Goal: Task Accomplishment & Management: Complete application form

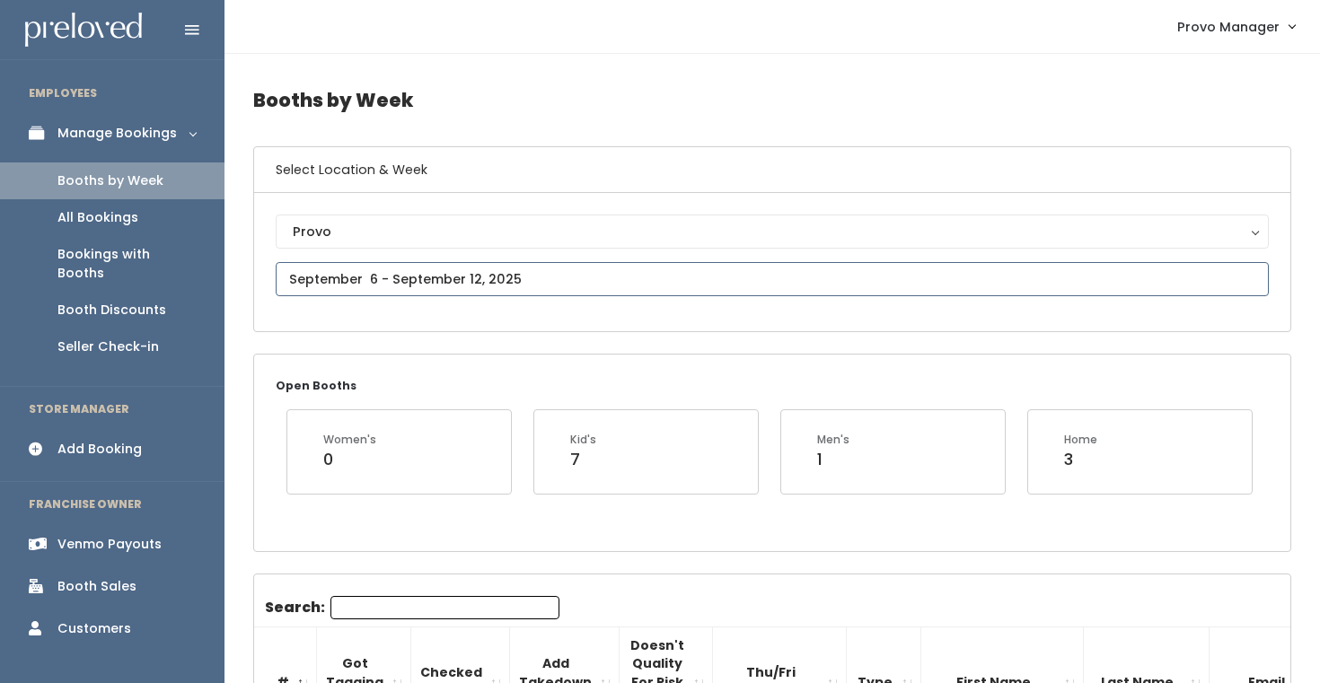
click at [401, 278] on input "text" at bounding box center [772, 279] width 993 height 34
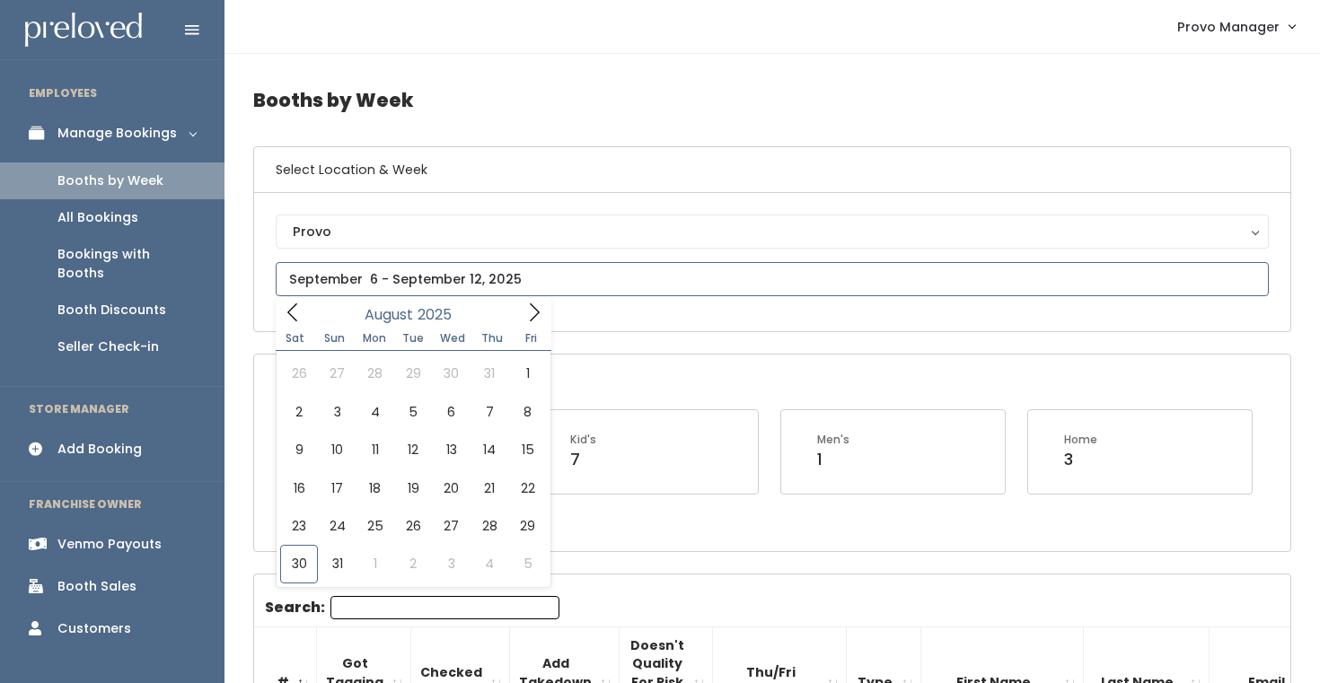
click at [523, 307] on span at bounding box center [534, 312] width 34 height 28
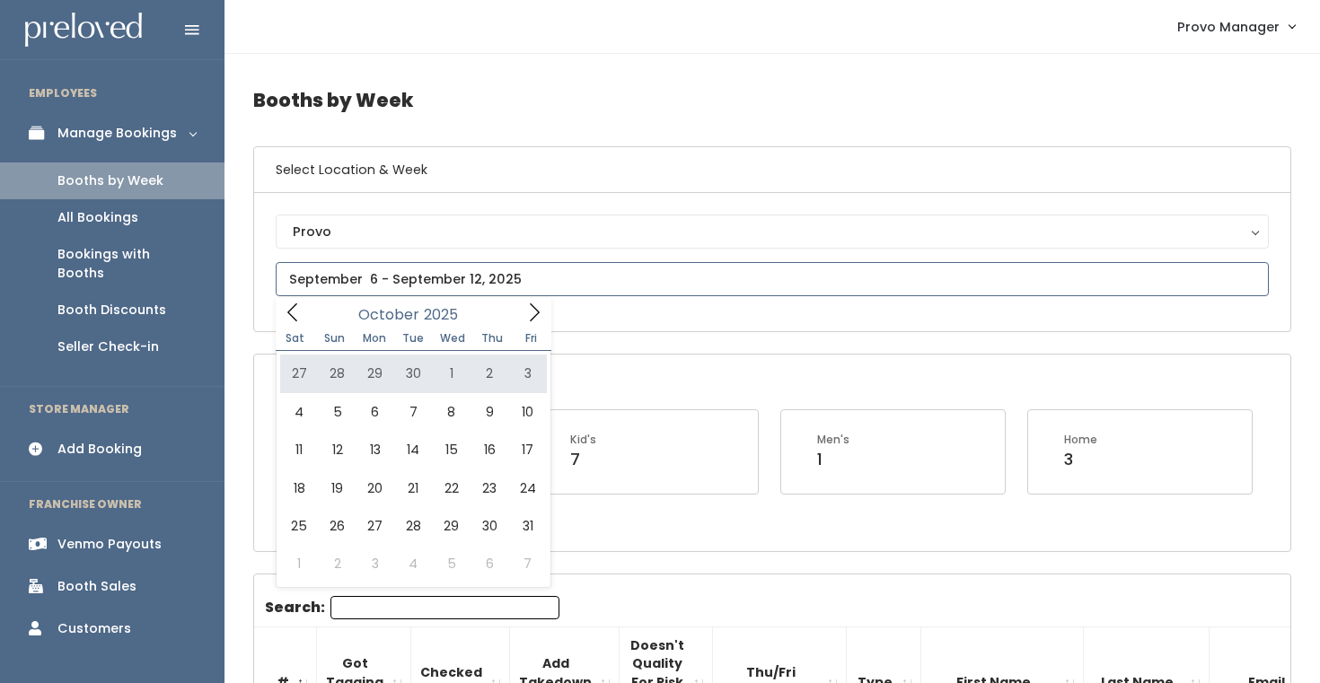
type input "September 27 to October 3"
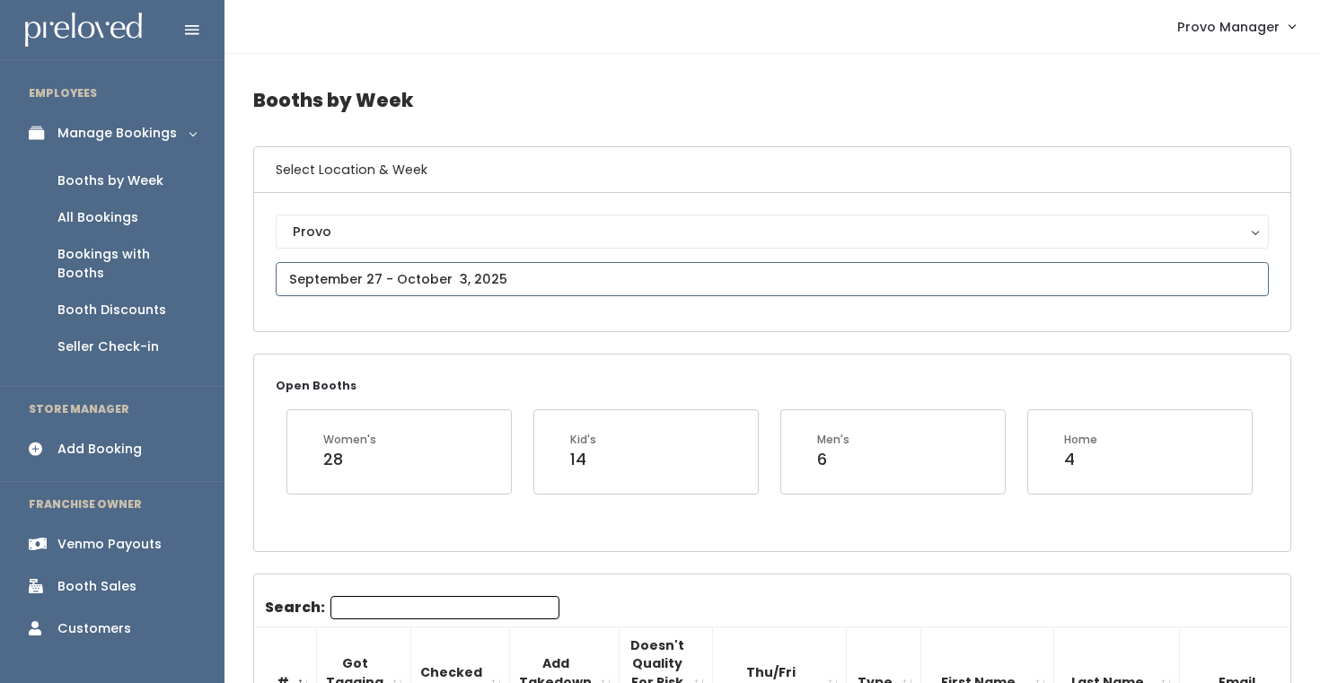
click at [458, 271] on input "text" at bounding box center [772, 279] width 993 height 34
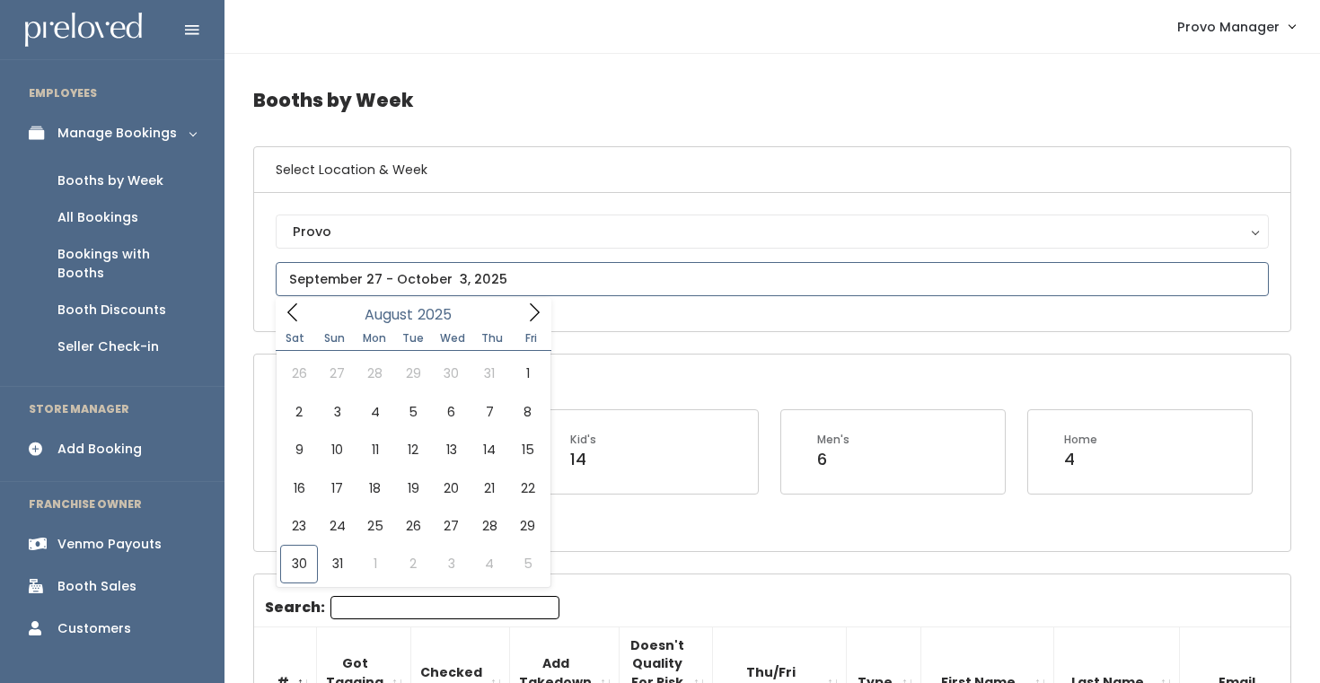
click at [540, 313] on icon at bounding box center [534, 313] width 20 height 20
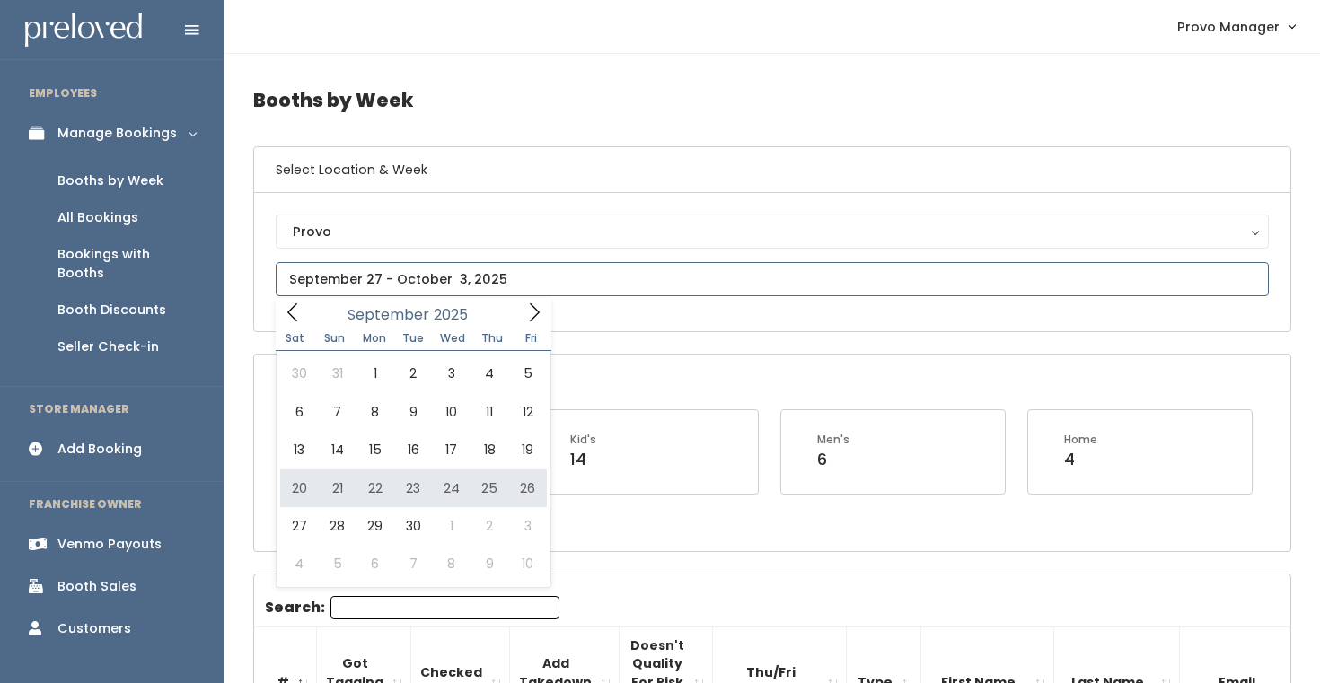
type input "September 20 to September 26"
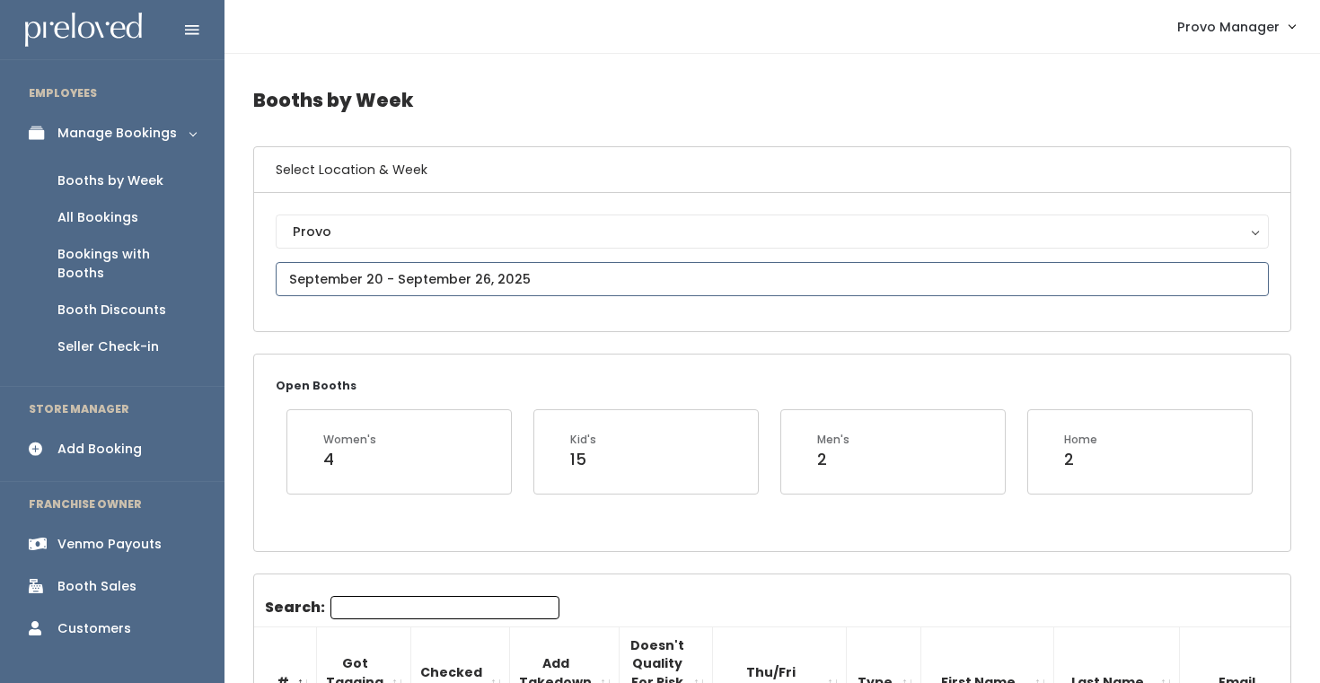
click at [459, 270] on input "text" at bounding box center [772, 279] width 993 height 34
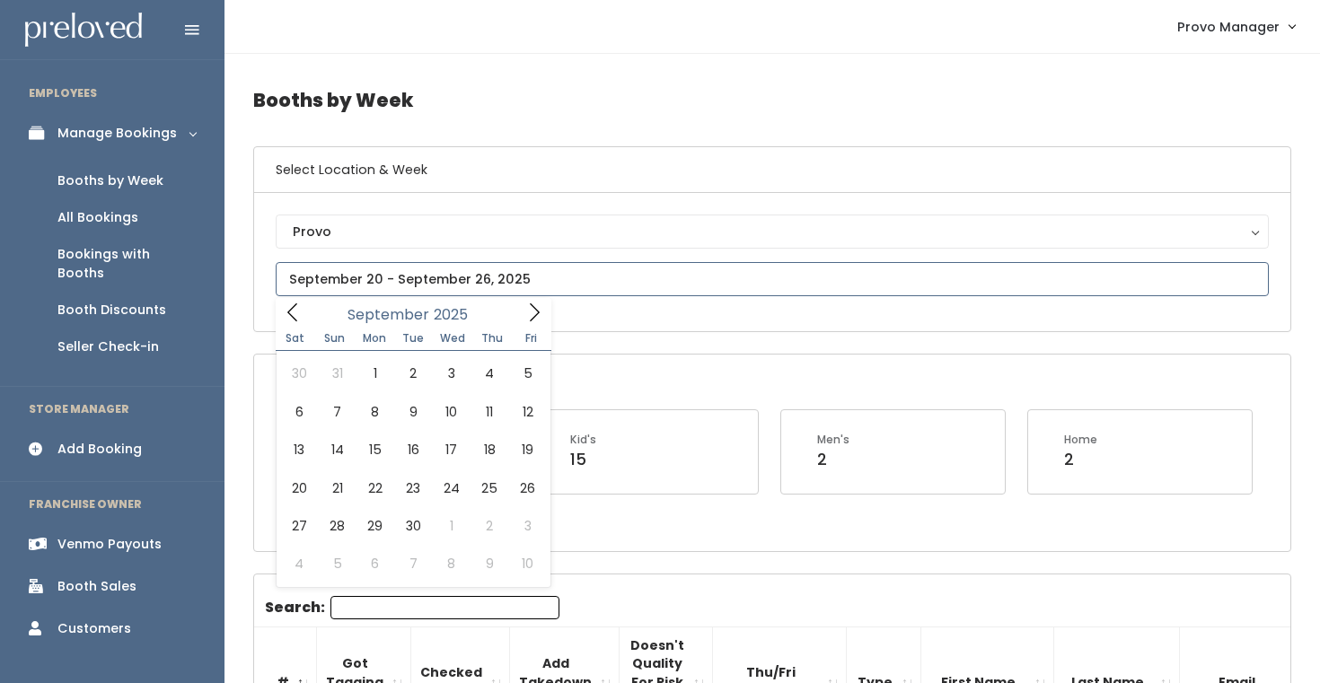
click at [541, 302] on span at bounding box center [534, 312] width 34 height 28
type input "August 30 to September 5"
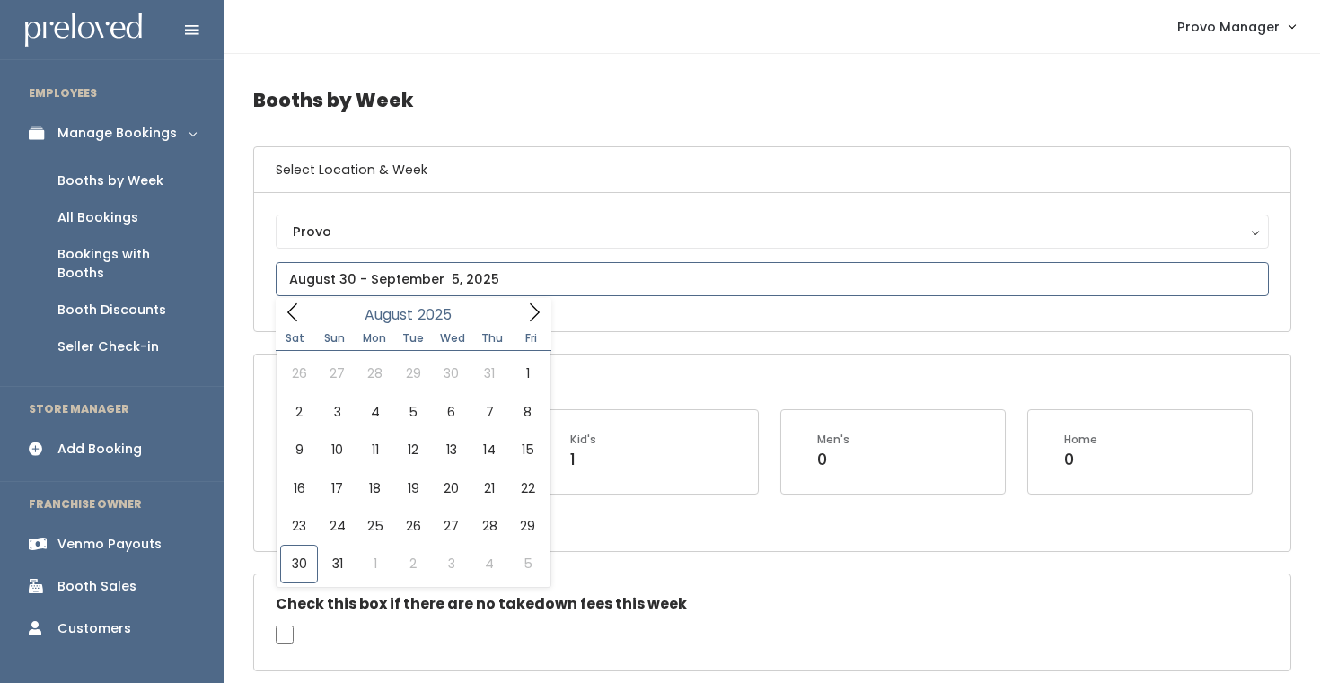
click at [505, 281] on input "text" at bounding box center [772, 279] width 993 height 34
click at [527, 318] on icon at bounding box center [534, 313] width 20 height 20
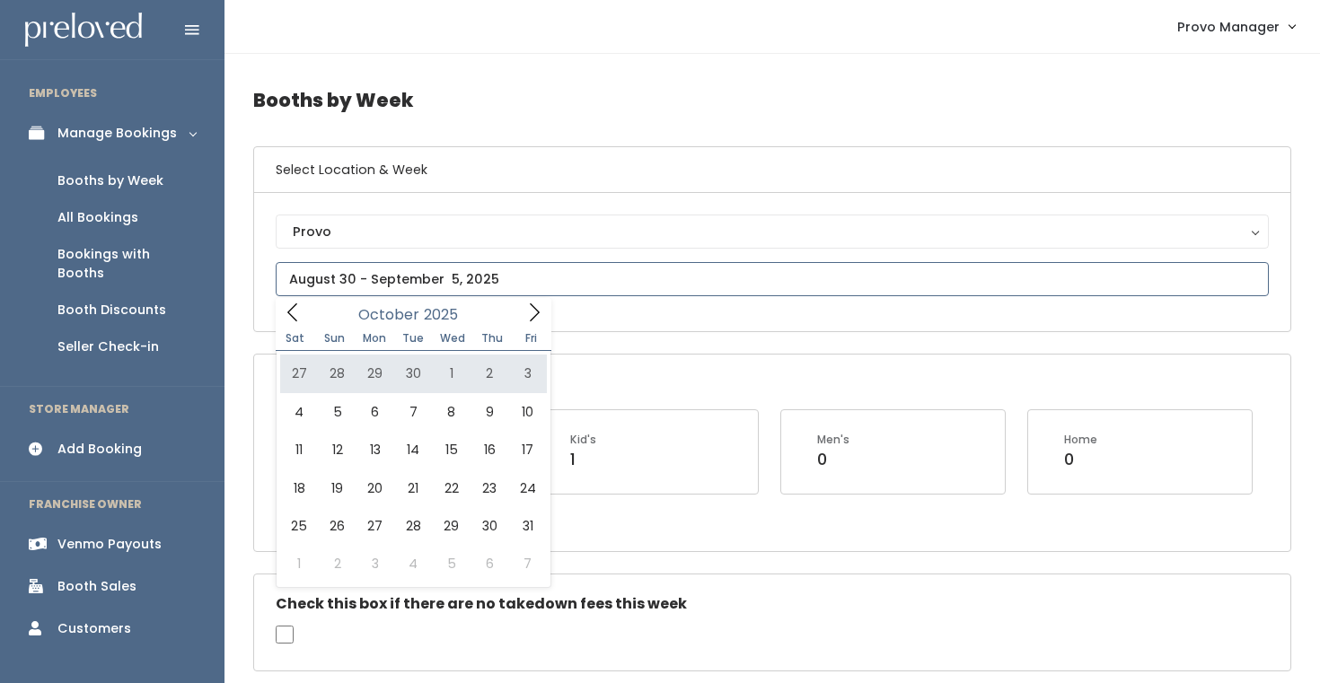
type input "September 27 to October 3"
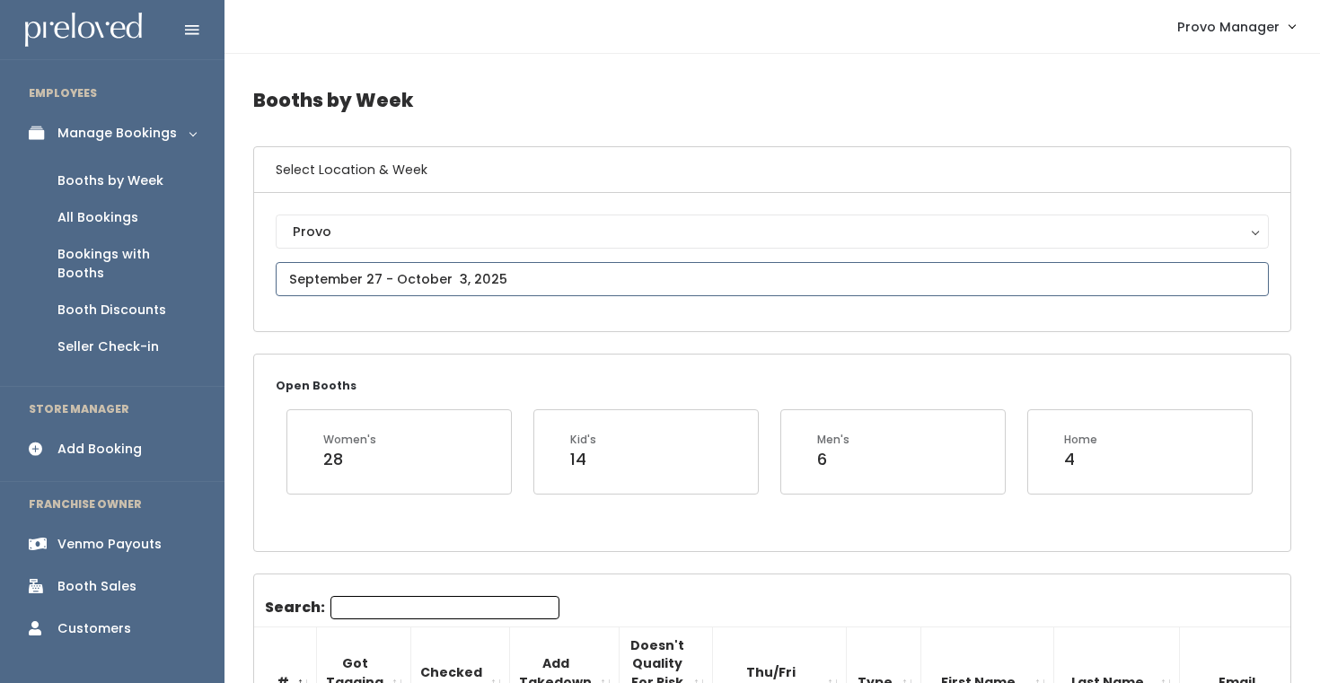
click at [506, 287] on input "text" at bounding box center [772, 279] width 993 height 34
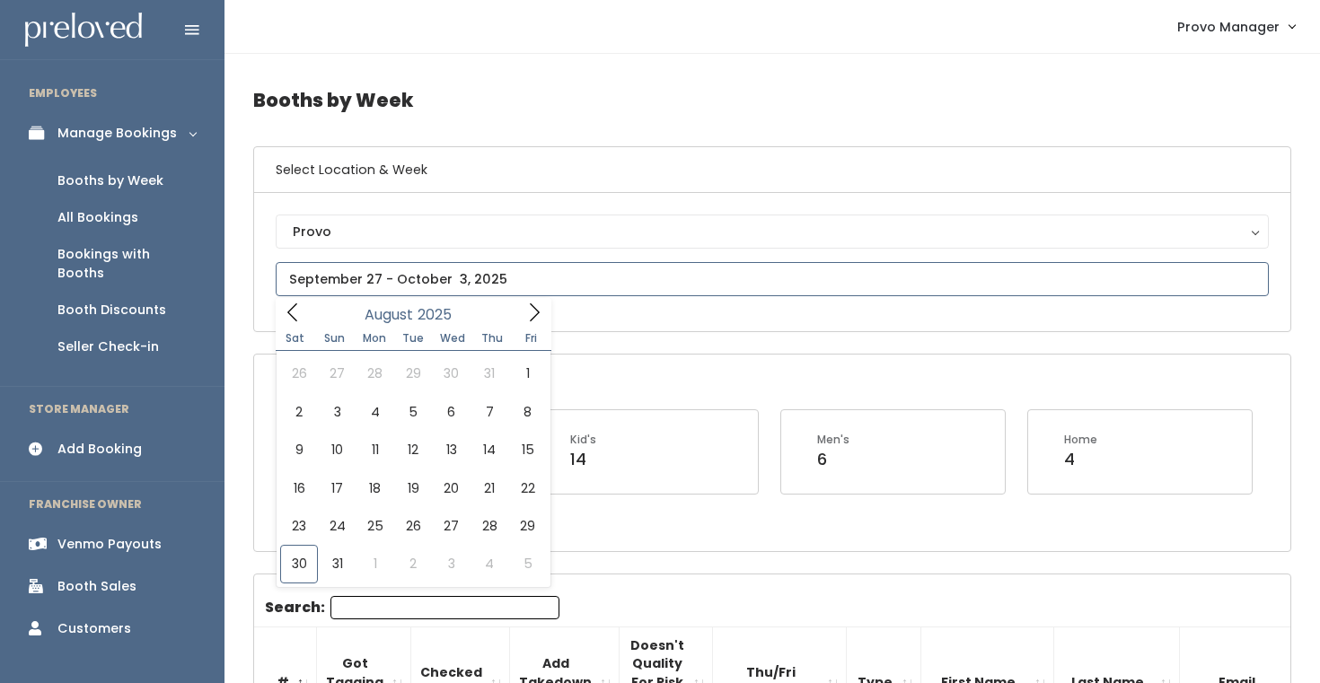
click at [520, 312] on span at bounding box center [534, 312] width 34 height 28
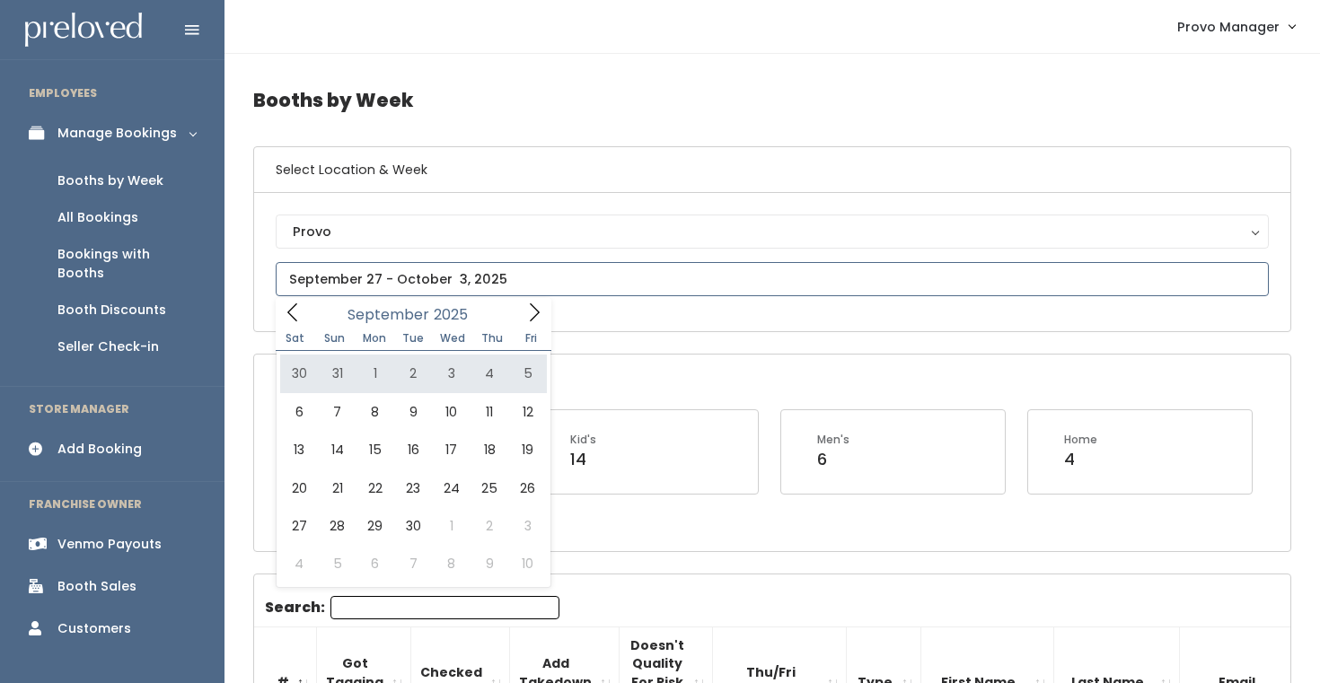
click at [522, 292] on input "text" at bounding box center [772, 279] width 993 height 34
click at [538, 304] on span at bounding box center [534, 312] width 34 height 28
click at [538, 304] on icon at bounding box center [534, 313] width 20 height 20
click at [294, 317] on icon at bounding box center [293, 313] width 20 height 20
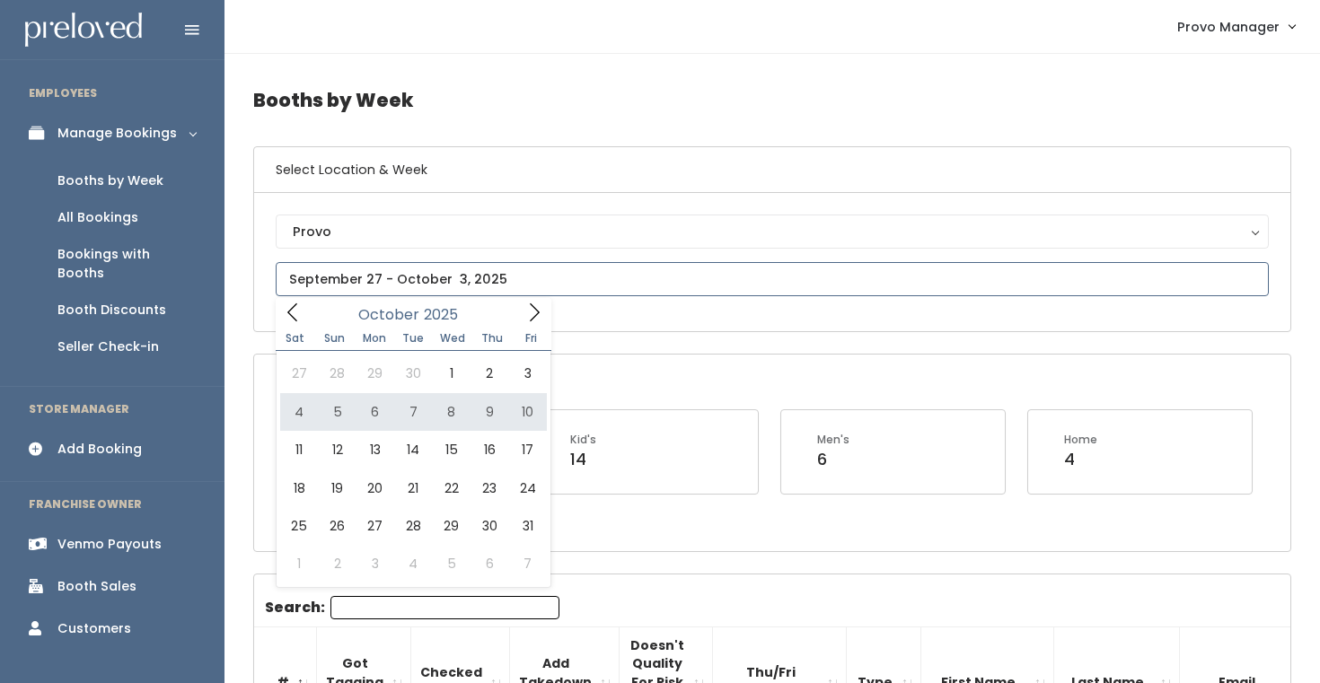
type input "October 4 to October 10"
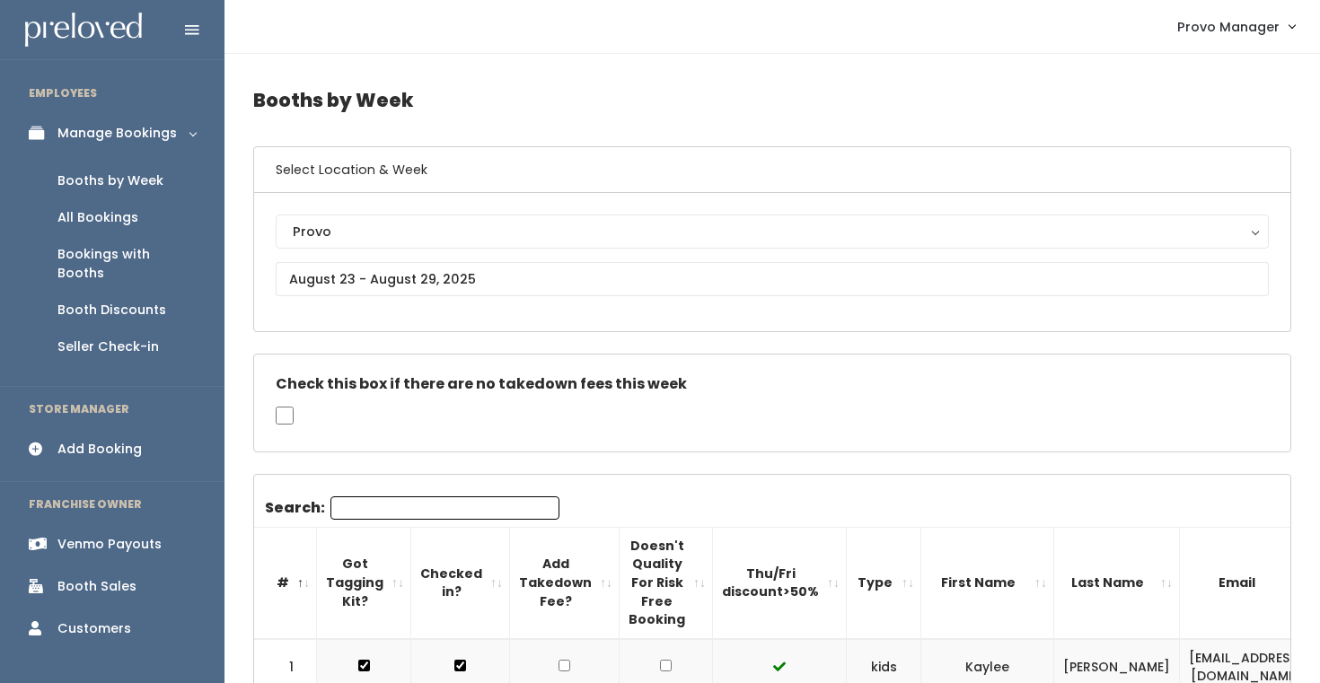
click at [161, 429] on link "Add Booking" at bounding box center [112, 449] width 225 height 40
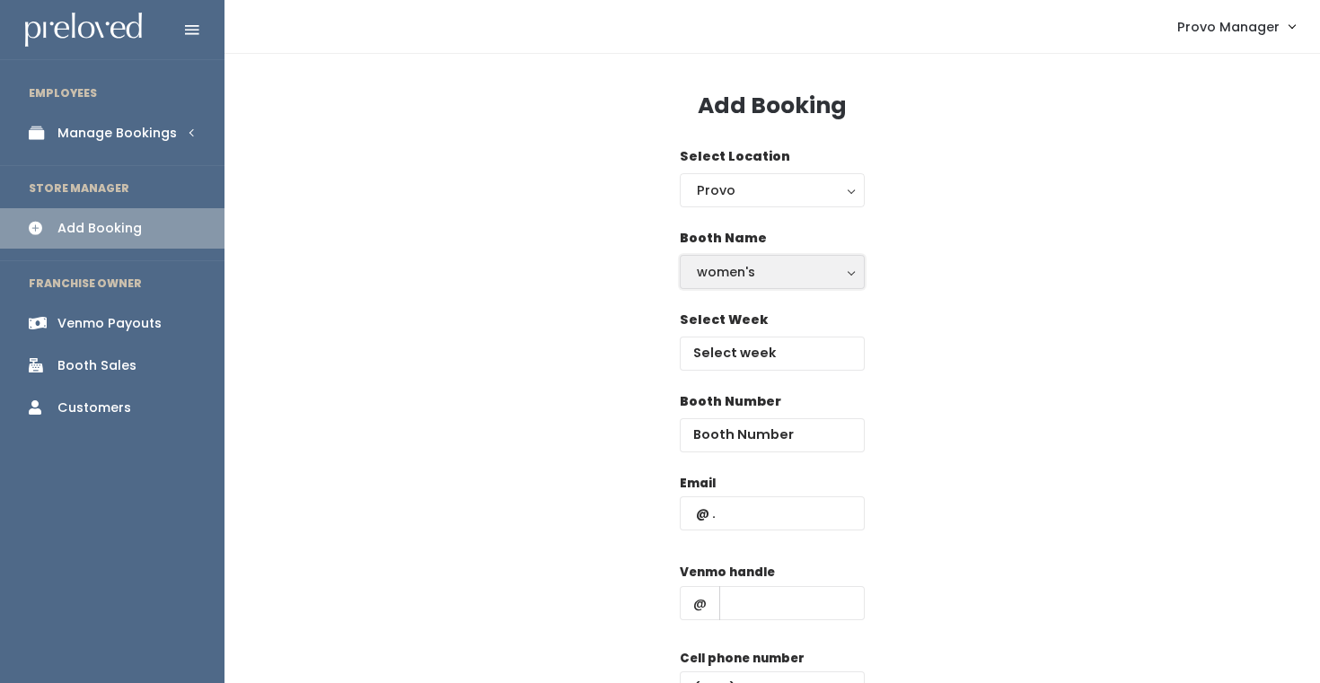
click at [767, 278] on div "women's" at bounding box center [772, 272] width 151 height 20
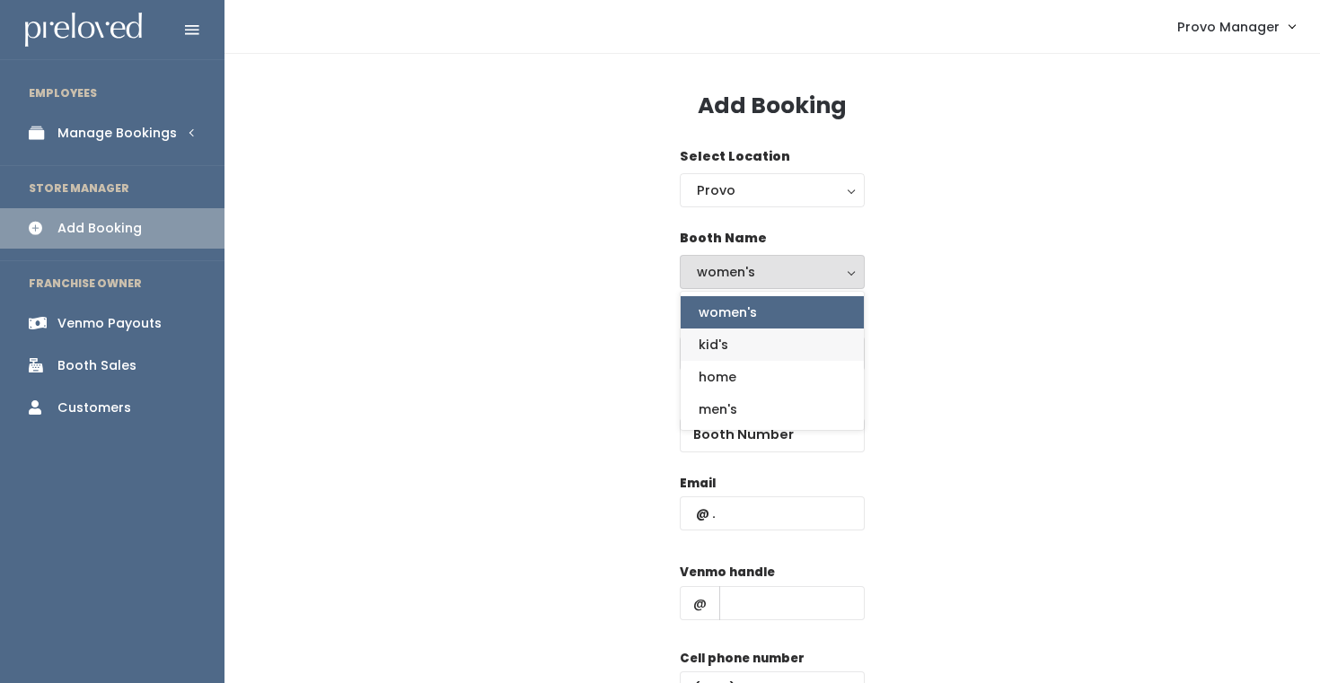
click at [762, 341] on link "kid's" at bounding box center [772, 345] width 183 height 32
select select "kids"
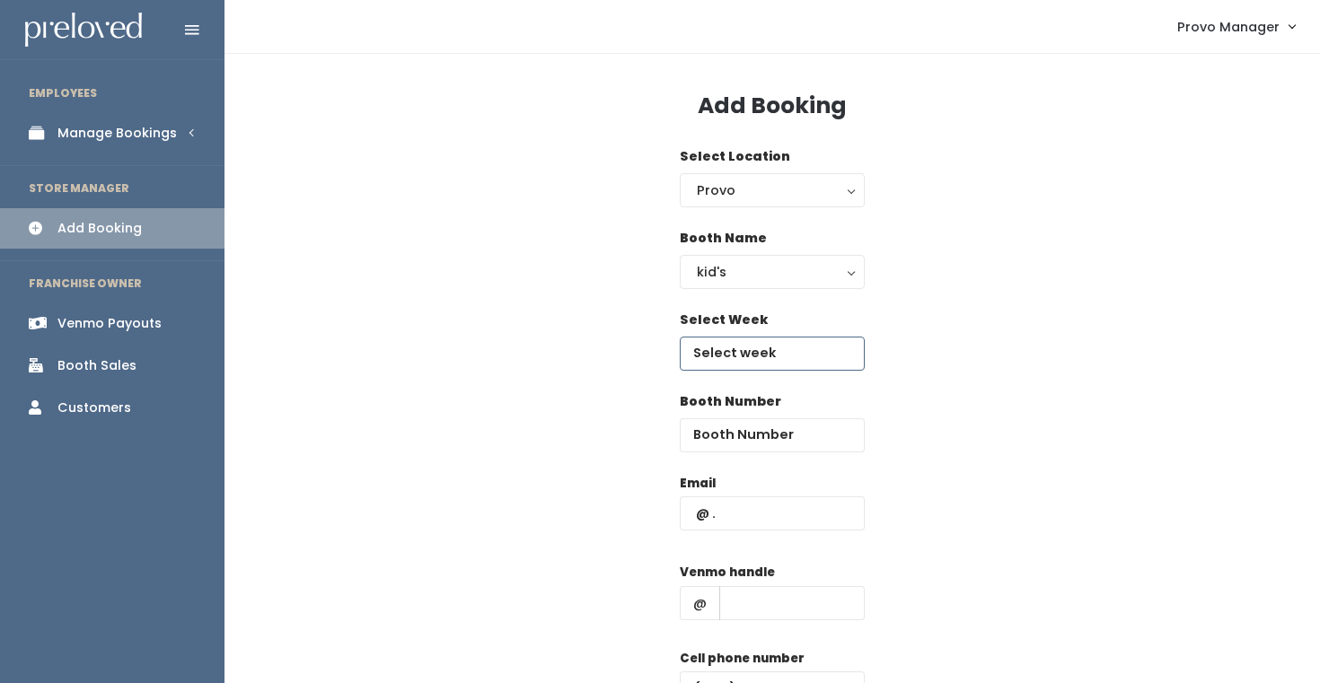
click at [727, 338] on input "text" at bounding box center [772, 354] width 185 height 34
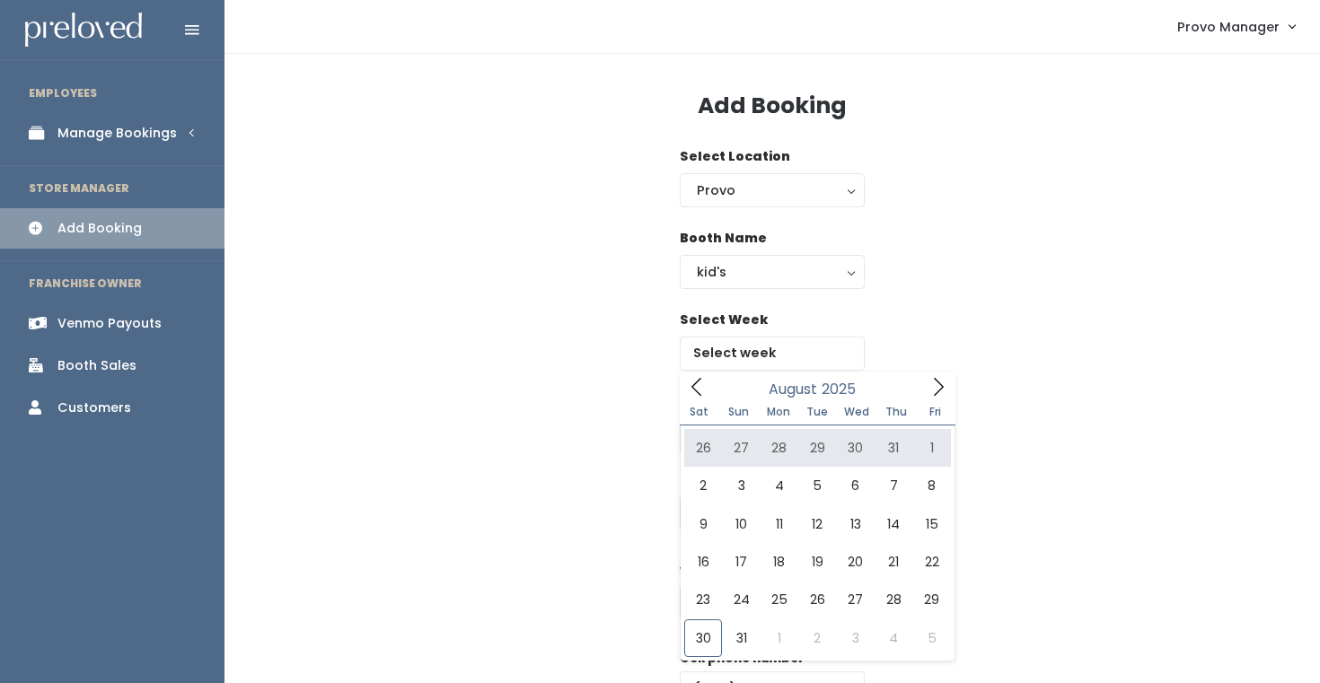
click at [1080, 340] on div "Select Week" at bounding box center [772, 352] width 1038 height 82
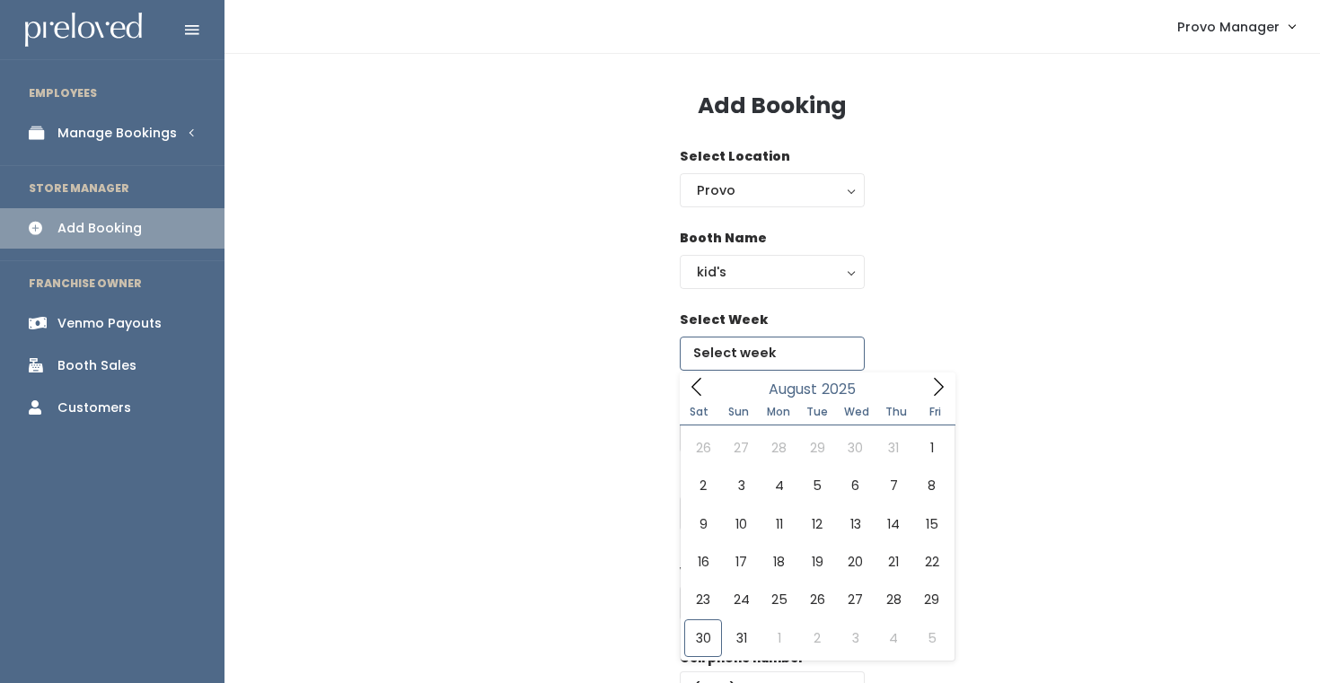
click at [829, 346] on input "text" at bounding box center [772, 354] width 185 height 34
click at [935, 377] on icon at bounding box center [939, 387] width 20 height 20
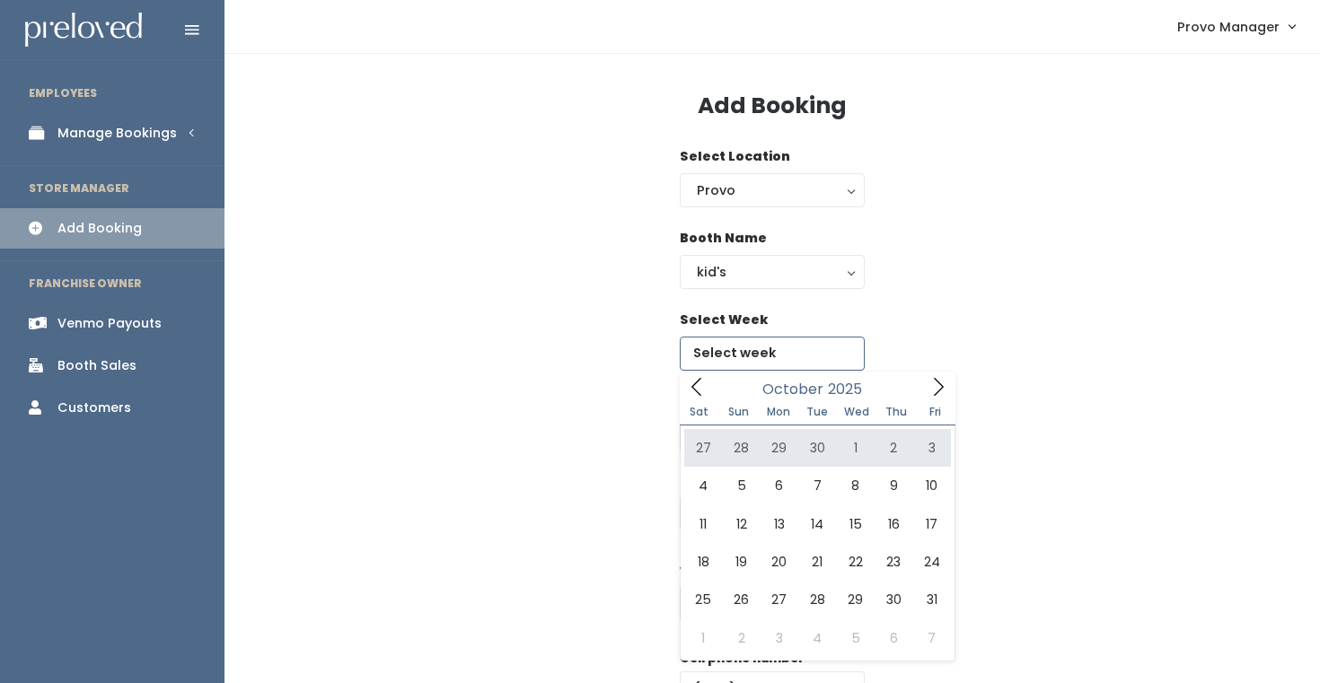
type input "September 27 to October 3"
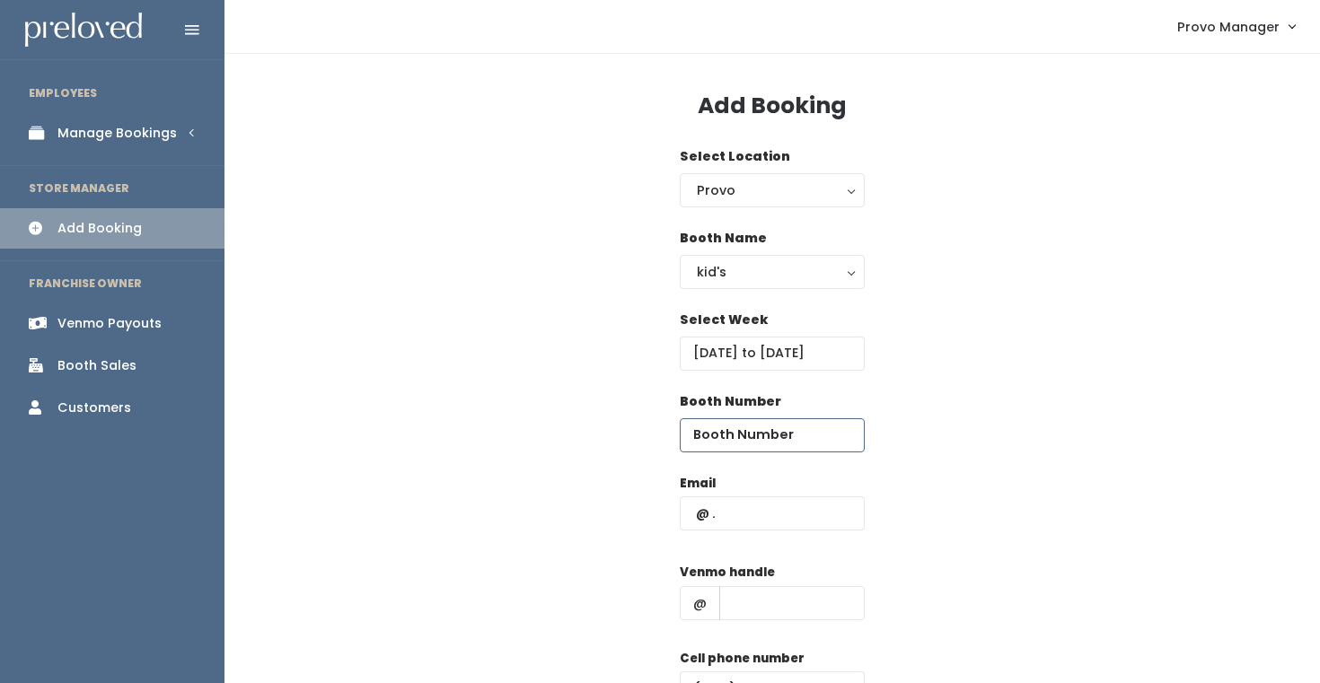
click at [736, 433] on input "number" at bounding box center [772, 435] width 185 height 34
type input "5"
click at [749, 521] on input "text" at bounding box center [772, 514] width 185 height 34
type input "graciana777@yahoo.com"
click at [769, 612] on input "text" at bounding box center [791, 603] width 145 height 34
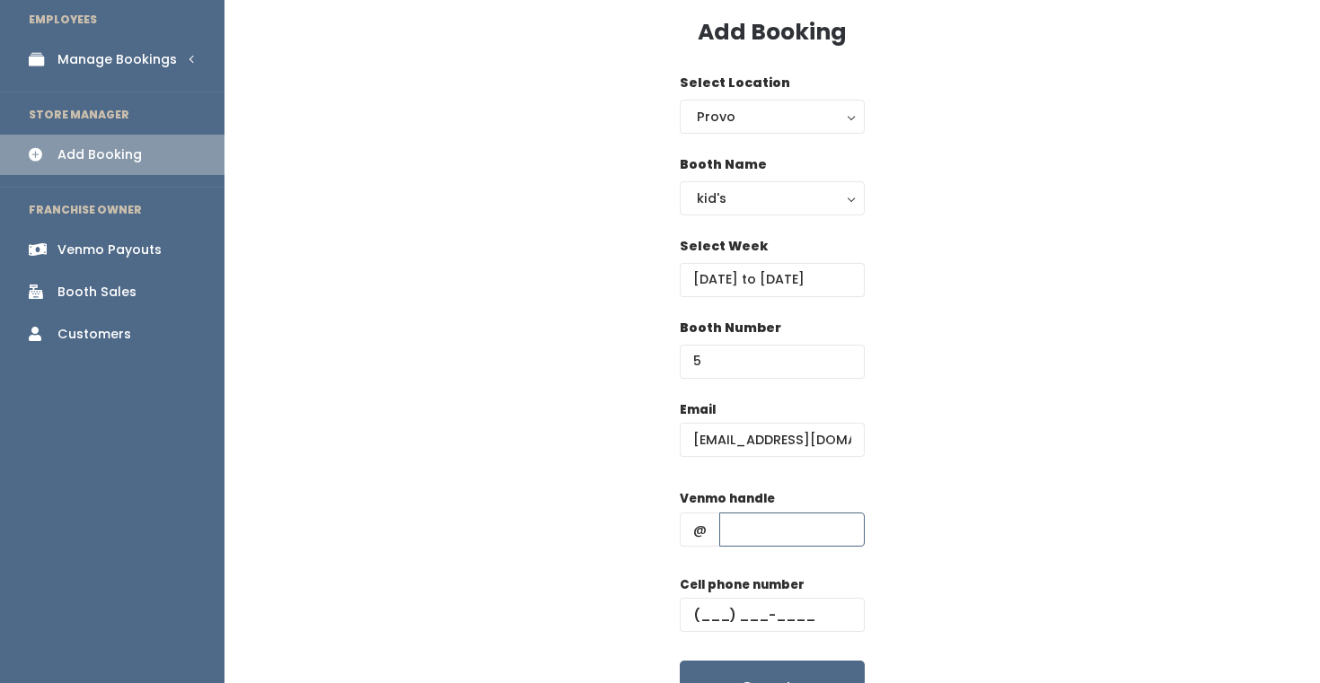
scroll to position [85, 0]
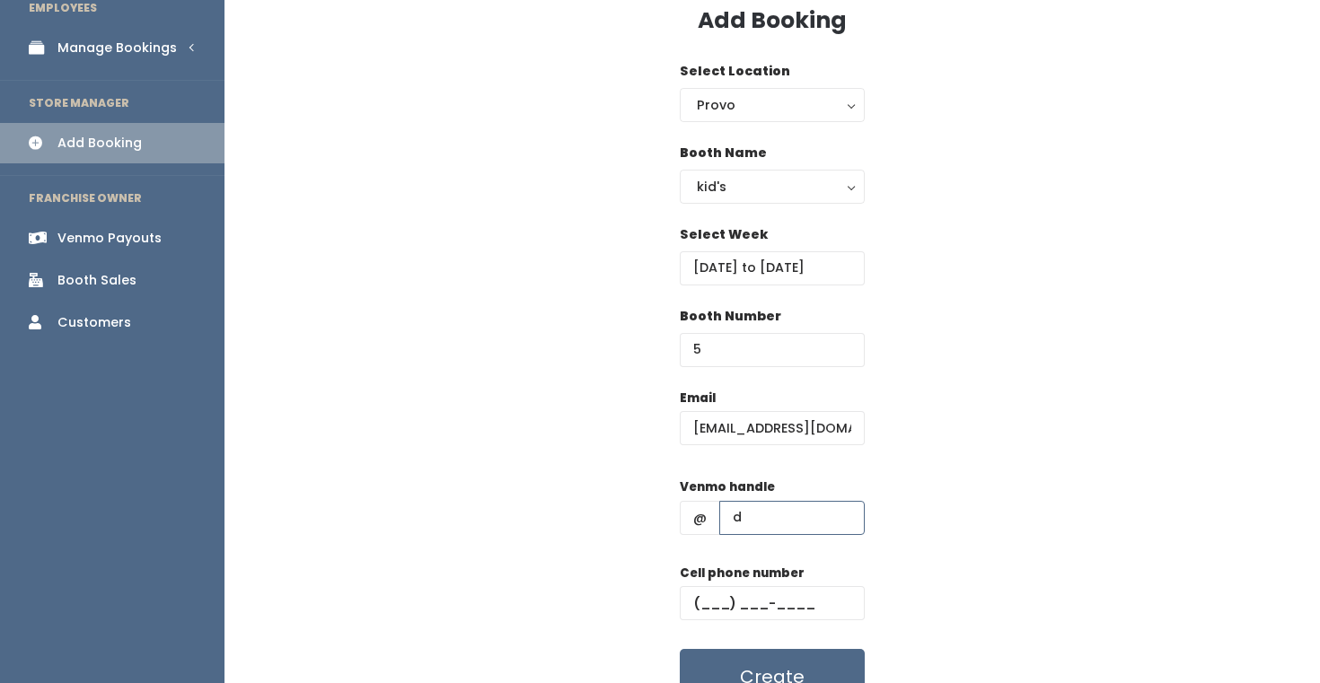
type input "d"
click at [735, 600] on input "text" at bounding box center [772, 603] width 185 height 34
type input "(555) 555-5555"
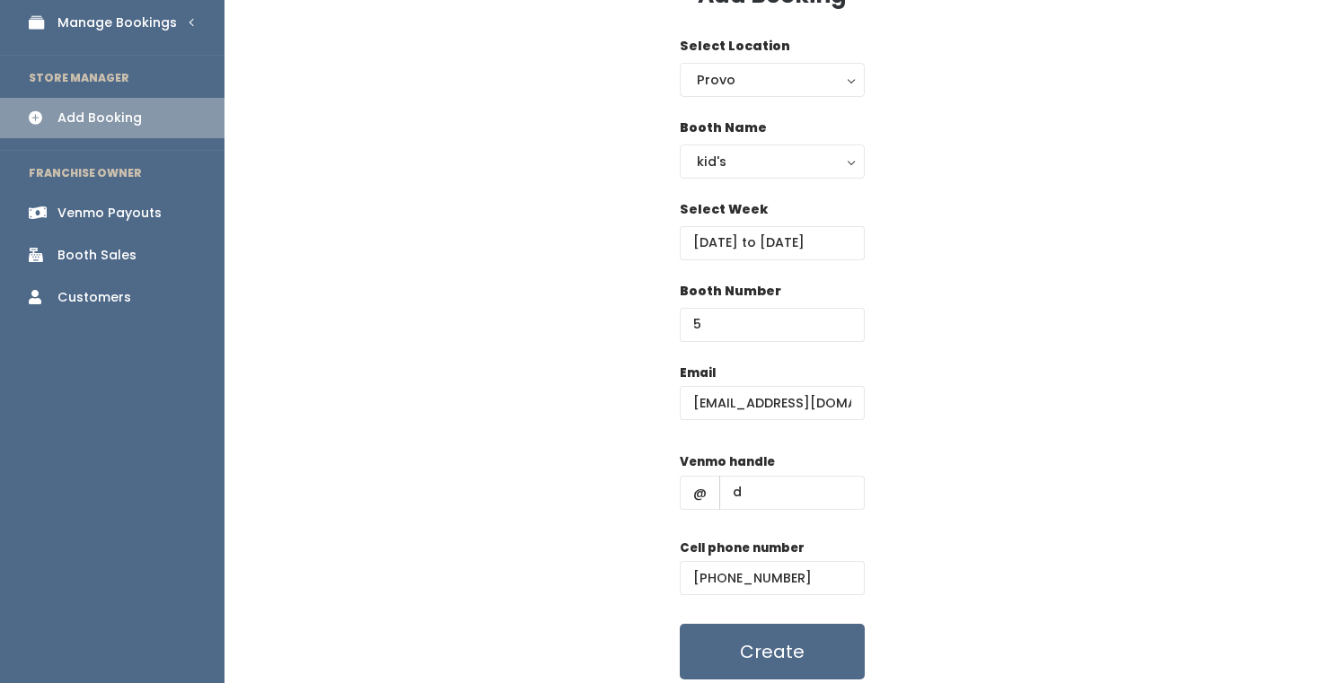
click at [934, 429] on div "Email graciana777@yahoo.com Venmo handle @ d Cell phone number (555) 555-5555 C…" at bounding box center [772, 522] width 1038 height 317
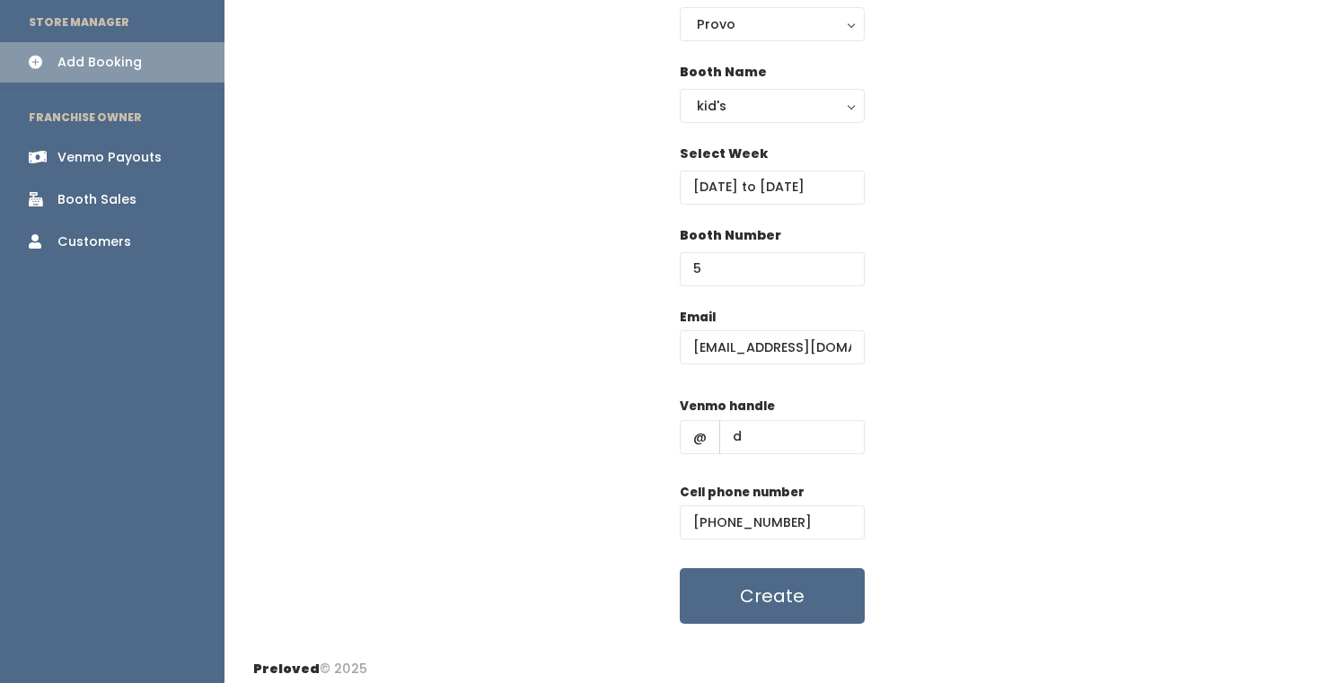
scroll to position [176, 0]
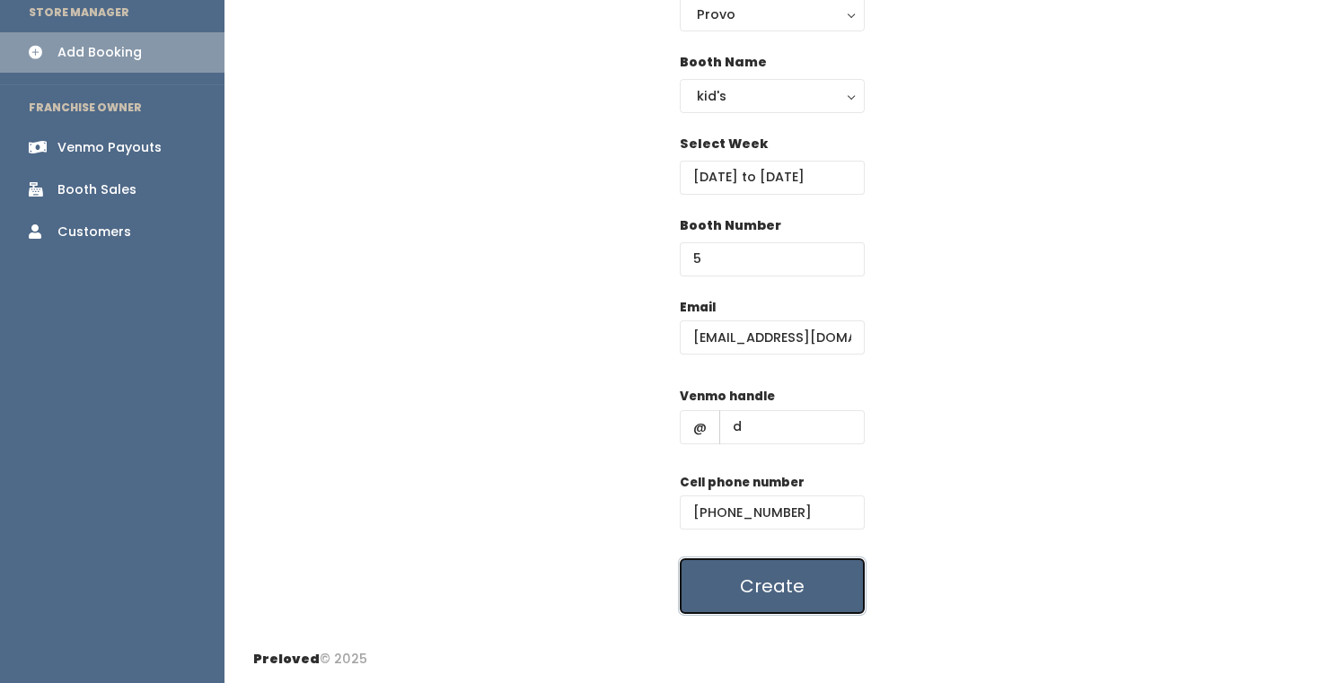
click at [788, 588] on button "Create" at bounding box center [772, 587] width 185 height 56
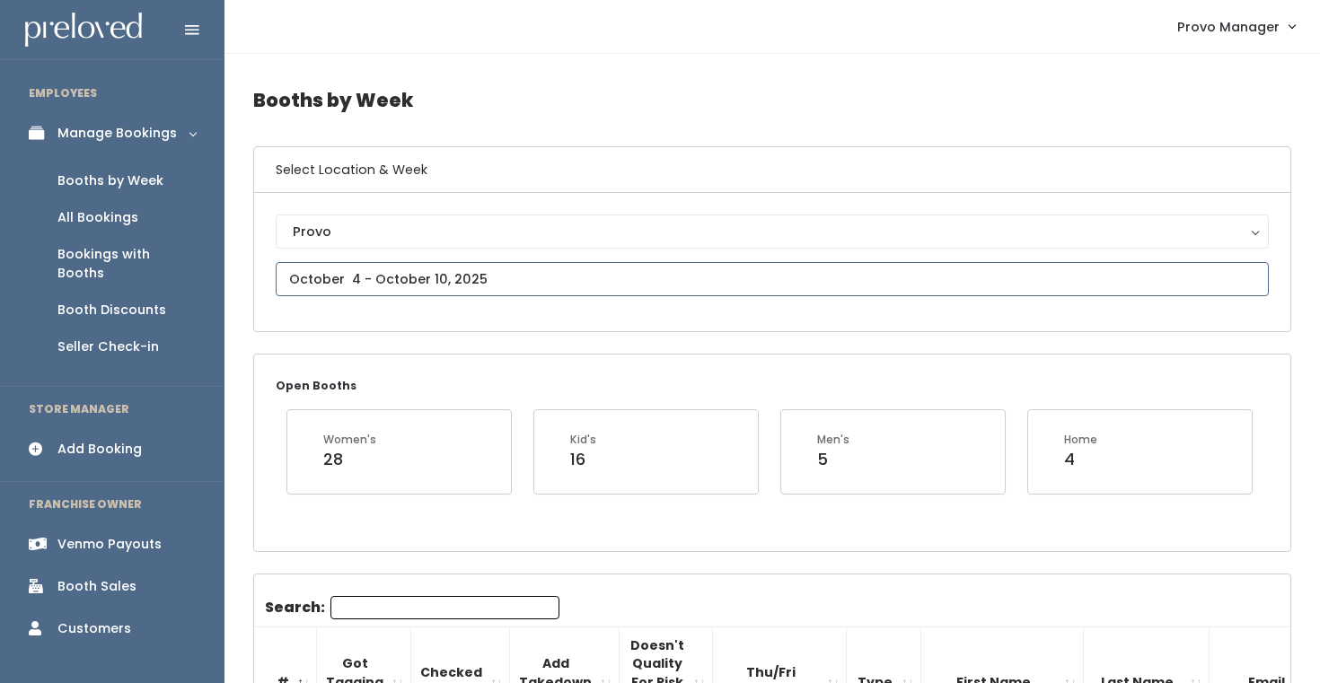
click at [465, 280] on input "text" at bounding box center [772, 279] width 993 height 34
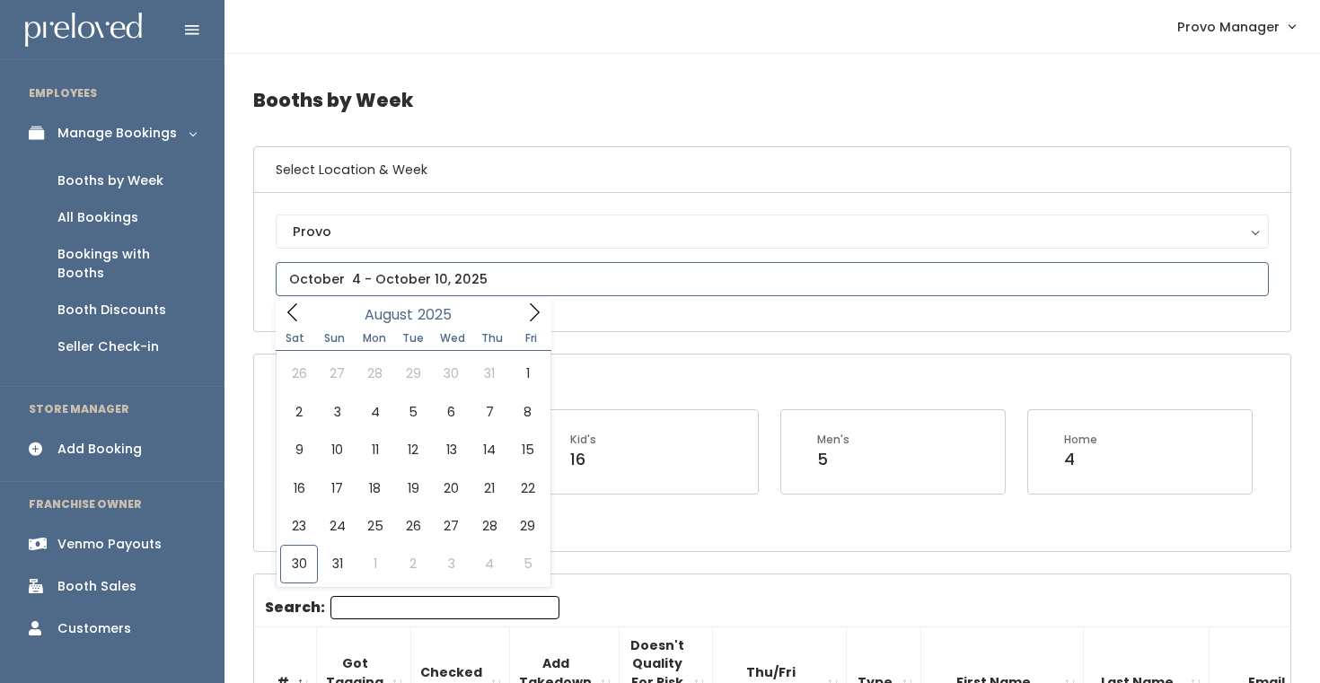
click at [525, 302] on span at bounding box center [534, 312] width 34 height 28
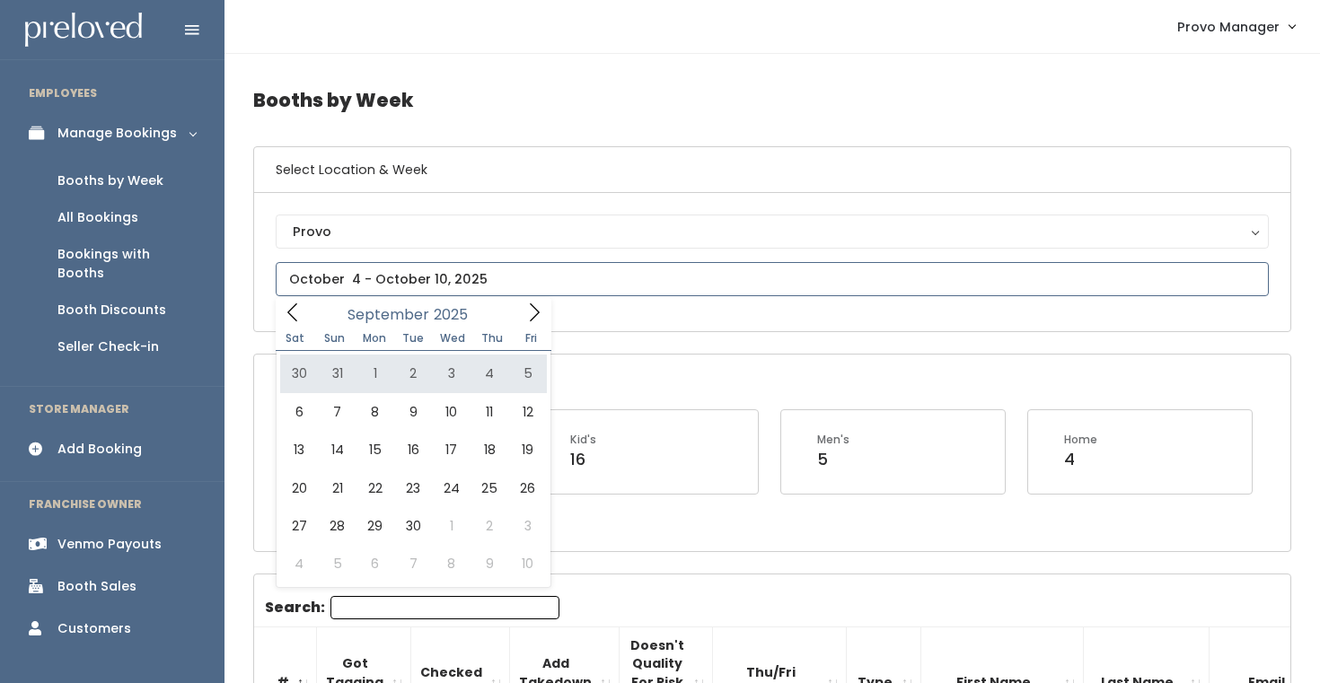
click at [523, 320] on span at bounding box center [534, 312] width 34 height 28
click at [303, 315] on span at bounding box center [293, 312] width 34 height 28
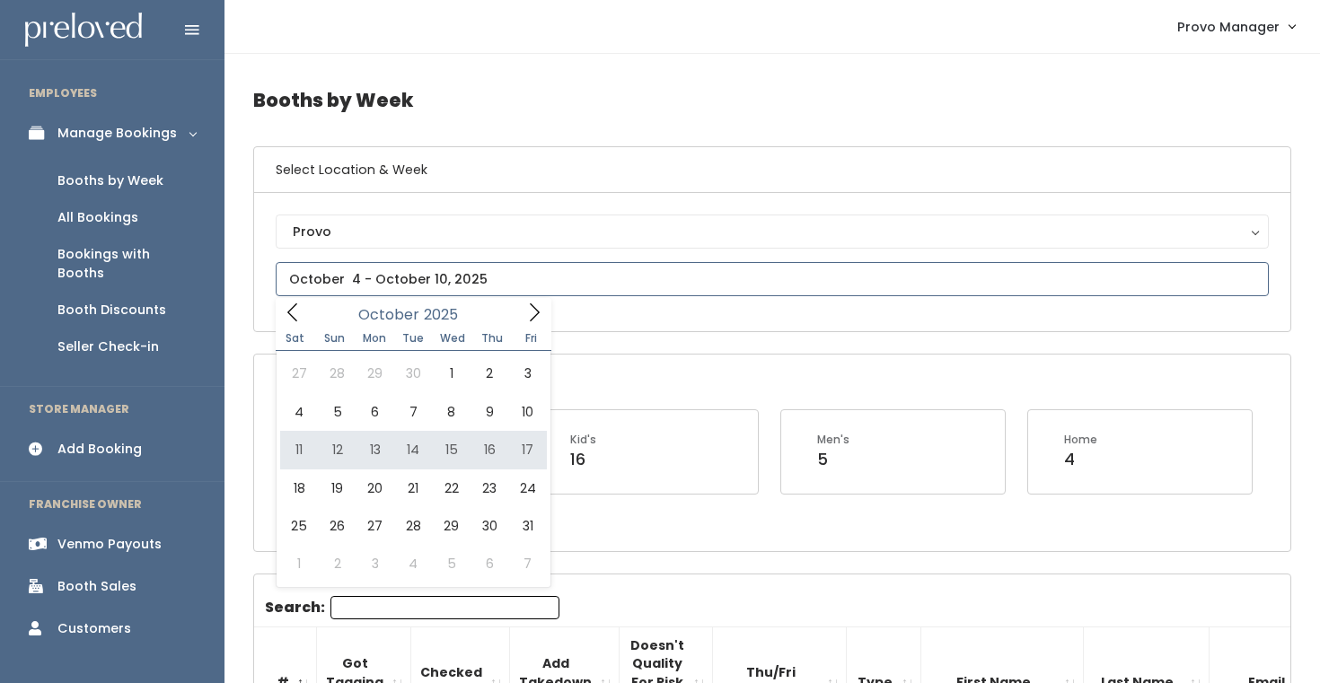
type input "October 11 to October 17"
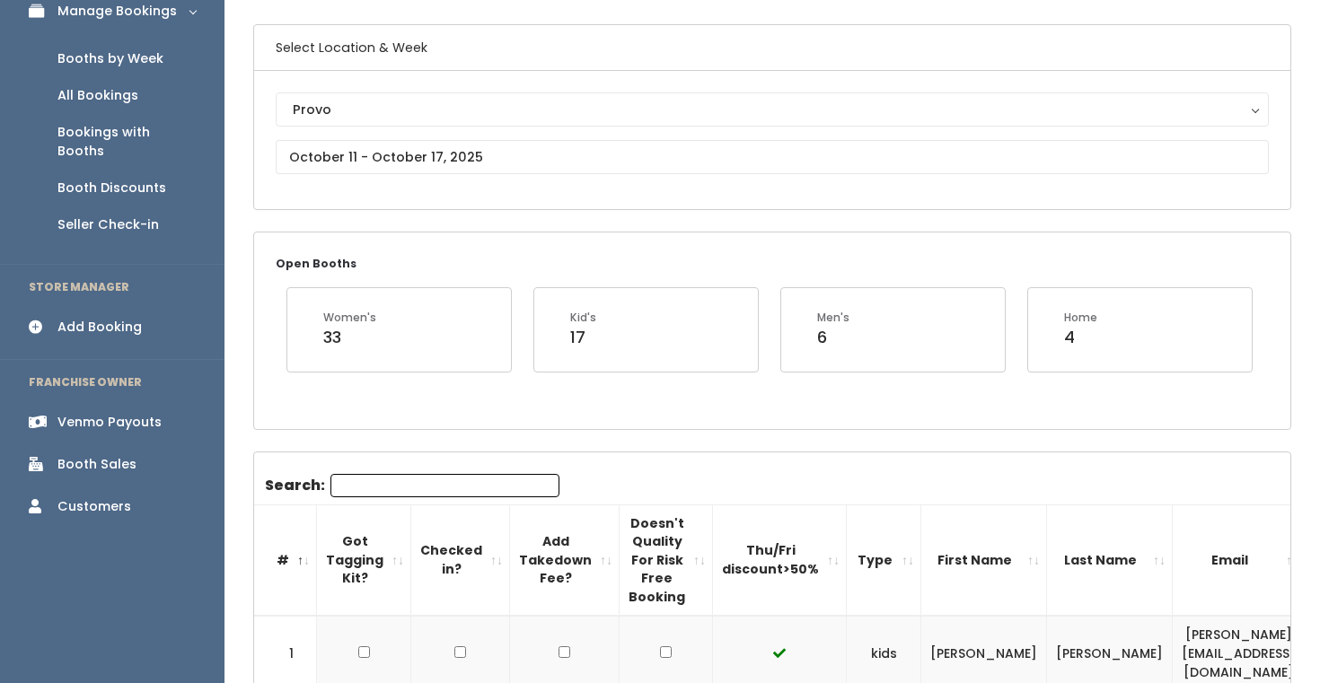
scroll to position [87, 0]
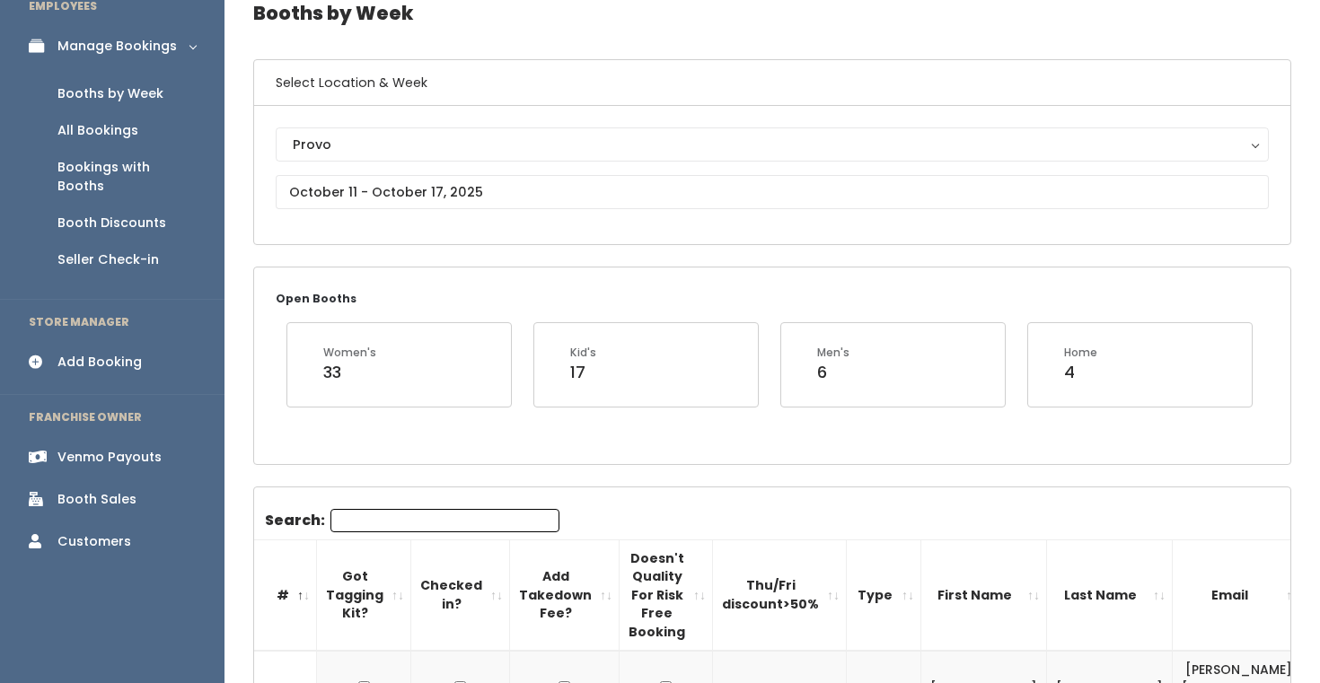
click at [457, 211] on div "Provo Provo" at bounding box center [772, 175] width 993 height 95
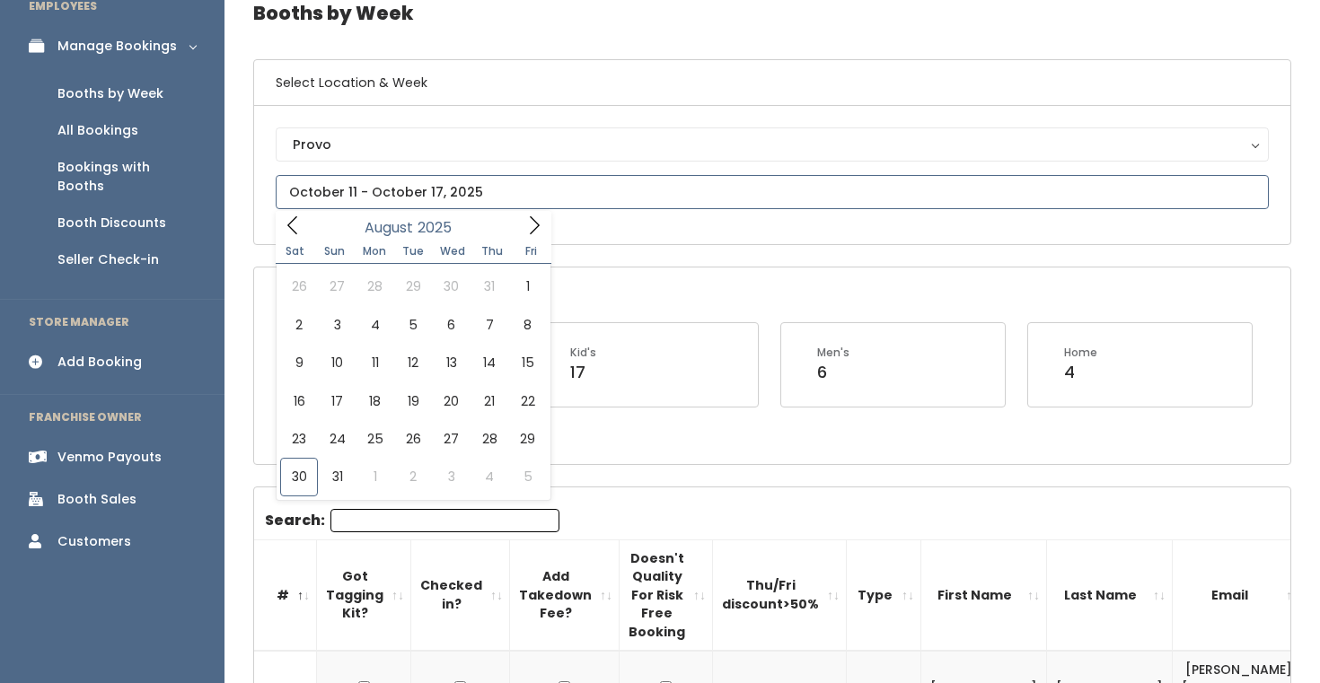
click at [392, 193] on input "text" at bounding box center [772, 192] width 993 height 34
click at [542, 217] on icon at bounding box center [534, 226] width 20 height 20
click at [531, 231] on icon at bounding box center [534, 226] width 20 height 20
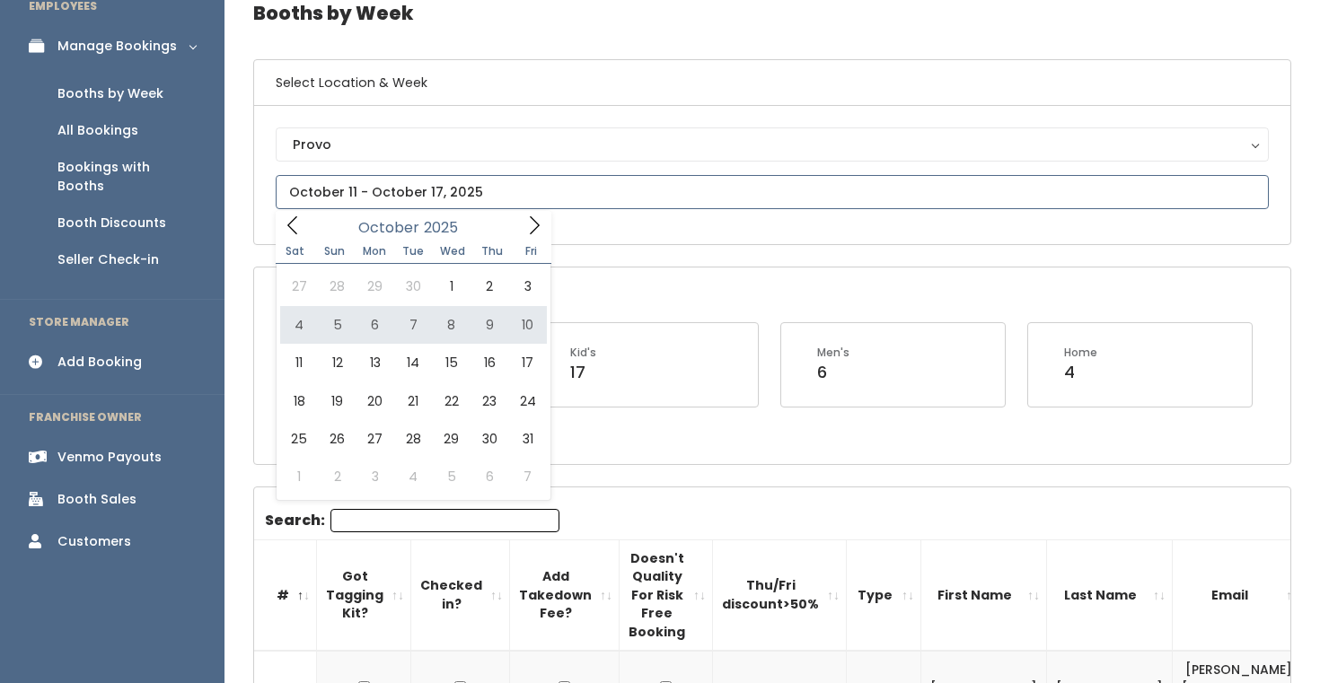
type input "October 4 to October 10"
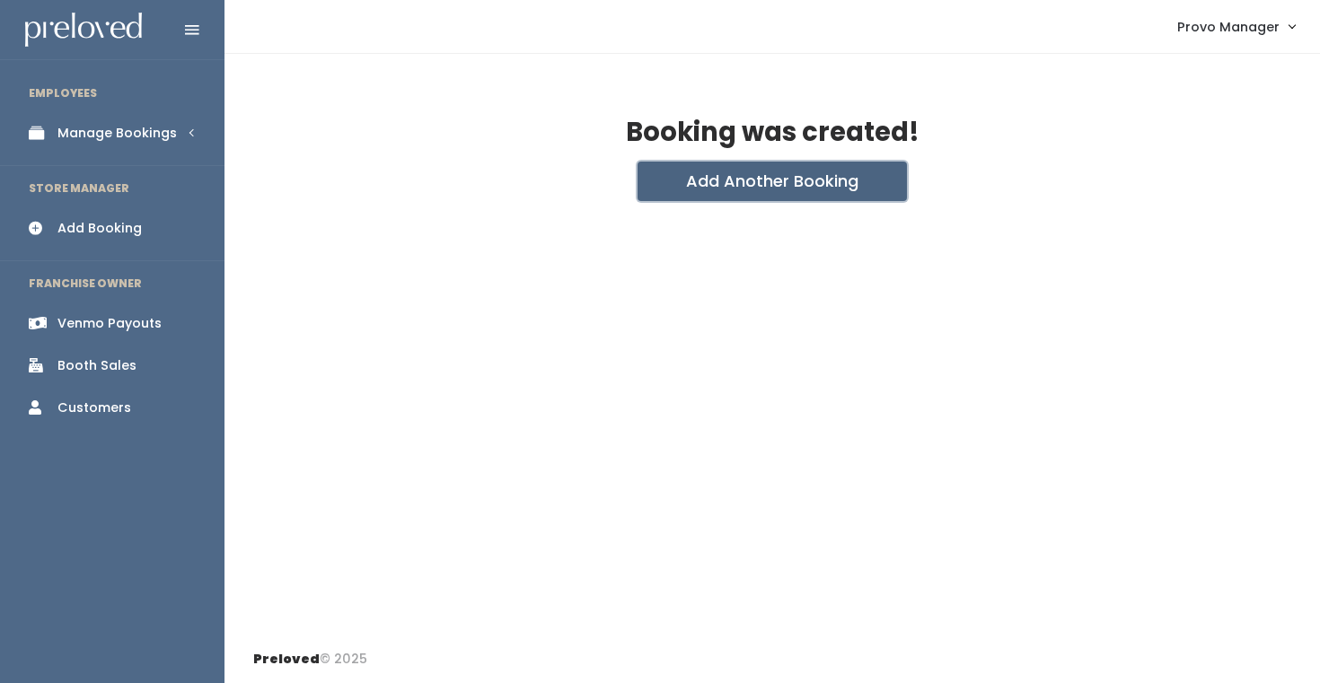
click at [725, 198] on button "Add Another Booking" at bounding box center [772, 182] width 269 height 40
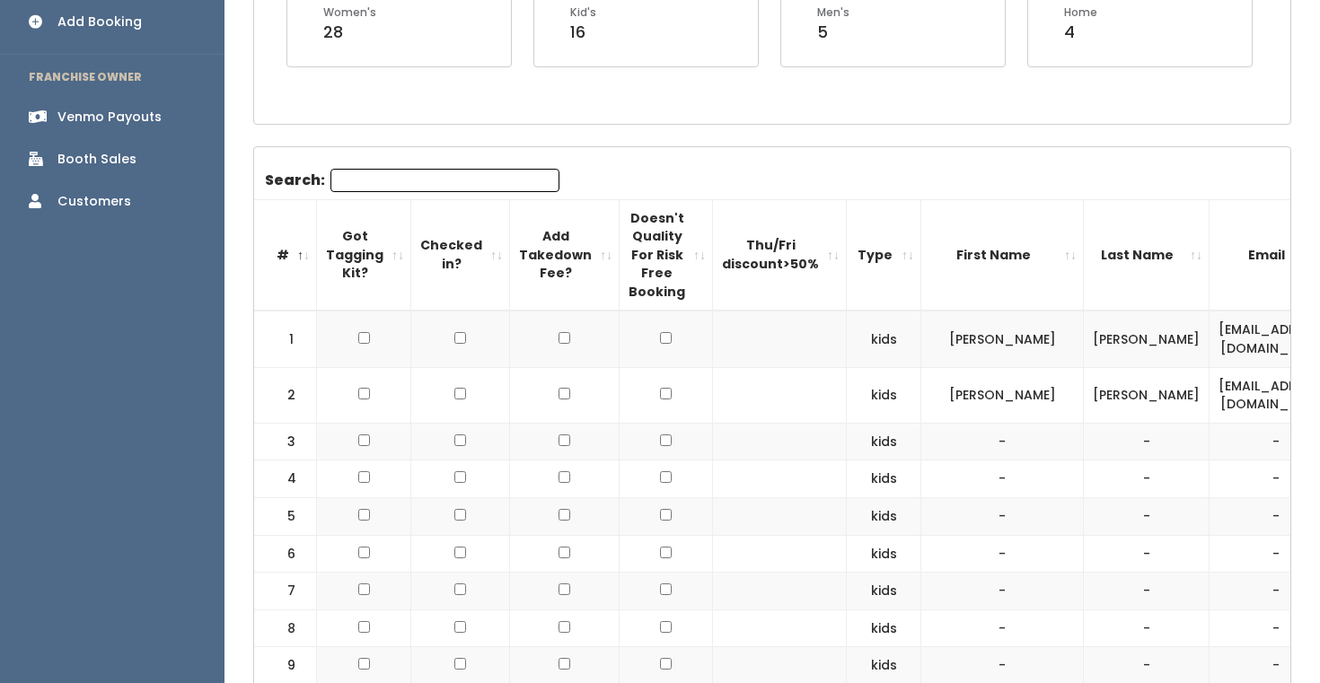
scroll to position [157, 0]
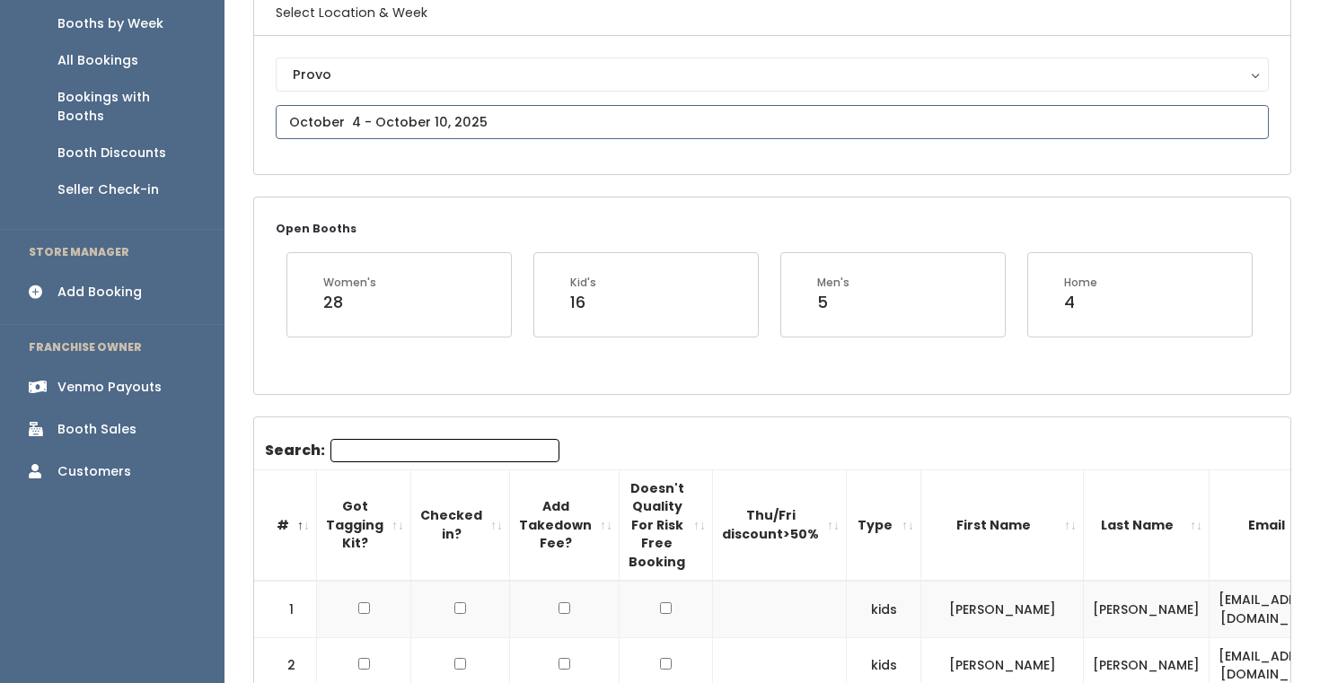
click at [460, 121] on input "text" at bounding box center [772, 122] width 993 height 34
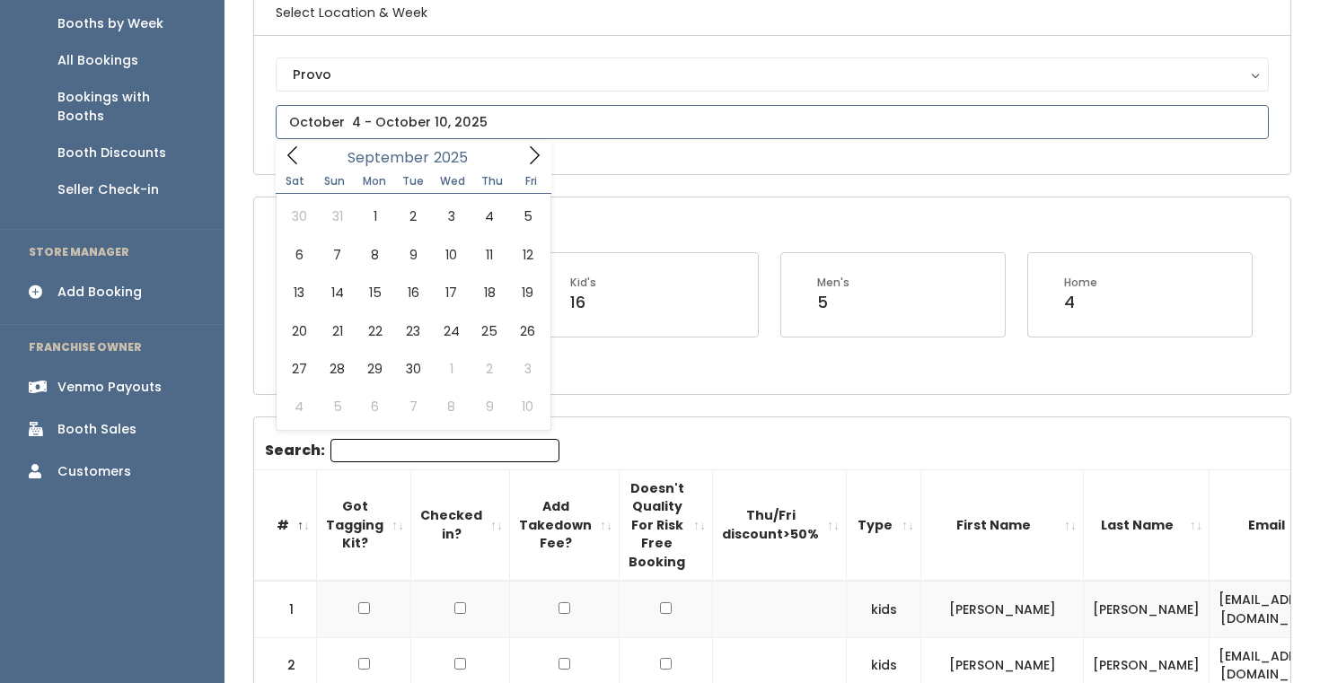
click at [528, 162] on icon at bounding box center [534, 155] width 20 height 20
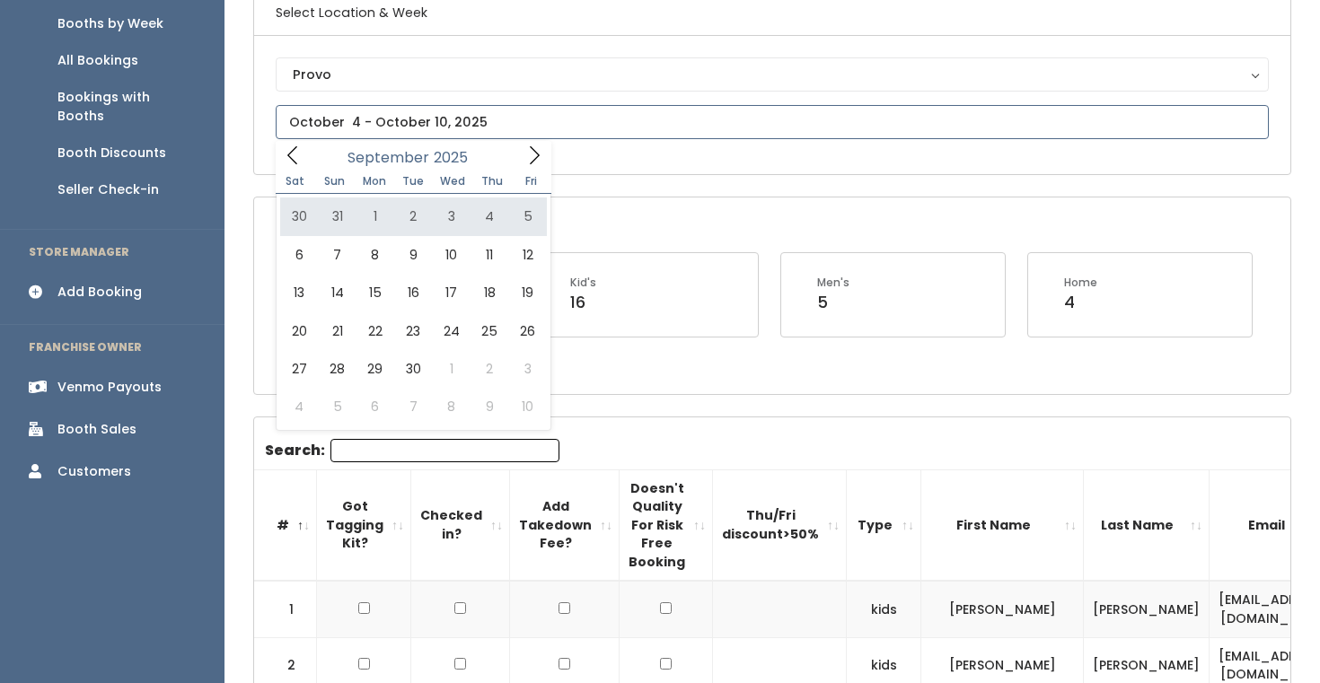
click at [532, 160] on icon at bounding box center [534, 155] width 20 height 20
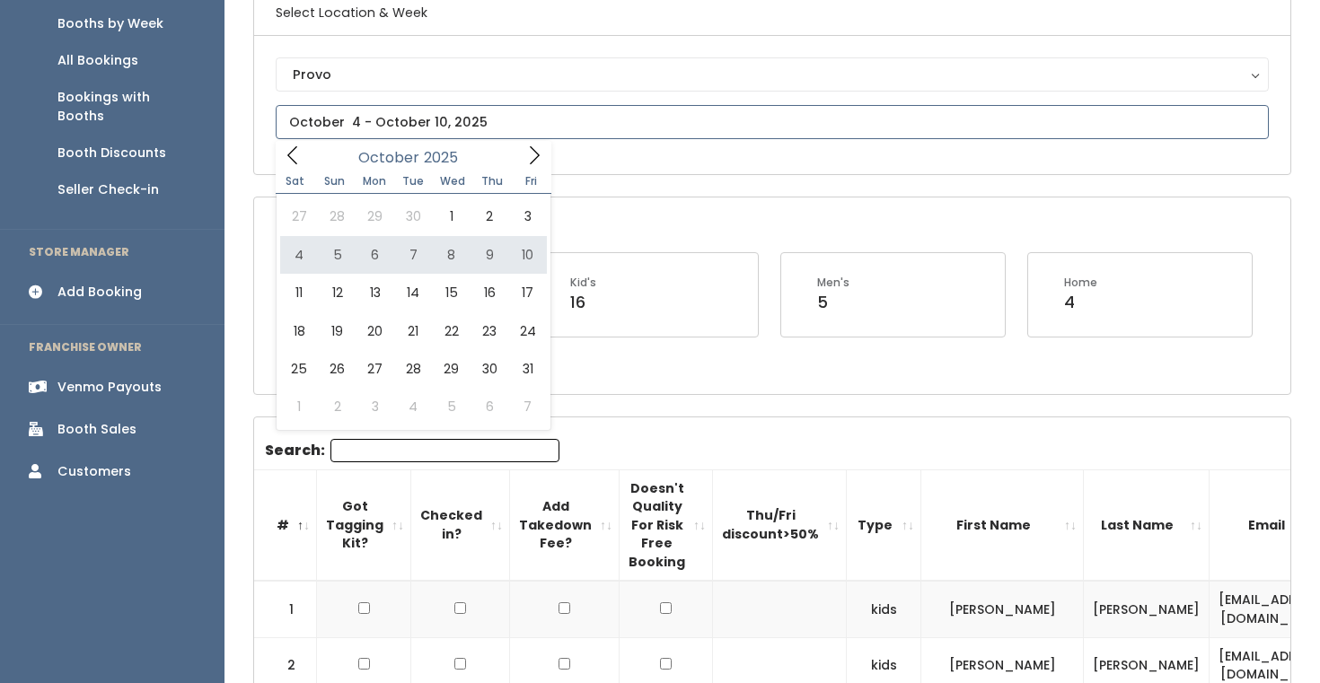
type input "October 4 to October 10"
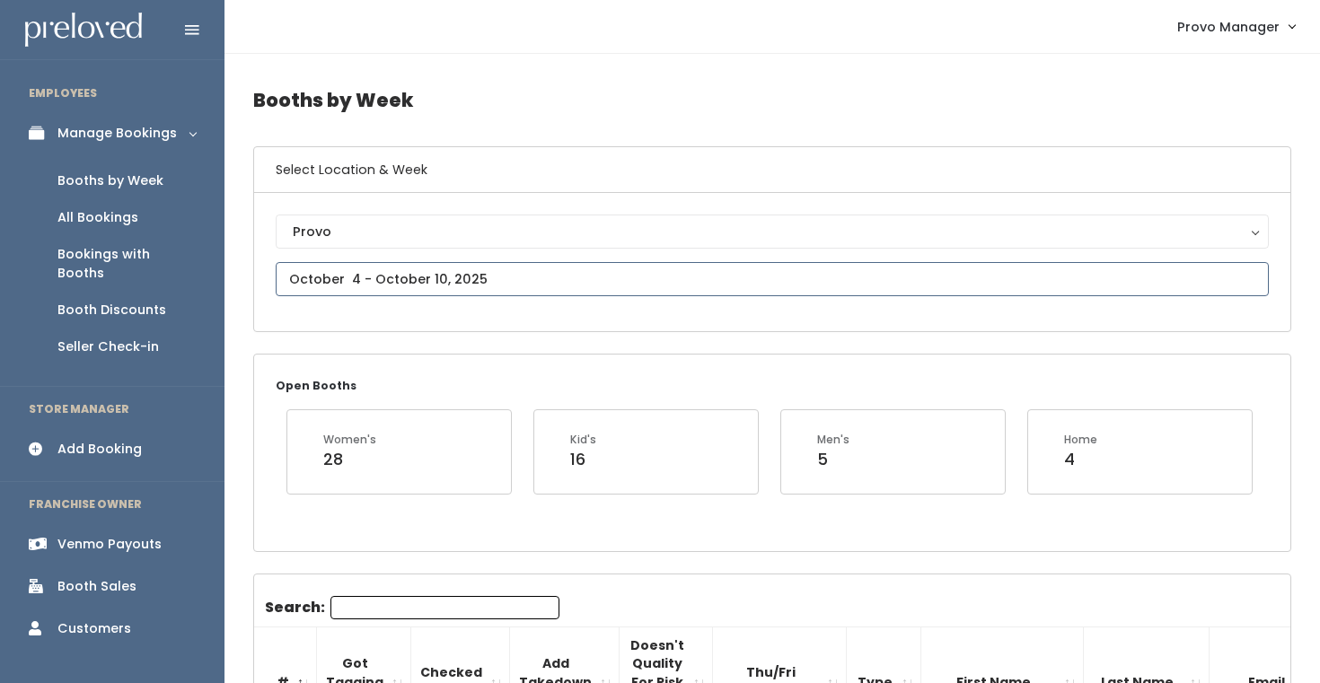
click at [392, 274] on input "text" at bounding box center [772, 279] width 993 height 34
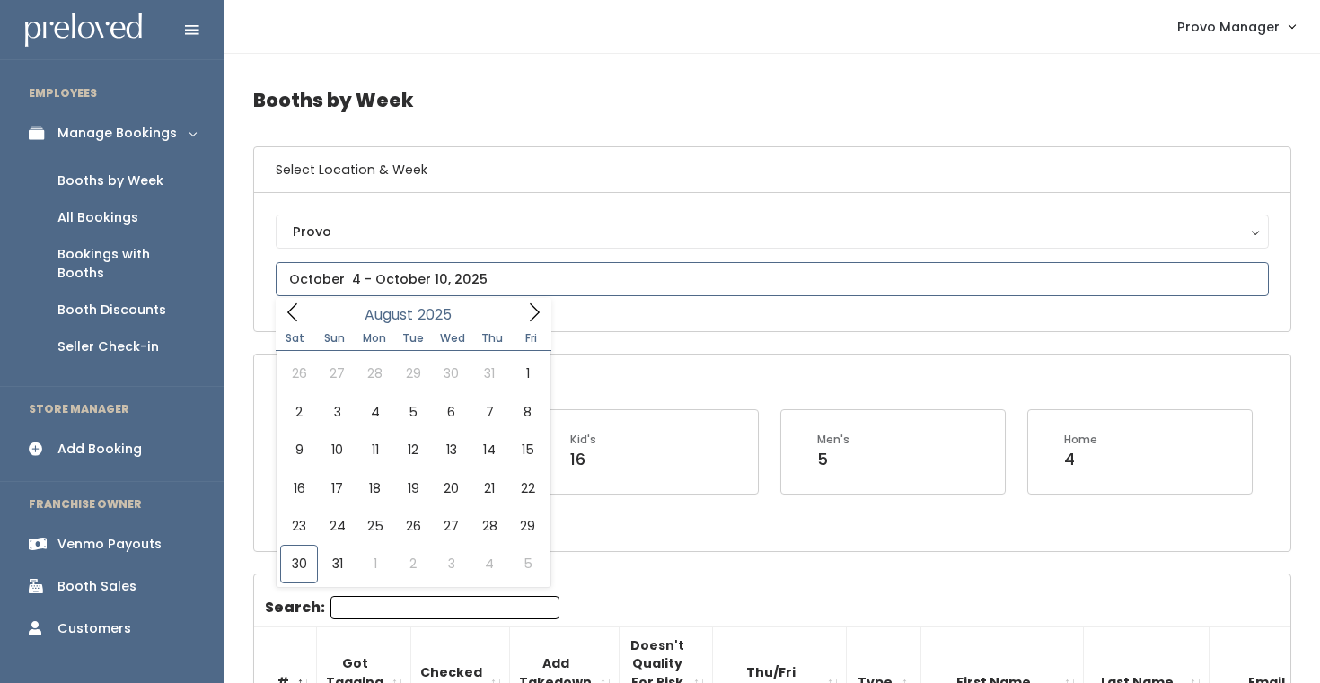
click at [531, 300] on span at bounding box center [534, 312] width 34 height 28
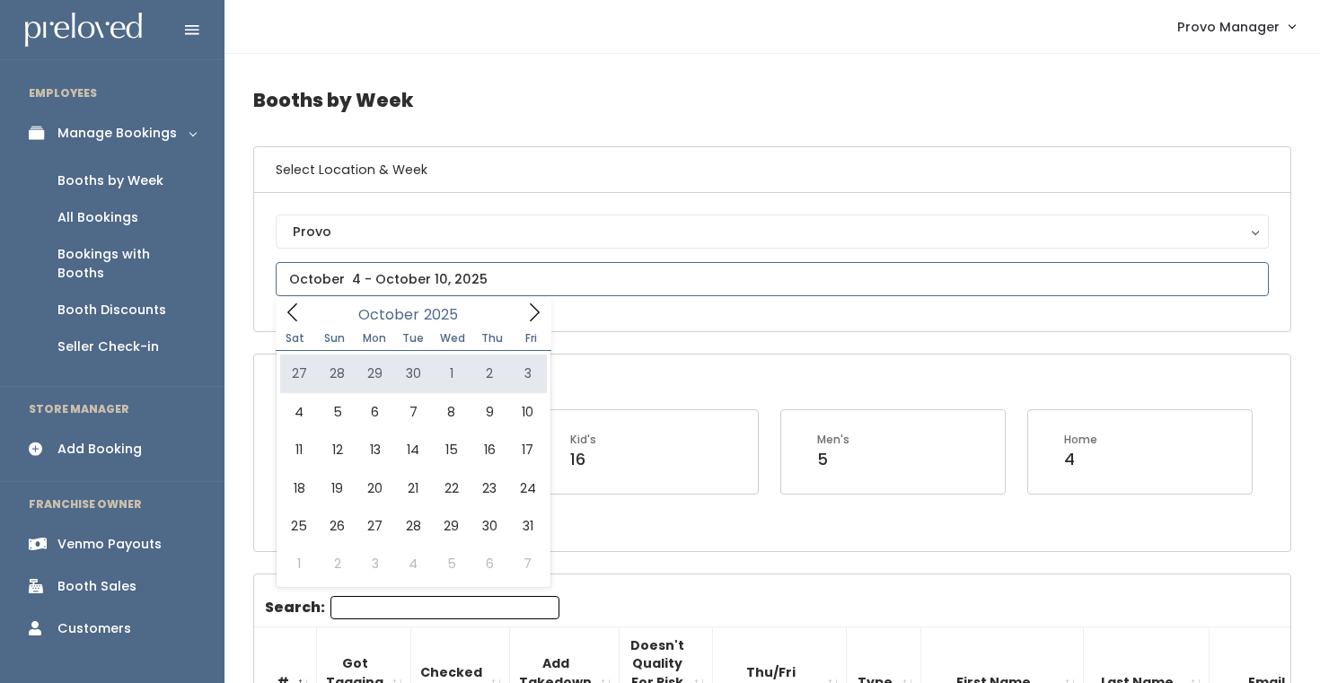
type input "September 27 to October 3"
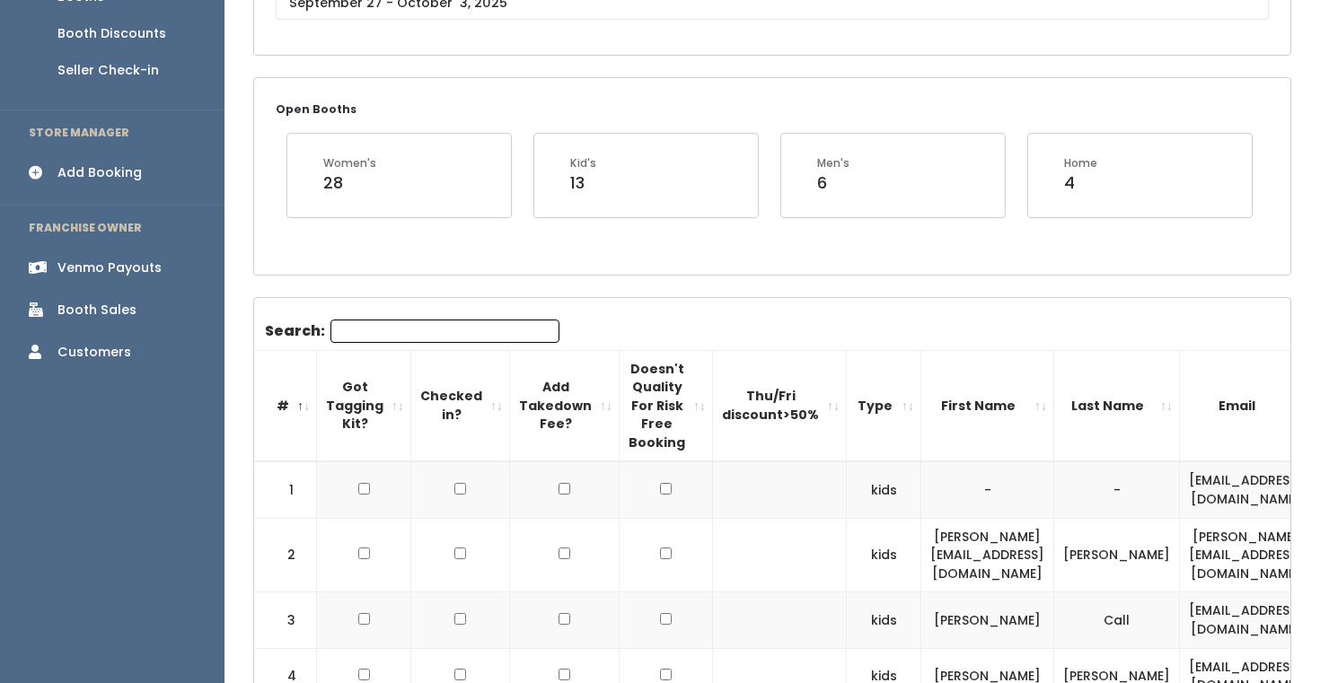
scroll to position [273, 0]
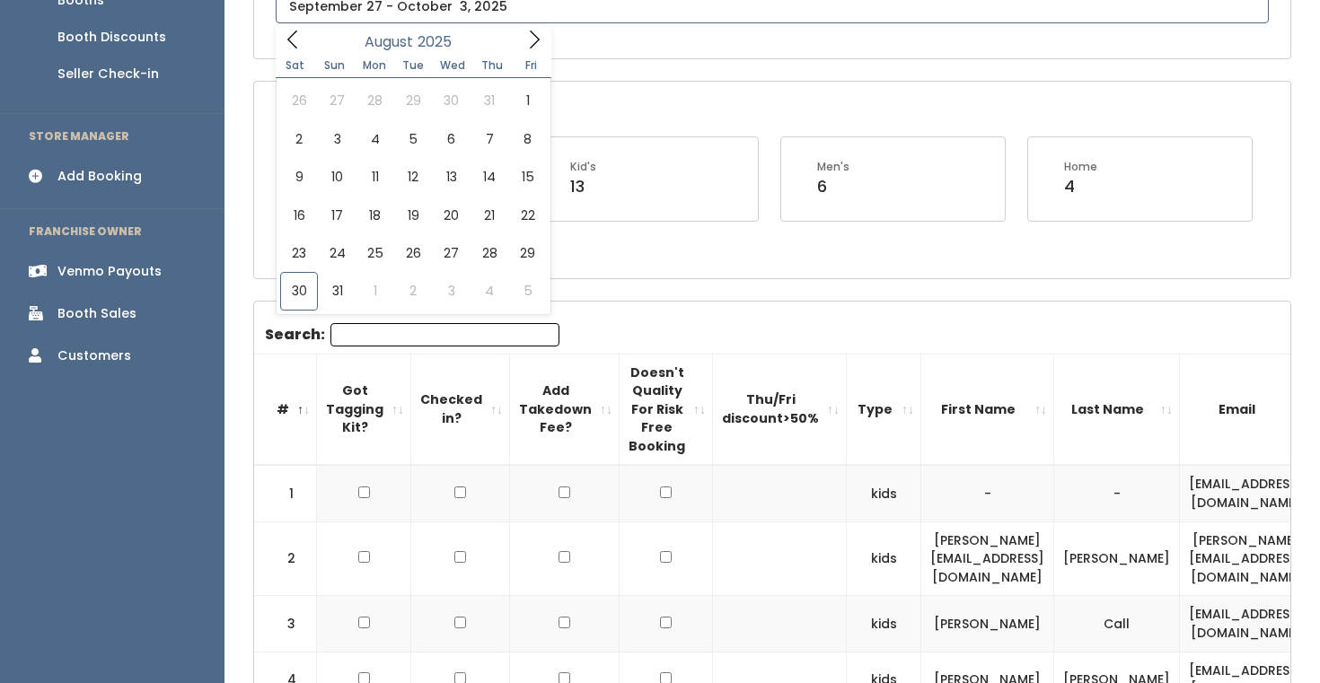
click at [480, 7] on input "text" at bounding box center [772, 6] width 993 height 34
click at [530, 48] on icon at bounding box center [535, 40] width 10 height 18
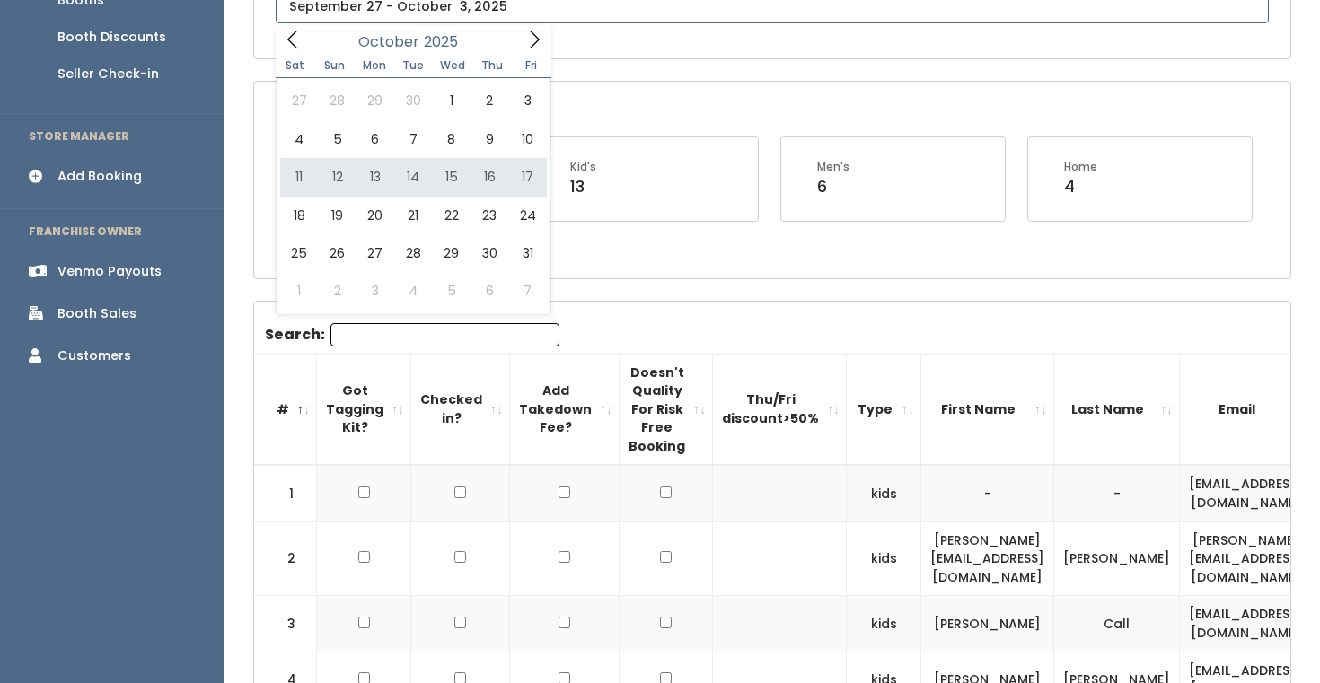
type input "October 11 to October 17"
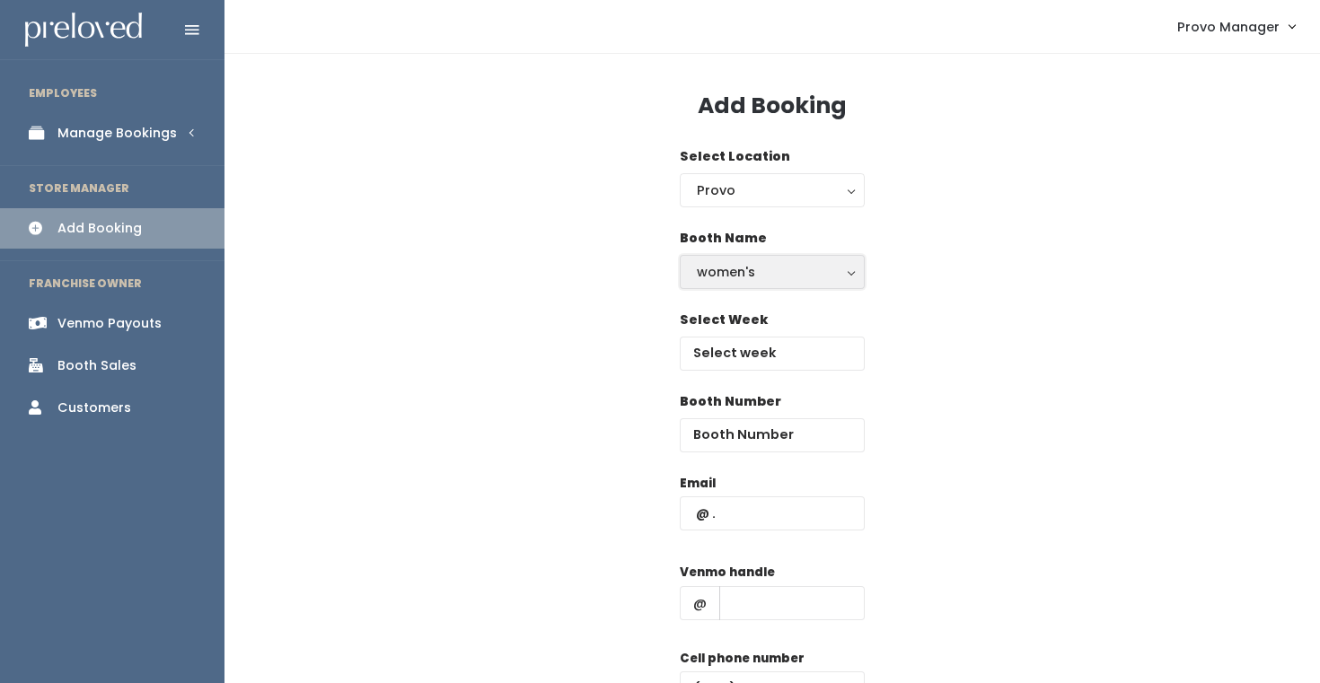
click at [756, 282] on button "women's" at bounding box center [772, 272] width 185 height 34
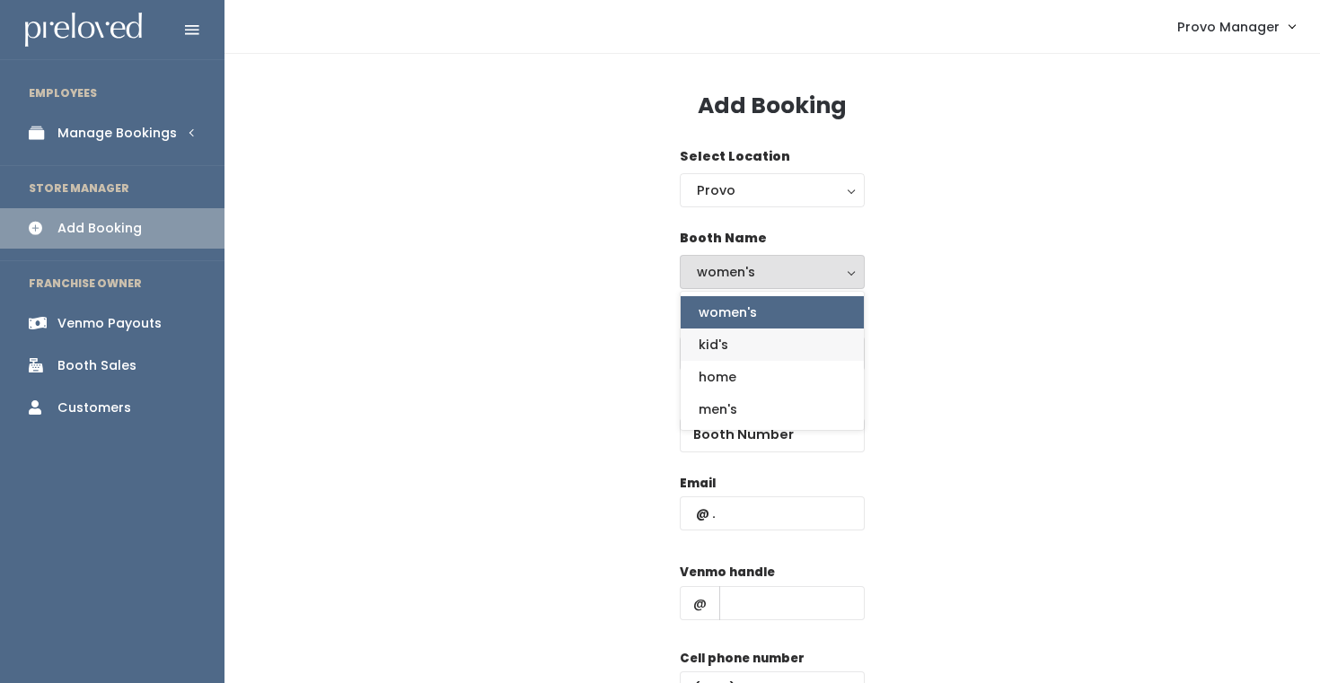
click at [749, 345] on link "kid's" at bounding box center [772, 345] width 183 height 32
select select "kids"
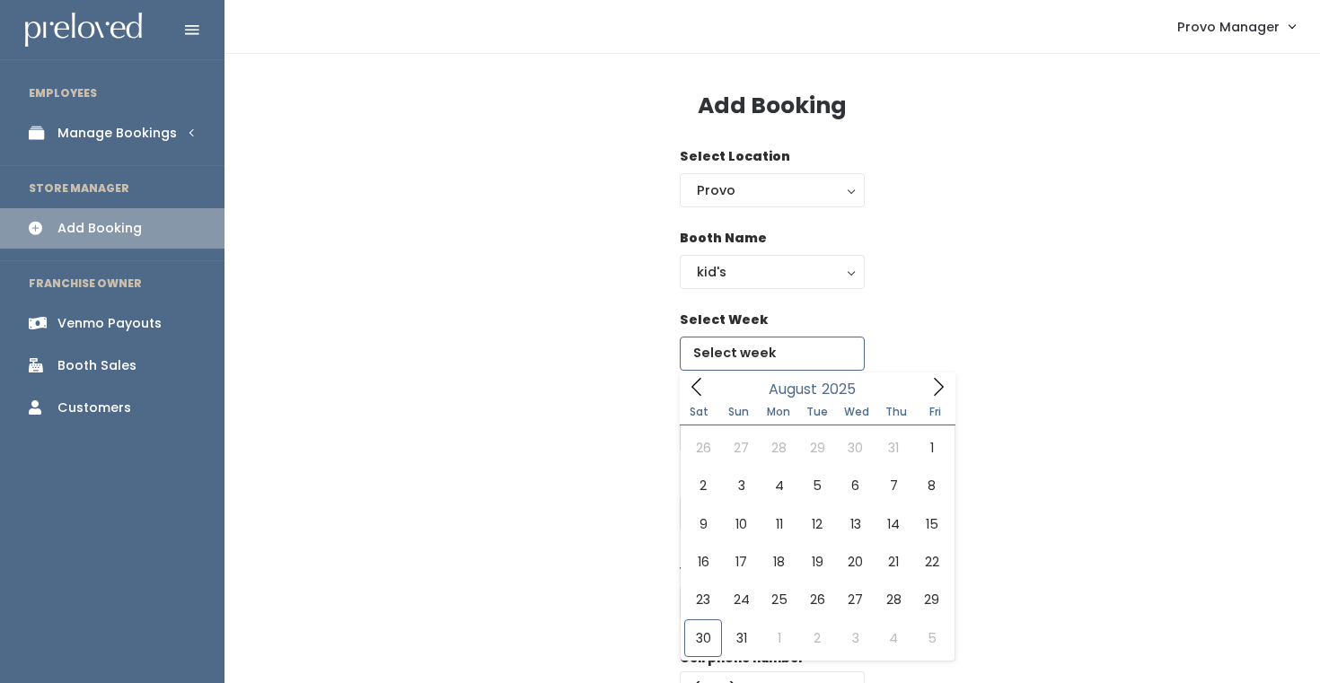
click at [762, 356] on input "text" at bounding box center [772, 354] width 185 height 34
click at [937, 380] on icon at bounding box center [939, 387] width 20 height 20
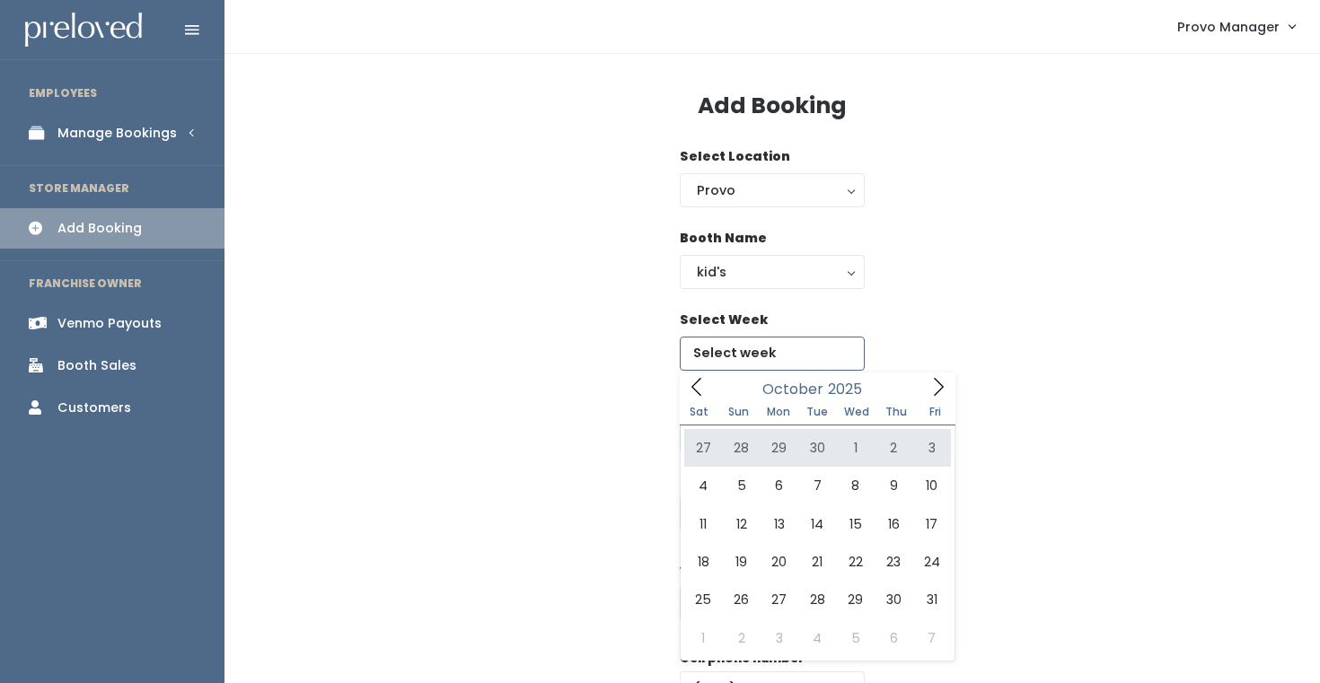
type input "September 27 to October 3"
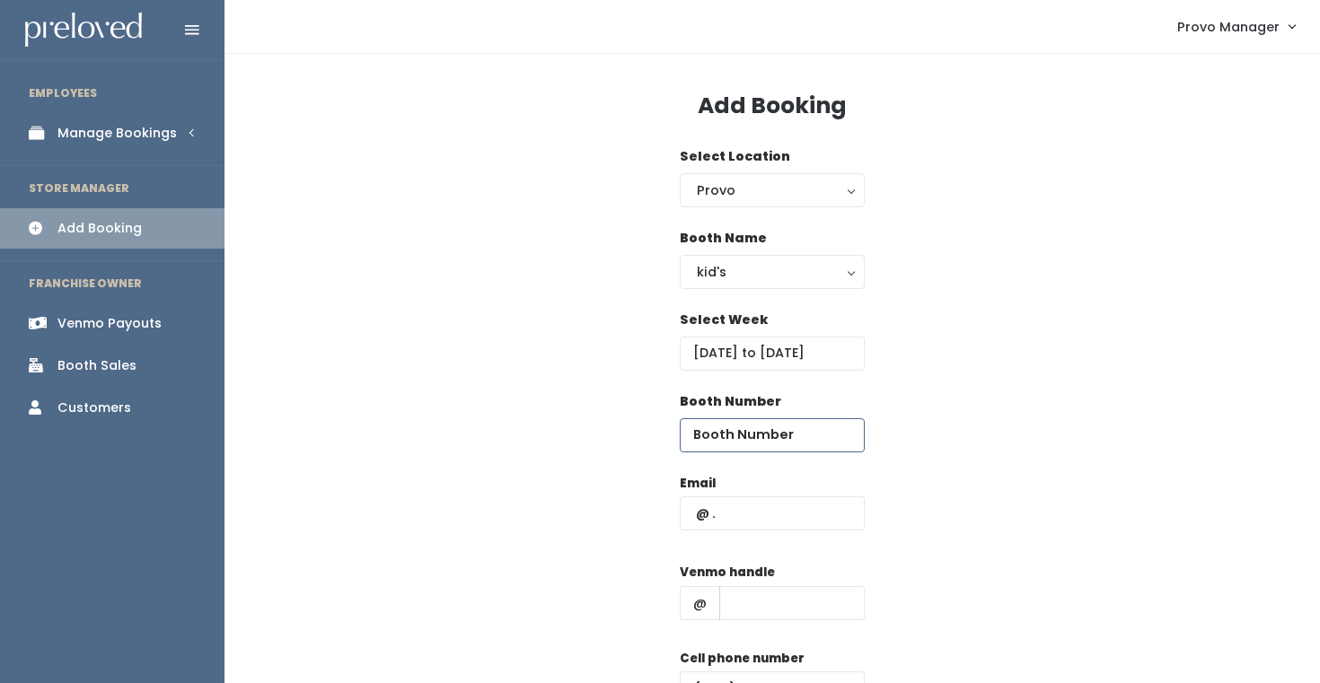
click at [730, 435] on input "number" at bounding box center [772, 435] width 185 height 34
type input "7"
click at [734, 515] on input "text" at bounding box center [772, 514] width 185 height 34
type input "graciana777@yahoo.com"
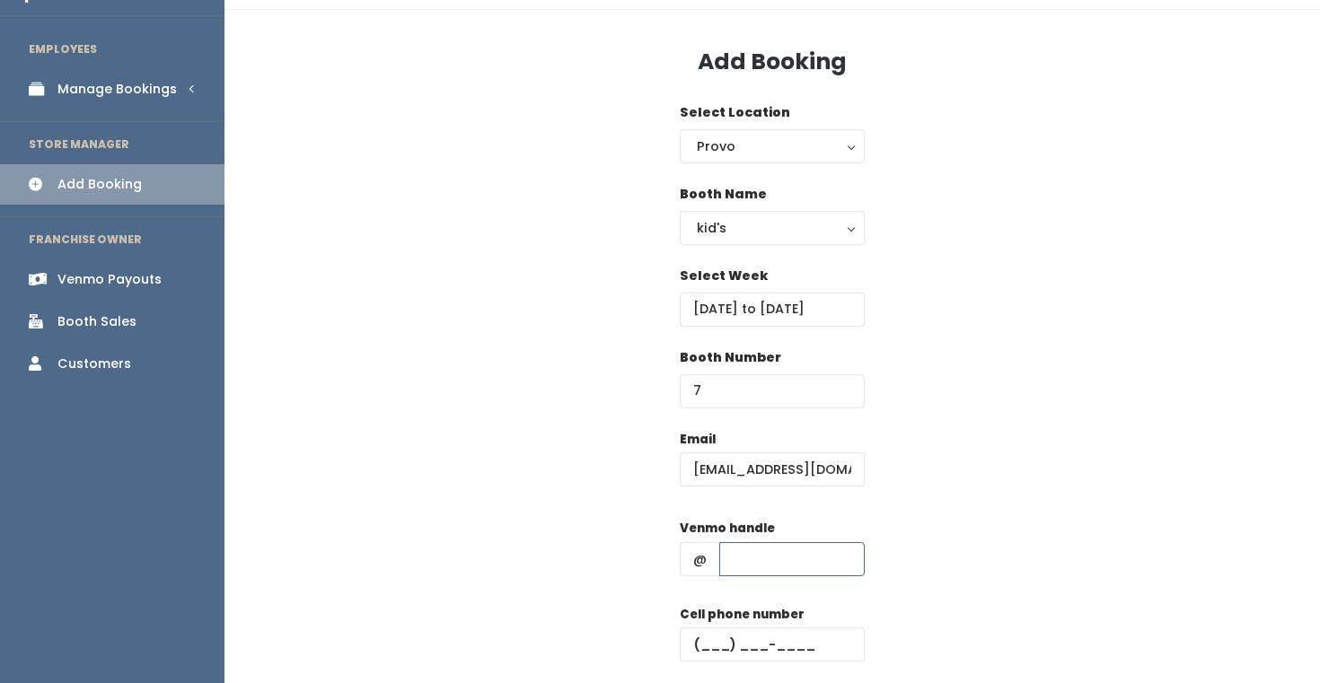
click at [774, 562] on input "text" at bounding box center [791, 559] width 145 height 34
type input "d"
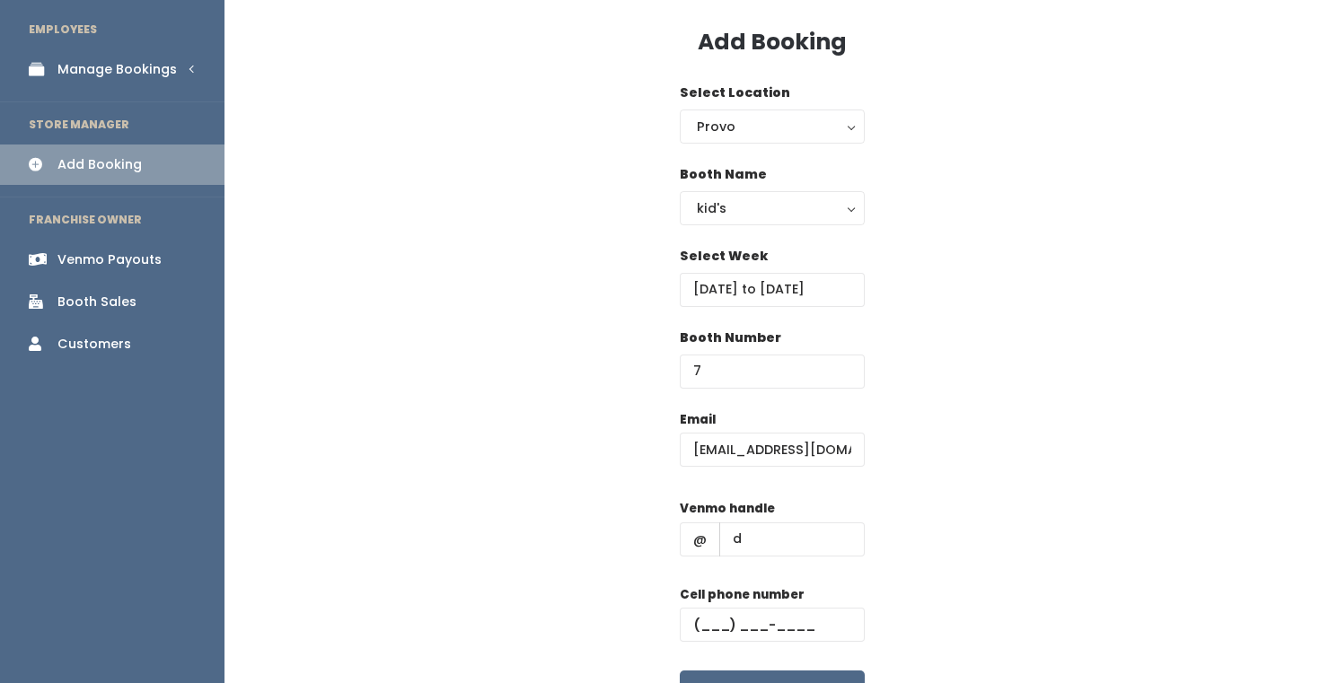
click at [785, 648] on div "Cell phone number" at bounding box center [772, 622] width 185 height 72
click at [788, 624] on input "text" at bounding box center [772, 625] width 185 height 34
type input "(555) 555-5555"
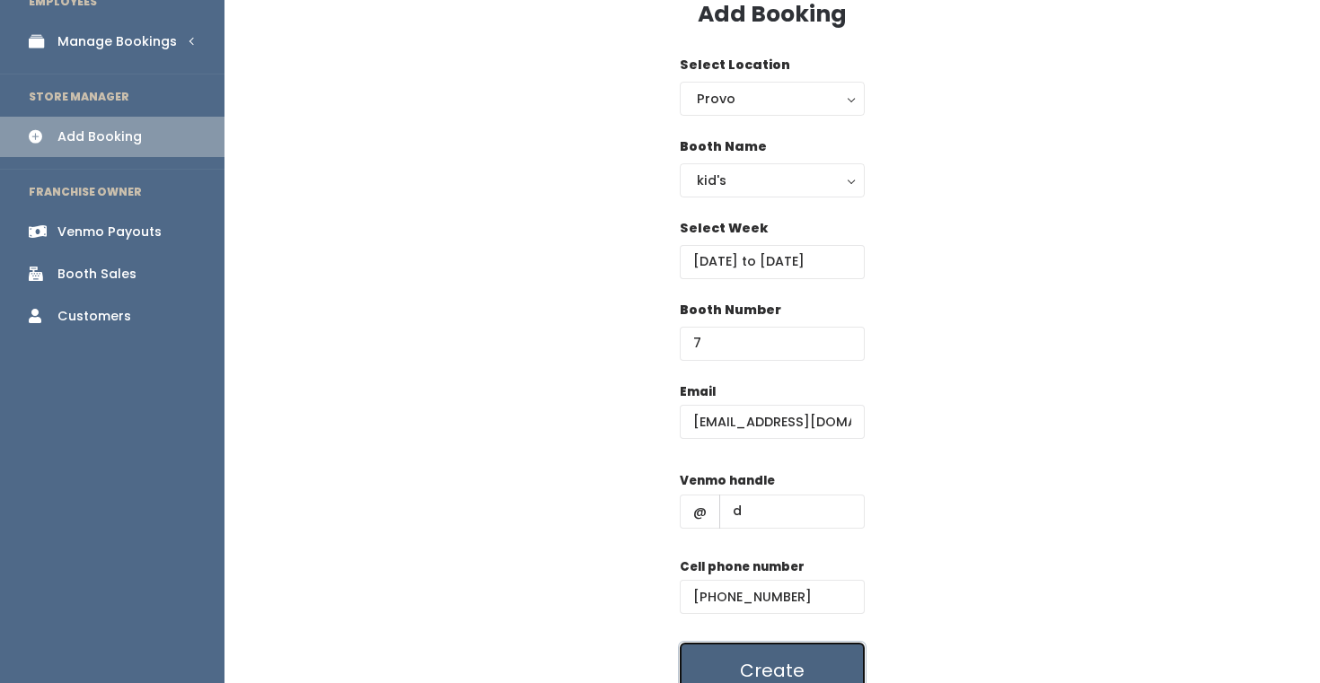
click at [799, 653] on button "Create" at bounding box center [772, 671] width 185 height 56
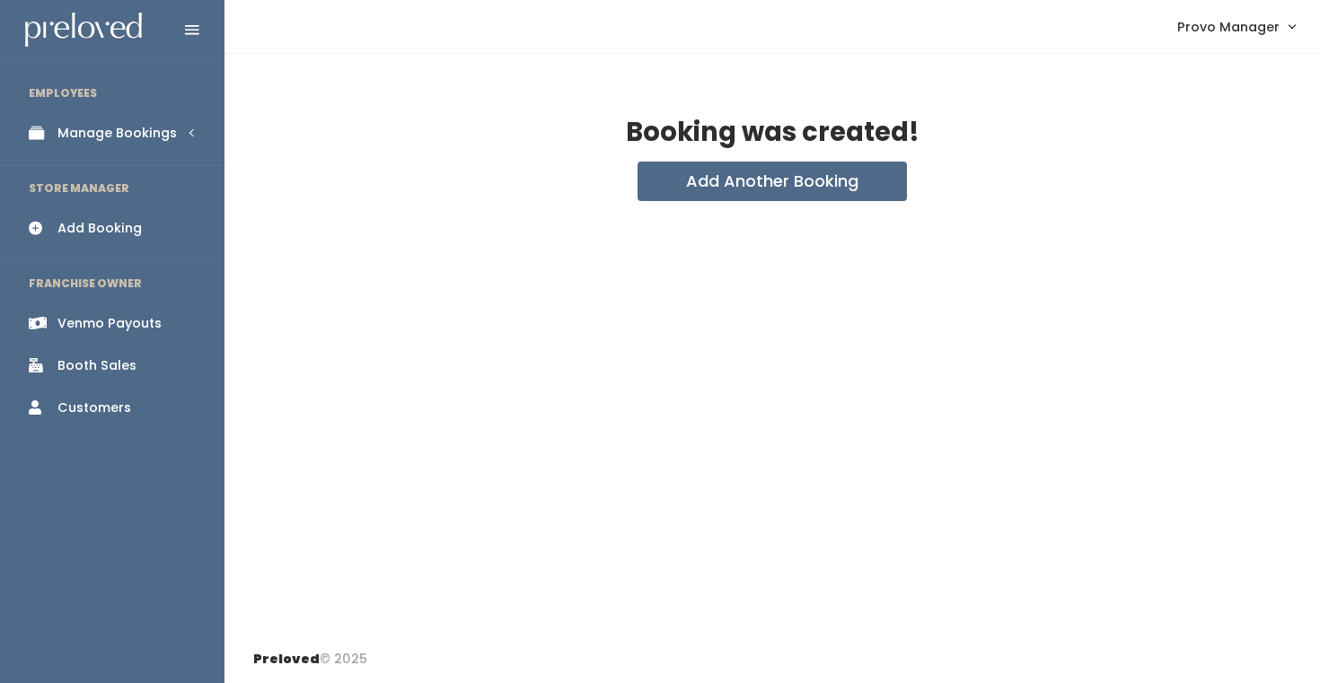
click at [647, 156] on div "Booking was created!" at bounding box center [772, 140] width 1038 height 43
click at [750, 183] on button "Add Another Booking" at bounding box center [772, 182] width 269 height 40
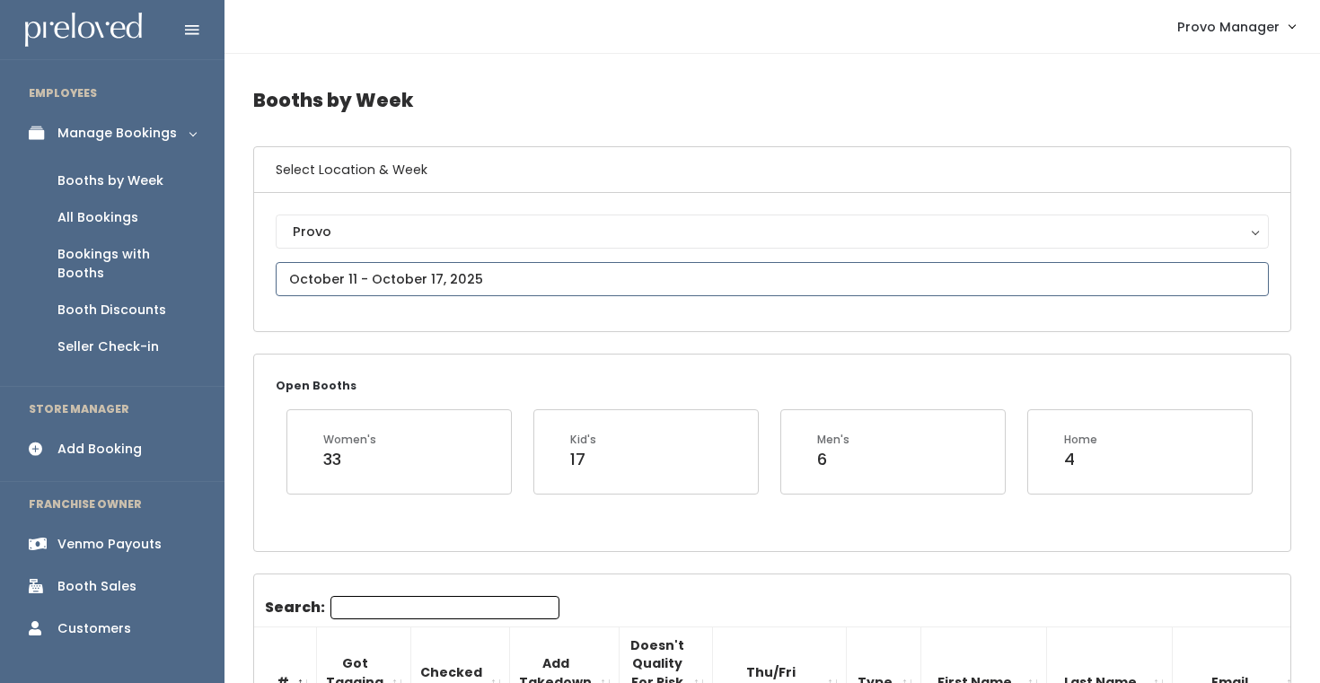
click at [439, 268] on input "text" at bounding box center [772, 279] width 993 height 34
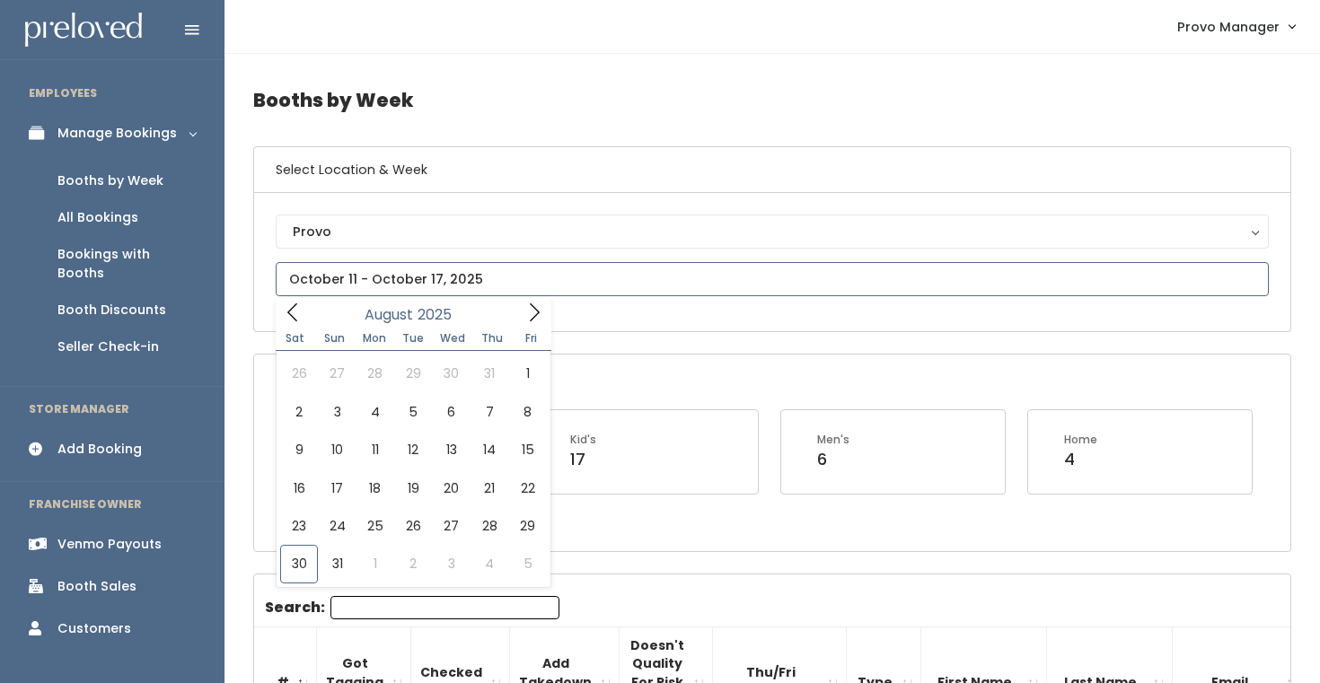
click at [526, 312] on icon at bounding box center [534, 313] width 20 height 20
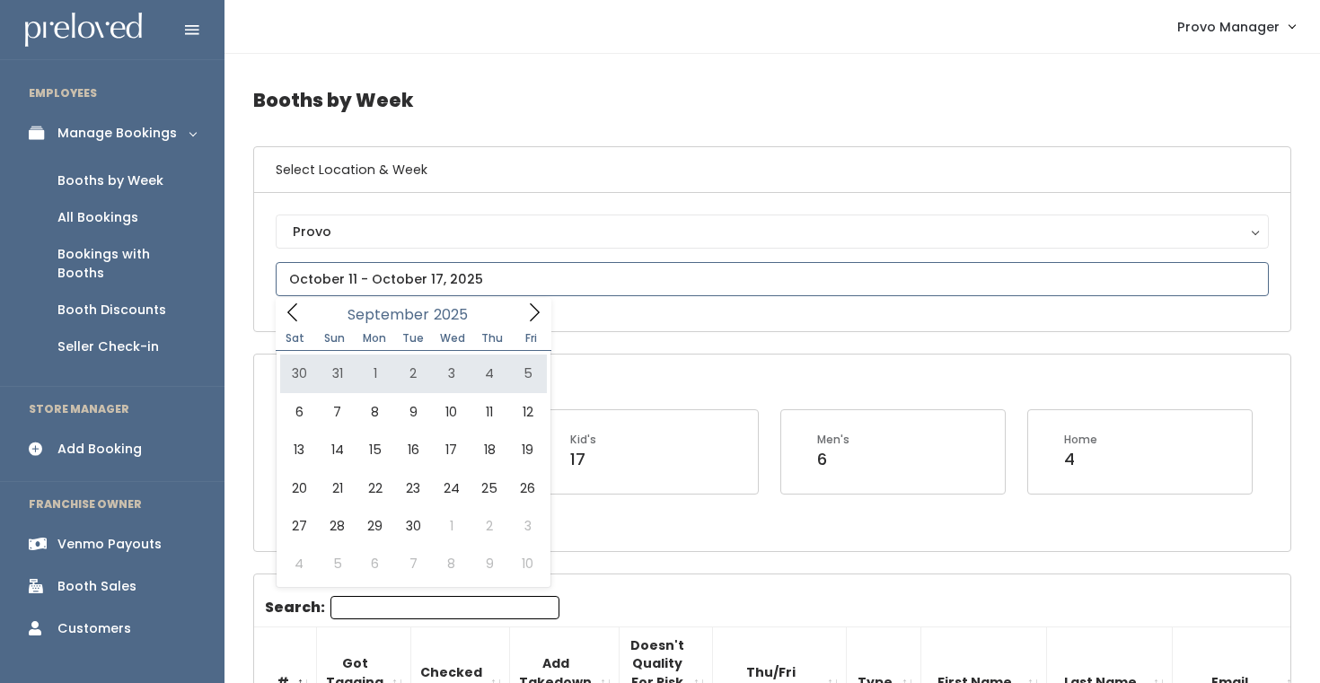
click at [527, 319] on icon at bounding box center [534, 313] width 20 height 20
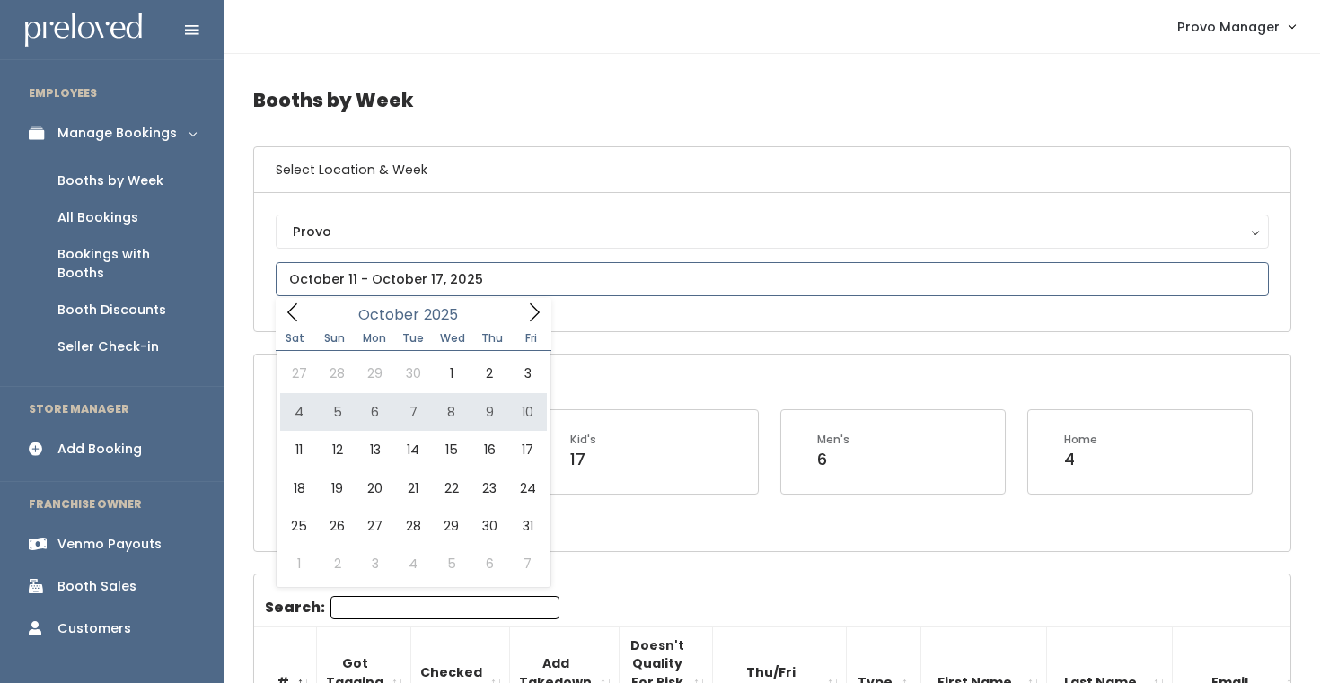
type input "October 4 to October 10"
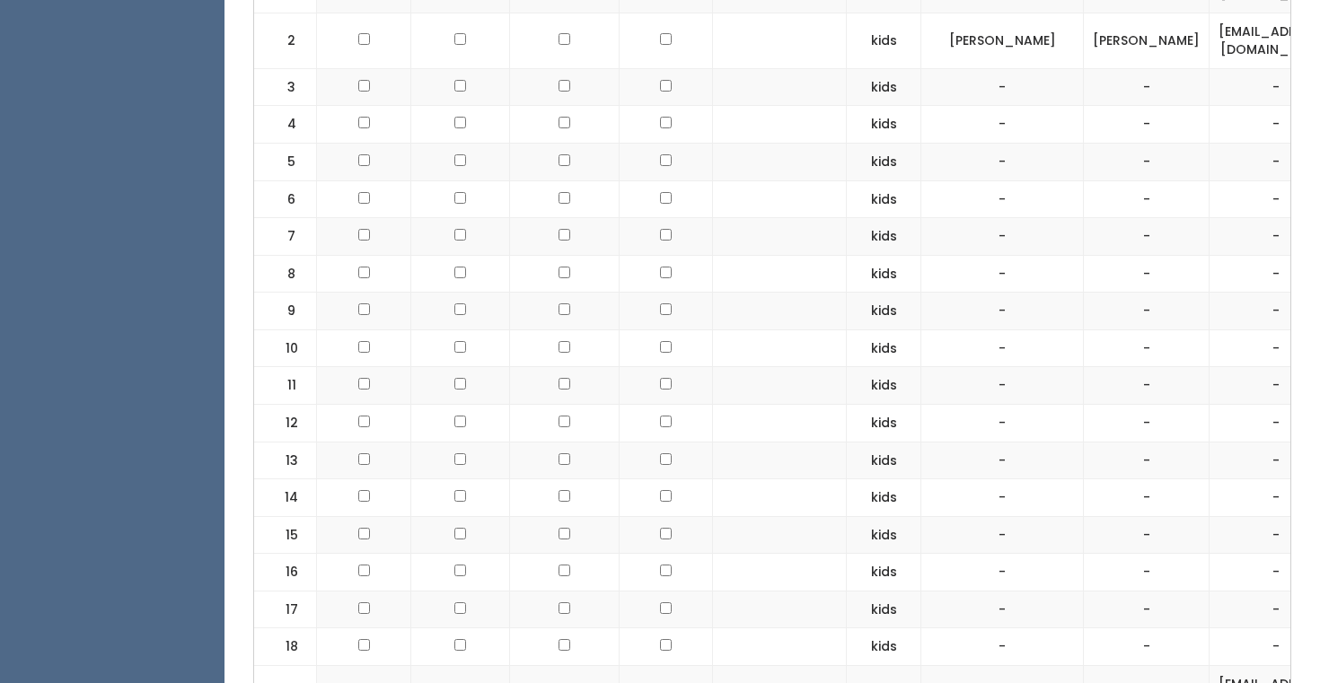
scroll to position [180, 0]
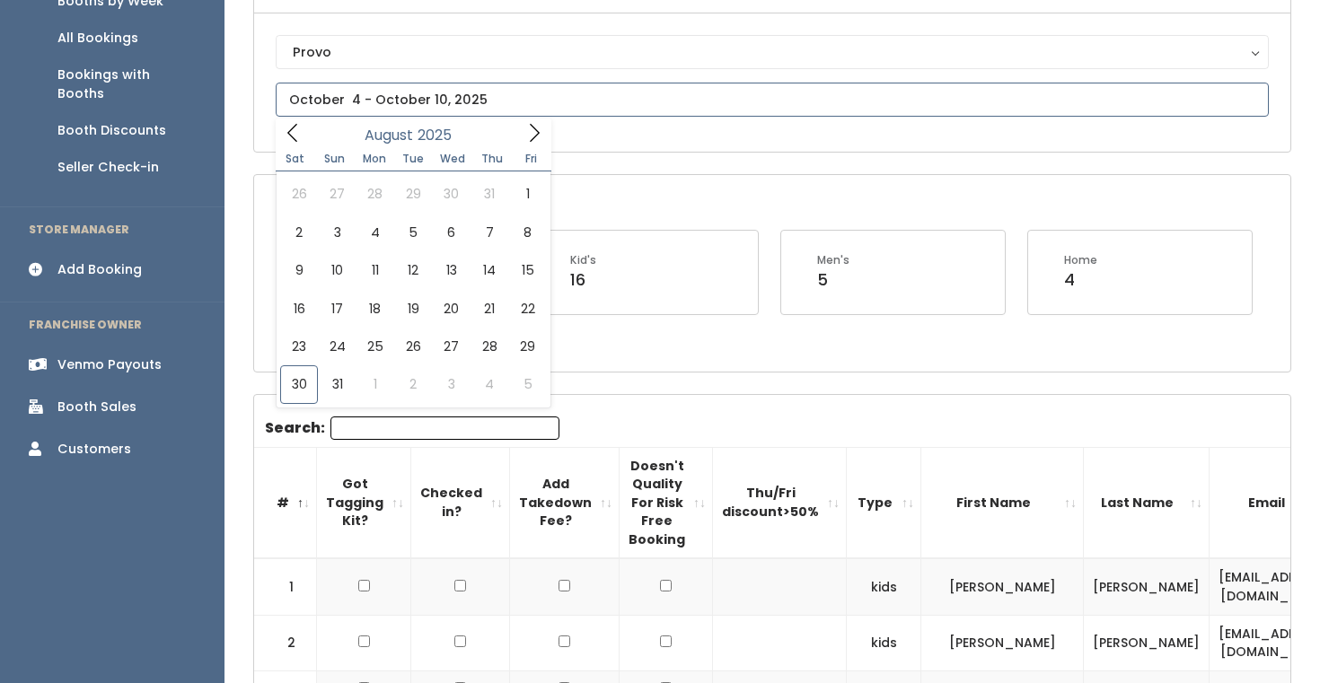
click at [538, 122] on span at bounding box center [534, 133] width 34 height 28
click at [538, 123] on span at bounding box center [534, 133] width 34 height 28
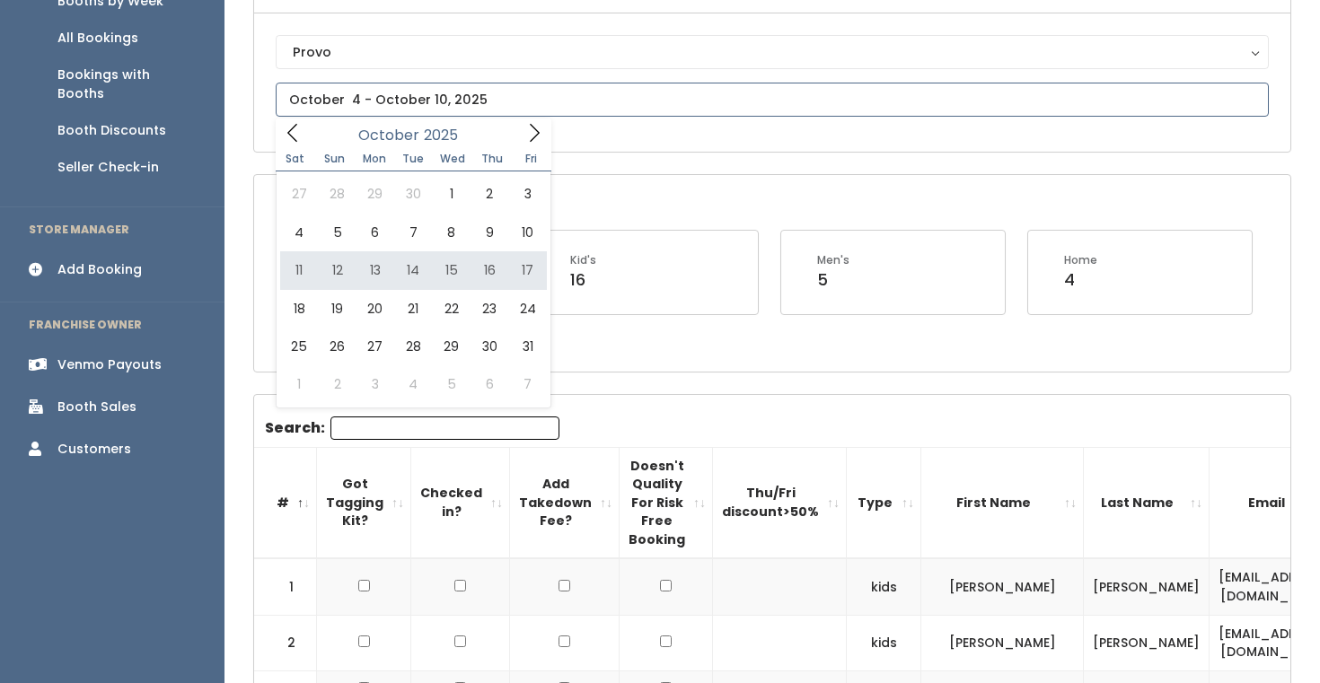
type input "October 11 to October 17"
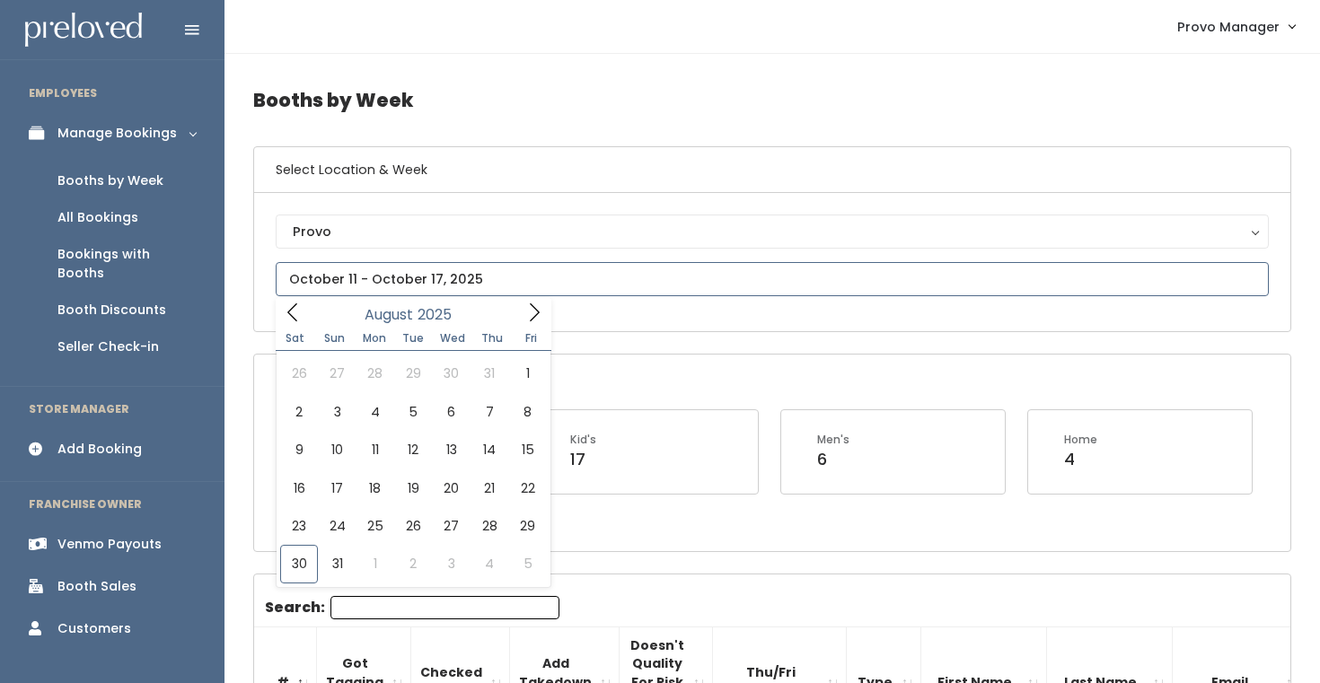
click at [368, 282] on input "text" at bounding box center [772, 279] width 993 height 34
click at [549, 312] on span at bounding box center [534, 312] width 34 height 28
click at [534, 316] on icon at bounding box center [534, 313] width 20 height 20
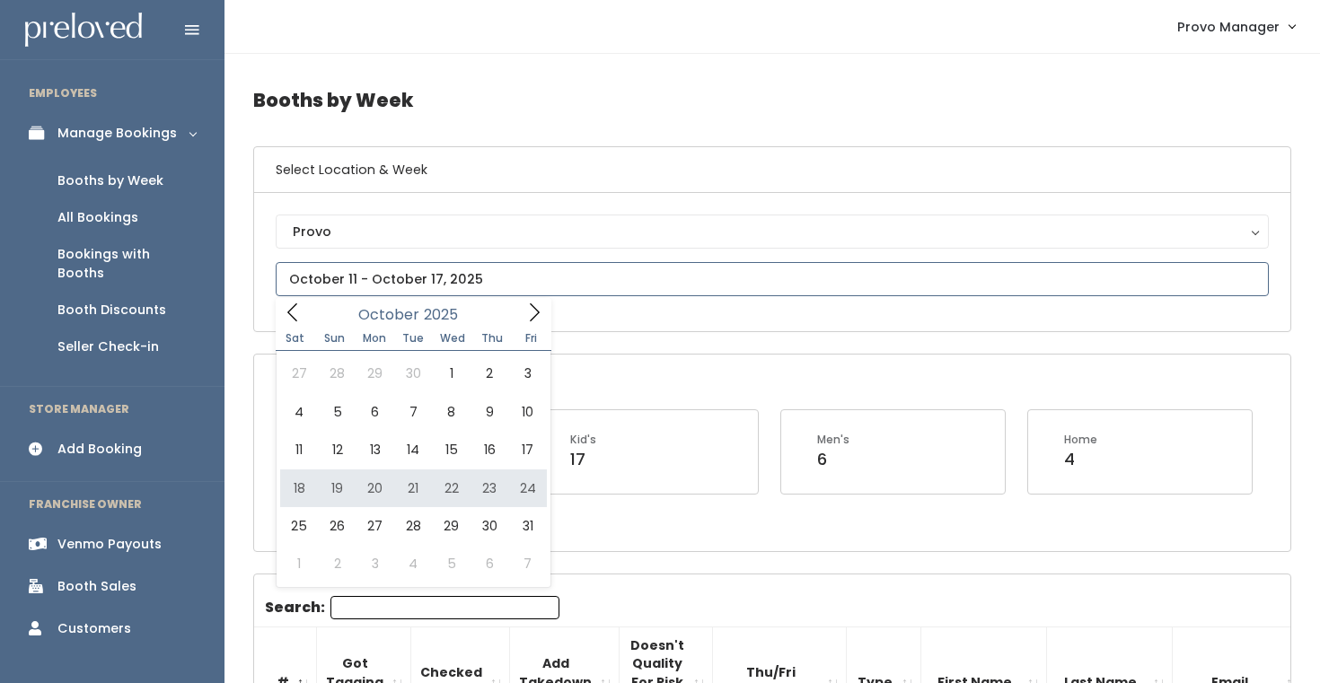
type input "October 18 to October 24"
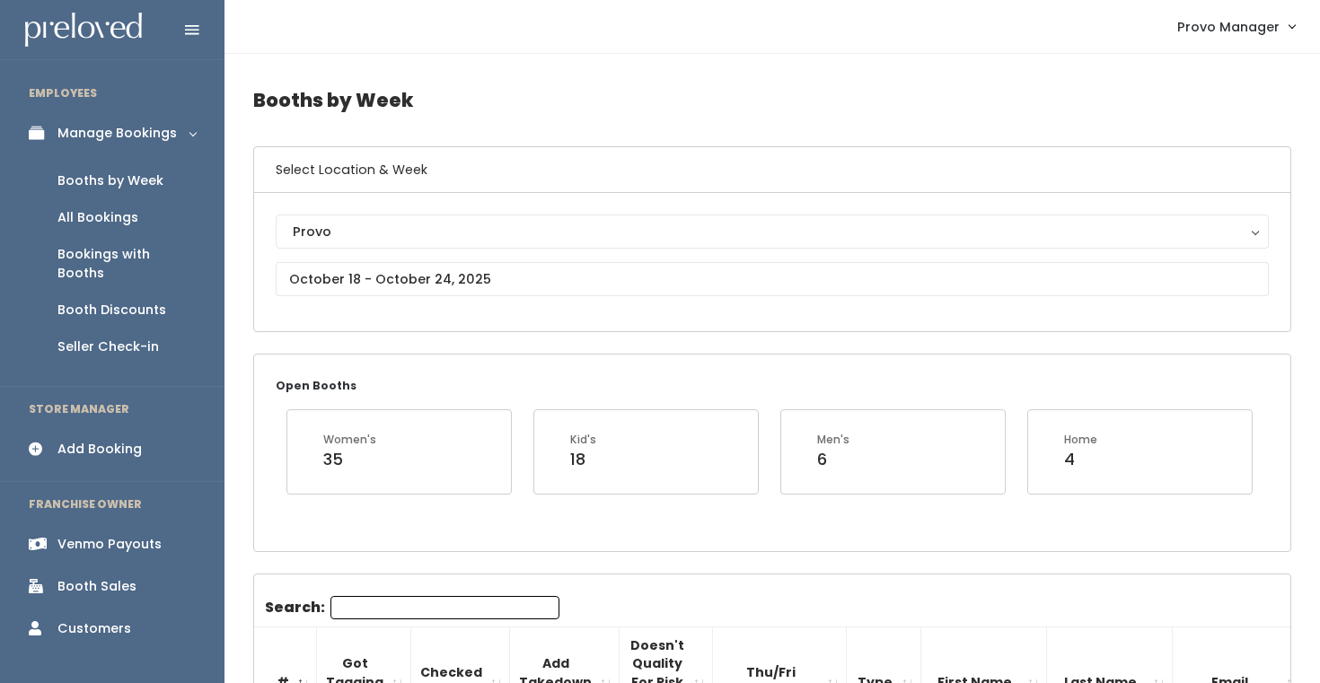
click at [329, 261] on div "Provo Provo" at bounding box center [772, 262] width 993 height 95
click at [332, 277] on input "text" at bounding box center [772, 279] width 993 height 34
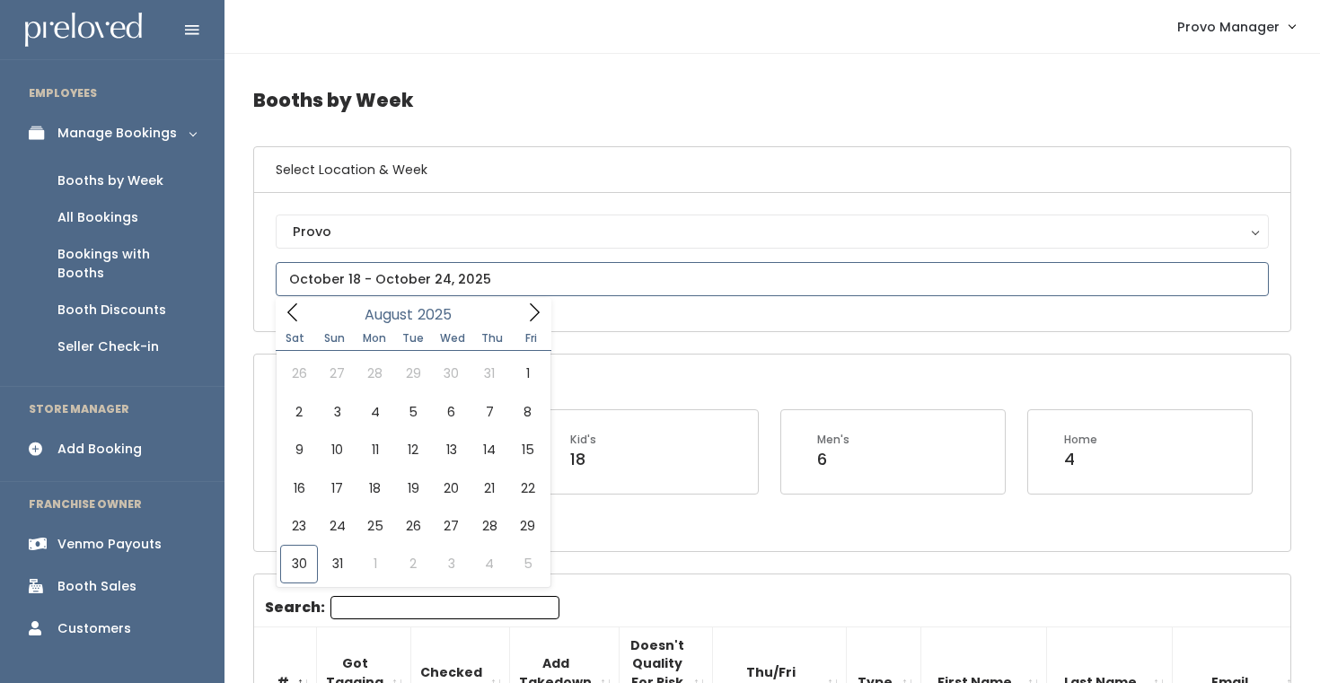
click at [542, 318] on icon at bounding box center [534, 313] width 20 height 20
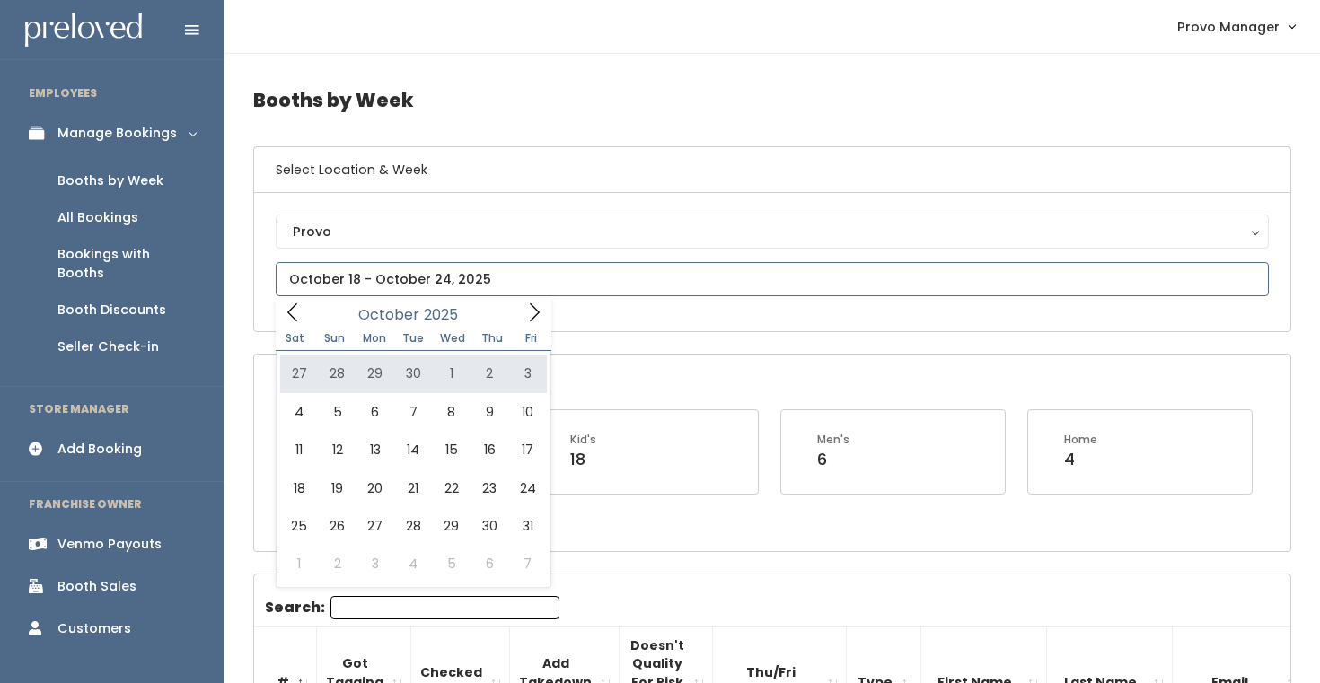
type input "September 27 to October 3"
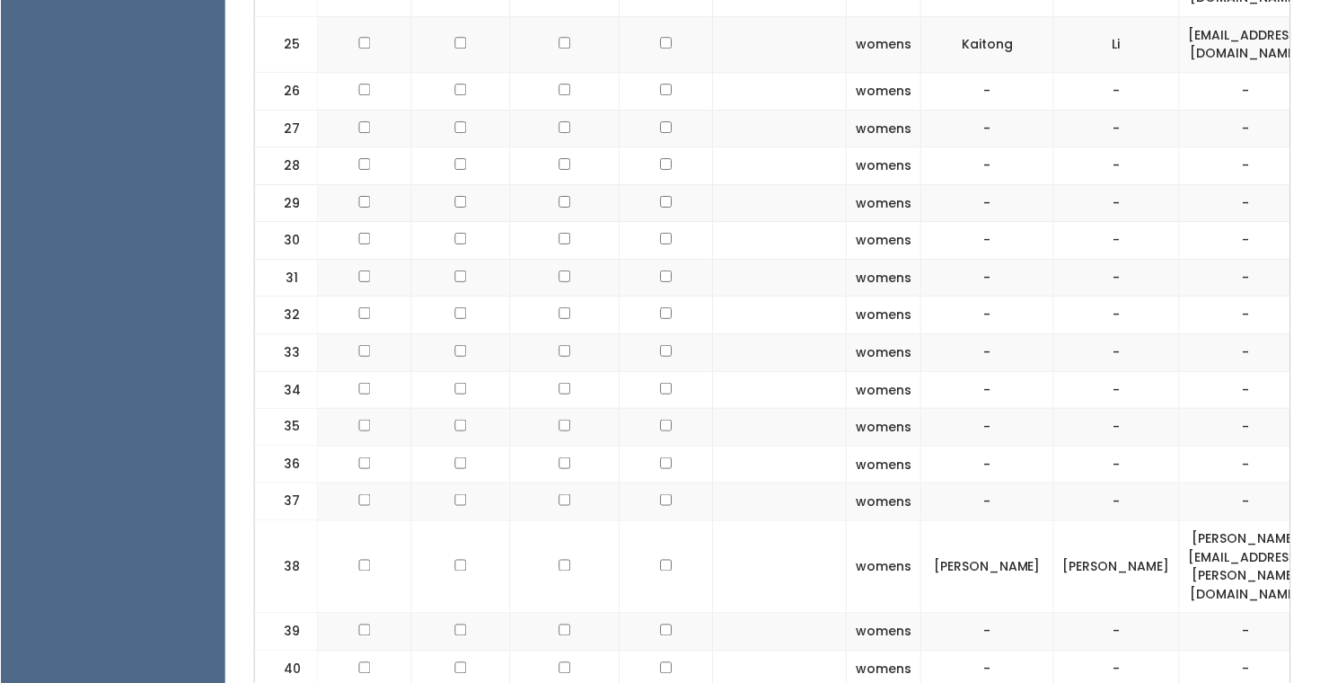
scroll to position [1858, 0]
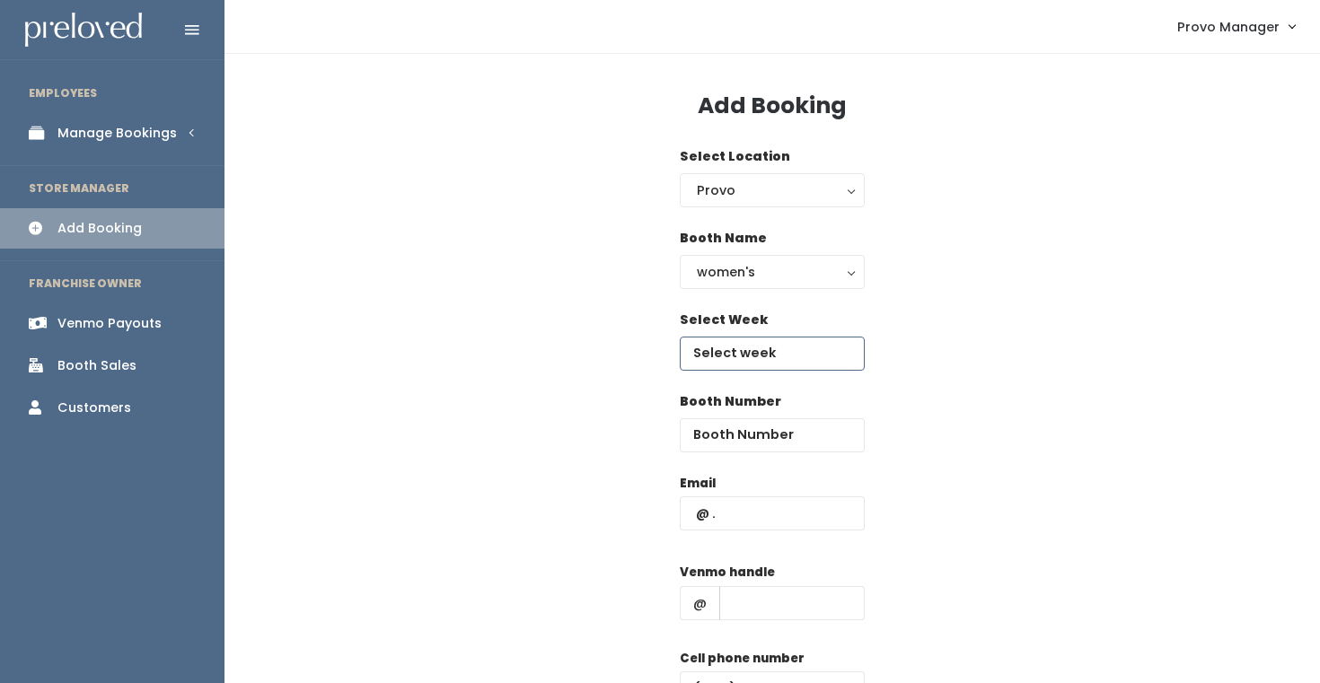
click at [717, 361] on input "text" at bounding box center [772, 354] width 185 height 34
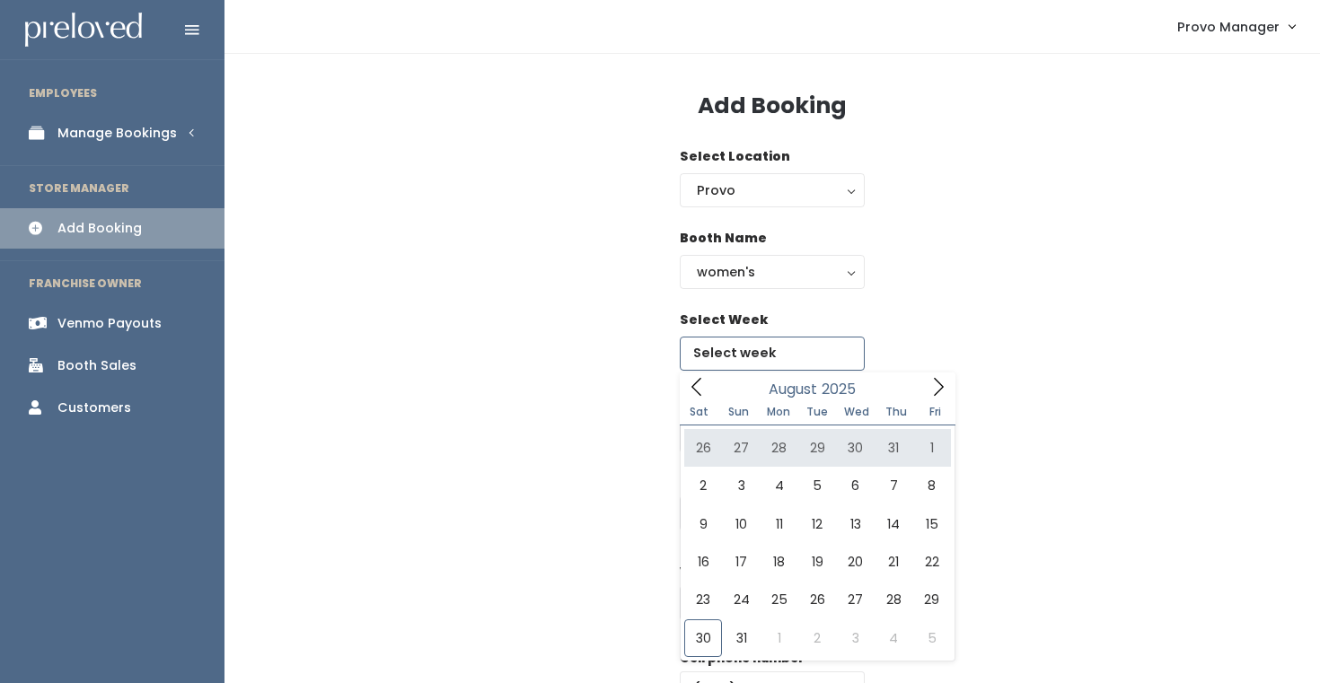
click at [935, 392] on icon at bounding box center [939, 387] width 20 height 20
type input "September 27 to October 3"
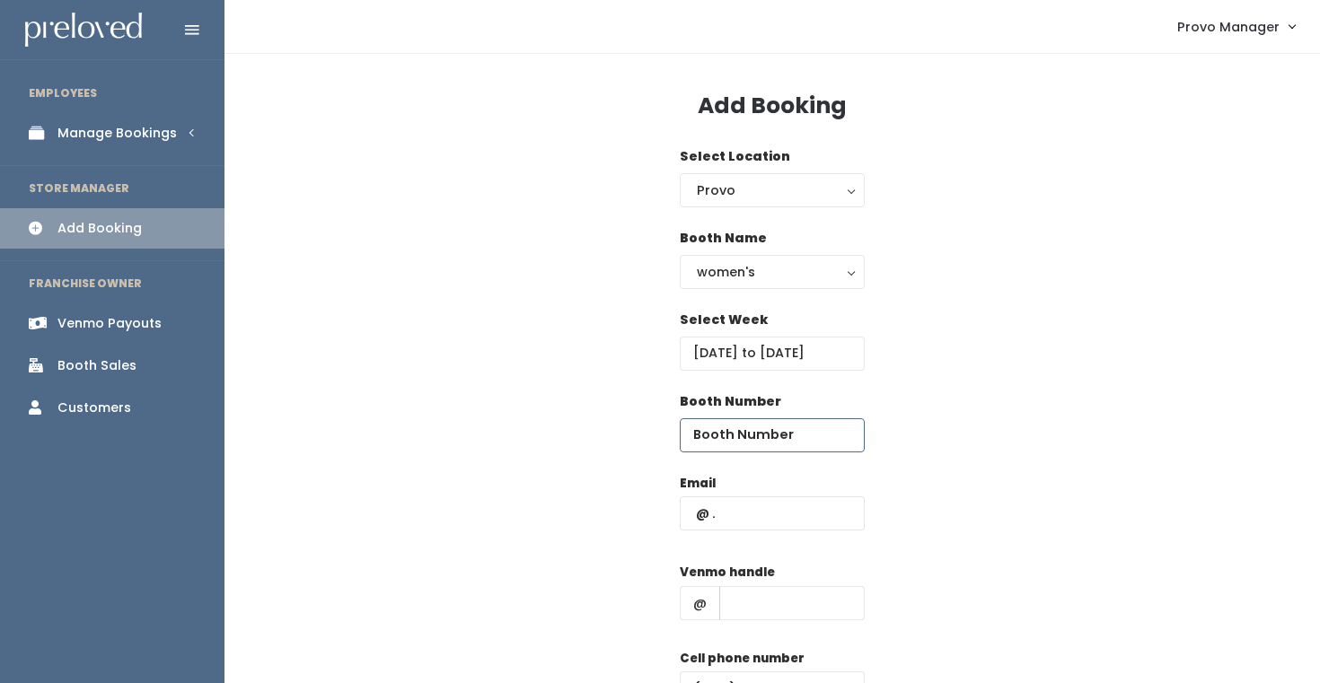
click at [762, 436] on input "number" at bounding box center [772, 435] width 185 height 34
type input "39"
click at [755, 508] on input "text" at bounding box center [772, 514] width 185 height 34
type input "graciana777@yahoo.com"
click at [745, 621] on div "Venmo handle @" at bounding box center [772, 599] width 185 height 72
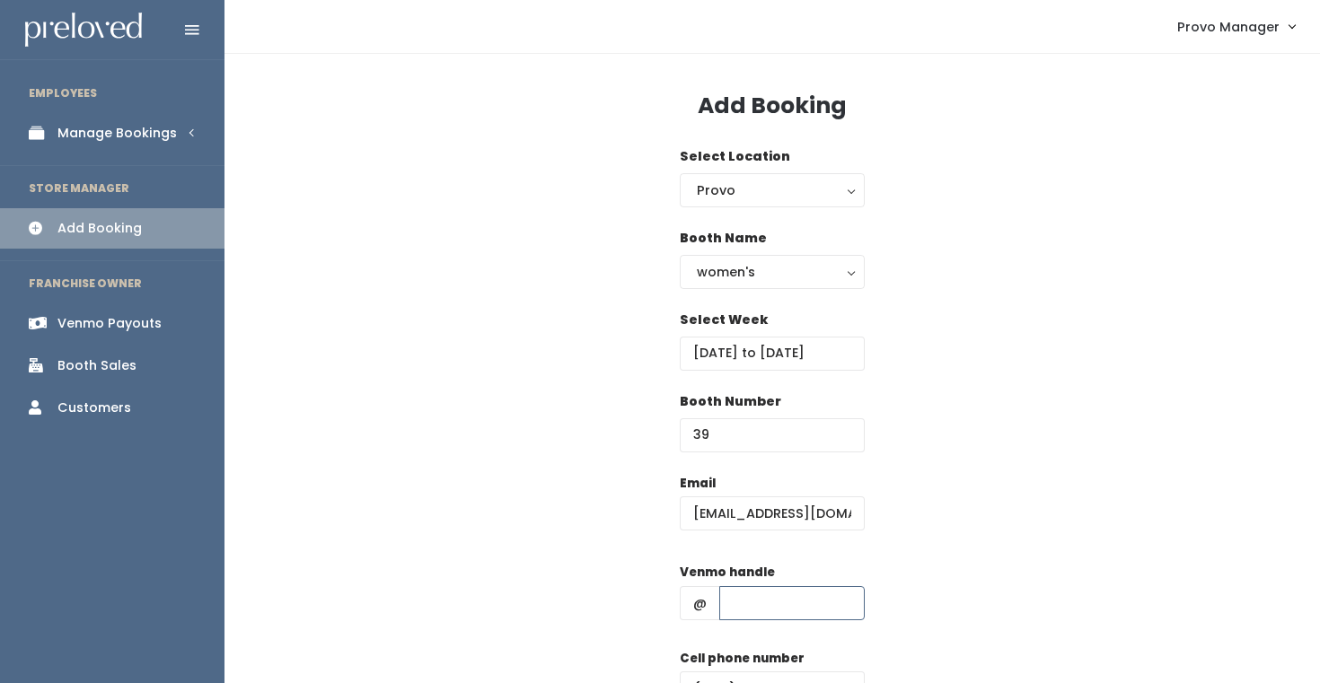
click at [770, 602] on input "text" at bounding box center [791, 603] width 145 height 34
type input "d"
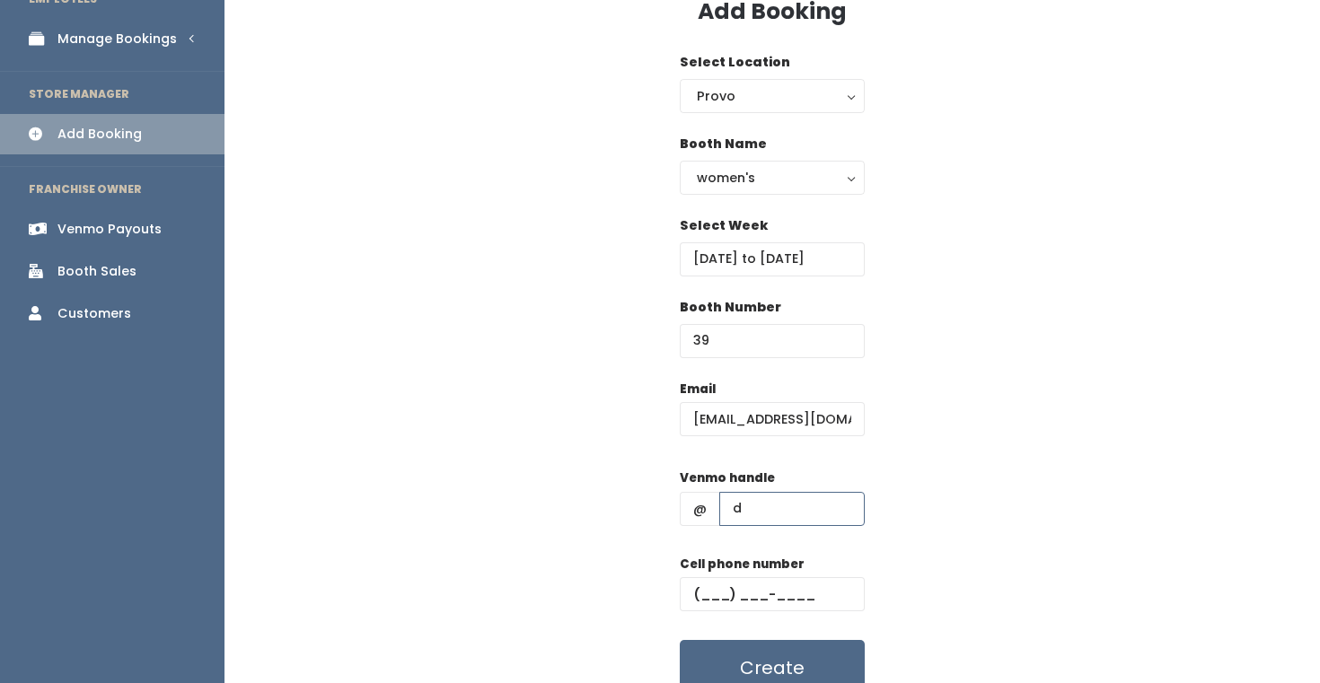
scroll to position [99, 0]
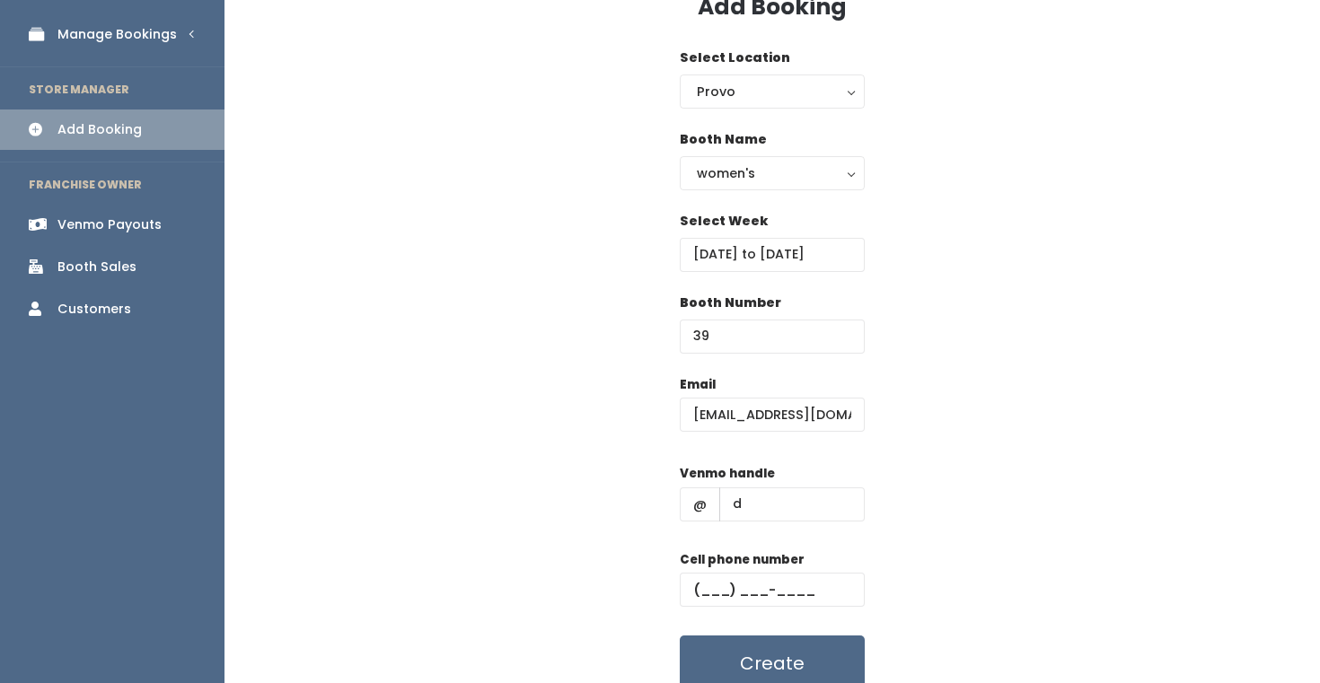
click at [788, 562] on label "Cell phone number" at bounding box center [742, 560] width 125 height 18
click at [788, 593] on input "text" at bounding box center [772, 590] width 185 height 34
type input "[PHONE_NUMBER]"
click at [772, 658] on button "Create" at bounding box center [772, 664] width 185 height 56
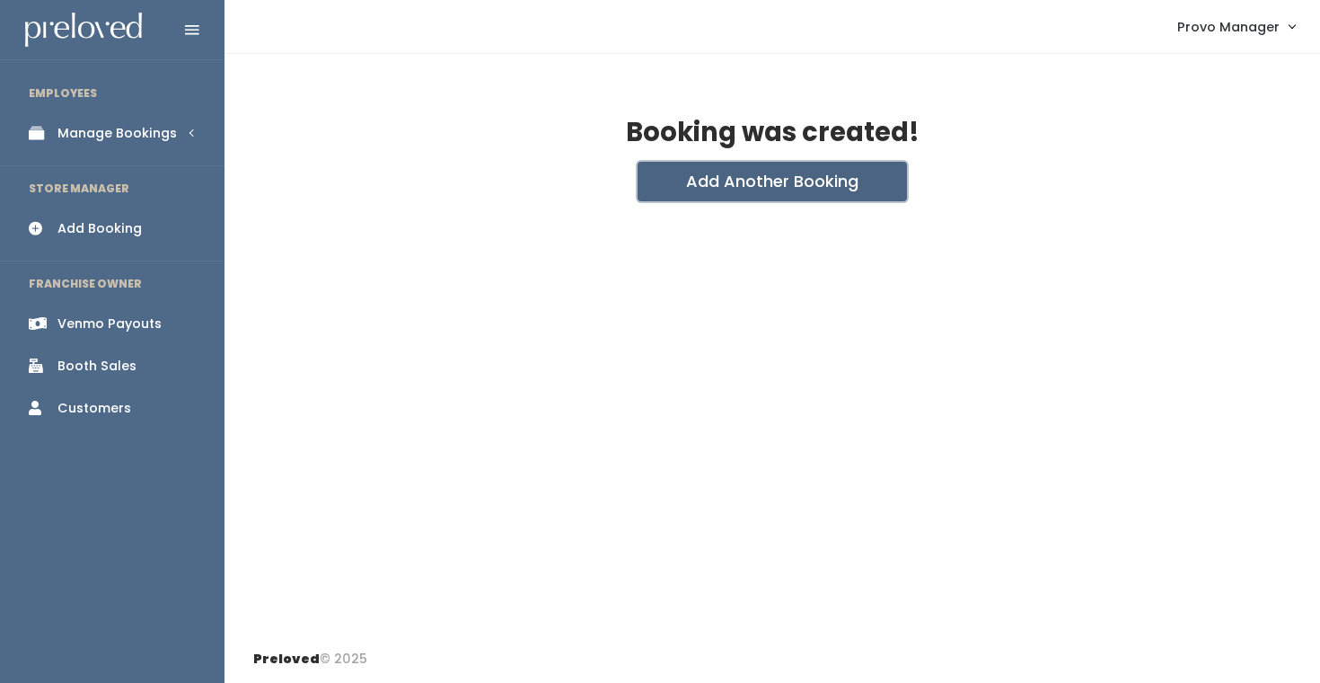
click at [740, 180] on button "Add Another Booking" at bounding box center [772, 182] width 269 height 40
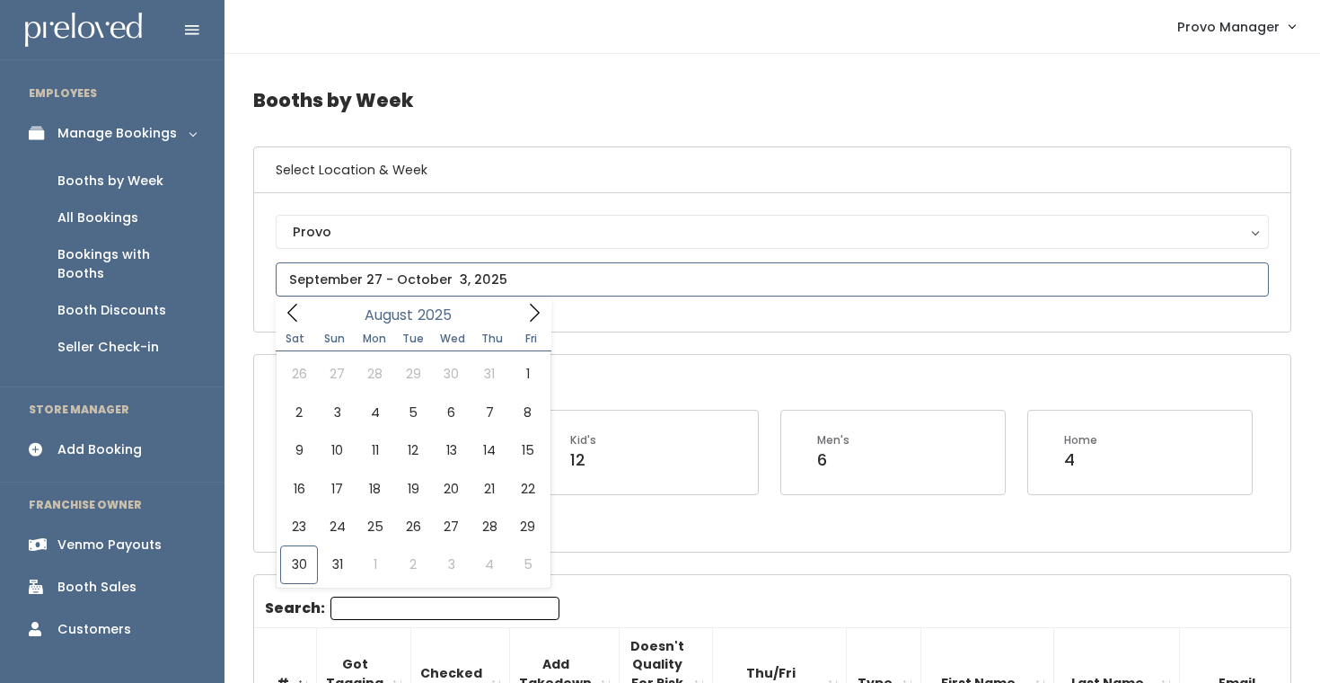
click at [454, 273] on input "text" at bounding box center [772, 279] width 993 height 34
click at [532, 304] on icon at bounding box center [534, 313] width 20 height 20
click at [533, 308] on icon at bounding box center [534, 313] width 20 height 20
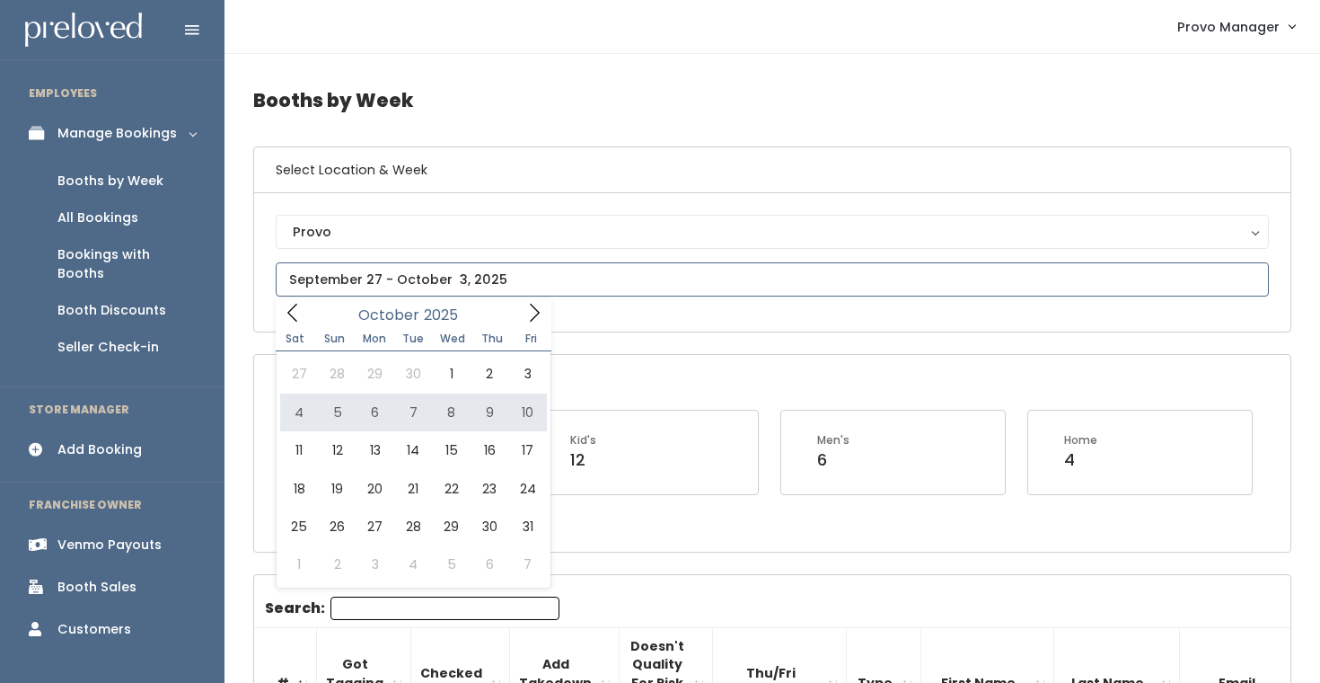
type input "[DATE] to [DATE]"
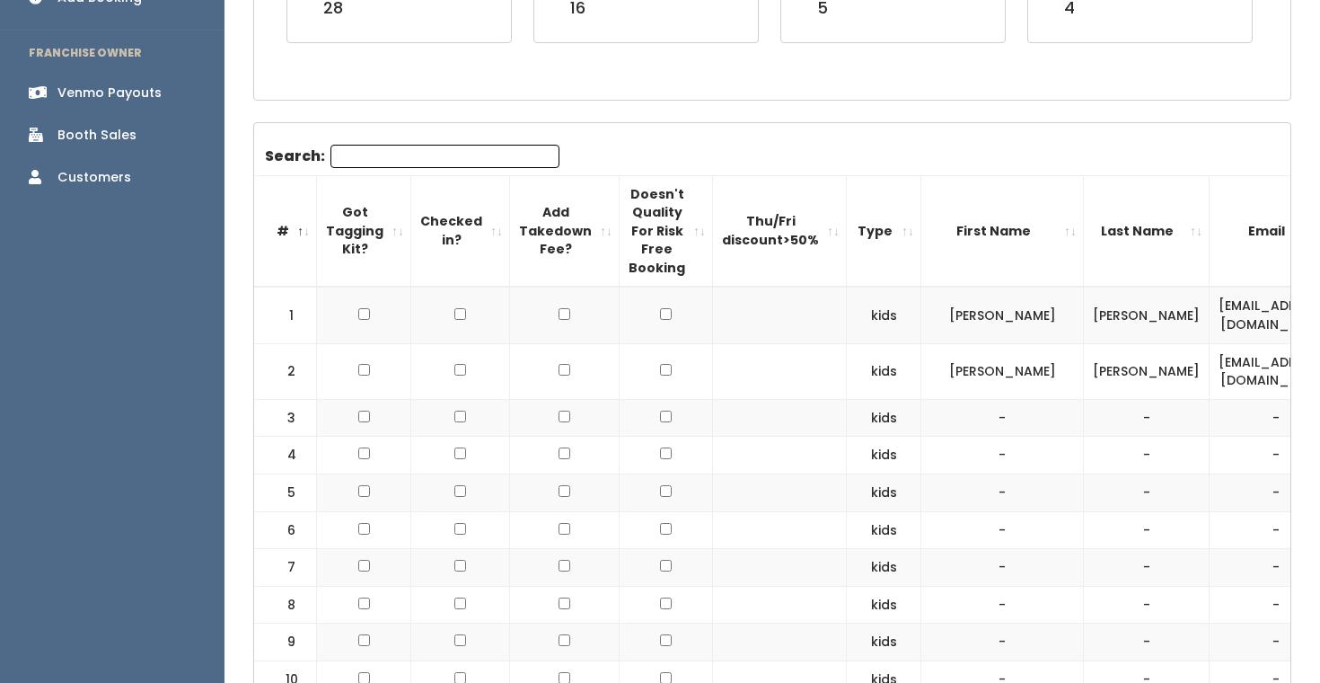
scroll to position [460, 0]
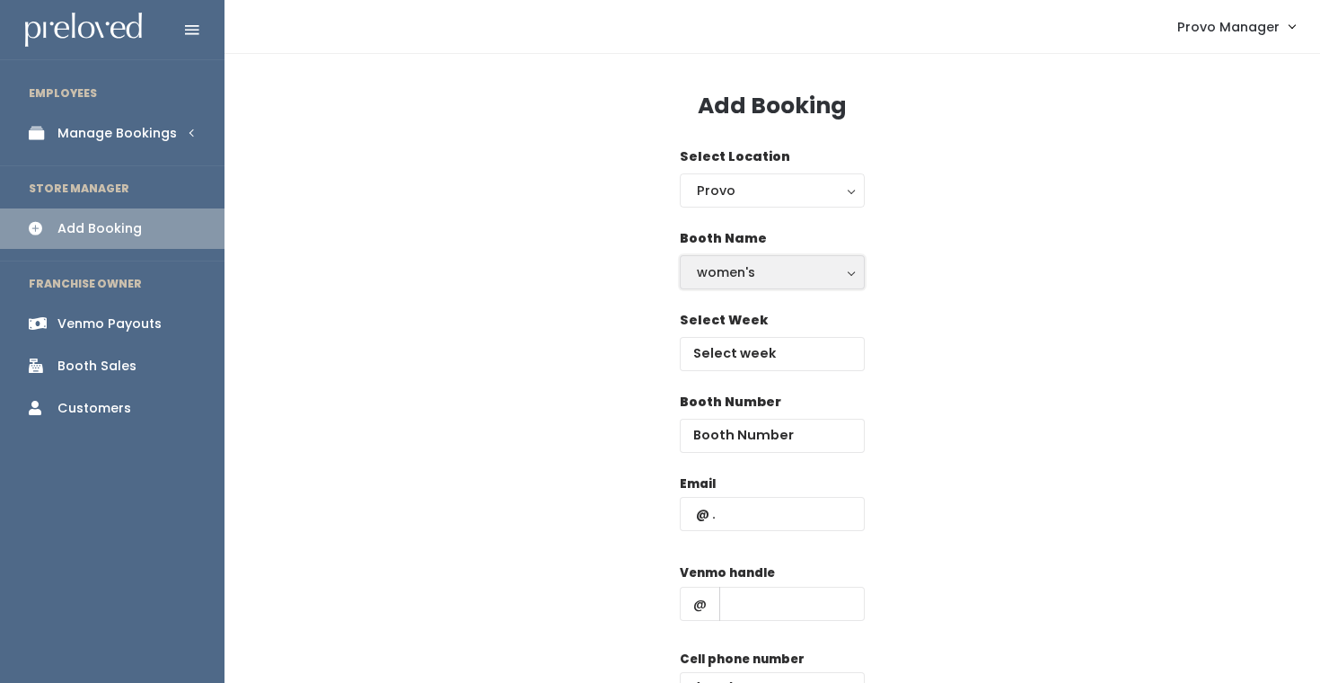
click at [762, 256] on button "women's" at bounding box center [772, 272] width 185 height 34
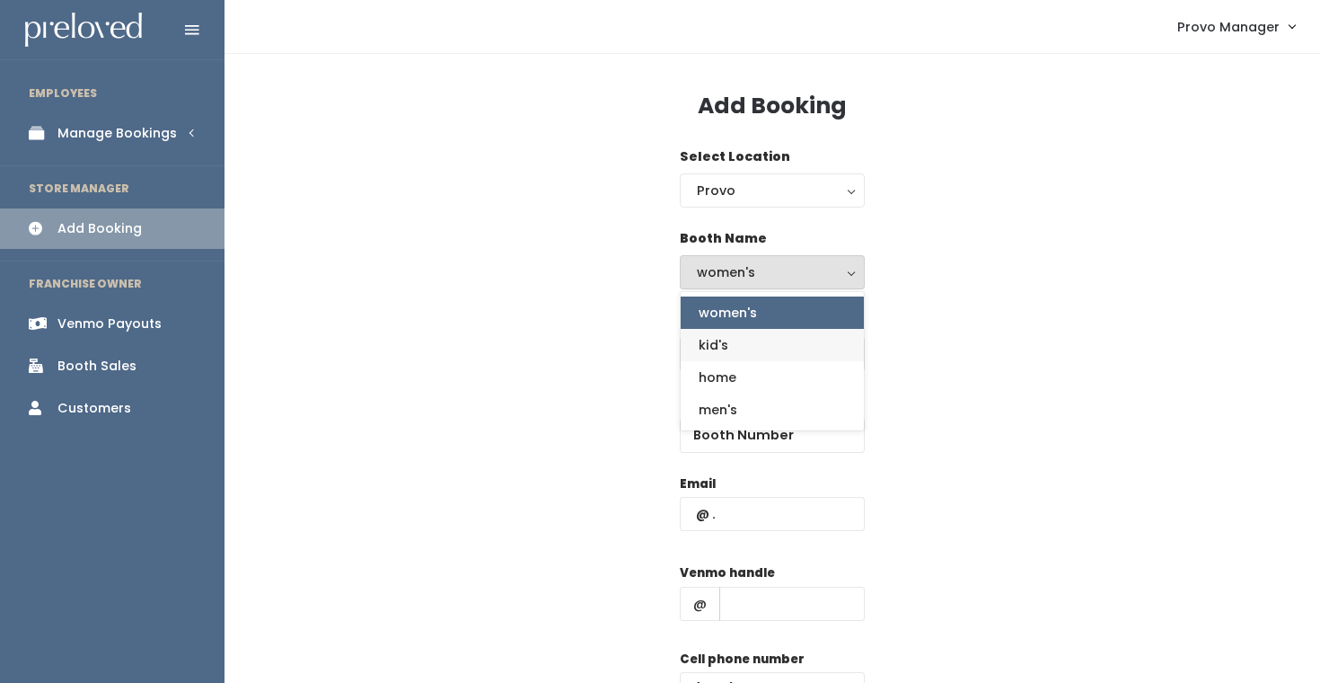
click at [756, 349] on link "kid's" at bounding box center [772, 345] width 183 height 32
select select "kids"
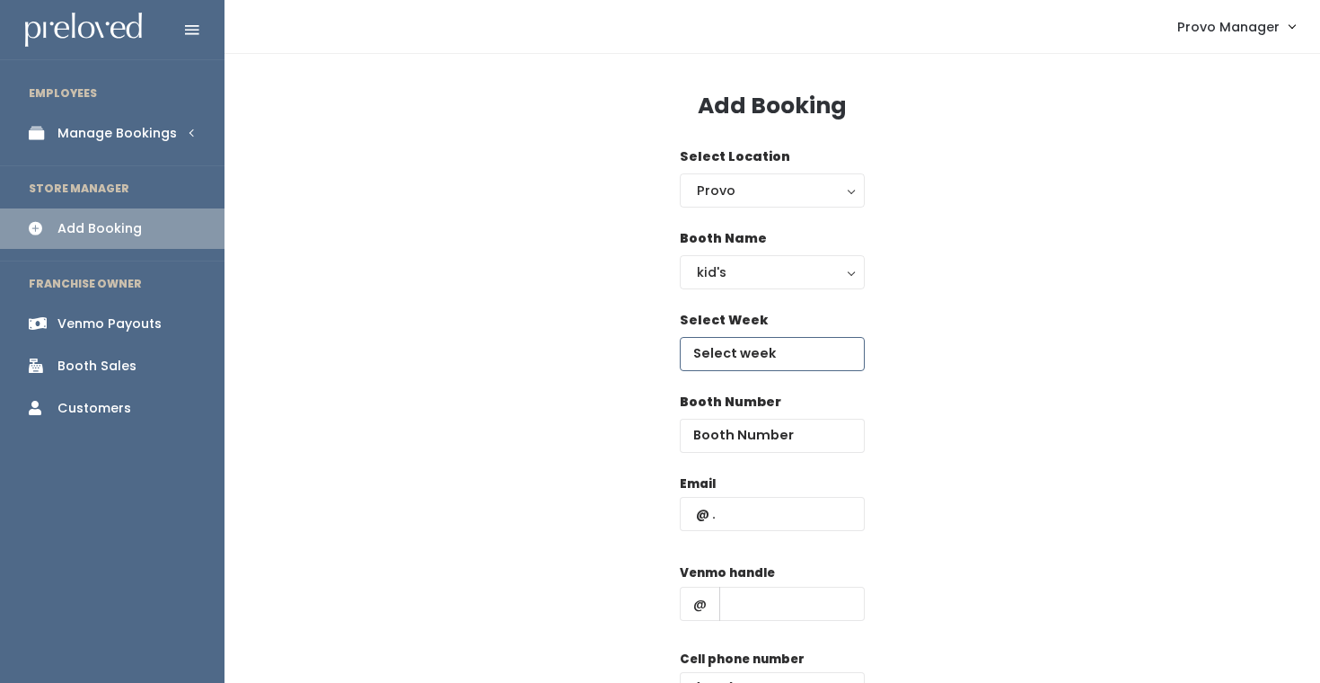
click at [751, 349] on input "text" at bounding box center [772, 354] width 185 height 34
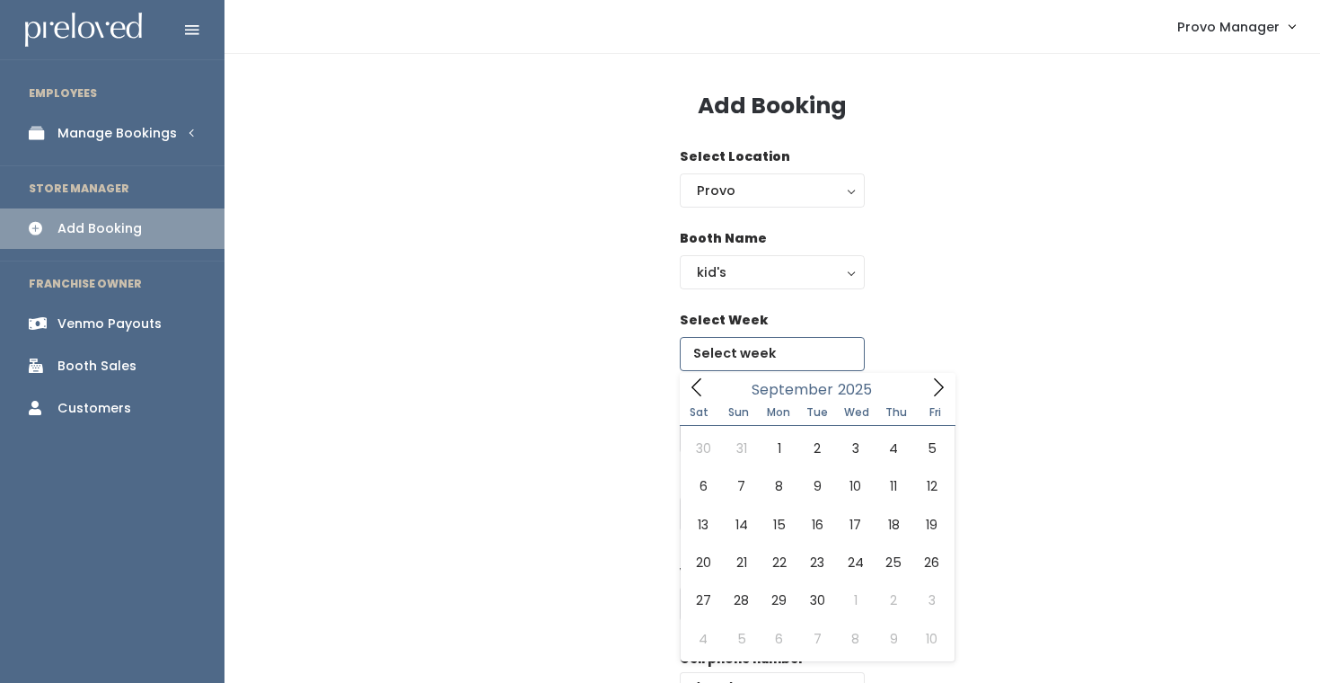
click at [947, 385] on icon at bounding box center [939, 387] width 20 height 20
type input "October 4 to October 10"
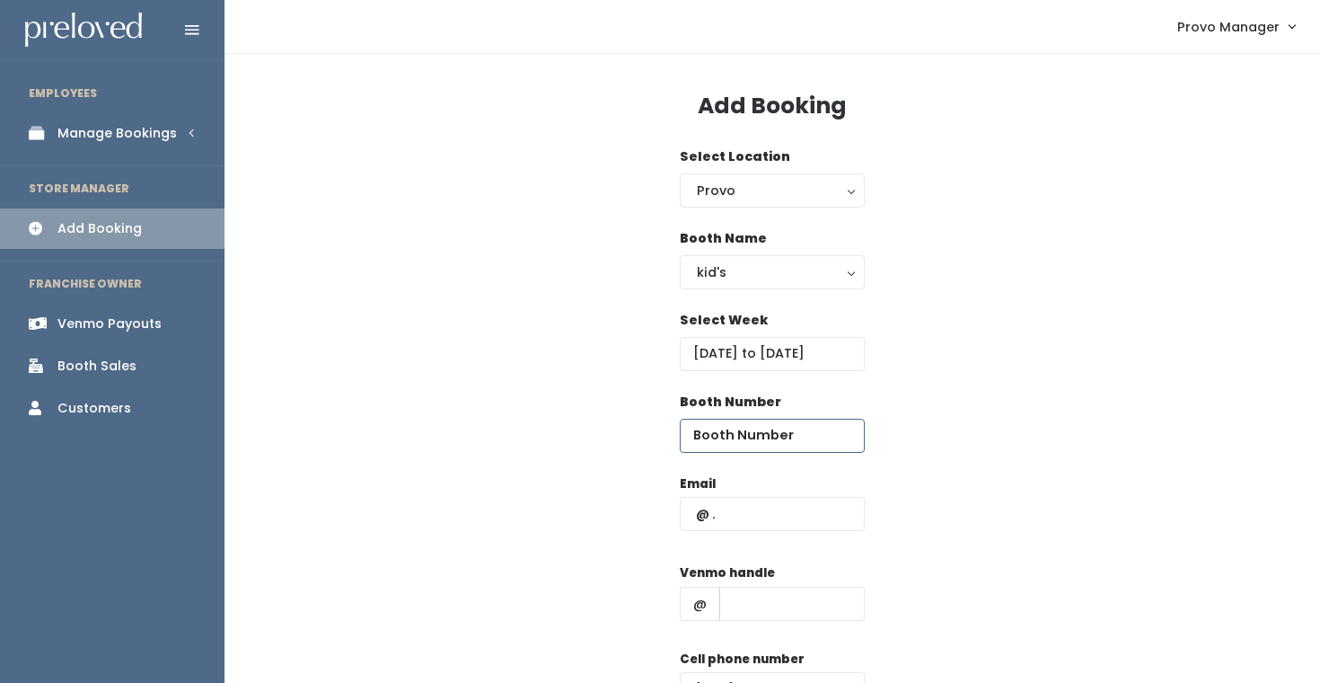
click at [743, 421] on input "number" at bounding box center [772, 435] width 185 height 34
type input "5"
click at [740, 541] on div "Email" at bounding box center [772, 511] width 185 height 75
click at [731, 514] on input "text" at bounding box center [772, 514] width 185 height 34
type input "[EMAIL_ADDRESS][DOMAIN_NAME]"
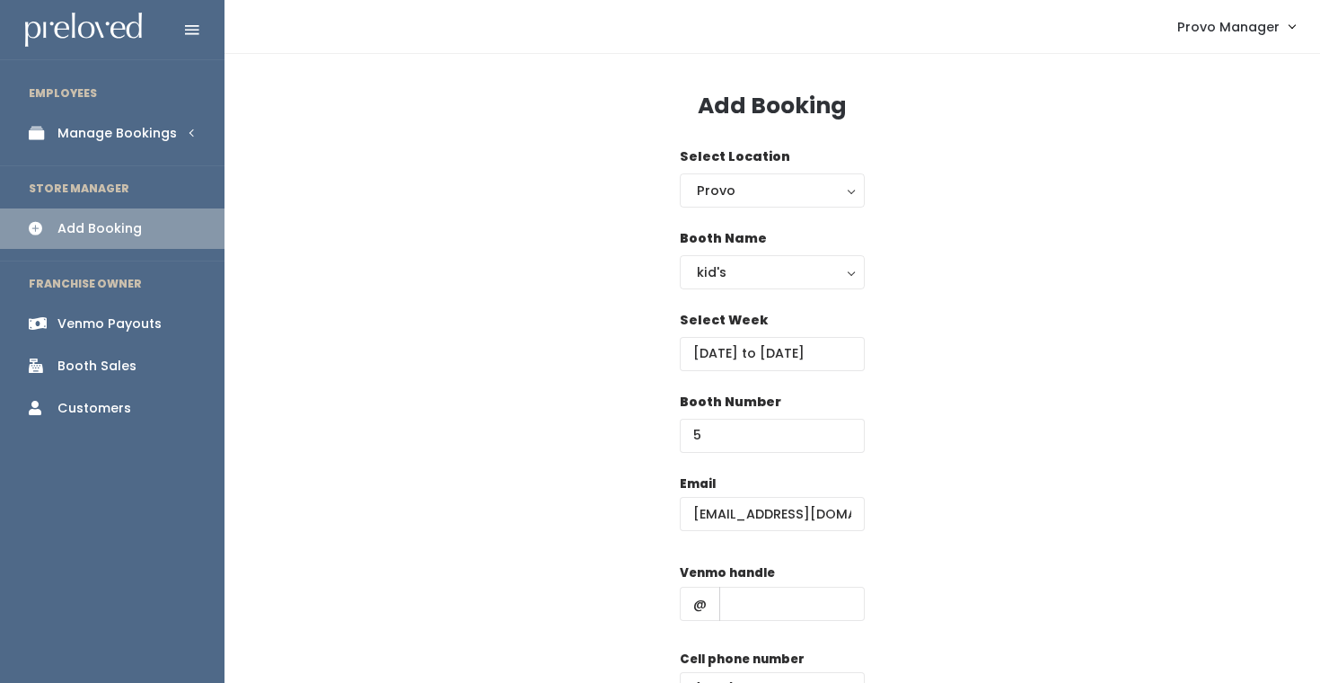
click at [778, 630] on div "Venmo handle @" at bounding box center [772, 599] width 185 height 72
click at [780, 612] on input "text" at bounding box center [791, 603] width 145 height 34
type input "d"
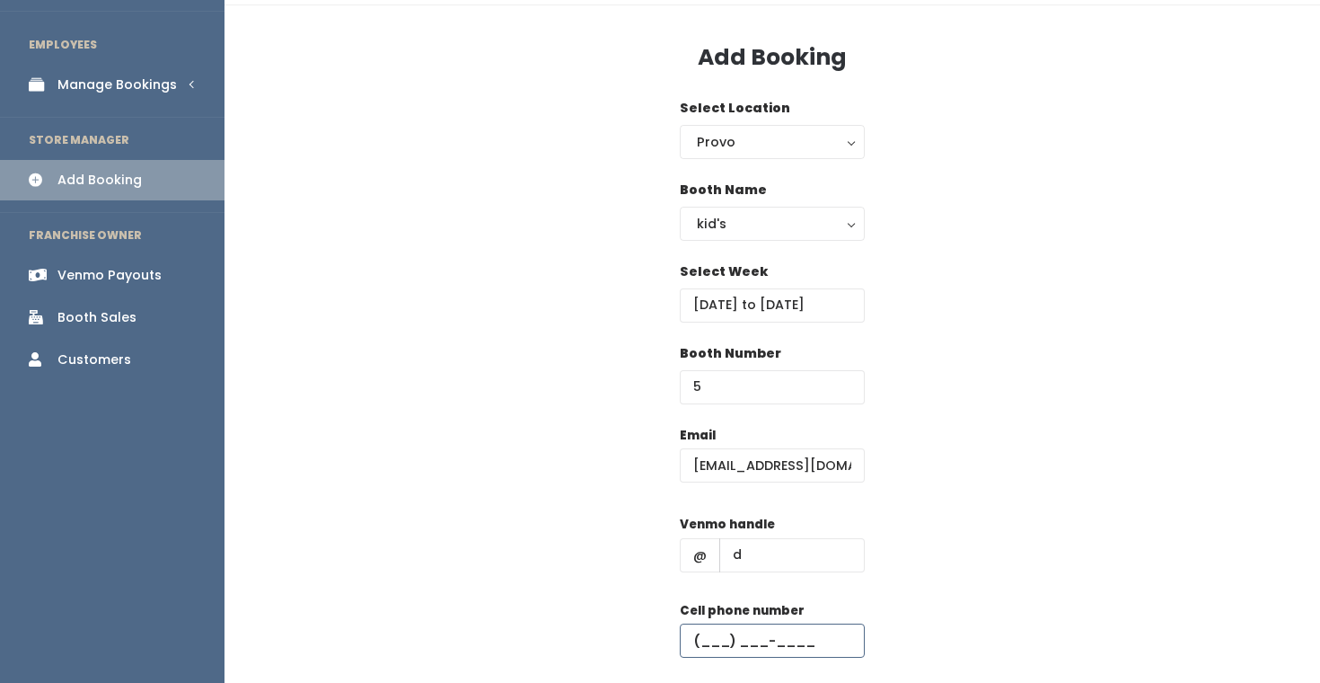
click at [796, 639] on input "text" at bounding box center [772, 640] width 185 height 34
type input "(555) 555-5555"
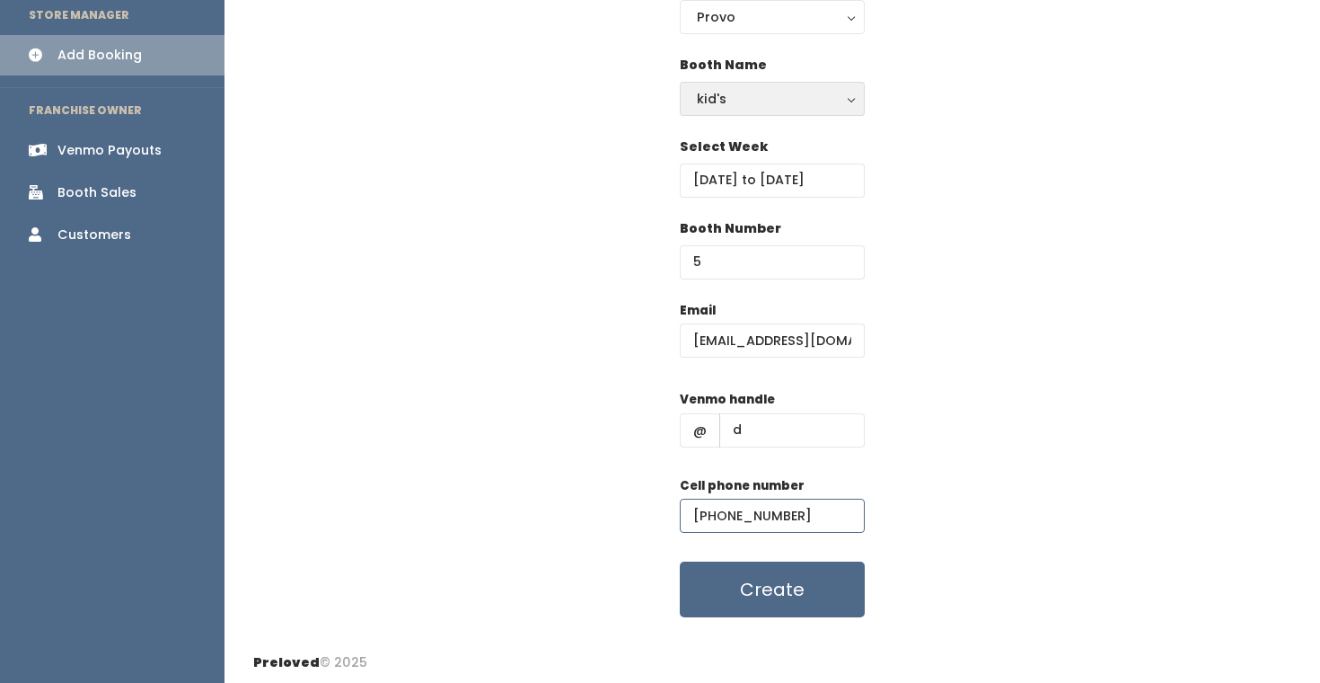
scroll to position [177, 0]
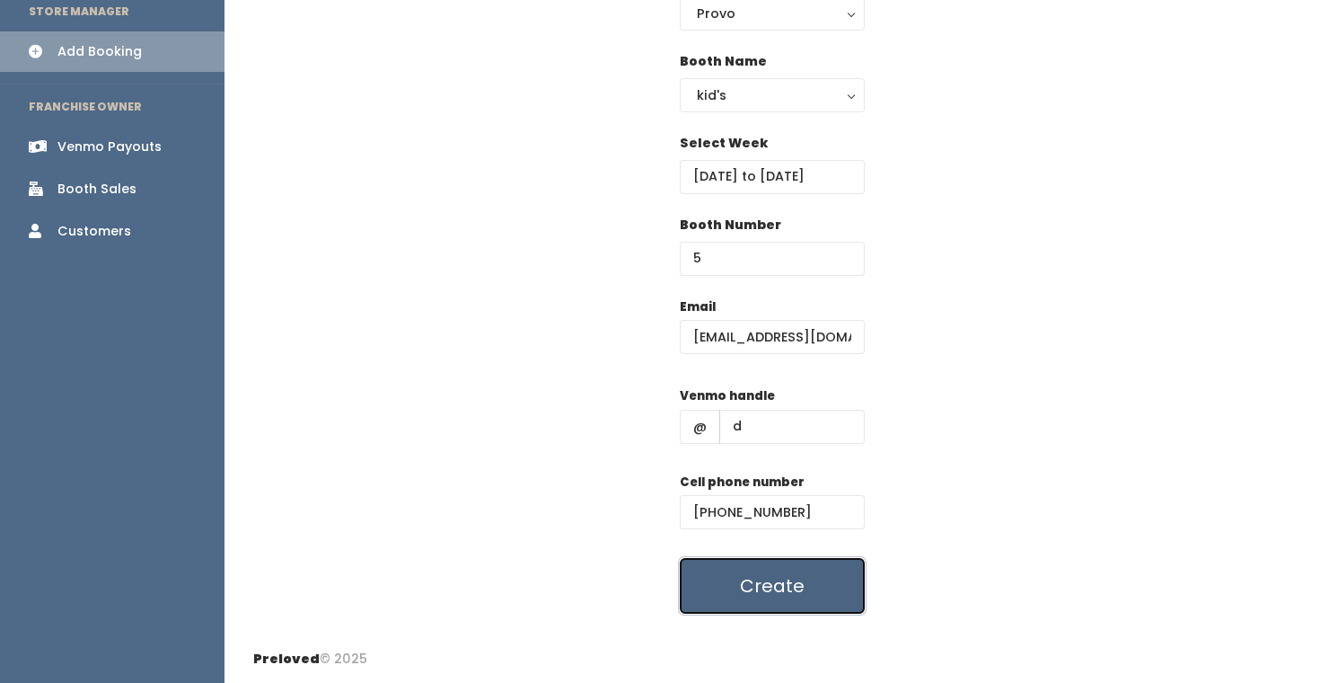
click at [749, 580] on button "Create" at bounding box center [772, 586] width 185 height 56
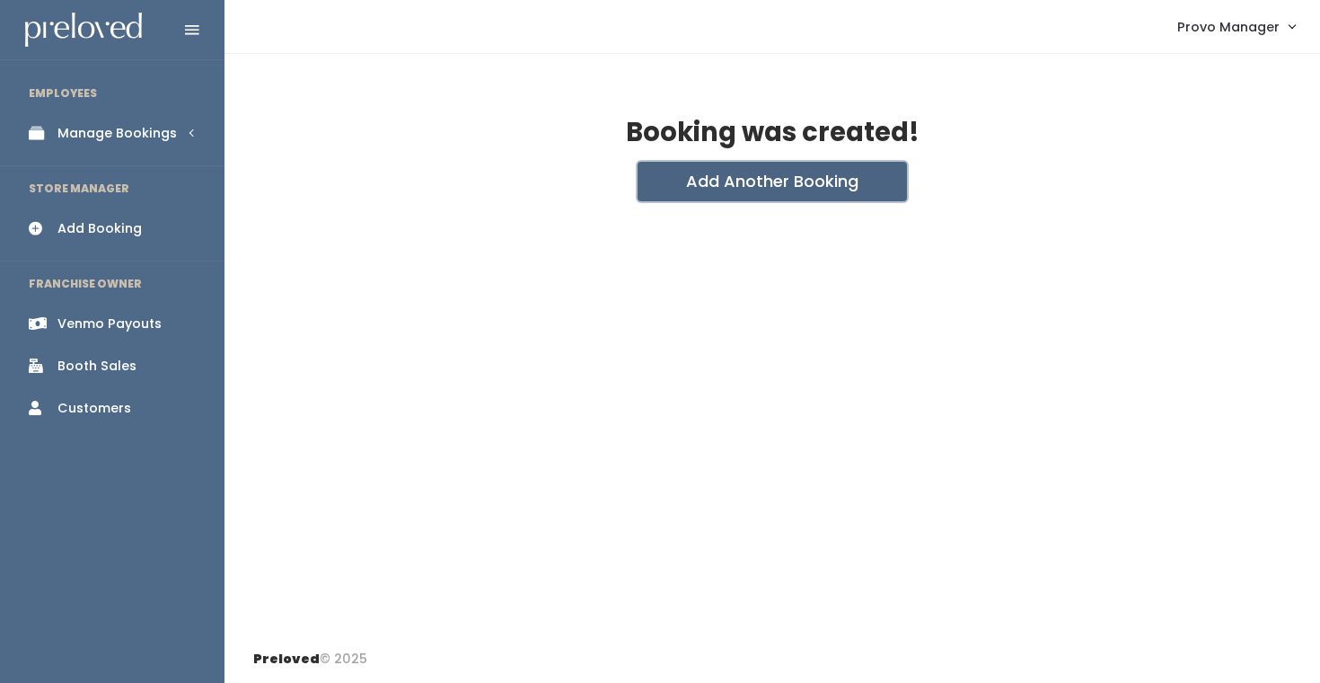
click at [727, 187] on button "Add Another Booking" at bounding box center [772, 182] width 269 height 40
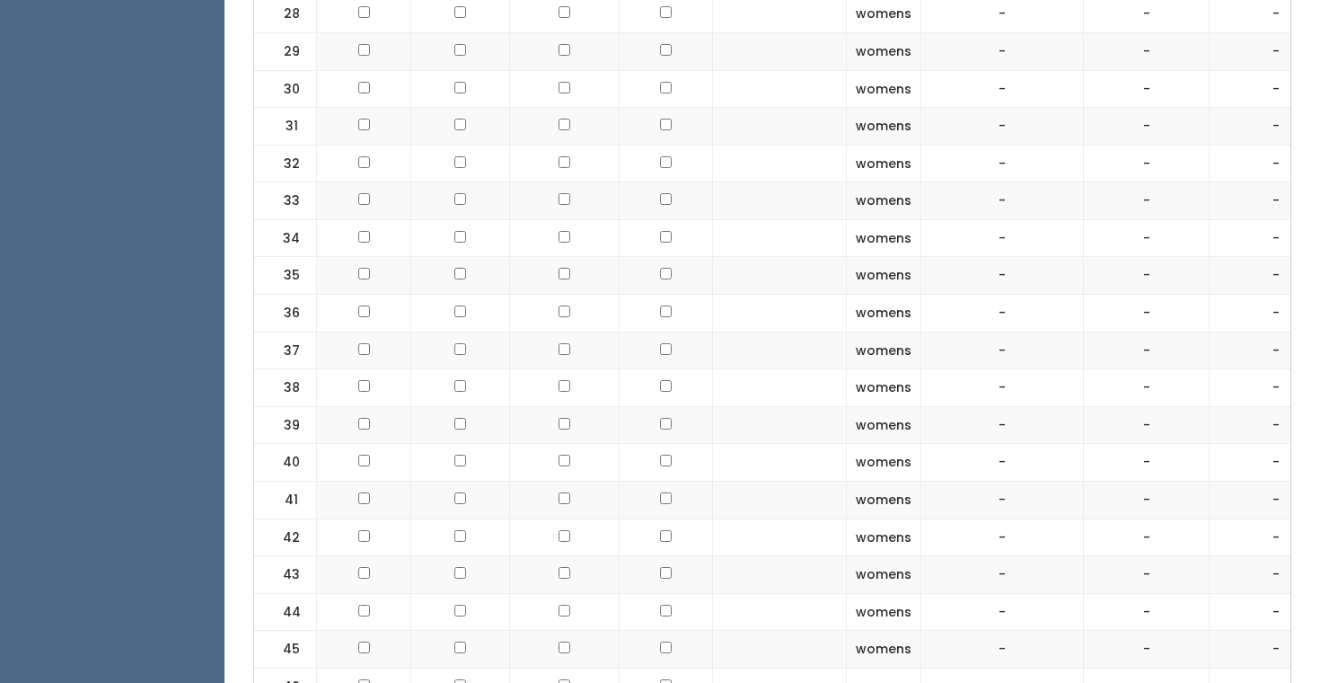
scroll to position [1923, 0]
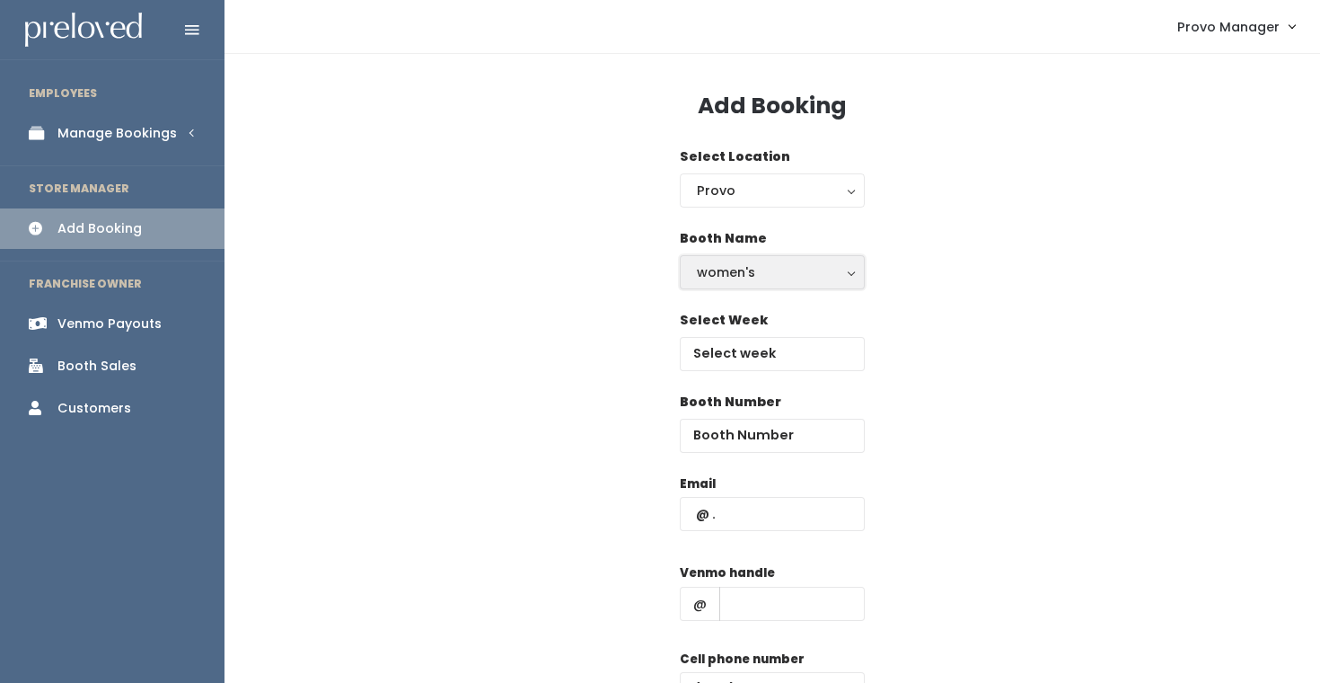
click at [725, 264] on div "women's" at bounding box center [772, 272] width 151 height 20
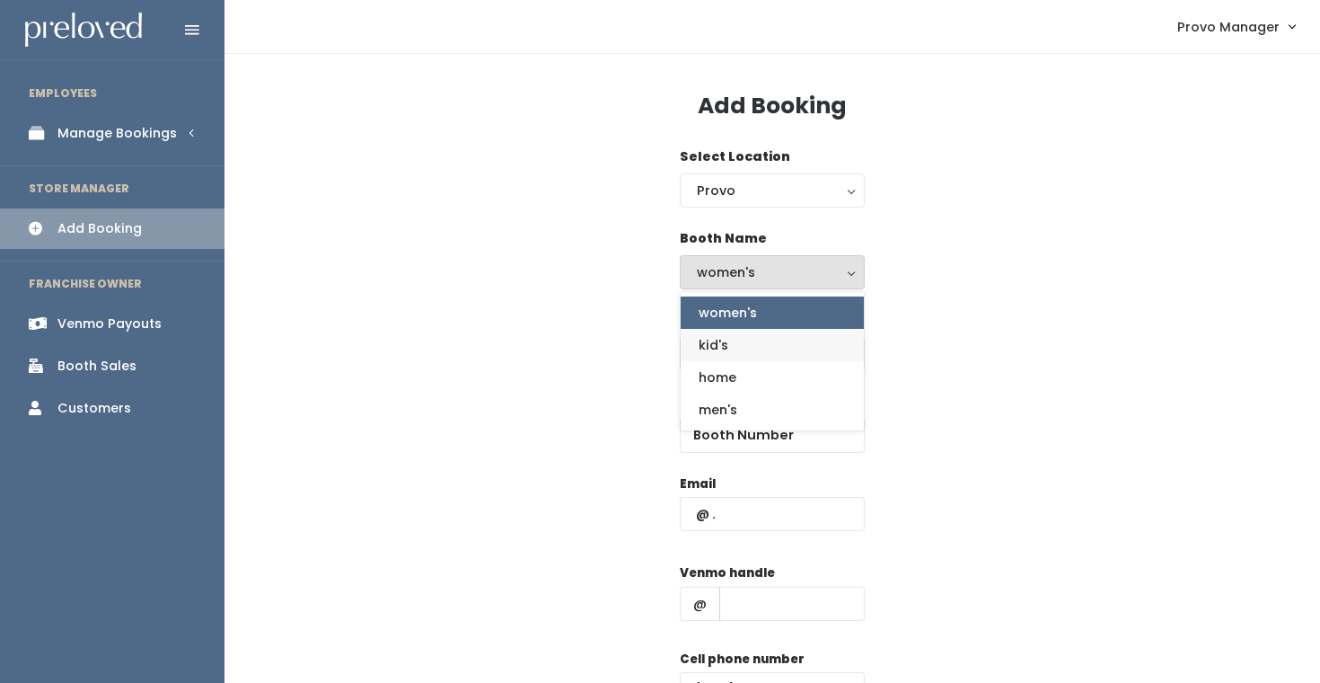
click at [727, 346] on link "kid's" at bounding box center [772, 345] width 183 height 32
select select "kids"
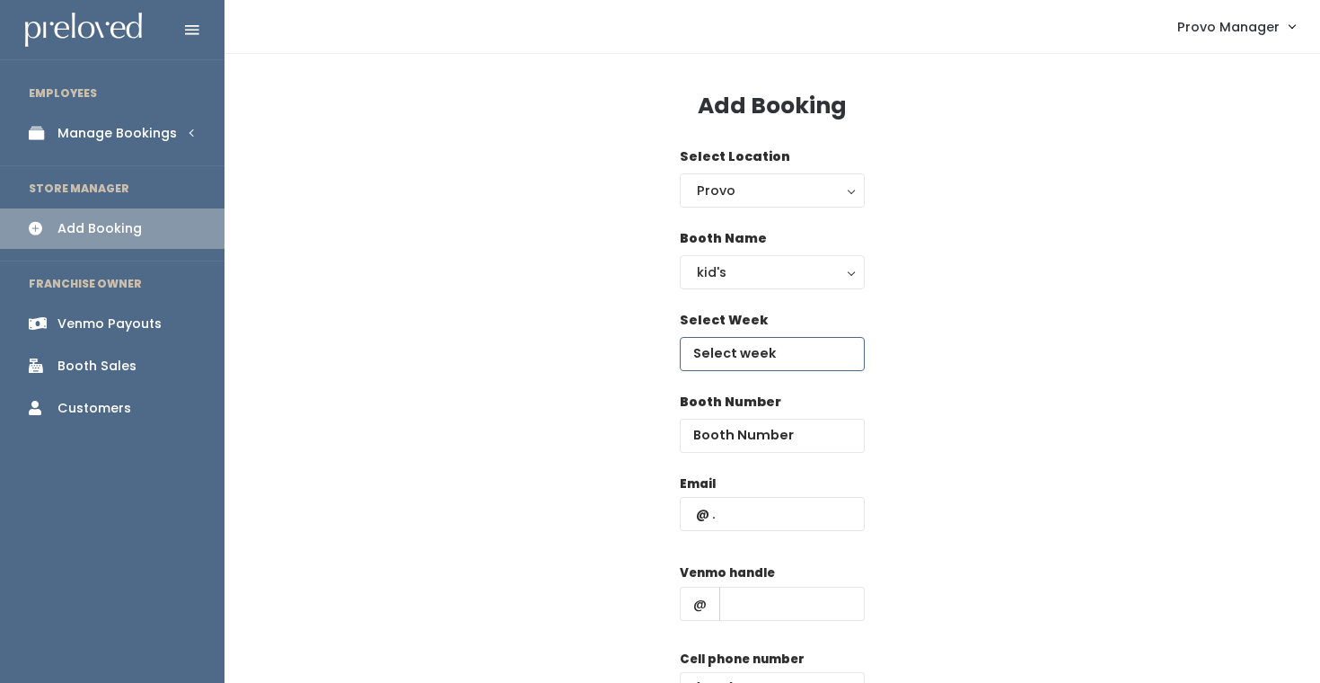
click at [726, 361] on input "text" at bounding box center [772, 354] width 185 height 34
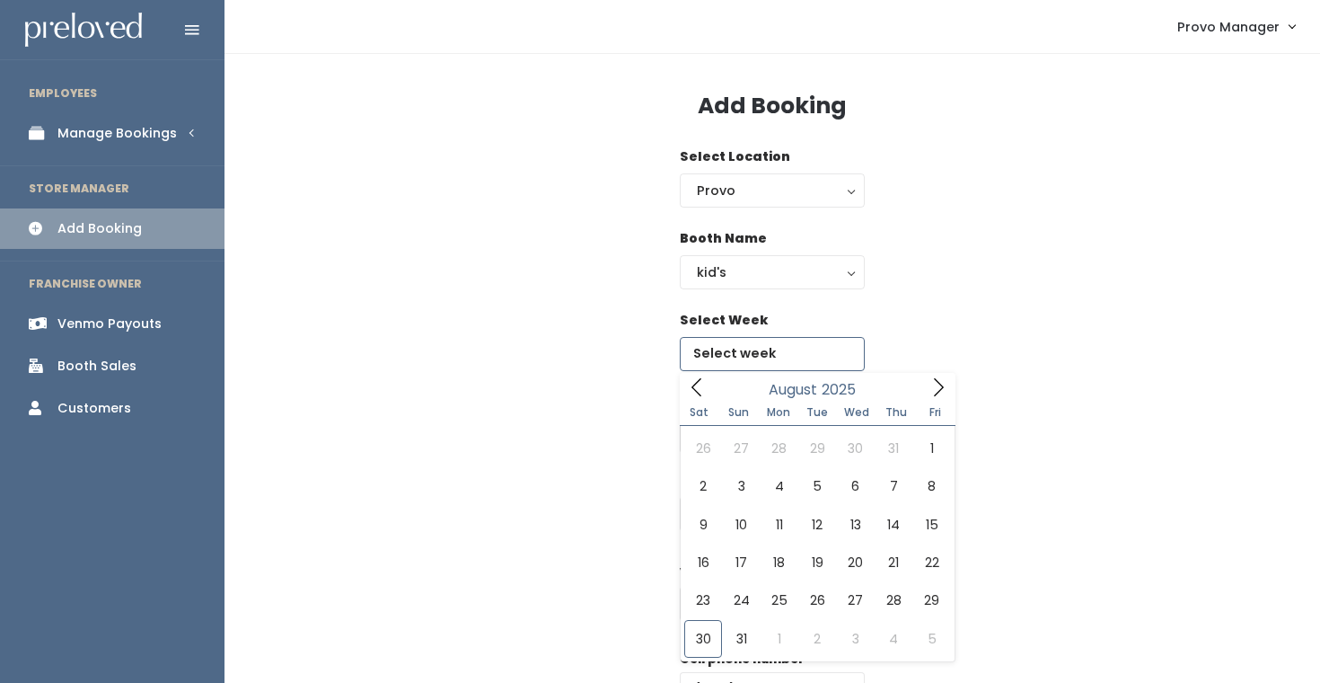
click at [946, 383] on icon at bounding box center [939, 387] width 20 height 20
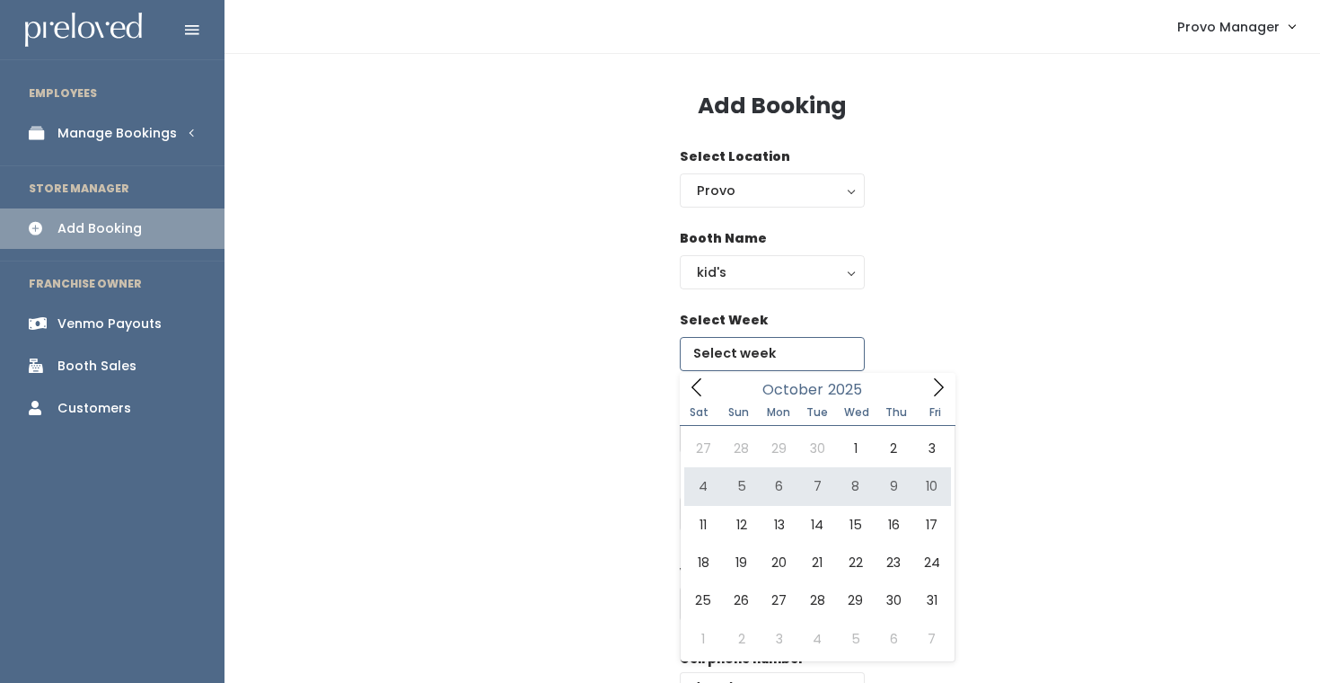
type input "October 4 to October 10"
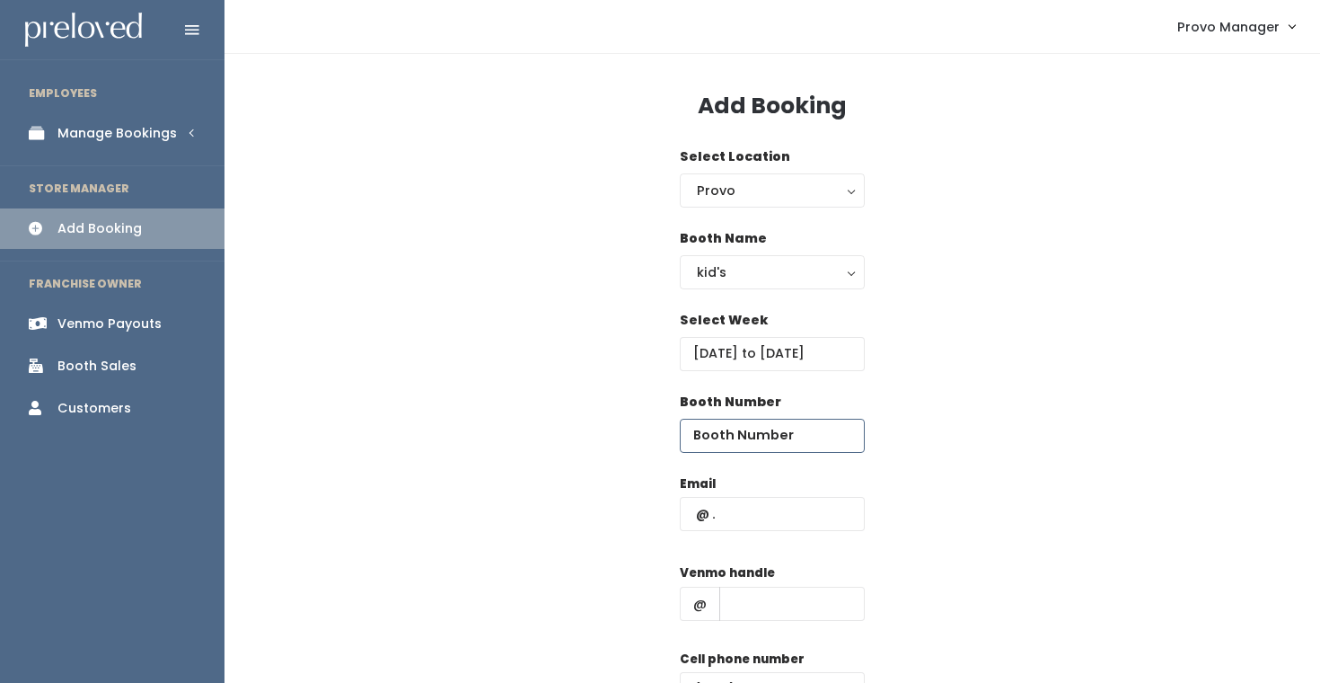
click at [746, 434] on input "number" at bounding box center [772, 435] width 185 height 34
type input "7"
click at [744, 528] on input "text" at bounding box center [772, 514] width 185 height 34
type input "[EMAIL_ADDRESS][DOMAIN_NAME]"
click at [783, 607] on input "text" at bounding box center [791, 603] width 145 height 34
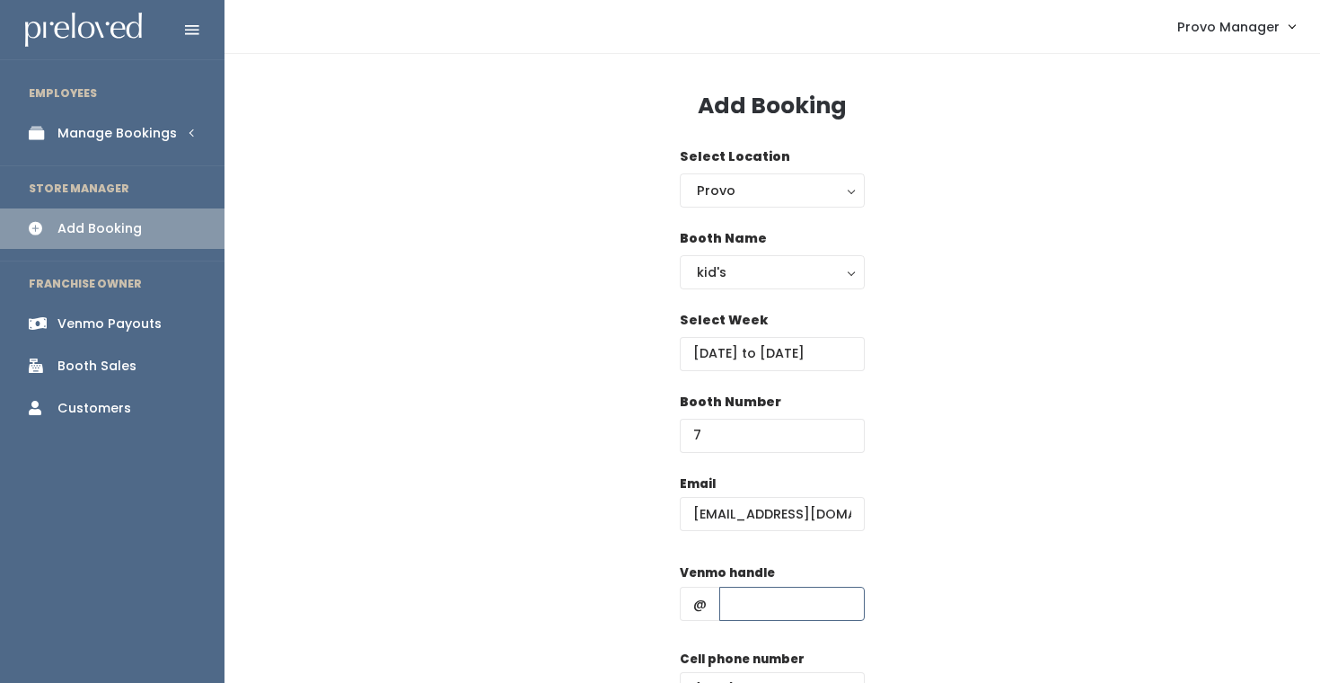
type input "d"
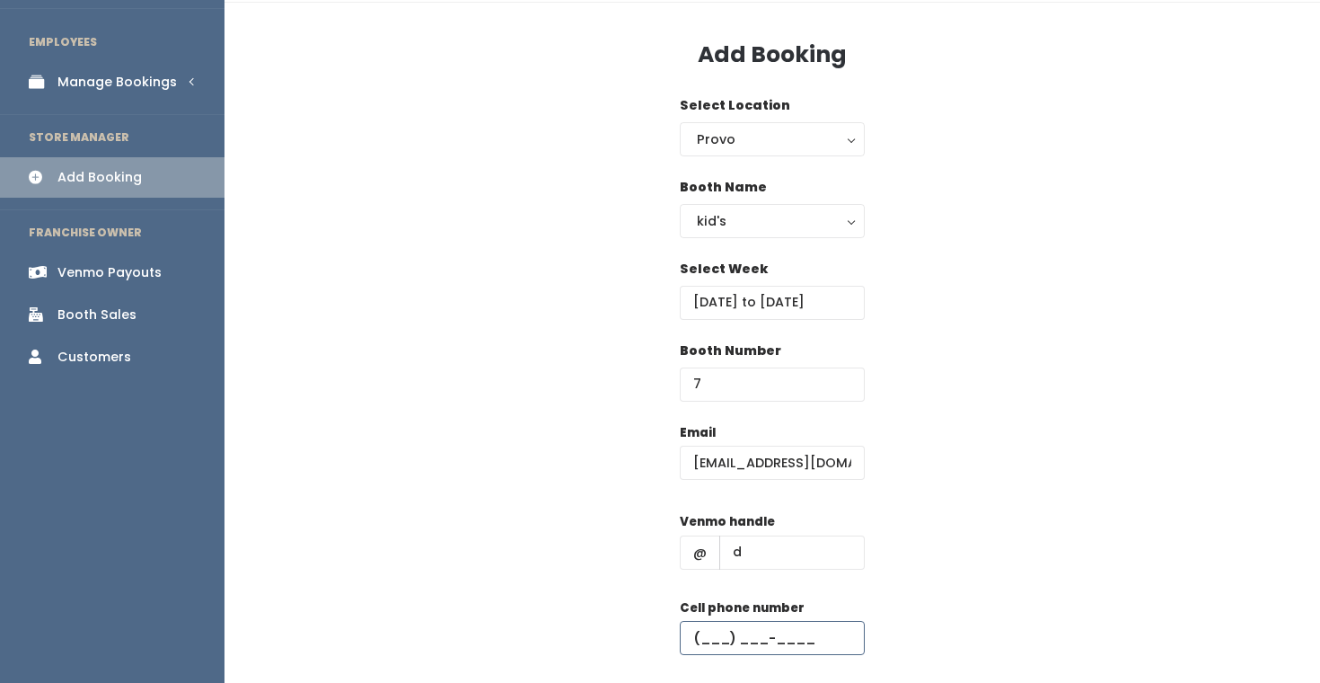
click at [797, 639] on input "text" at bounding box center [772, 638] width 185 height 34
type input "[PHONE_NUMBER]"
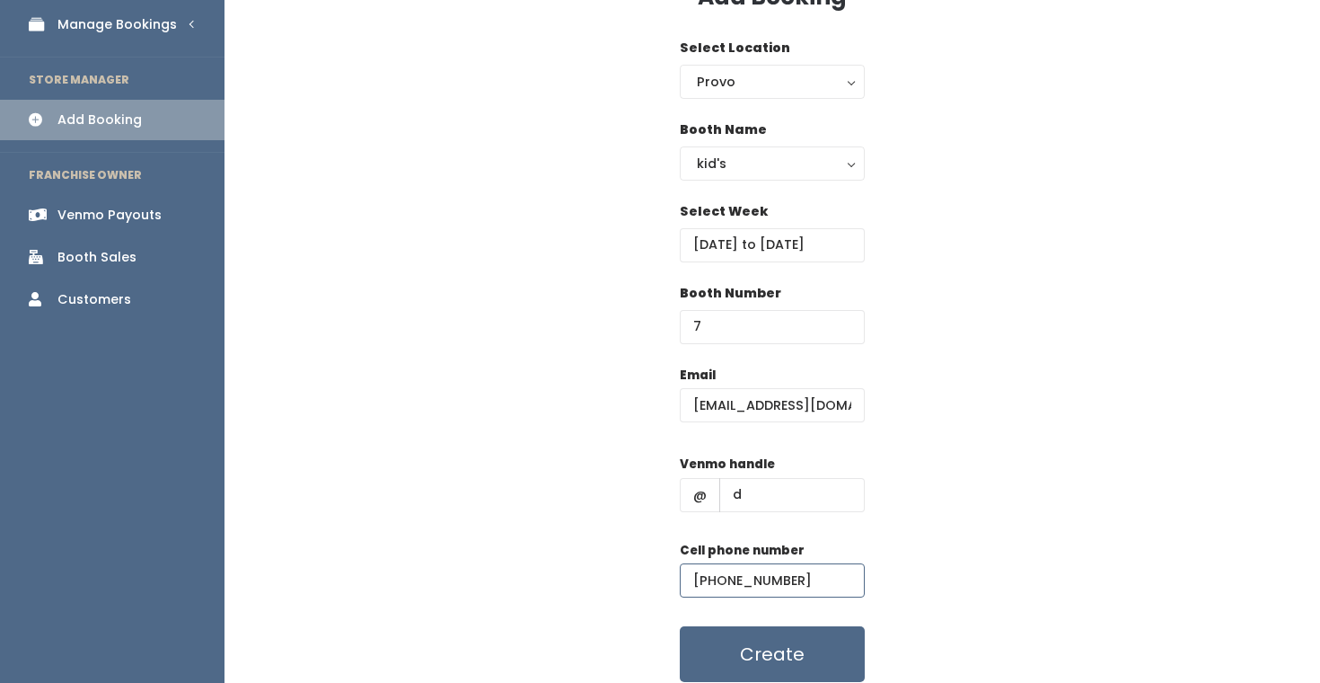
scroll to position [110, 0]
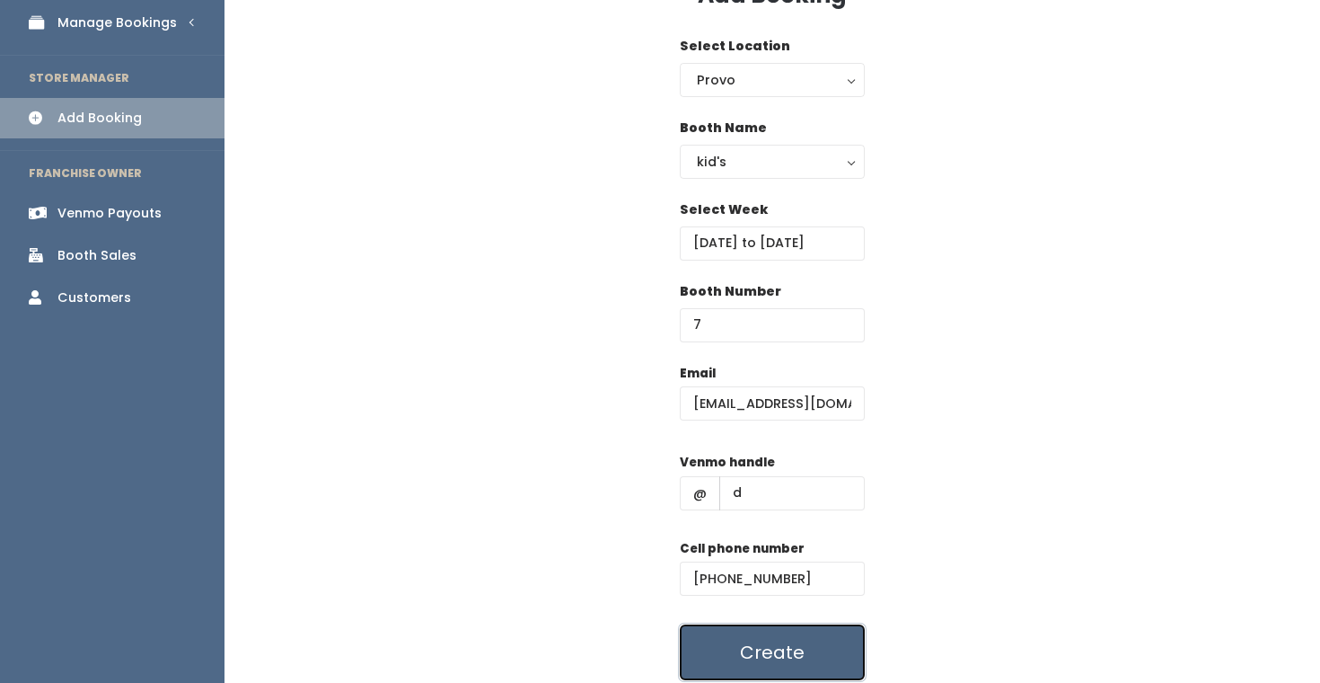
click at [820, 642] on button "Create" at bounding box center [772, 652] width 185 height 56
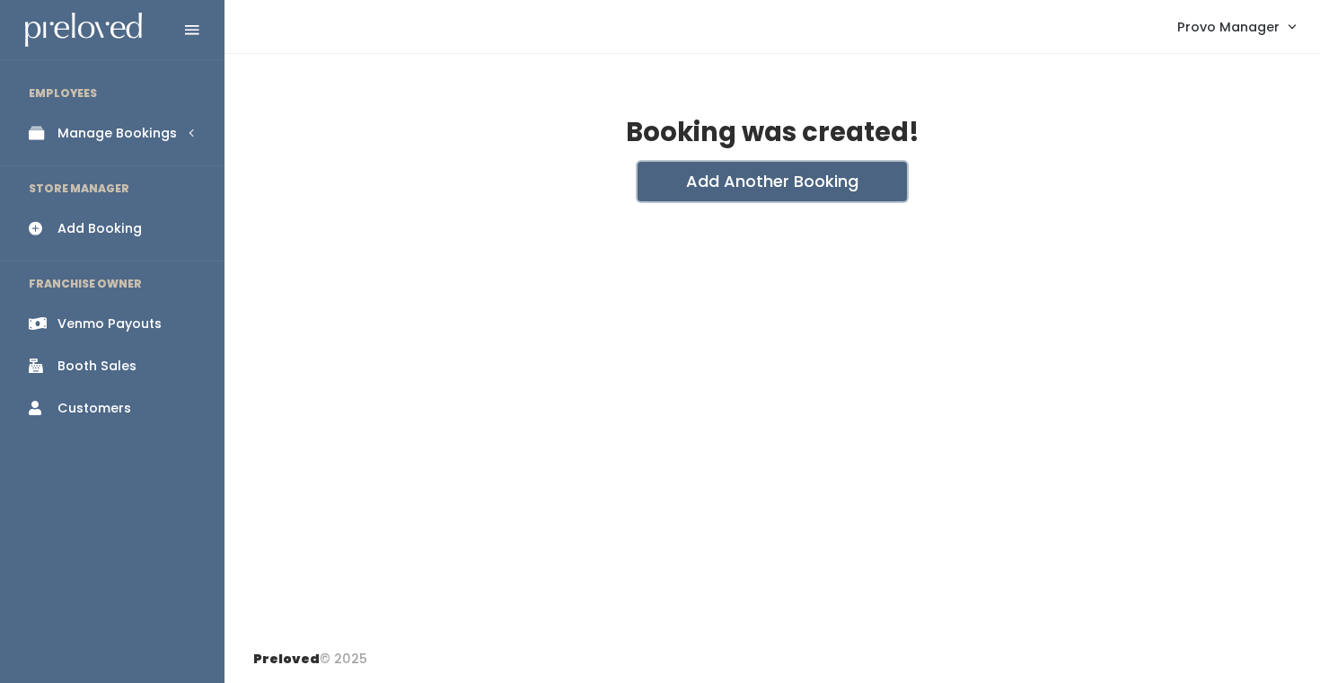
click at [753, 187] on button "Add Another Booking" at bounding box center [772, 182] width 269 height 40
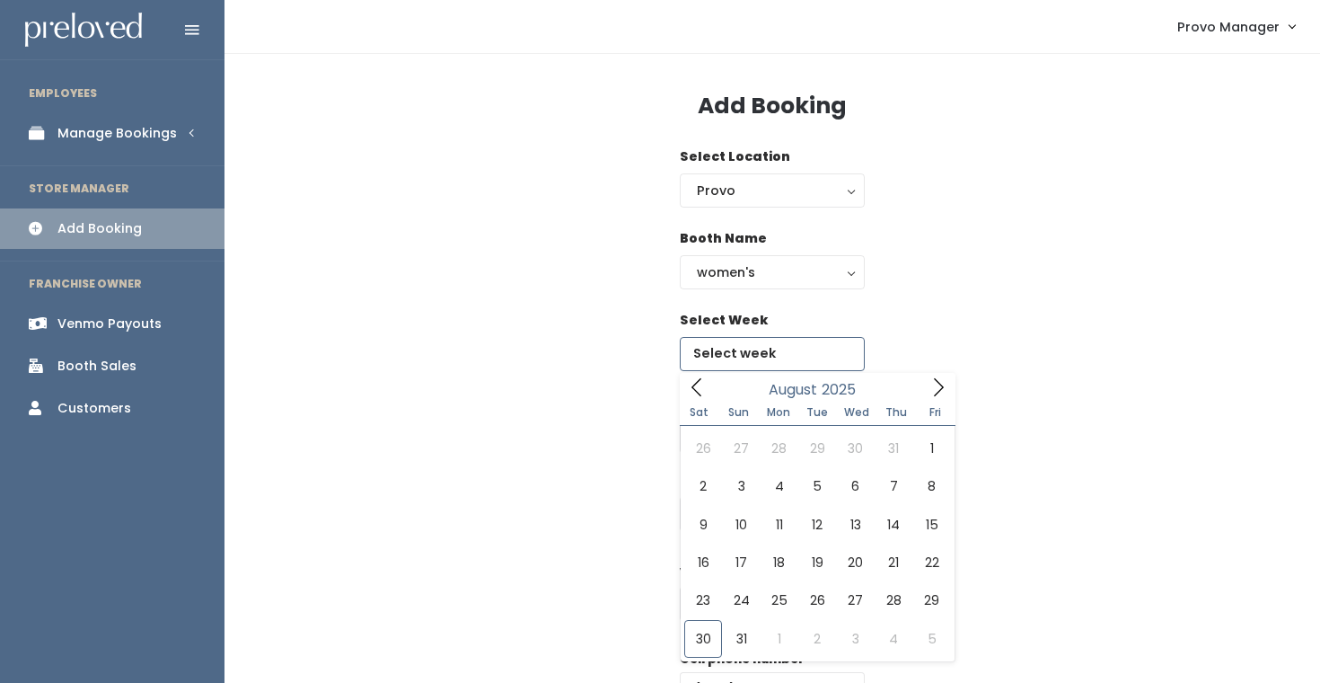
click at [741, 348] on input "text" at bounding box center [772, 354] width 185 height 34
click at [916, 392] on div "August 2025" at bounding box center [817, 387] width 207 height 28
click at [929, 389] on icon at bounding box center [939, 387] width 20 height 20
click at [929, 388] on icon at bounding box center [939, 387] width 20 height 20
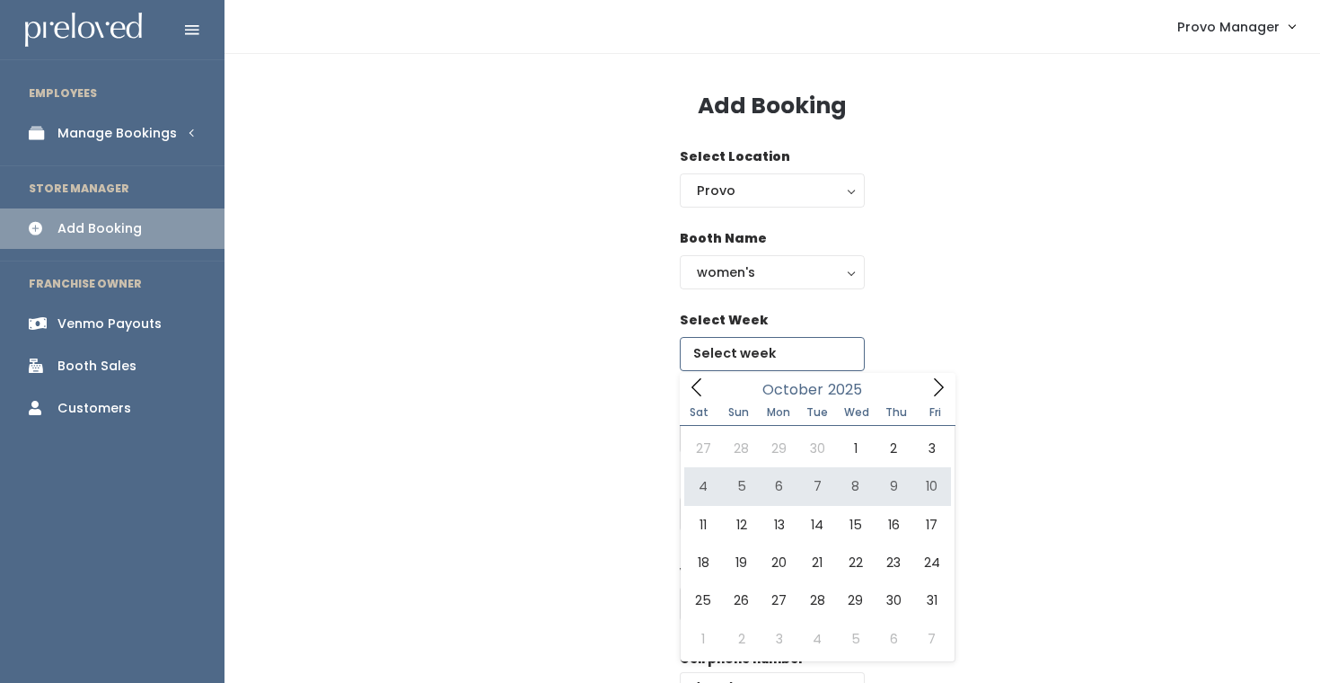
type input "October 4 to October 10"
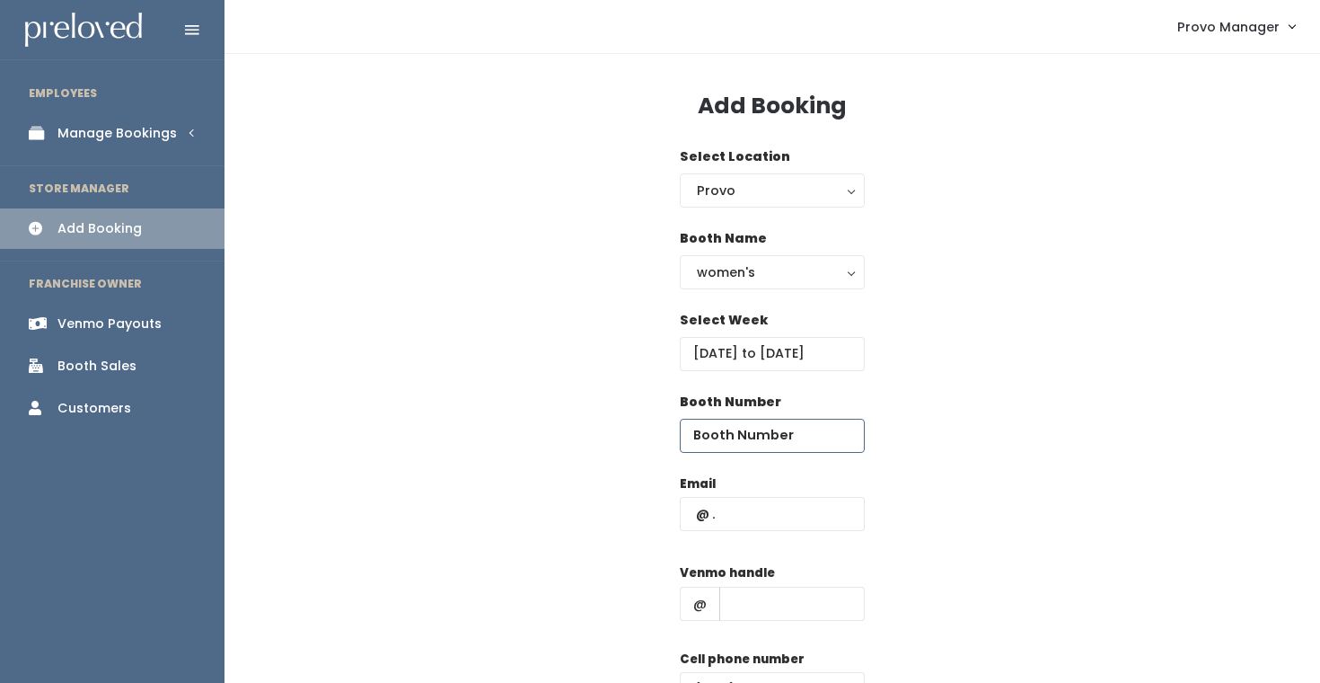
click at [756, 433] on input "number" at bounding box center [772, 435] width 185 height 34
type input "39"
click at [767, 528] on input "text" at bounding box center [772, 514] width 185 height 34
type input "[EMAIL_ADDRESS][DOMAIN_NAME]"
click at [818, 590] on input "text" at bounding box center [791, 603] width 145 height 34
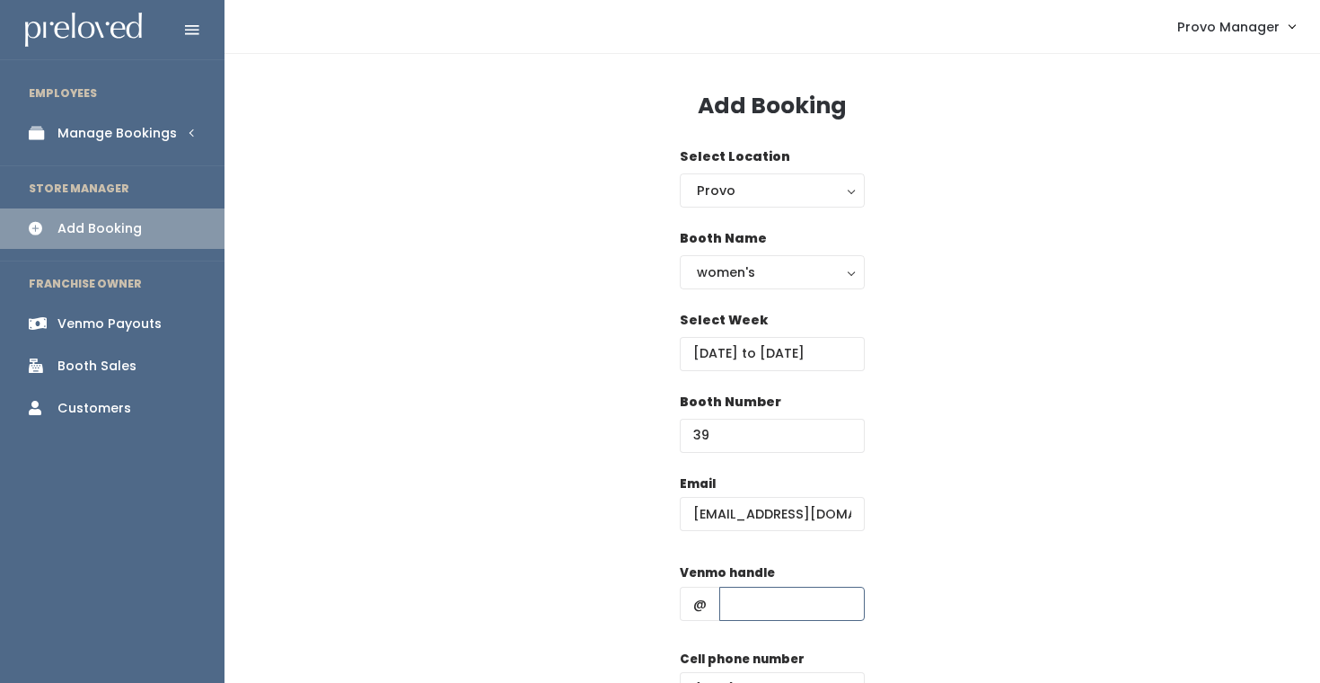
type input "d"
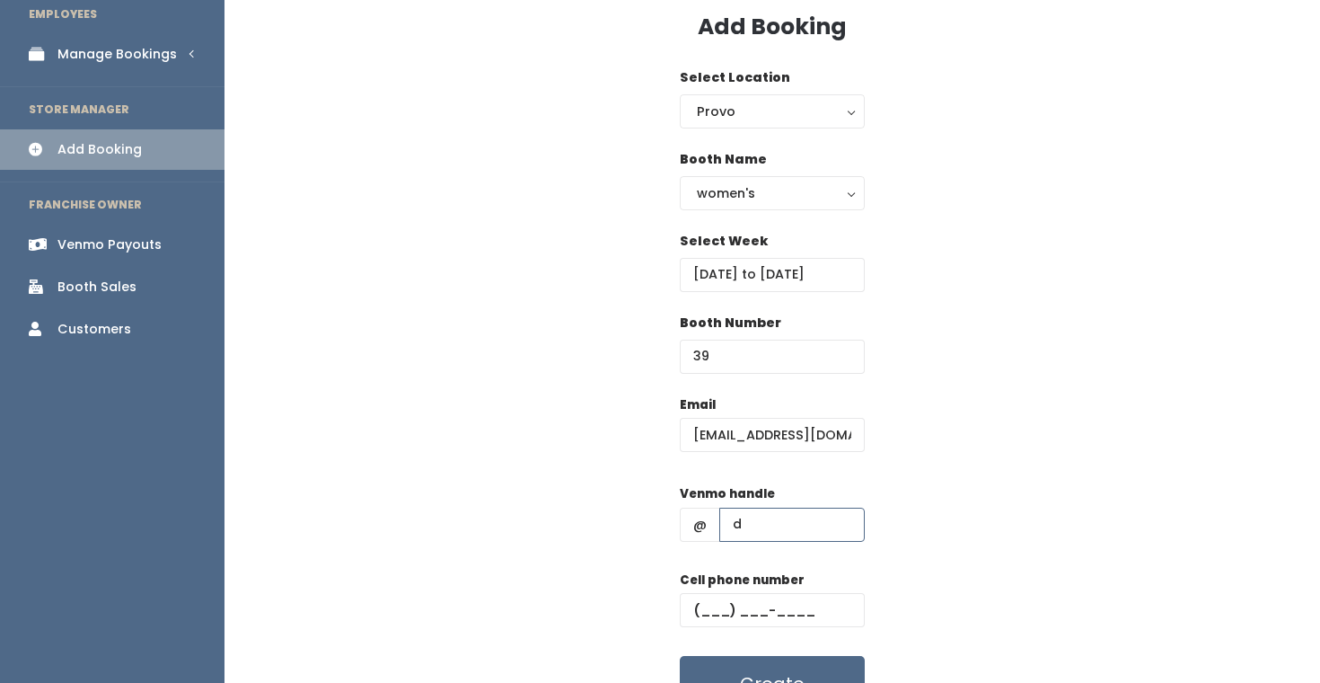
scroll to position [83, 0]
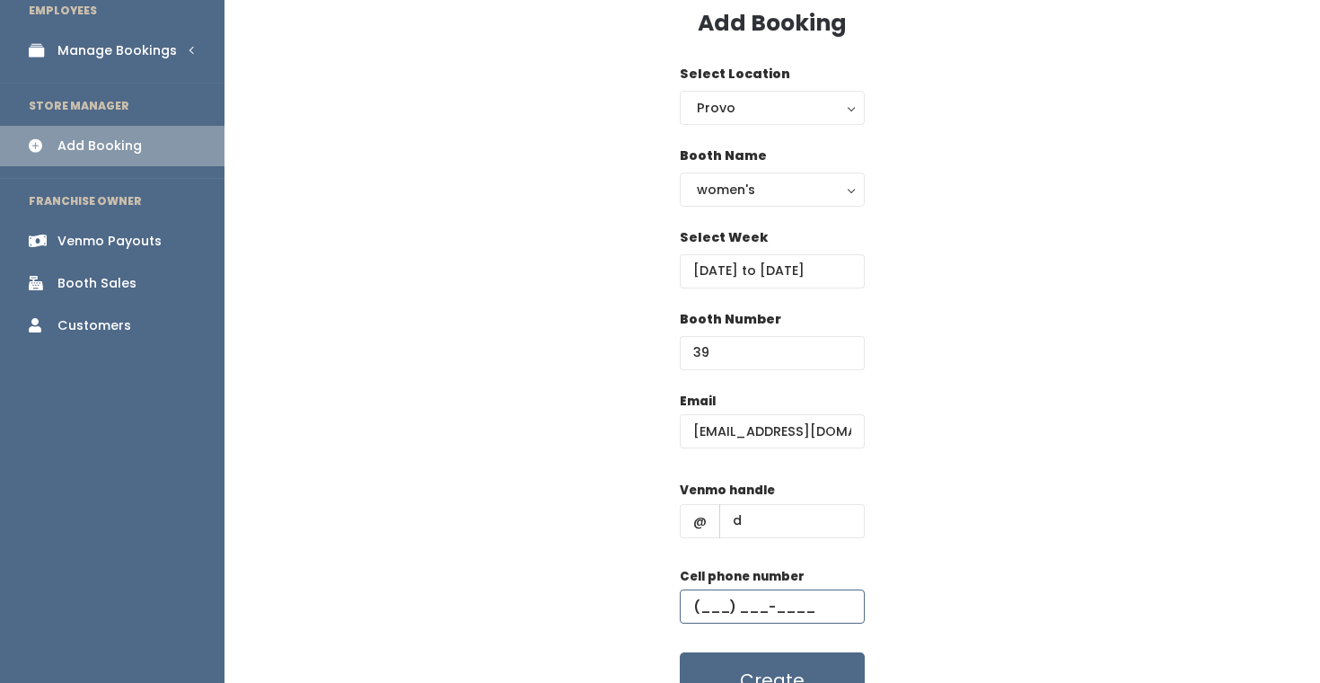
click at [801, 602] on input "text" at bounding box center [772, 606] width 185 height 34
type input "[PHONE_NUMBER]"
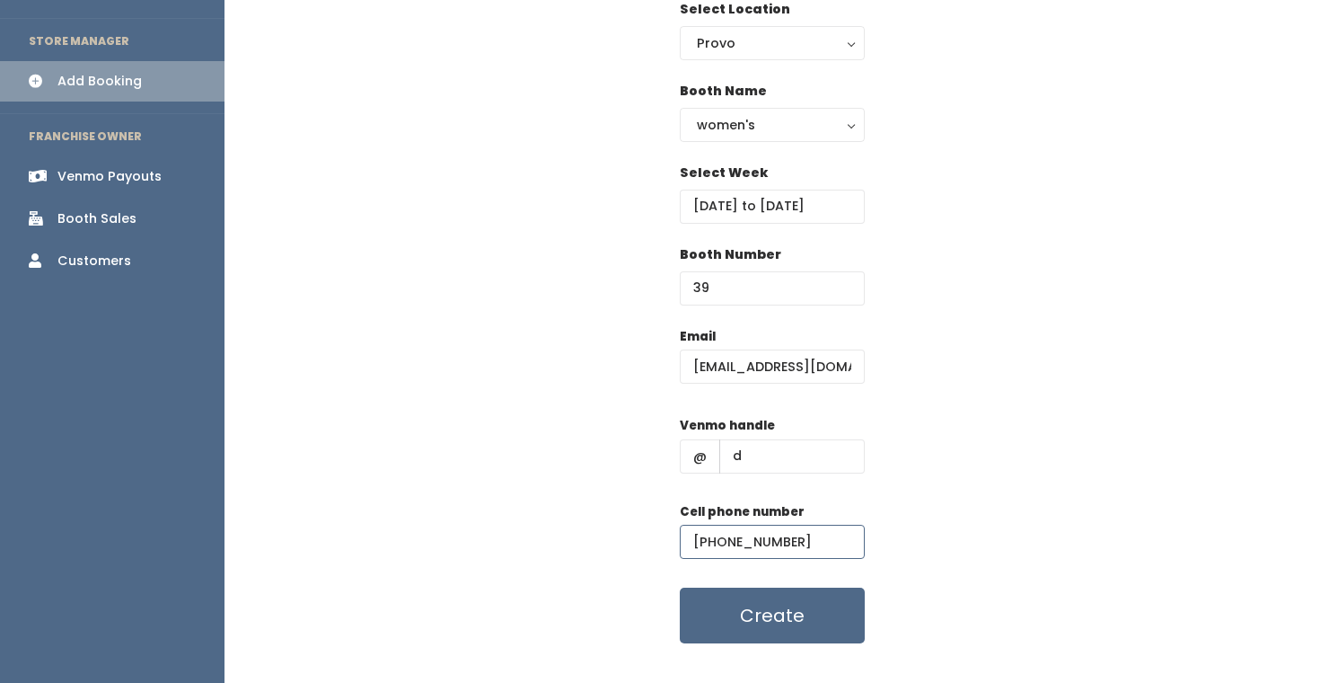
scroll to position [148, 0]
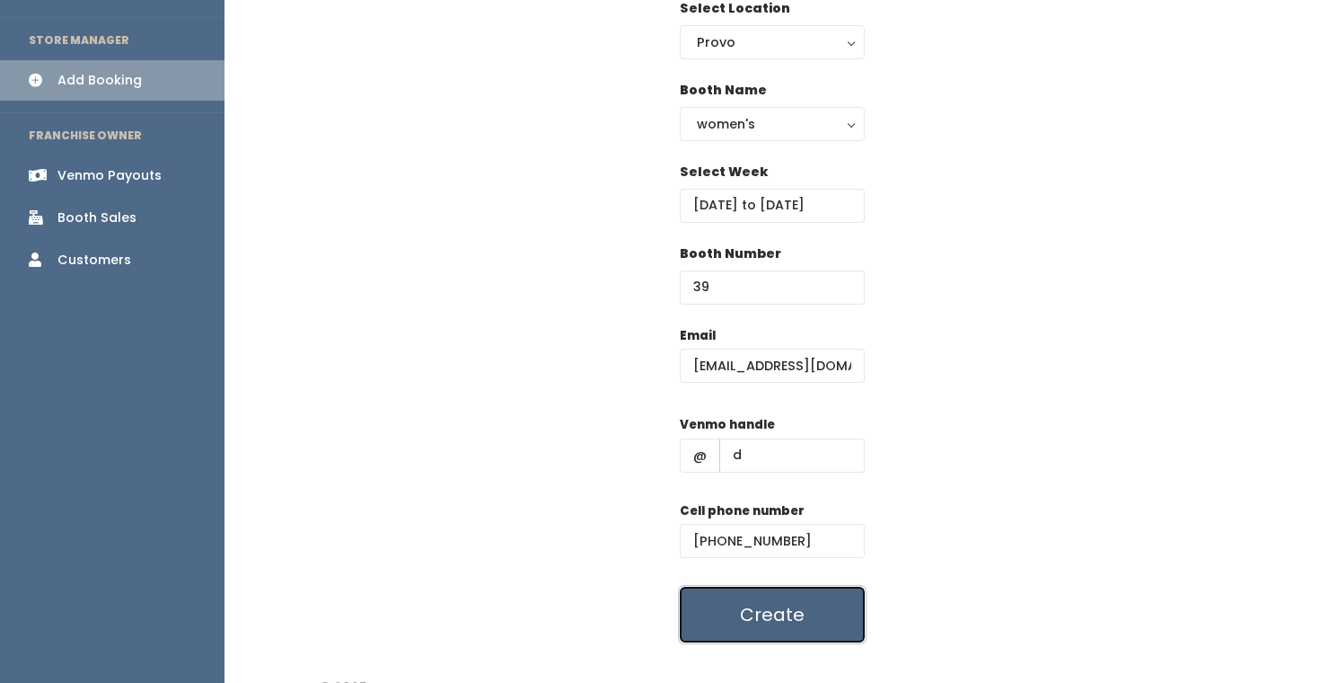
click at [805, 608] on button "Create" at bounding box center [772, 614] width 185 height 56
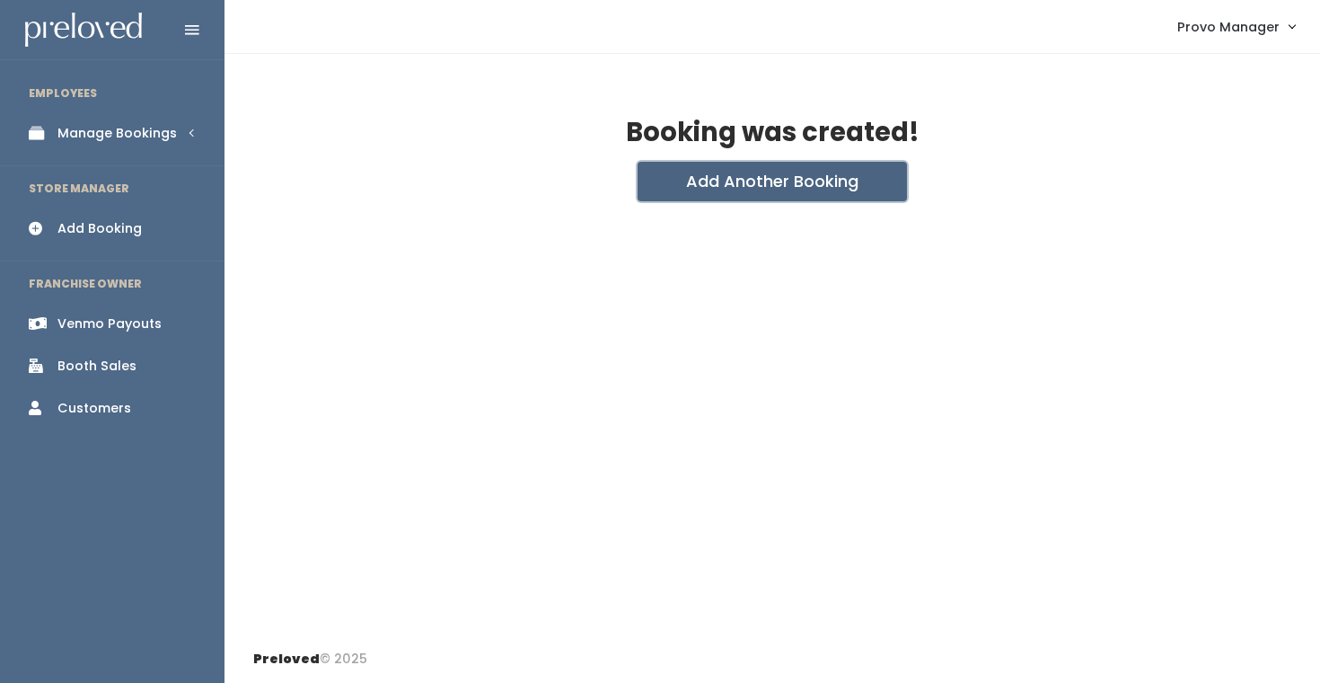
click at [707, 185] on button "Add Another Booking" at bounding box center [772, 182] width 269 height 40
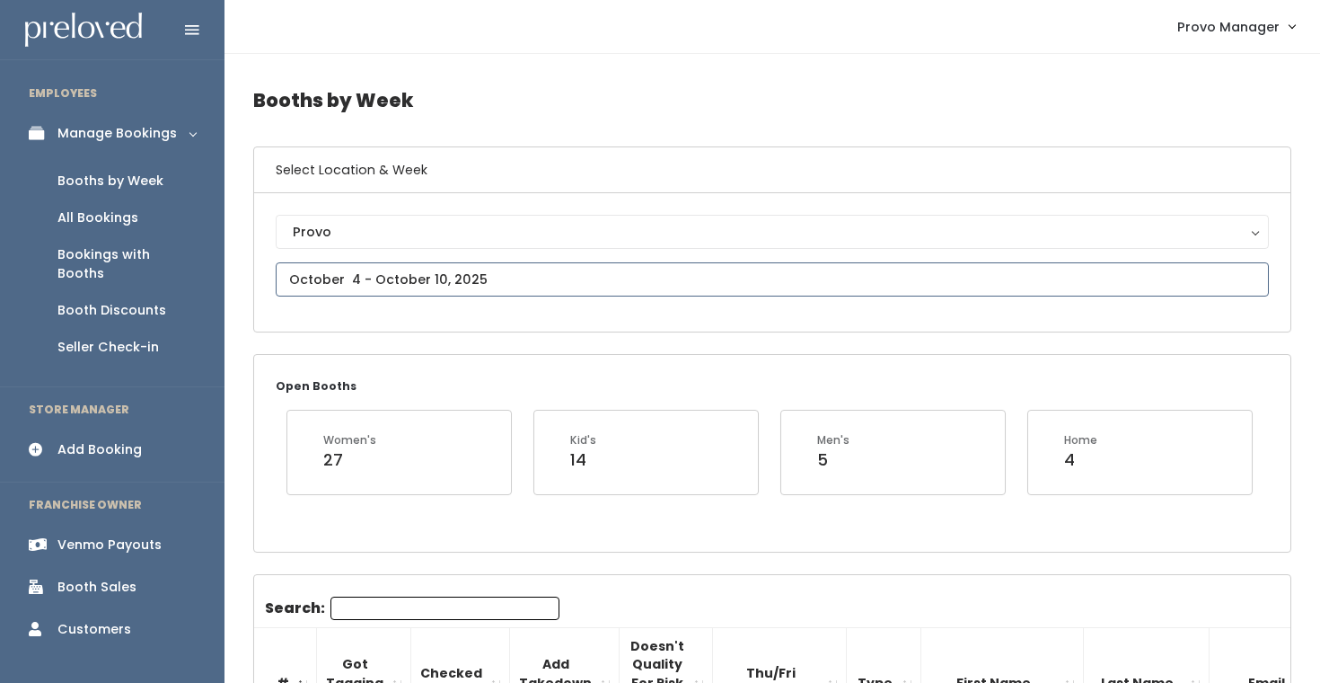
click at [455, 276] on input "text" at bounding box center [772, 279] width 993 height 34
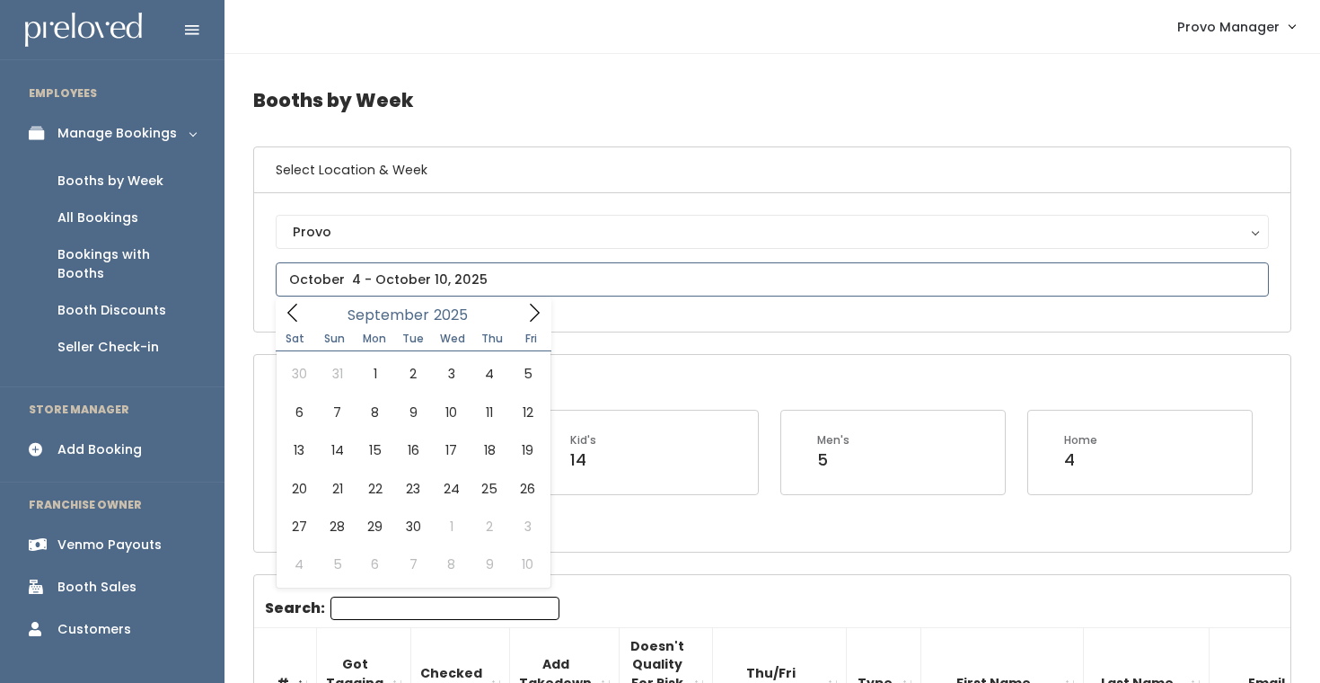
click at [548, 317] on span at bounding box center [534, 312] width 34 height 28
click at [541, 313] on icon at bounding box center [534, 313] width 20 height 20
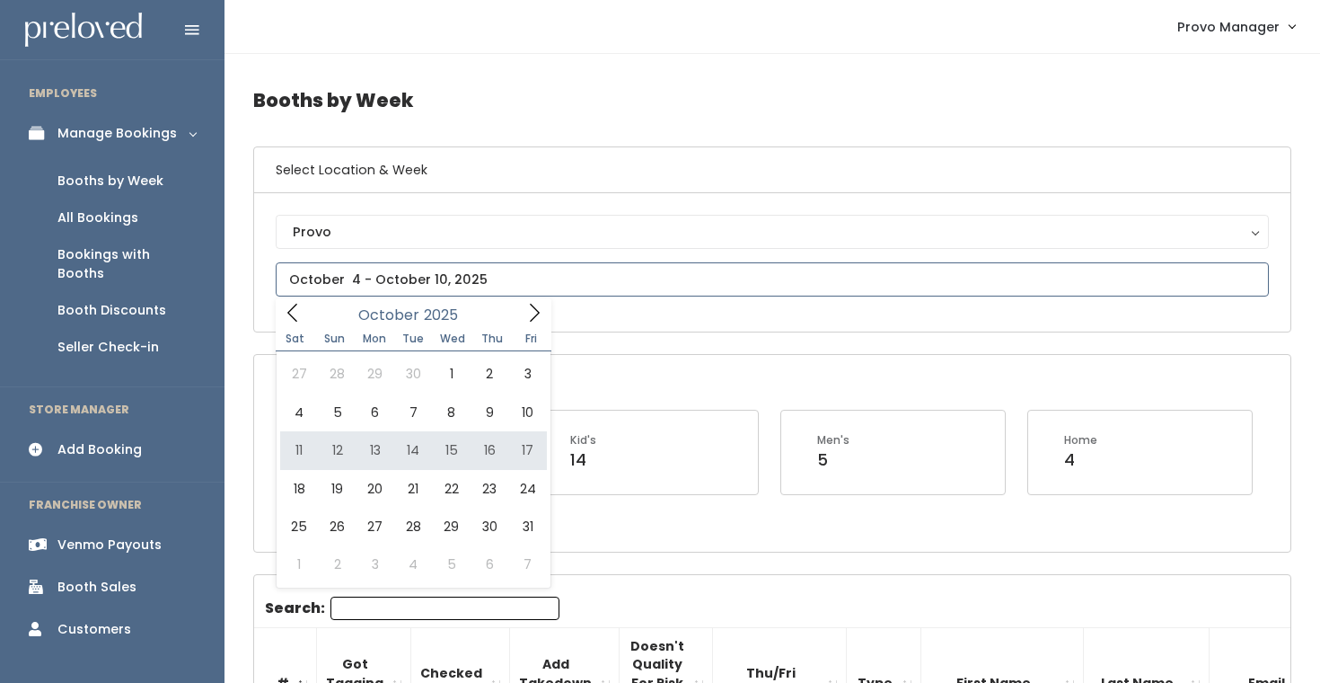
type input "[DATE] to [DATE]"
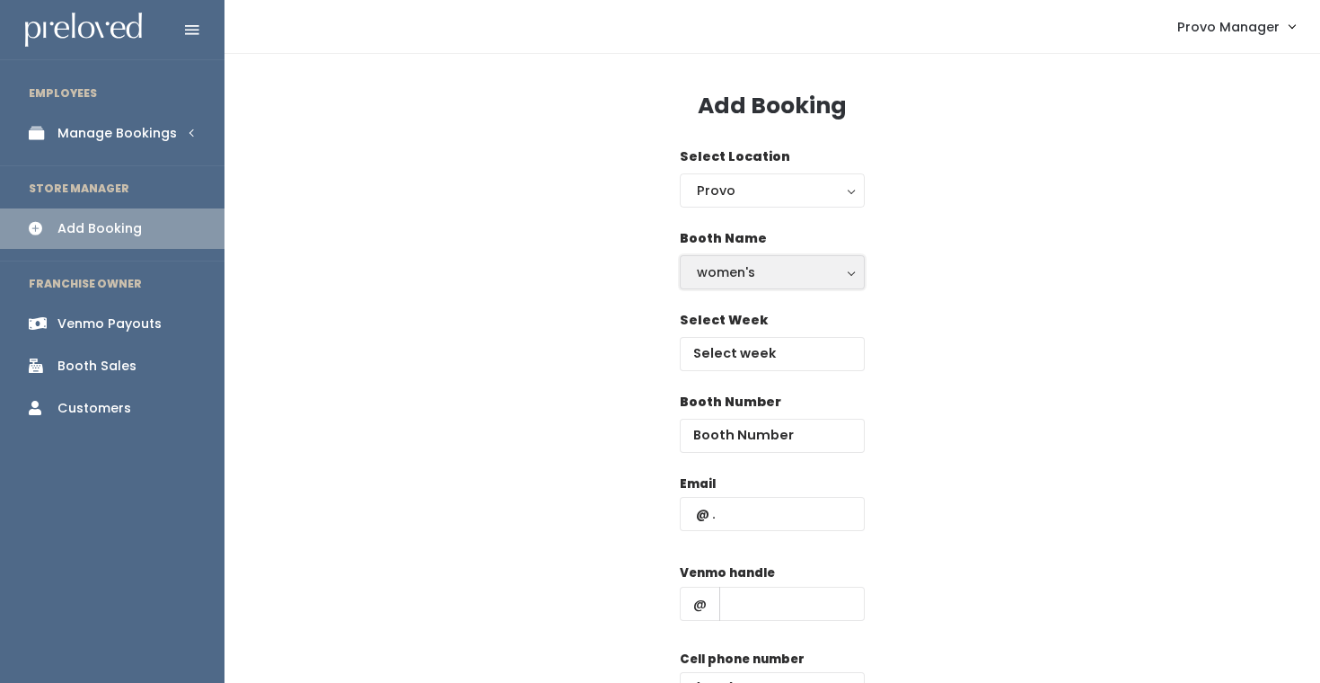
click at [780, 266] on div "women's" at bounding box center [772, 272] width 151 height 20
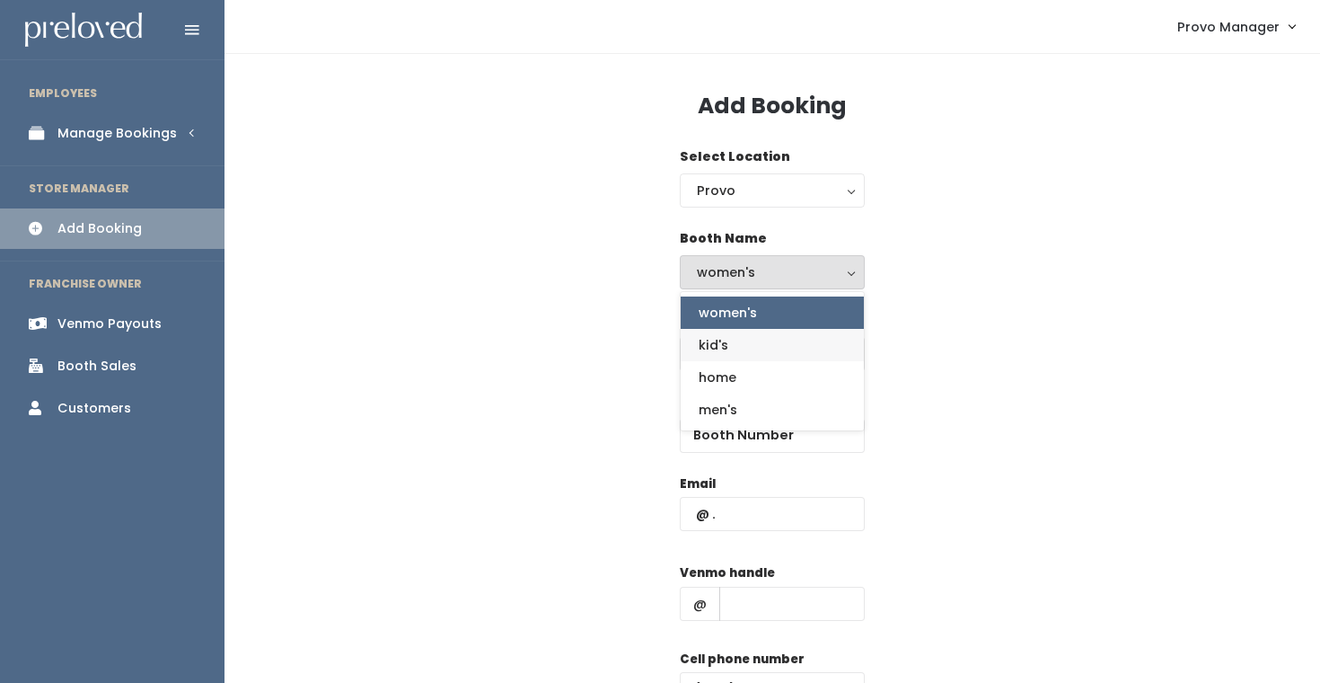
click at [769, 338] on link "kid's" at bounding box center [772, 345] width 183 height 32
select select "kids"
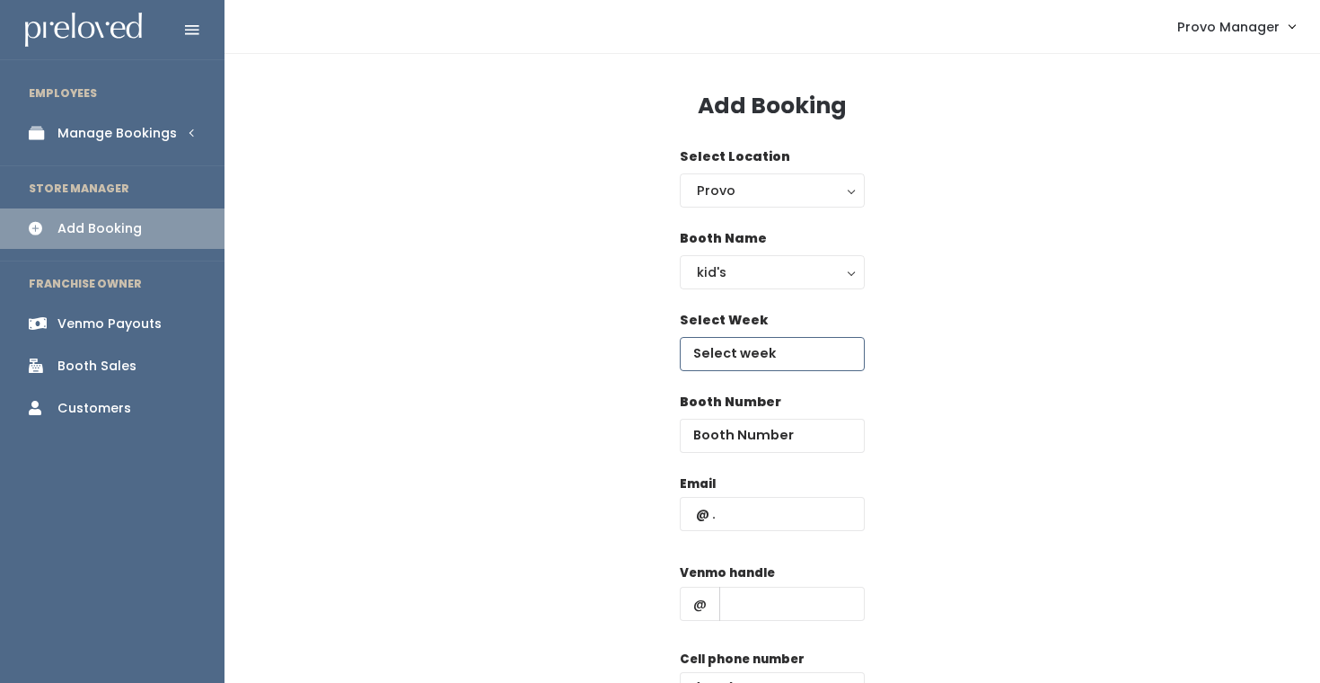
click at [756, 357] on input "text" at bounding box center [772, 354] width 185 height 34
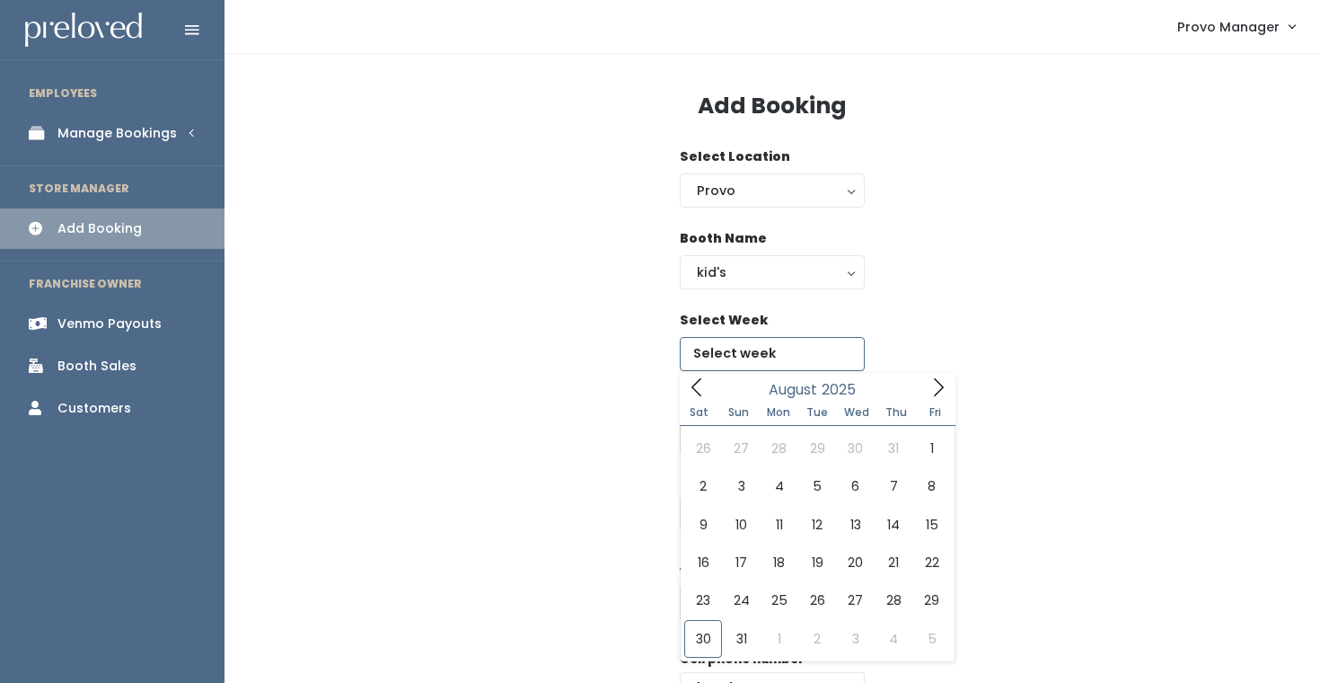
click at [941, 381] on icon at bounding box center [939, 387] width 20 height 20
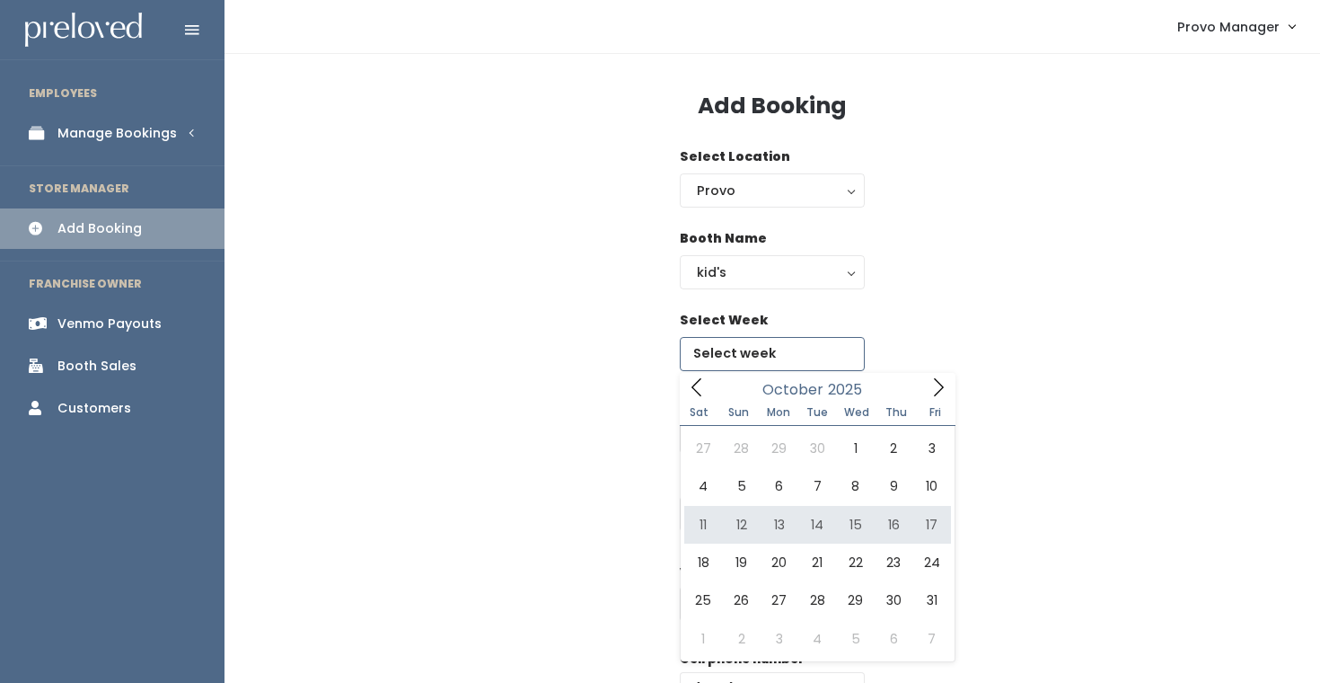
type input "October 11 to October 17"
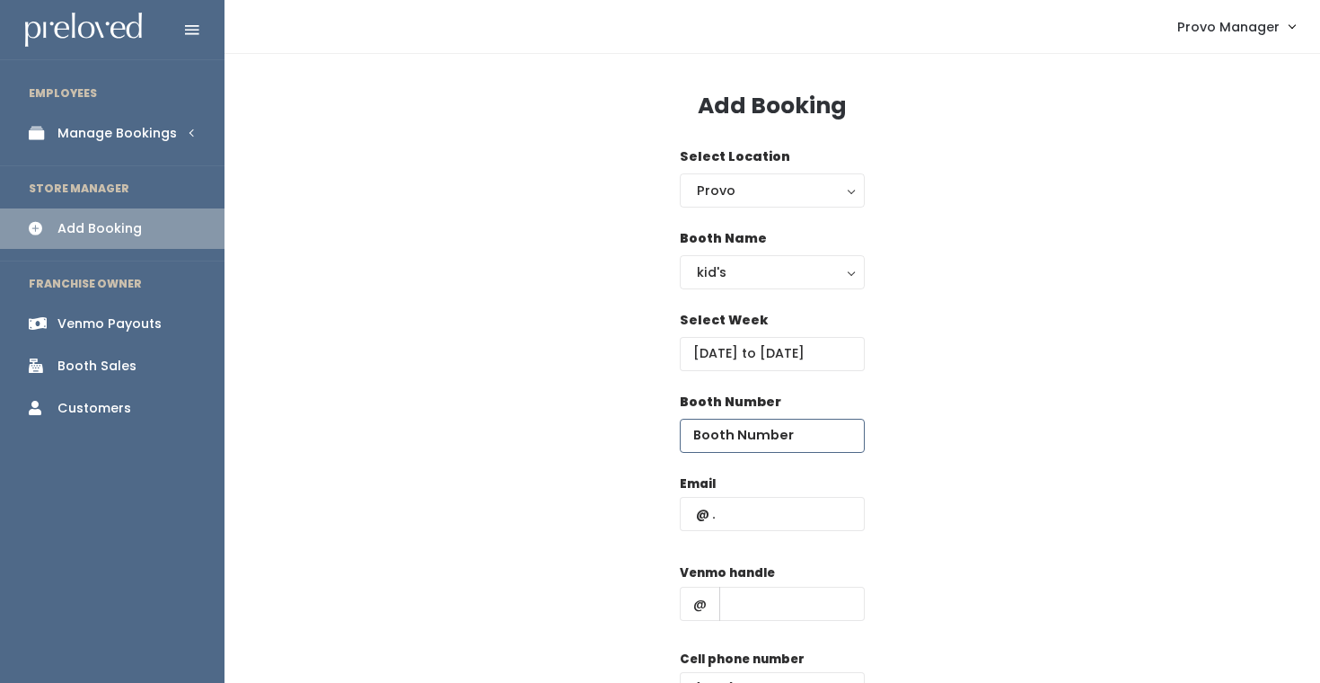
click at [762, 440] on input "number" at bounding box center [772, 435] width 185 height 34
type input "5"
click at [744, 514] on input "text" at bounding box center [772, 514] width 185 height 34
type input "graciana777@yahoo.com"
click at [769, 617] on input "text" at bounding box center [791, 603] width 145 height 34
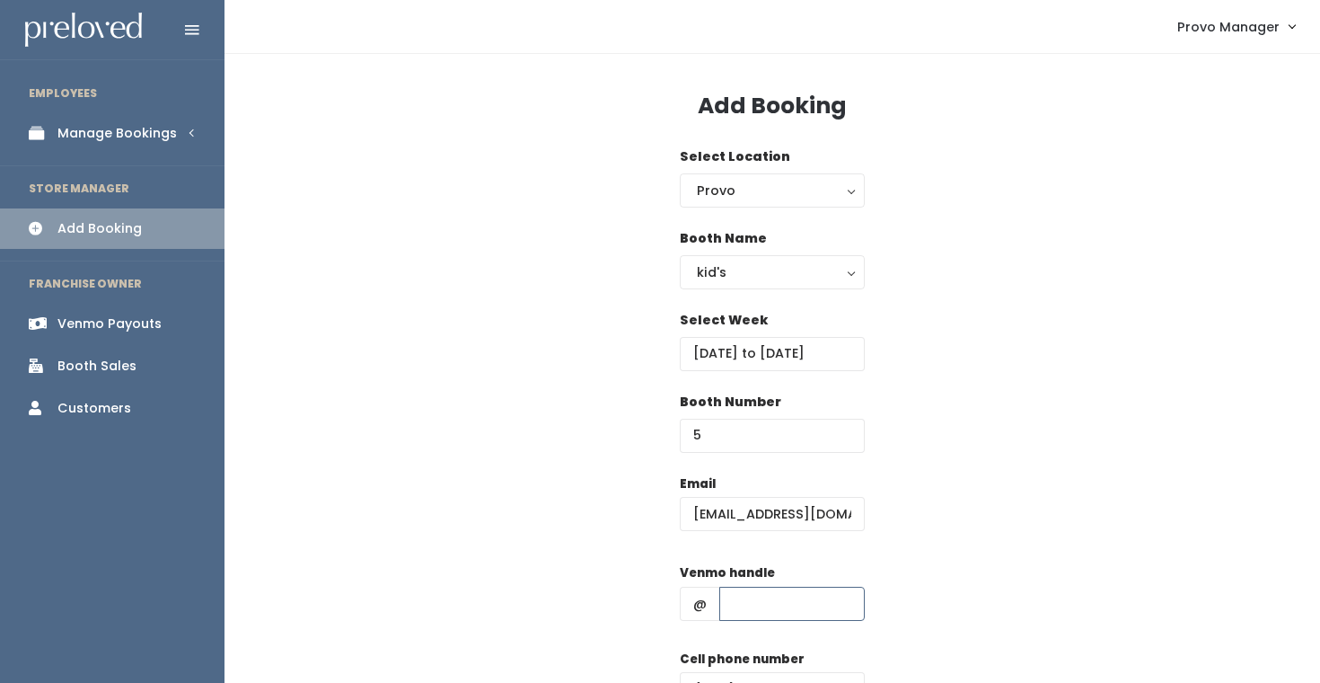
type input "d"
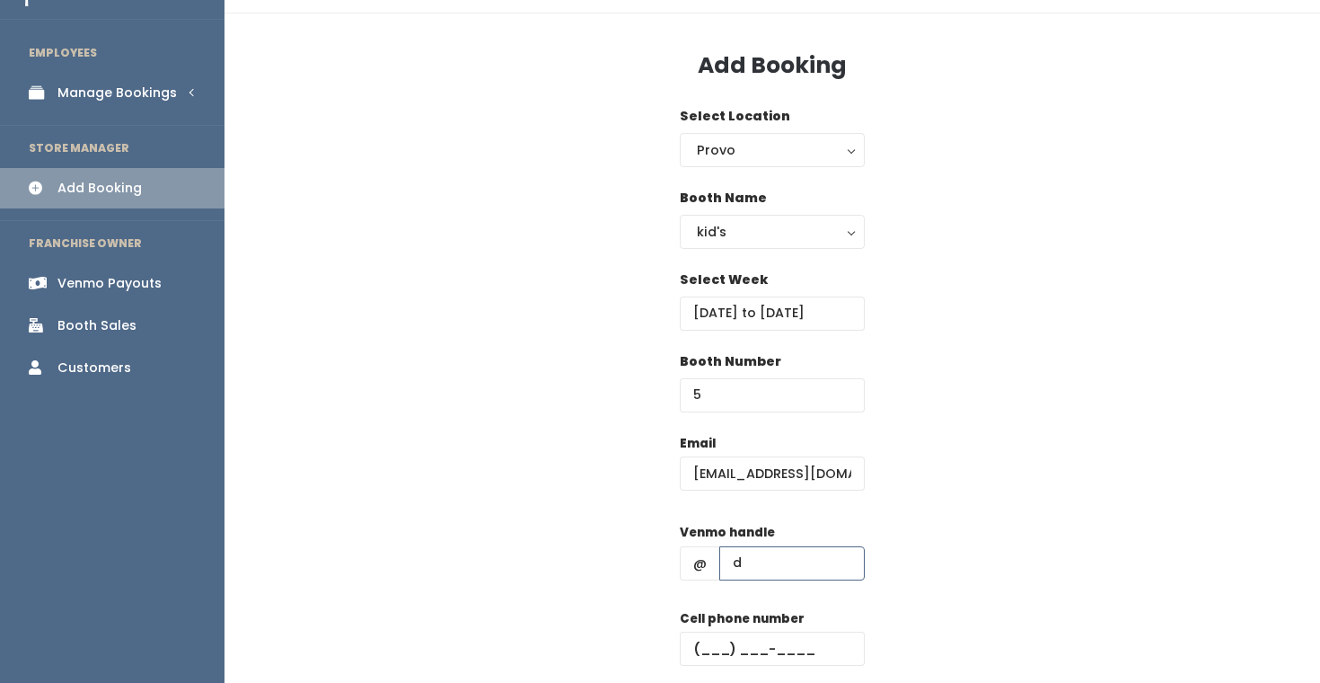
scroll to position [67, 0]
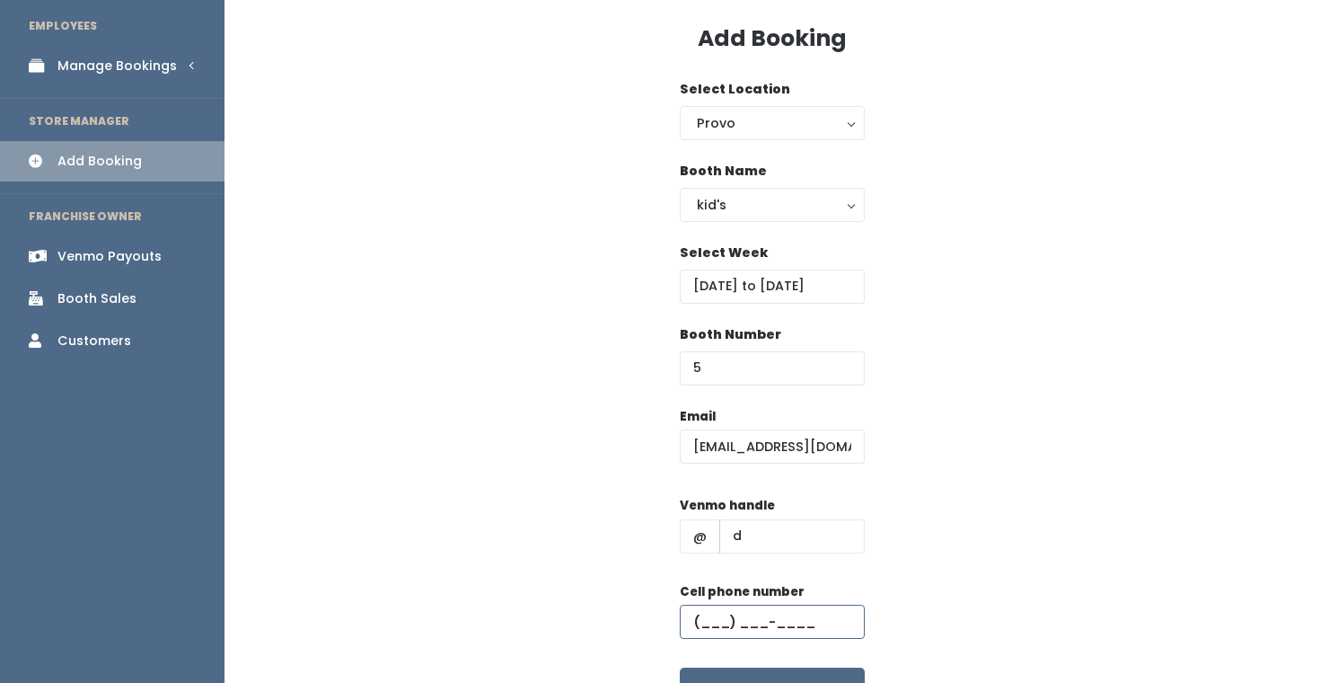
click at [784, 614] on input "text" at bounding box center [772, 621] width 185 height 34
type input "(555) 555-5555"
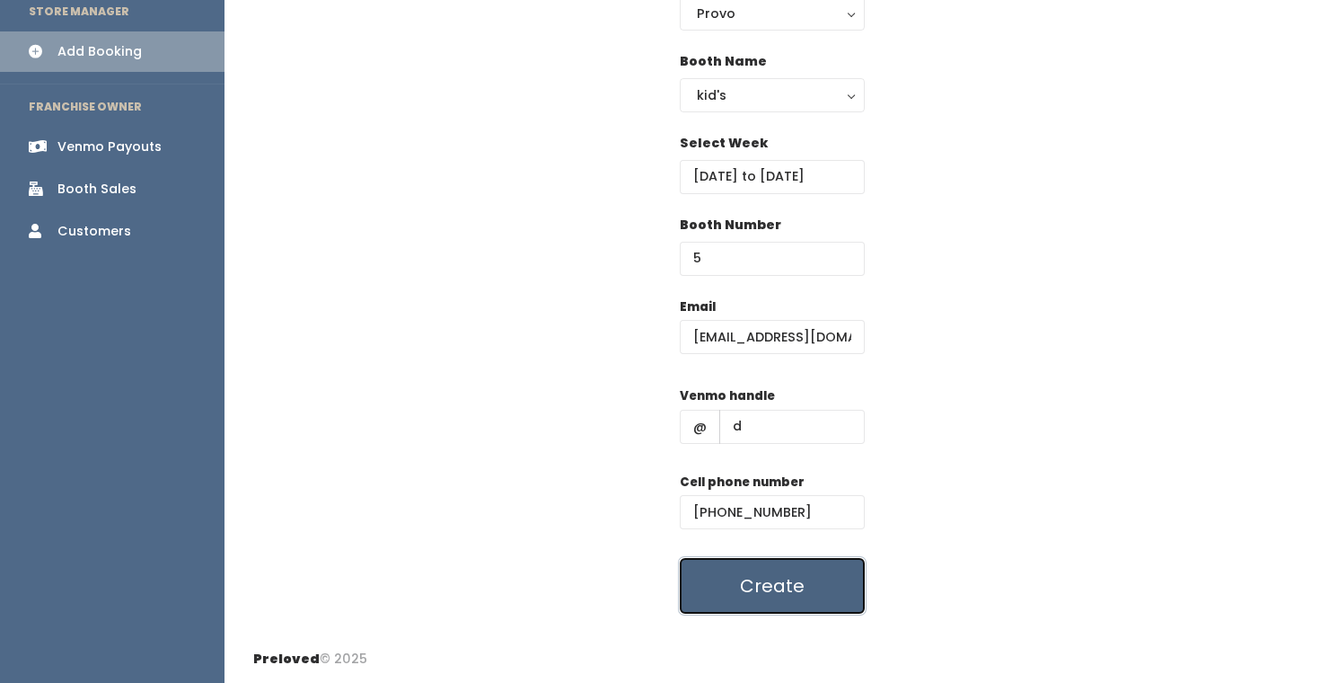
click at [762, 569] on button "Create" at bounding box center [772, 586] width 185 height 56
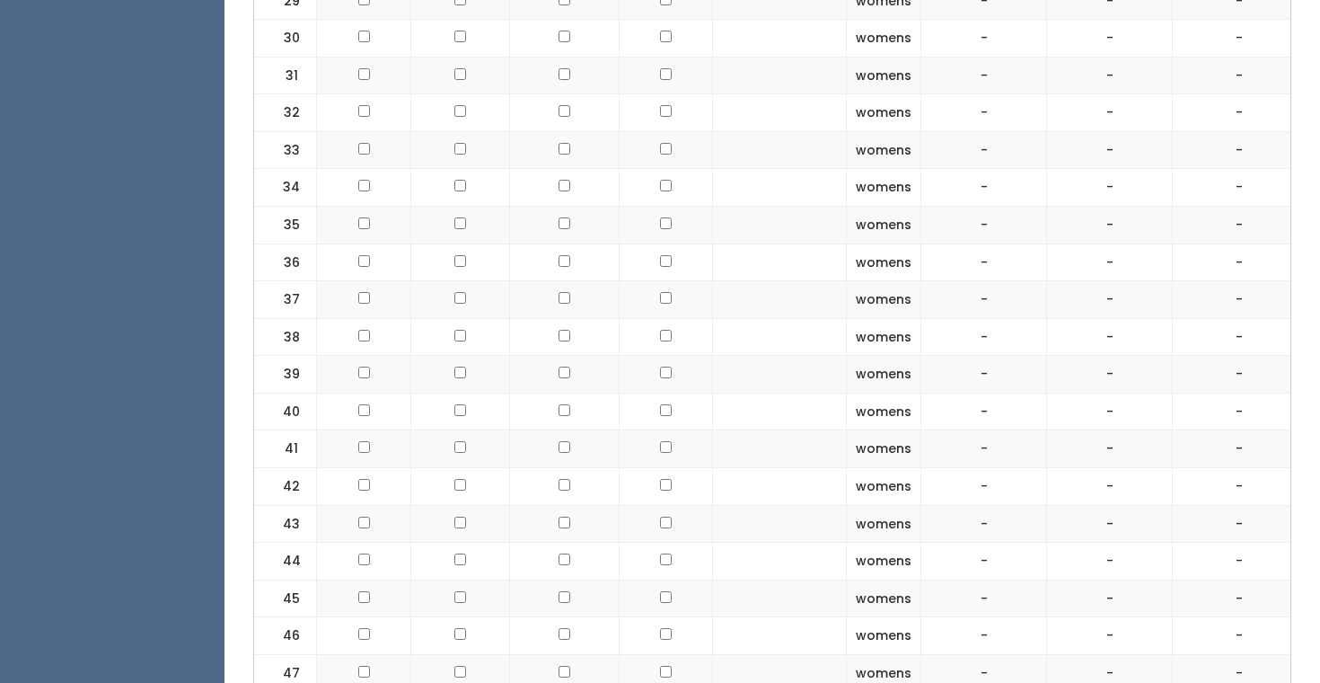
scroll to position [1893, 0]
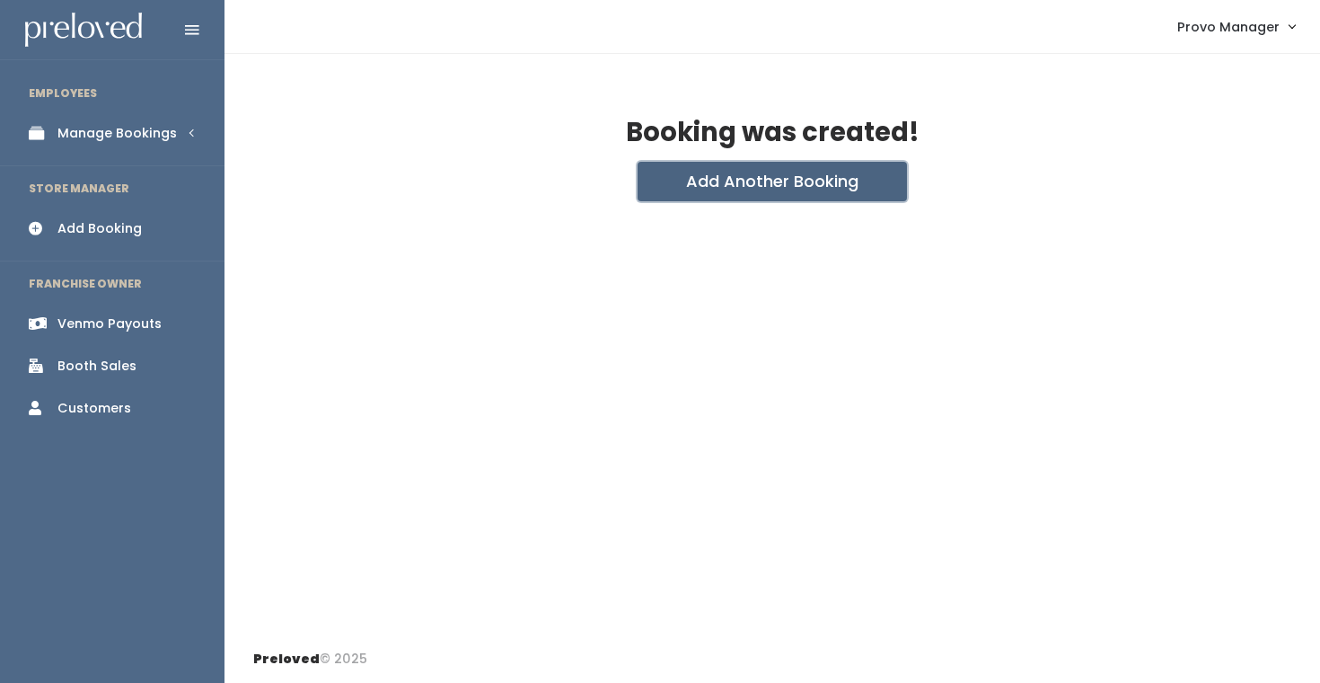
click at [694, 181] on button "Add Another Booking" at bounding box center [772, 182] width 269 height 40
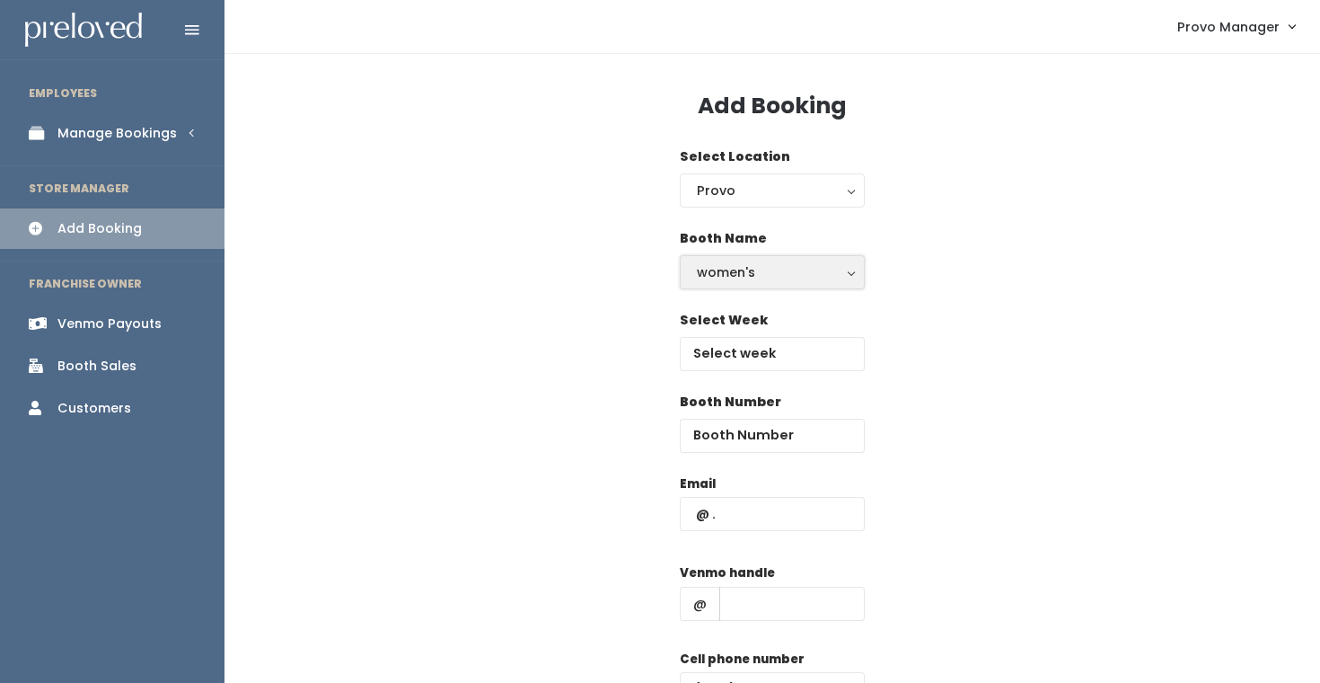
click at [762, 265] on div "women's" at bounding box center [772, 272] width 151 height 20
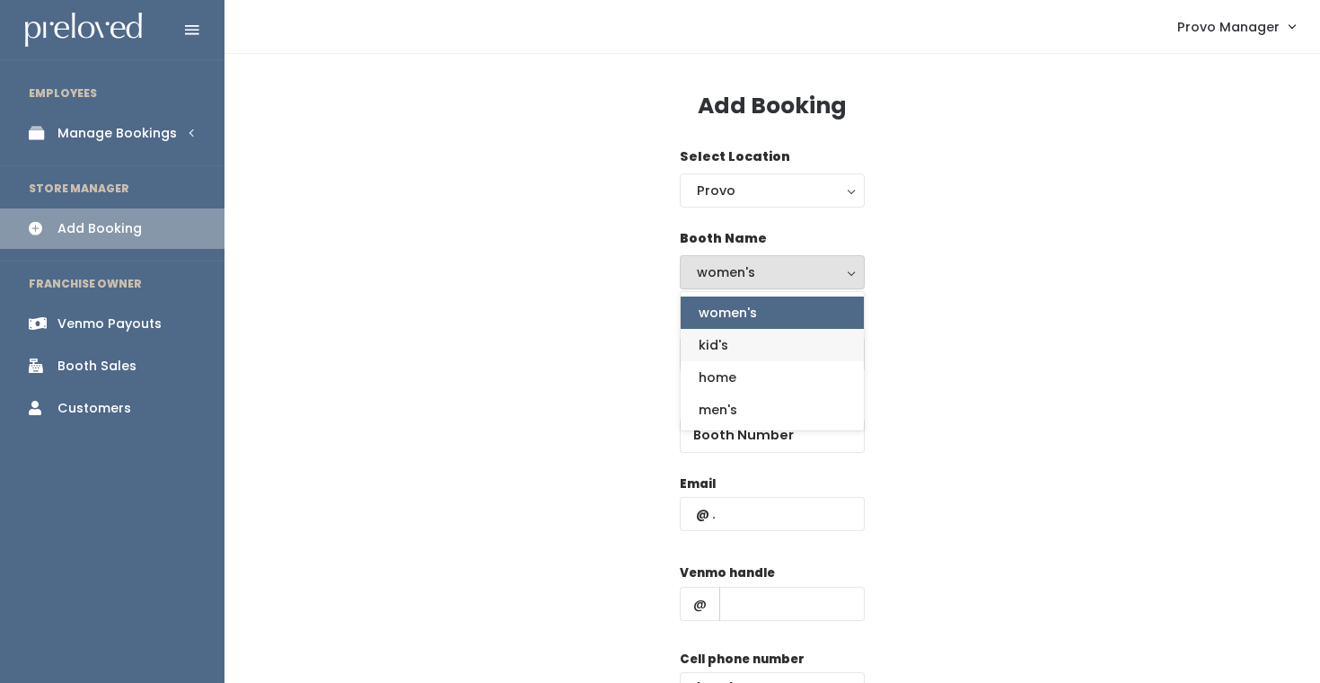
click at [751, 343] on link "kid's" at bounding box center [772, 345] width 183 height 32
select select "kids"
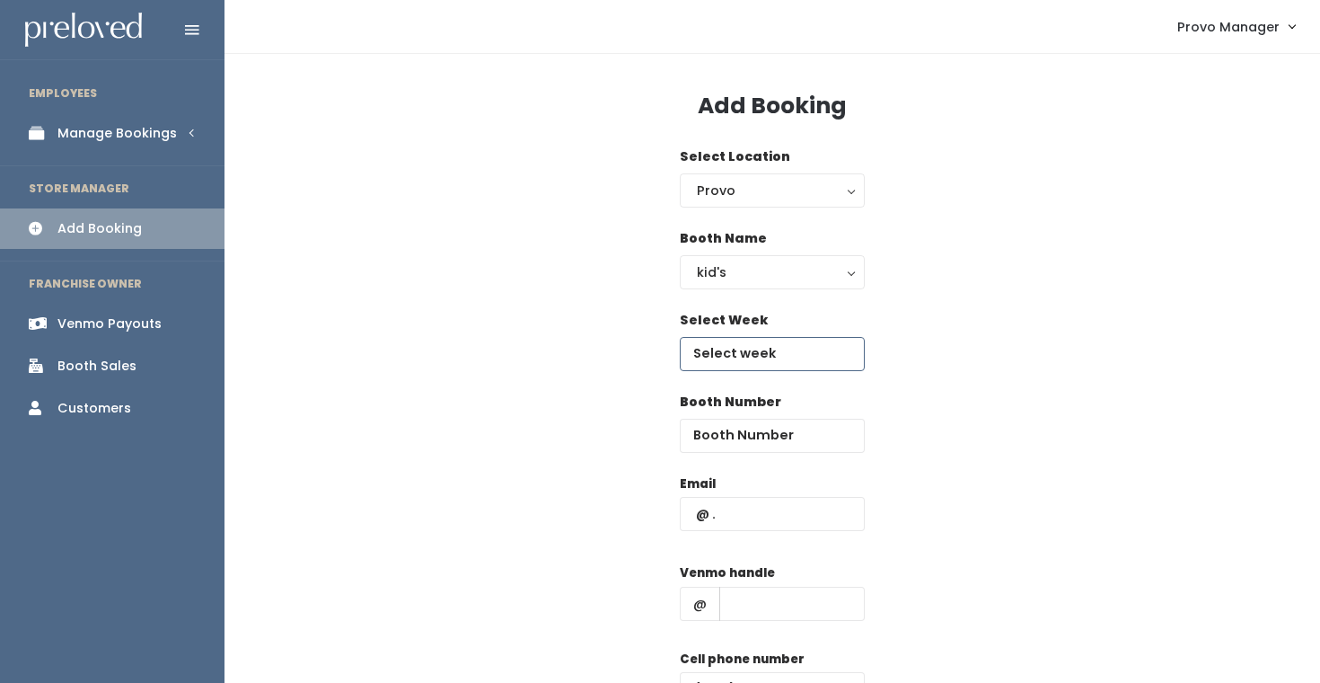
click at [731, 362] on input "text" at bounding box center [772, 354] width 185 height 34
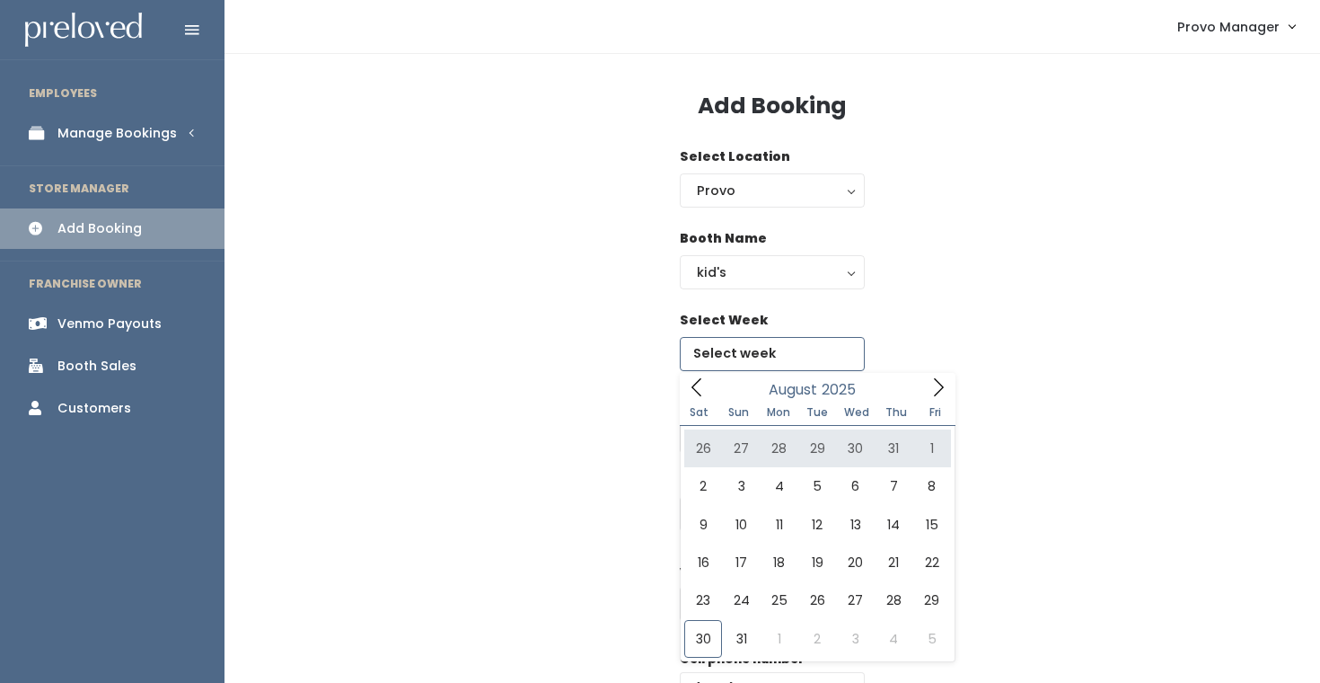
click at [938, 374] on span at bounding box center [938, 387] width 34 height 28
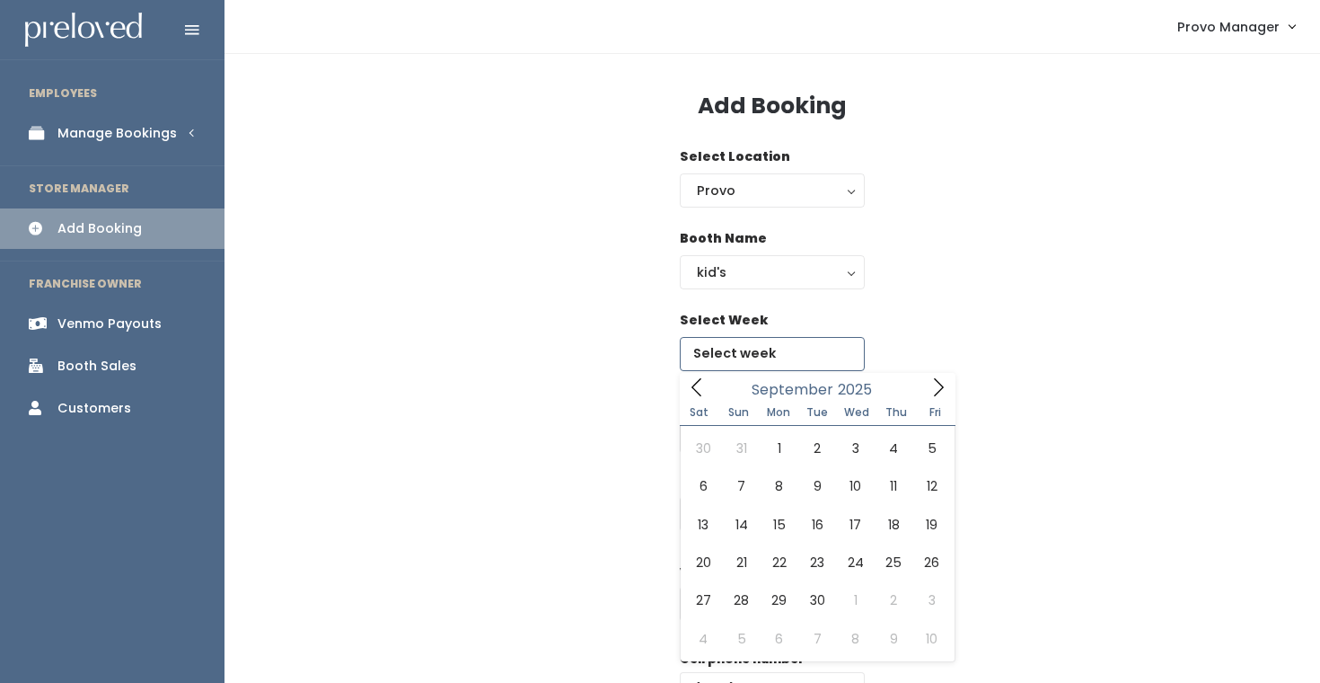
click at [938, 374] on span at bounding box center [938, 387] width 34 height 28
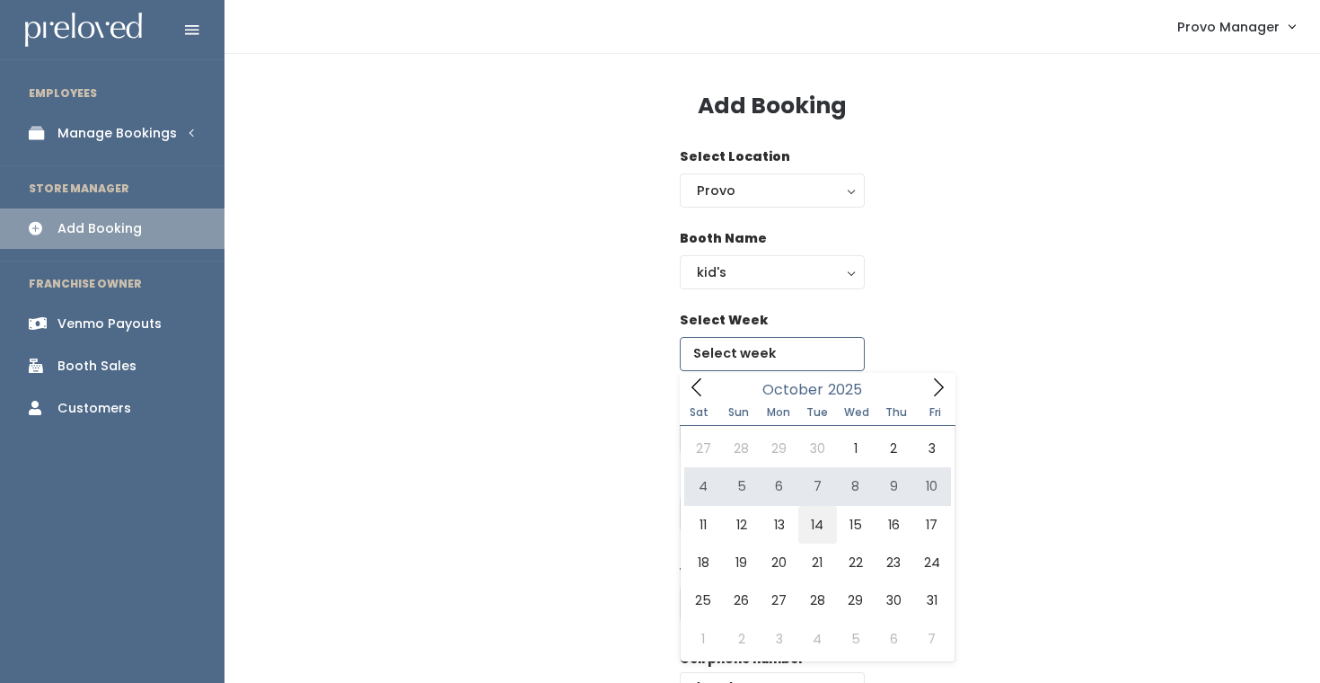
type input "October 11 to October 17"
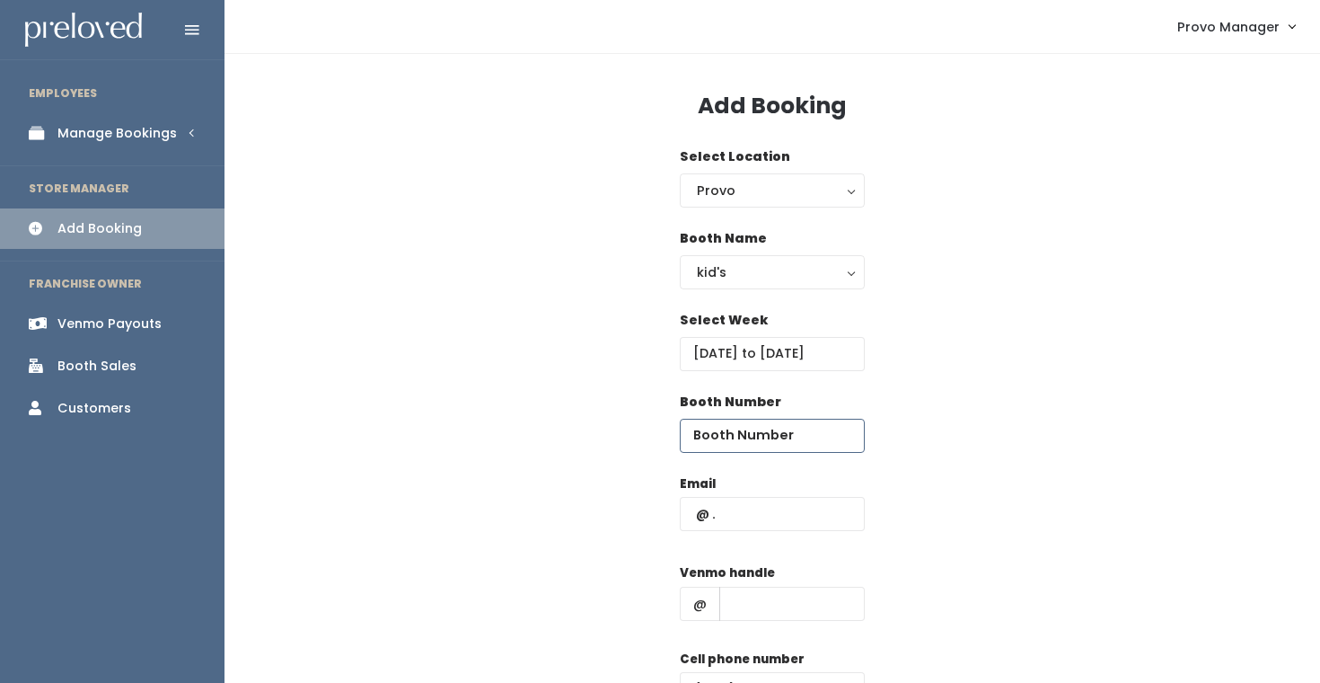
click at [752, 420] on input "number" at bounding box center [772, 435] width 185 height 34
type input "7"
click at [756, 529] on input "text" at bounding box center [772, 514] width 185 height 34
type input "graciana777@yahoo.com"
click at [730, 572] on label "Venmo handle" at bounding box center [727, 573] width 95 height 18
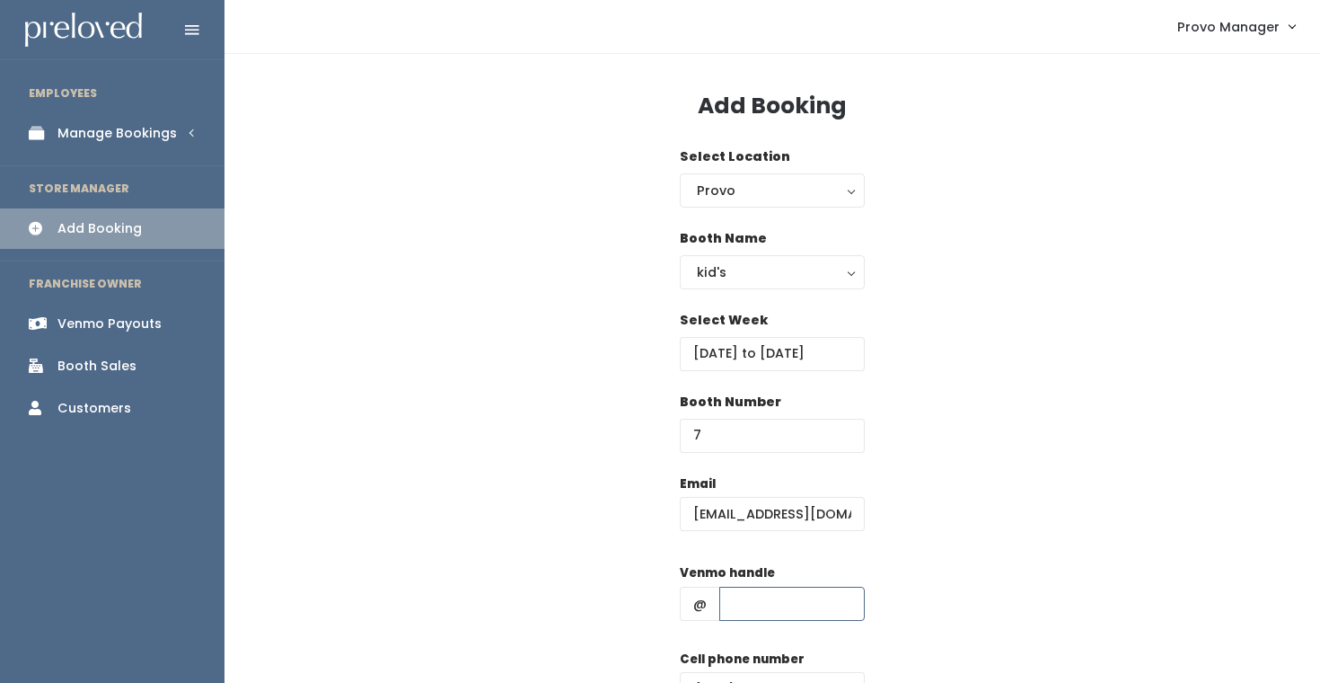
click at [745, 612] on input "text" at bounding box center [791, 603] width 145 height 34
type input "d"
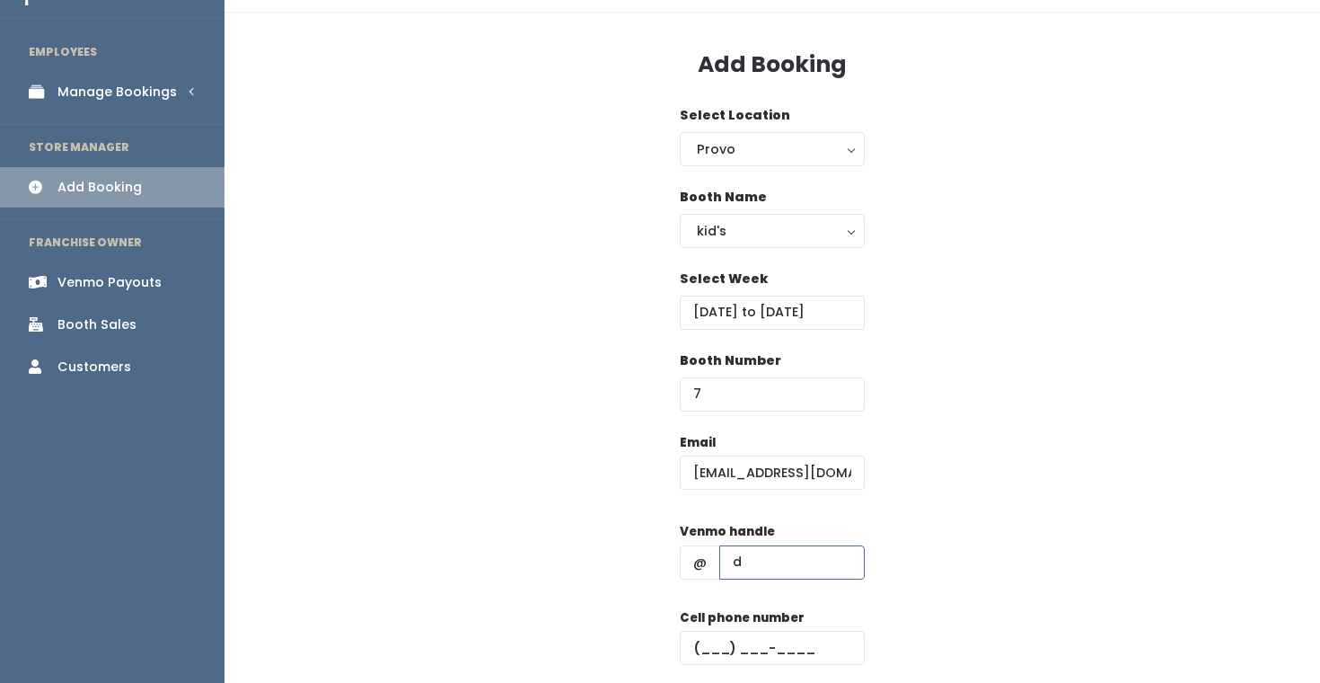
scroll to position [44, 0]
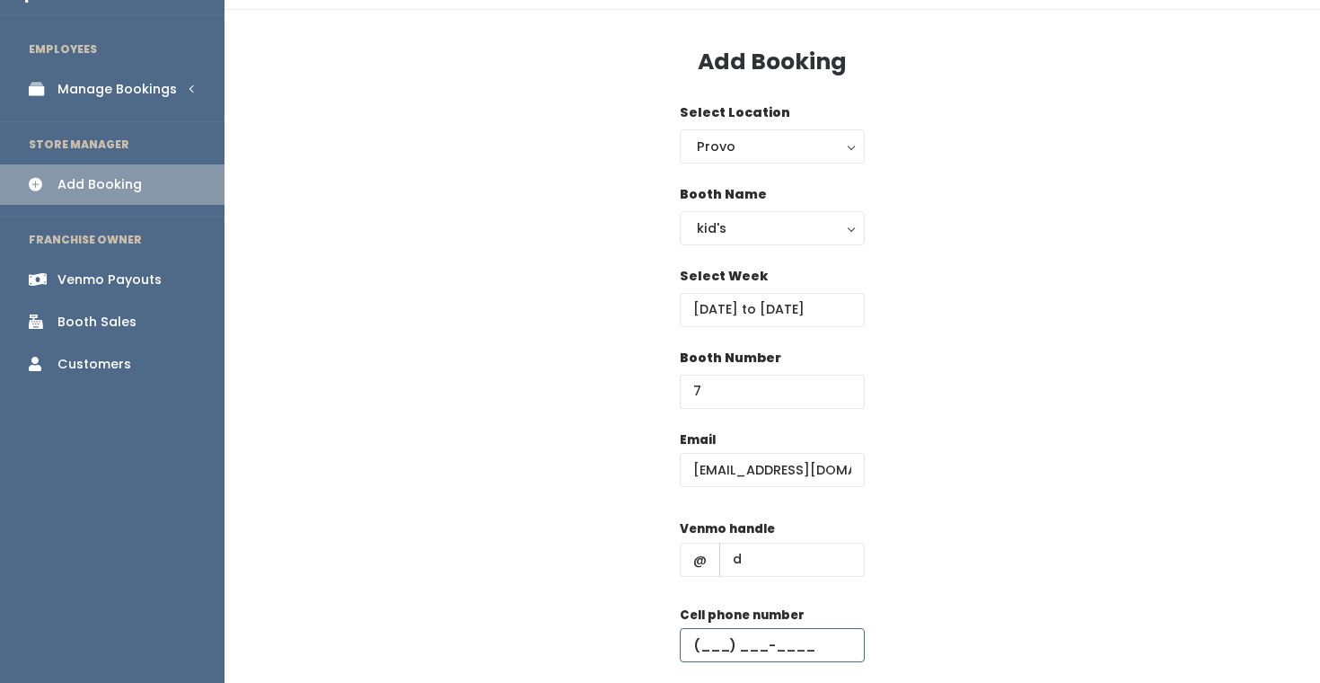
click at [782, 641] on input "text" at bounding box center [772, 645] width 185 height 34
type input "[PHONE_NUMBER]"
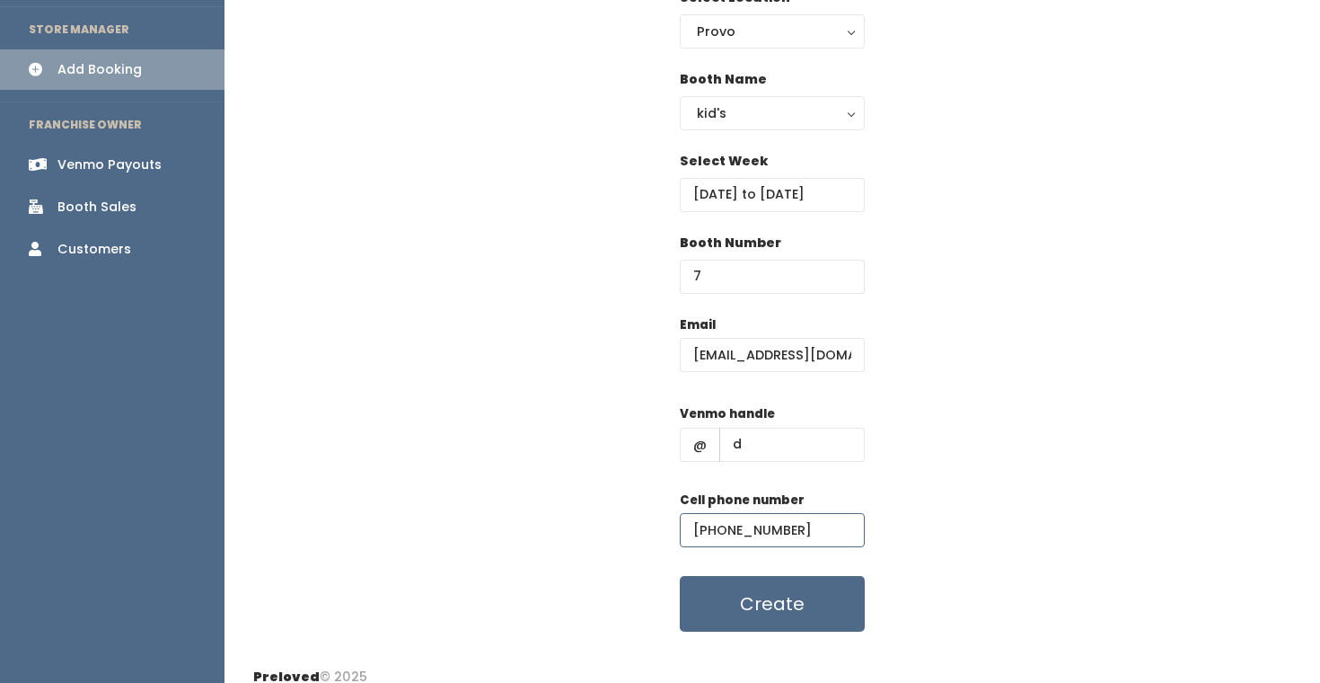
scroll to position [177, 0]
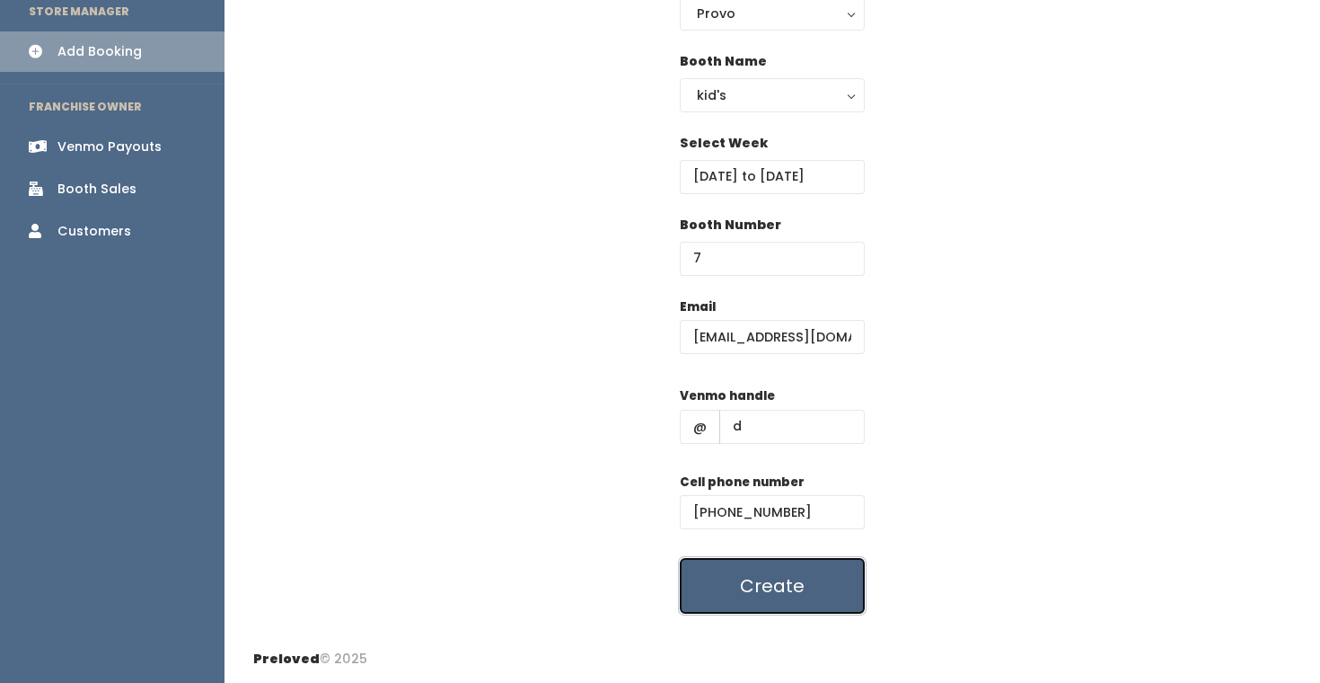
click at [768, 577] on button "Create" at bounding box center [772, 586] width 185 height 56
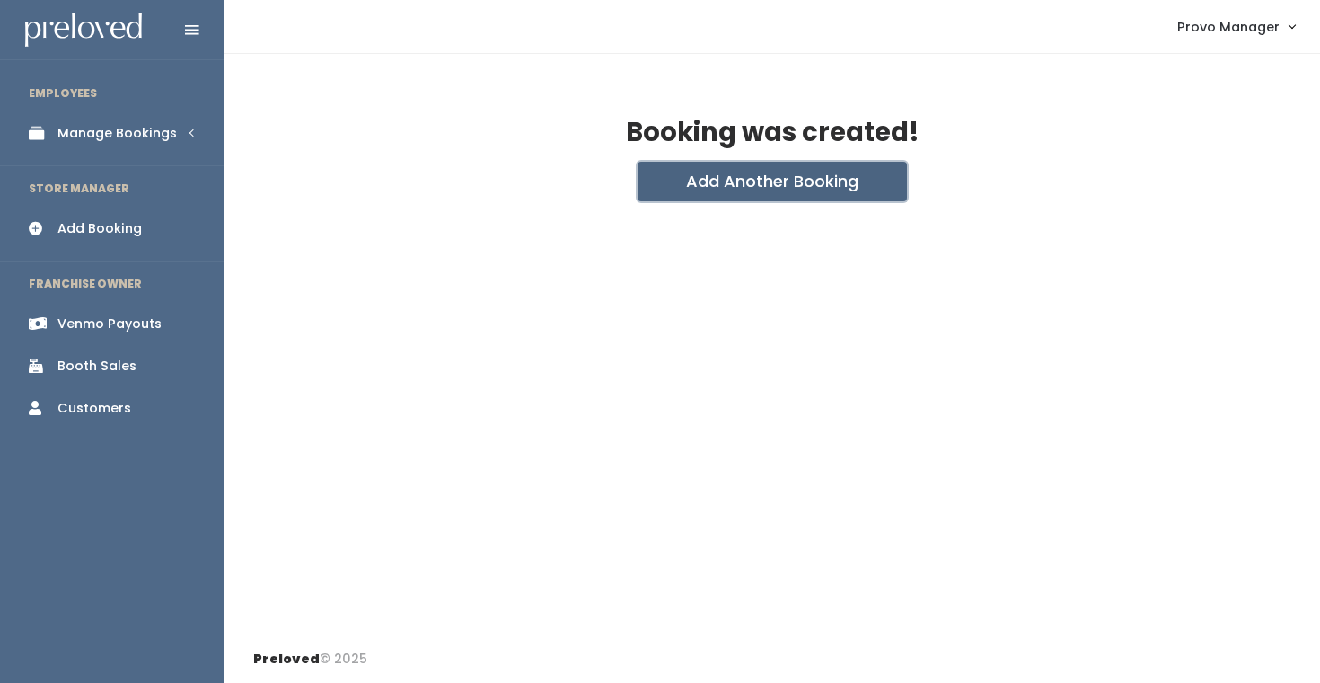
click at [728, 164] on button "Add Another Booking" at bounding box center [772, 182] width 269 height 40
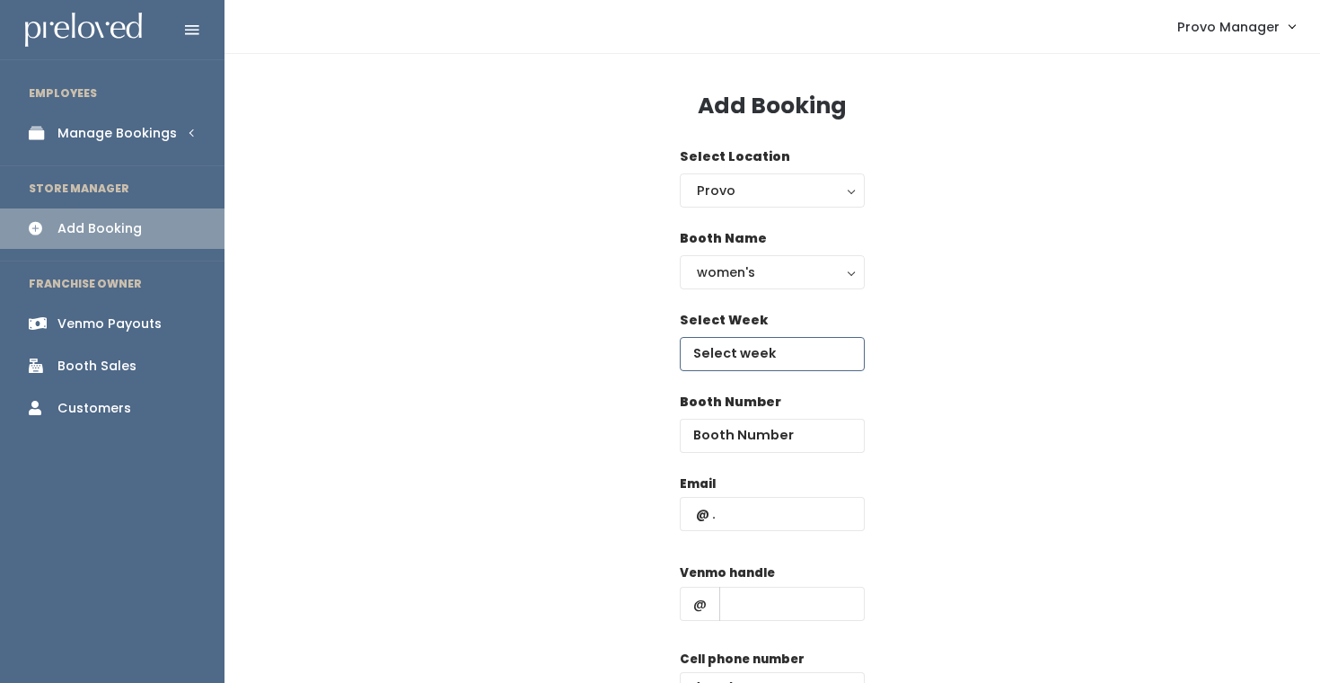
click at [750, 362] on input "text" at bounding box center [772, 354] width 185 height 34
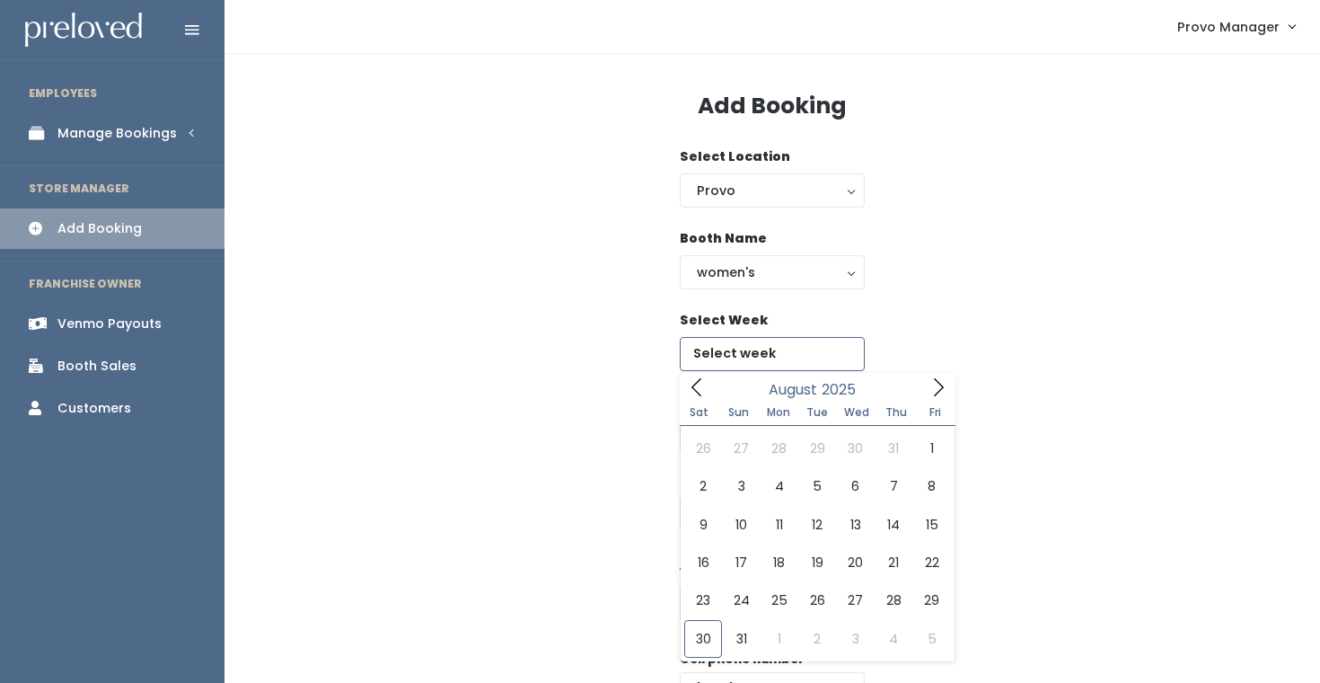
click at [928, 382] on span at bounding box center [938, 387] width 34 height 28
click at [929, 382] on icon at bounding box center [939, 387] width 20 height 20
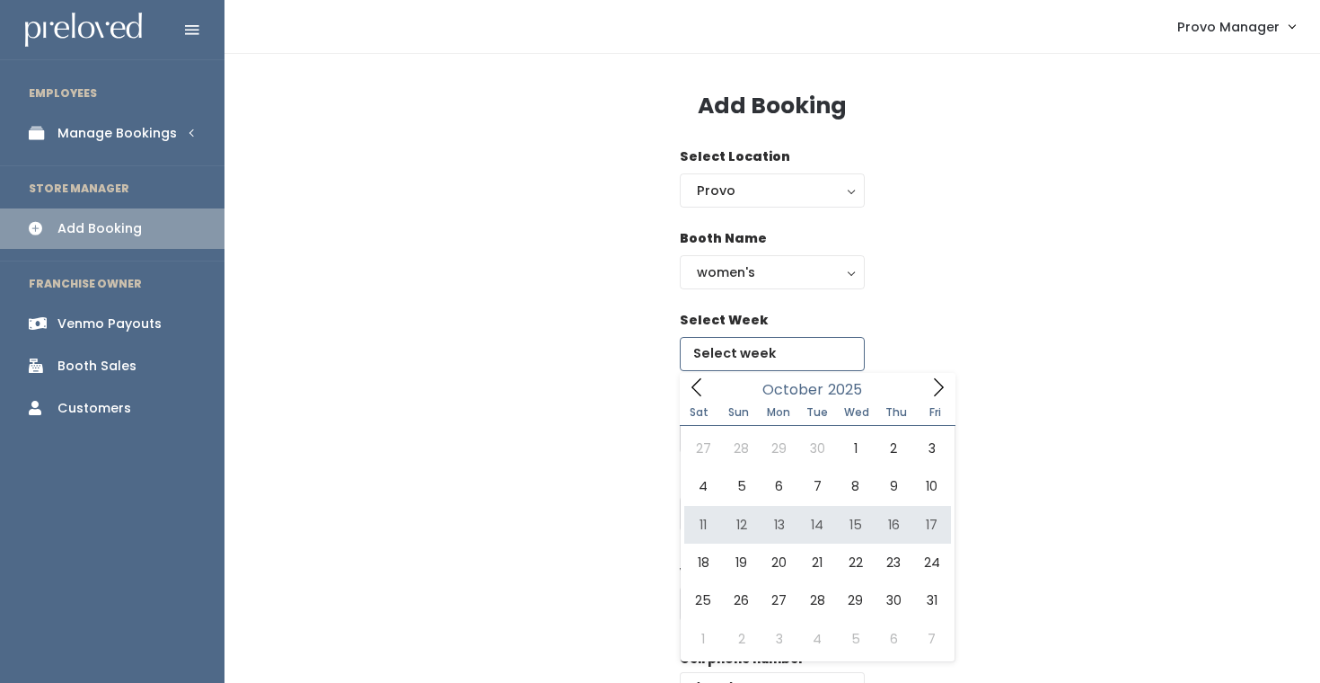
type input "October 11 to October 17"
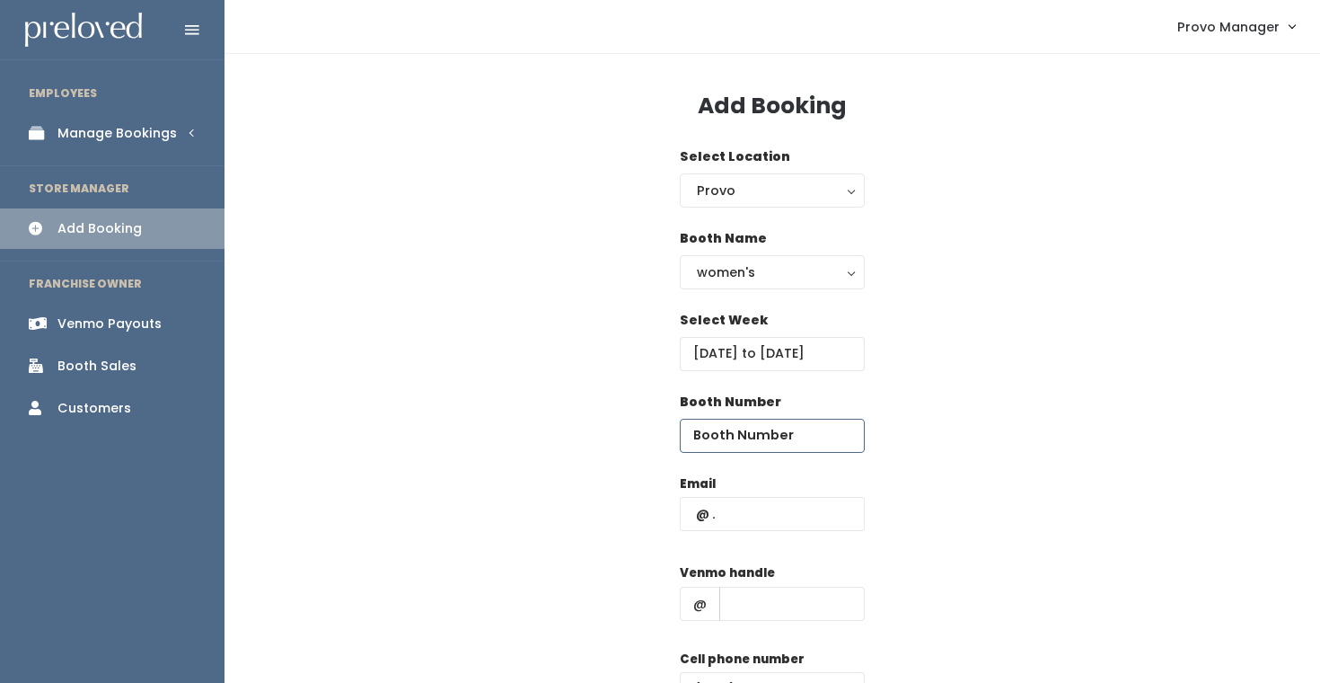
click at [745, 429] on input "number" at bounding box center [772, 435] width 185 height 34
type input "39"
click at [759, 513] on input "text" at bounding box center [772, 514] width 185 height 34
type input "graciana777@yahoo.com"
click at [770, 592] on input "text" at bounding box center [791, 603] width 145 height 34
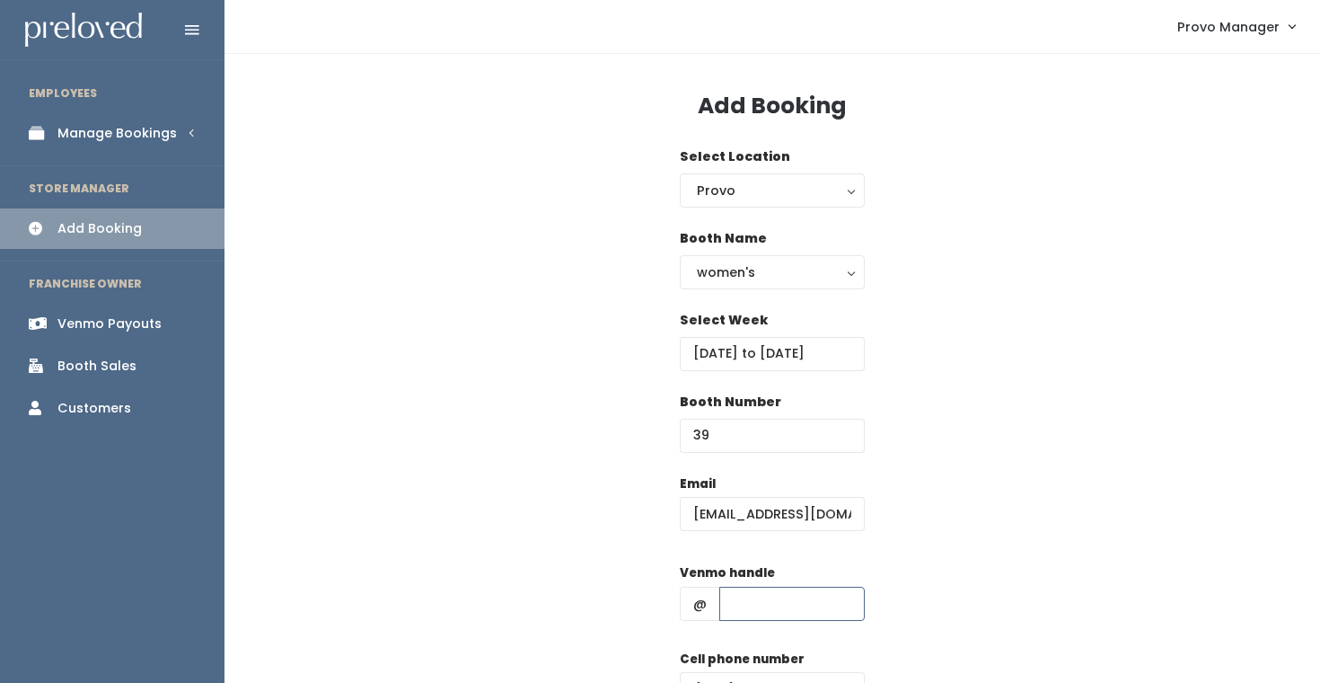
type input "d"
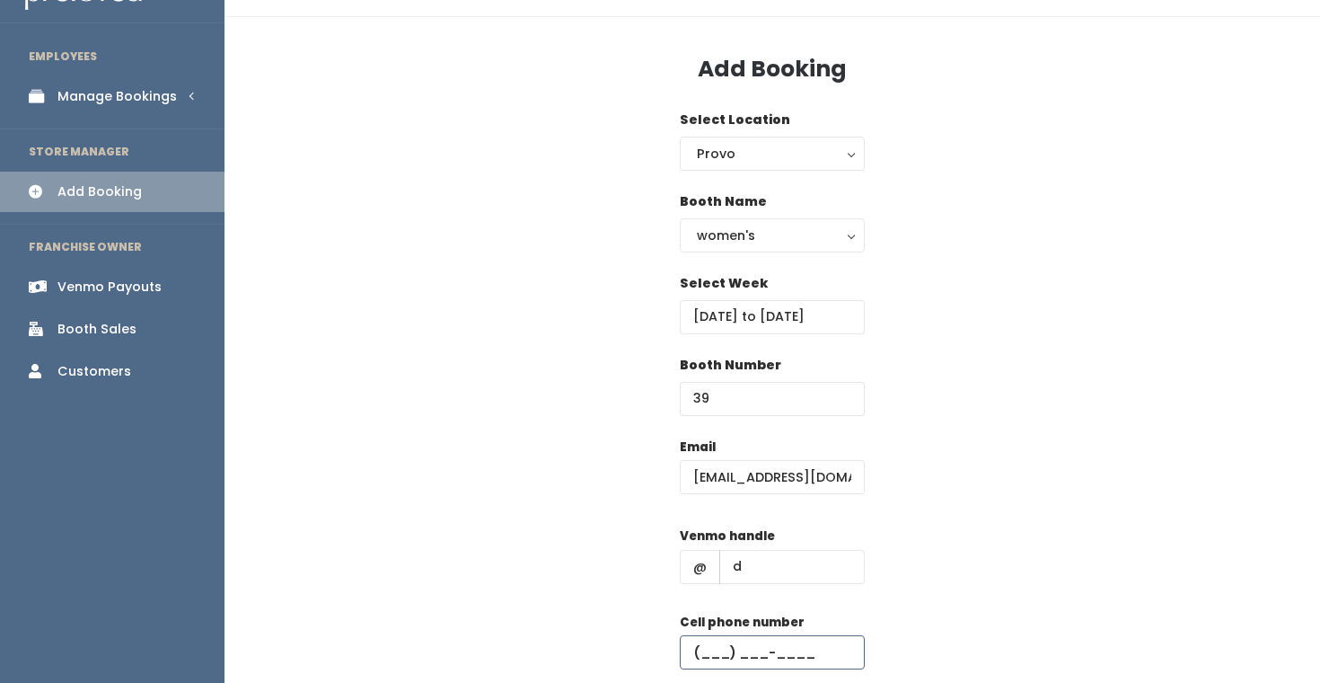
click at [788, 647] on input "text" at bounding box center [772, 652] width 185 height 34
type input "[PHONE_NUMBER]"
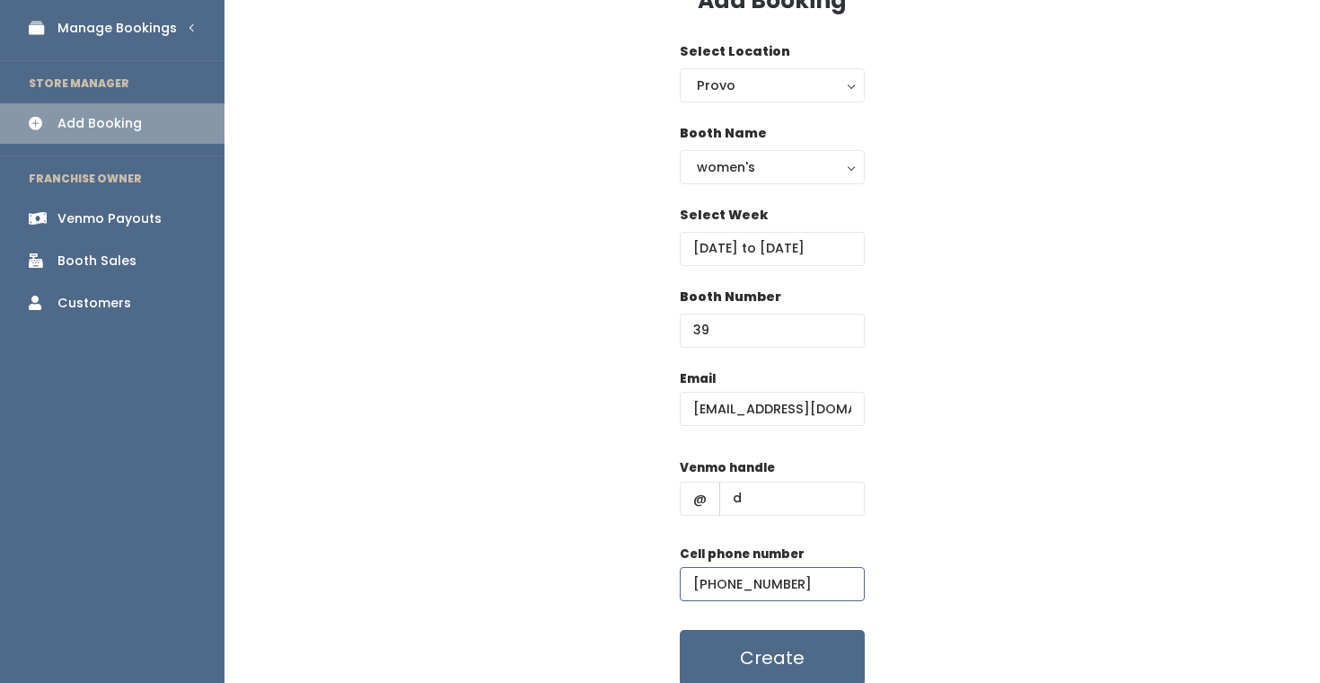
scroll to position [138, 0]
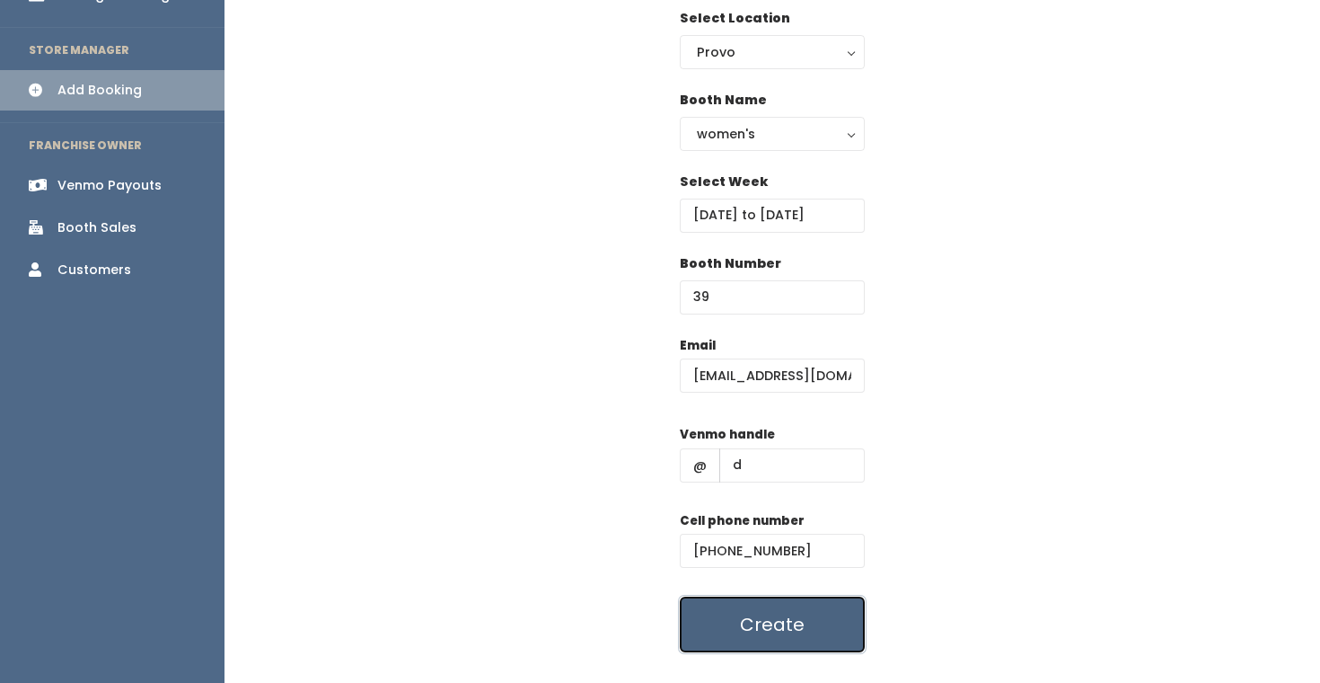
click at [773, 630] on button "Create" at bounding box center [772, 624] width 185 height 56
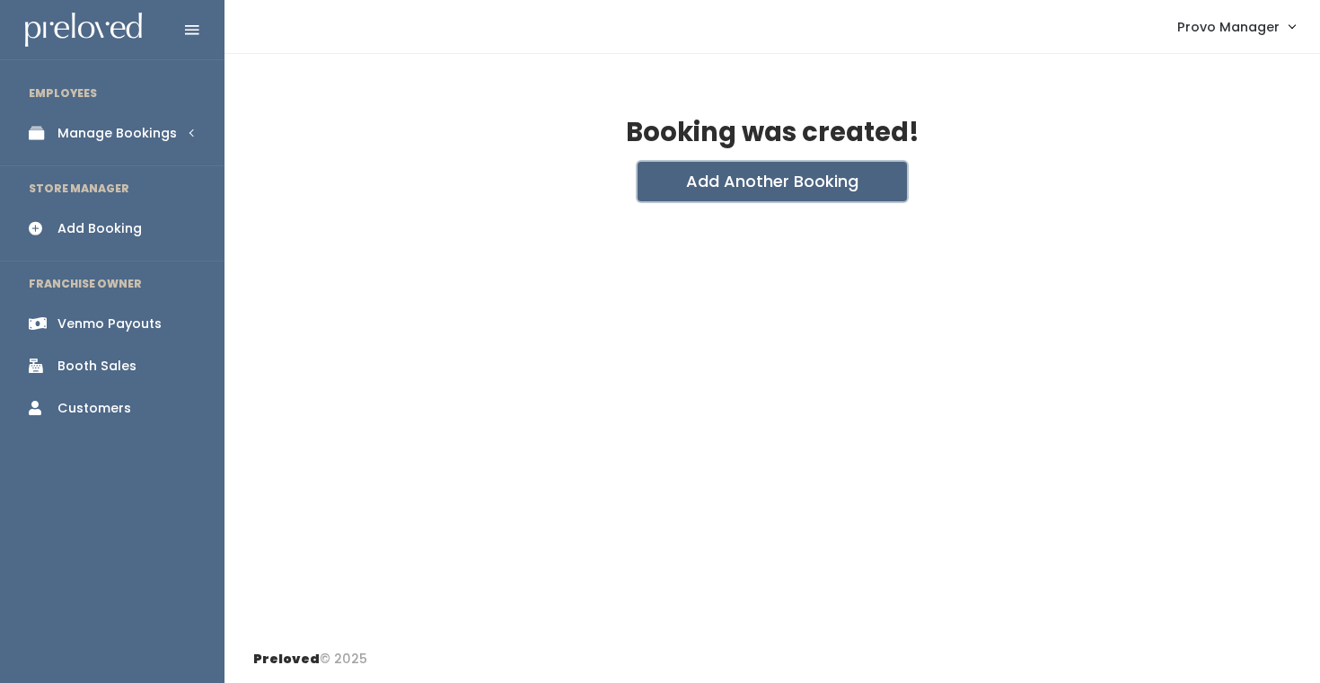
click at [710, 185] on button "Add Another Booking" at bounding box center [772, 182] width 269 height 40
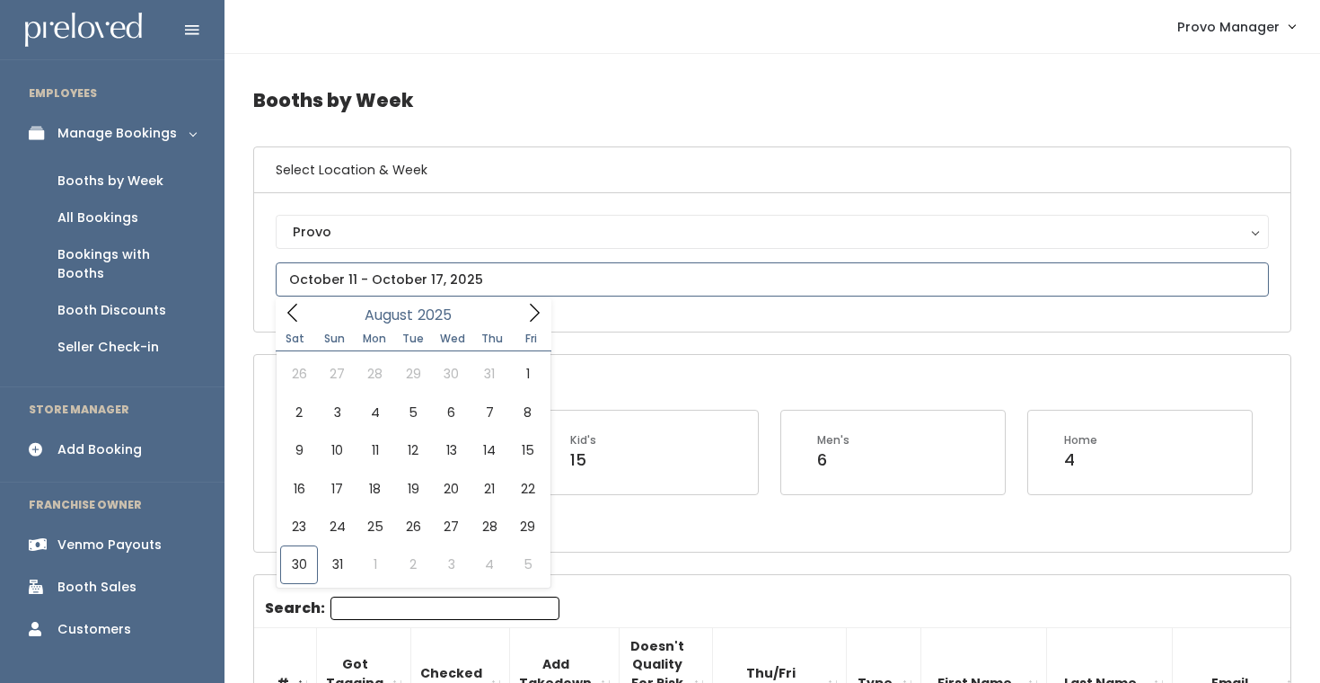
click at [361, 286] on input "text" at bounding box center [772, 279] width 993 height 34
click at [538, 304] on icon at bounding box center [534, 313] width 20 height 20
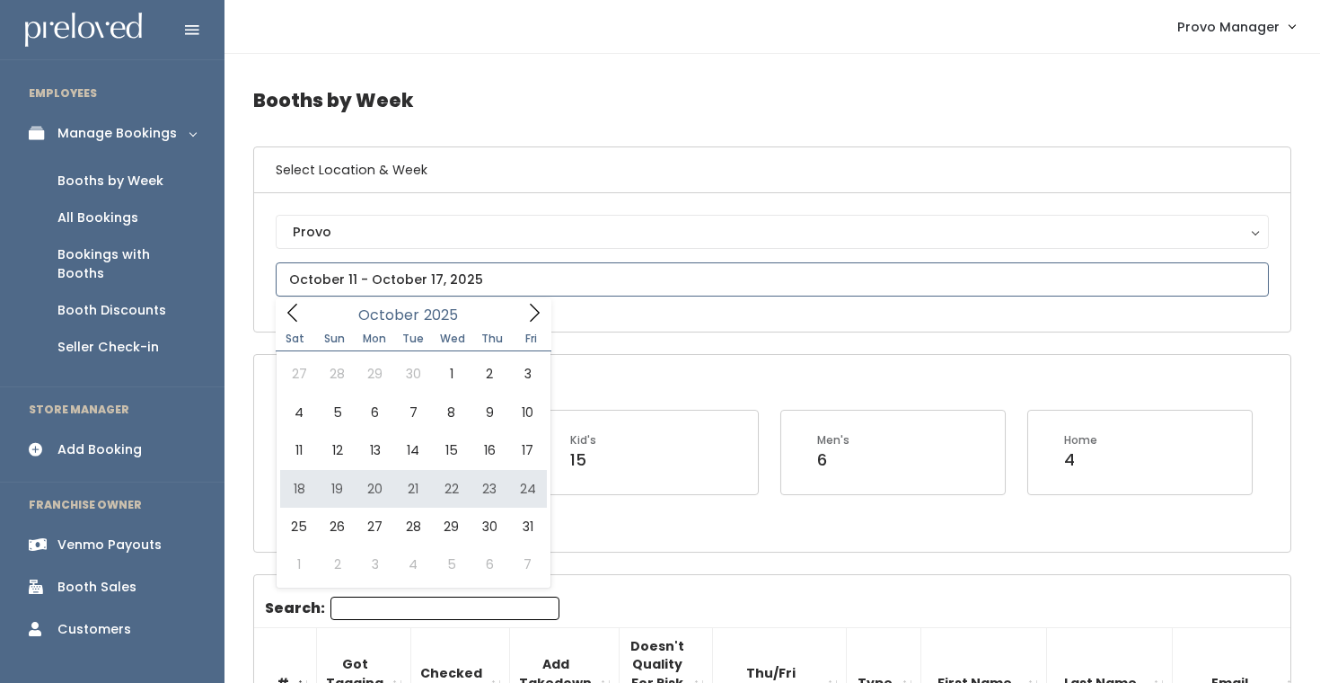
type input "October 18 to October 24"
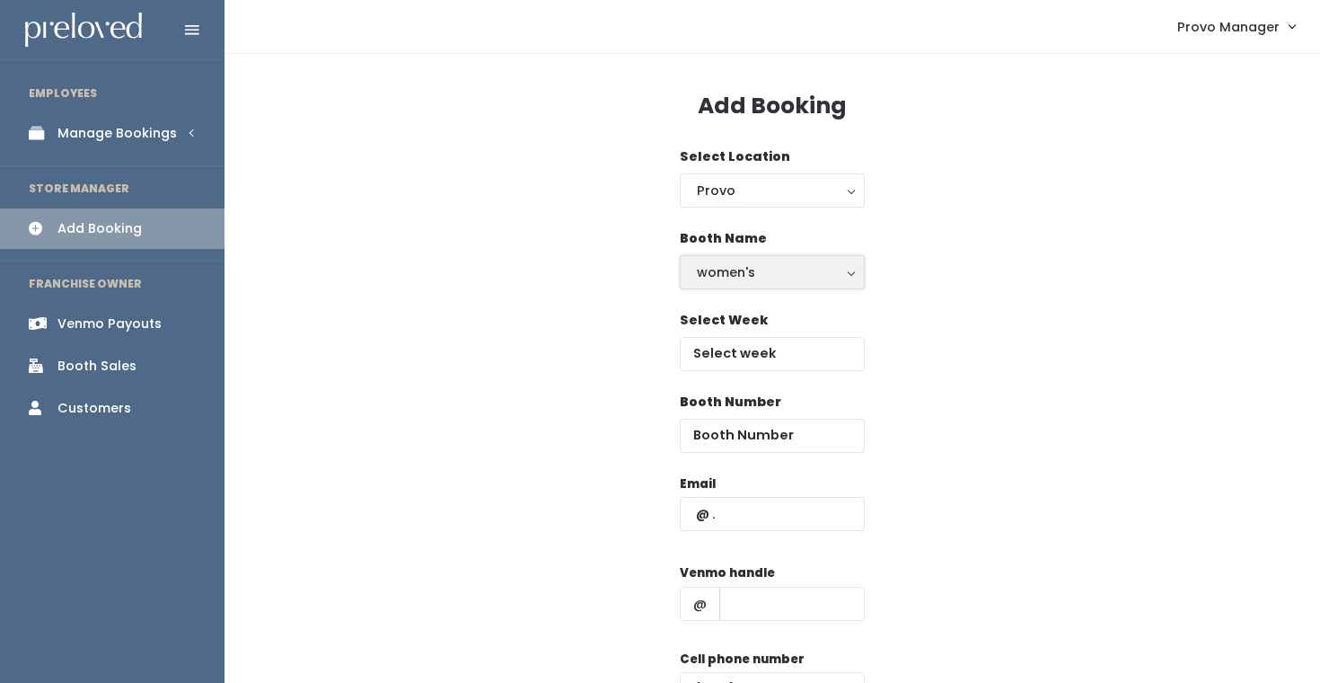
click at [736, 259] on button "women's" at bounding box center [772, 272] width 185 height 34
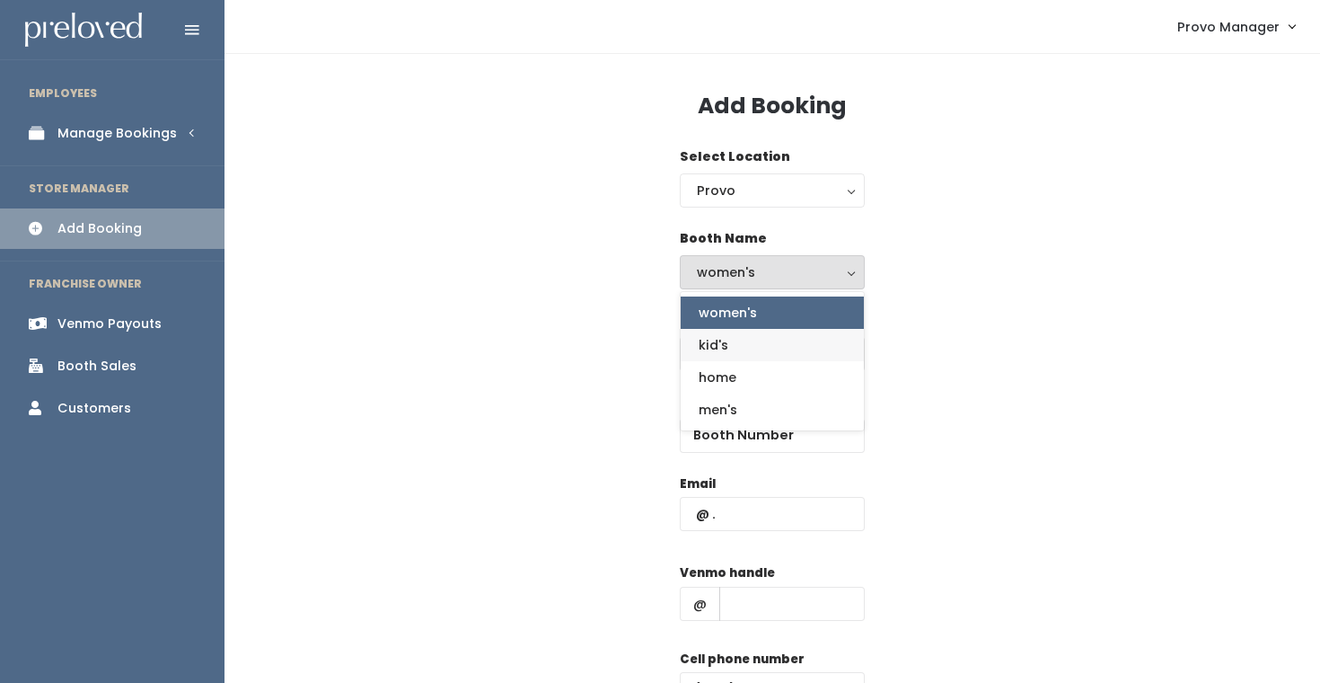
click at [739, 336] on link "kid's" at bounding box center [772, 345] width 183 height 32
select select "kids"
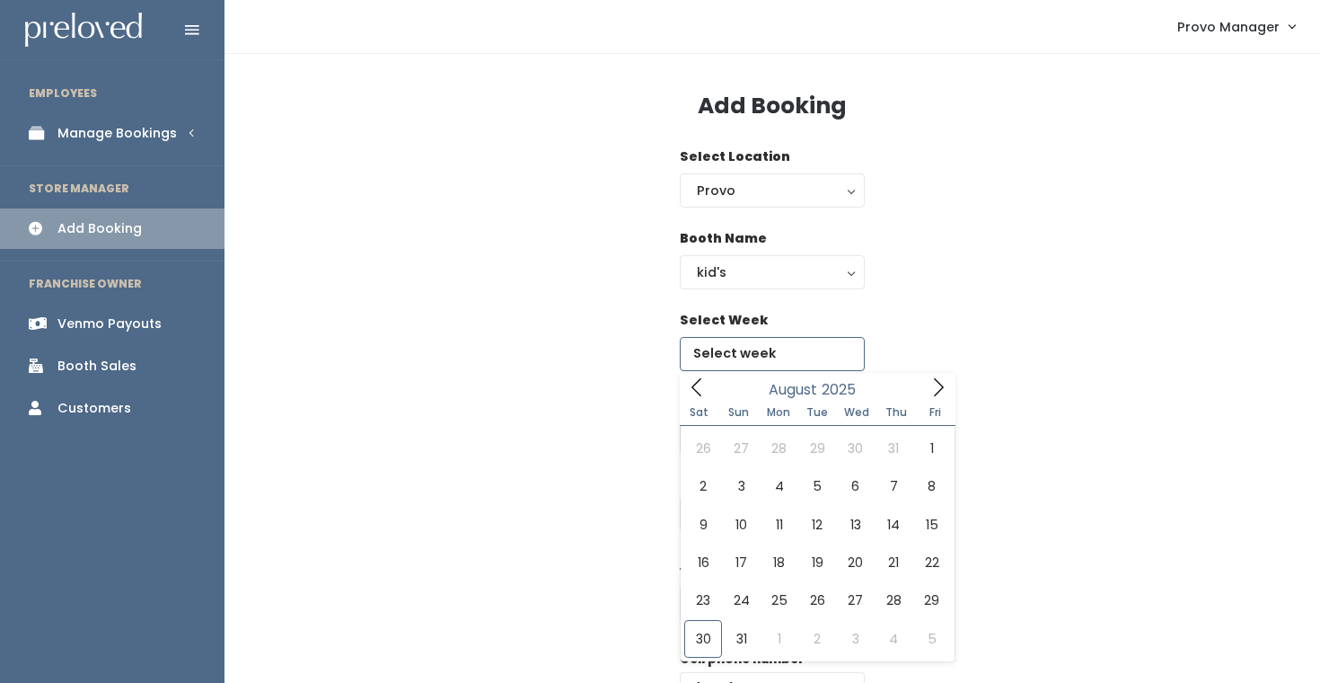
click at [726, 348] on input "text" at bounding box center [772, 354] width 185 height 34
click at [923, 392] on span at bounding box center [938, 387] width 34 height 28
click at [923, 393] on span at bounding box center [938, 387] width 34 height 28
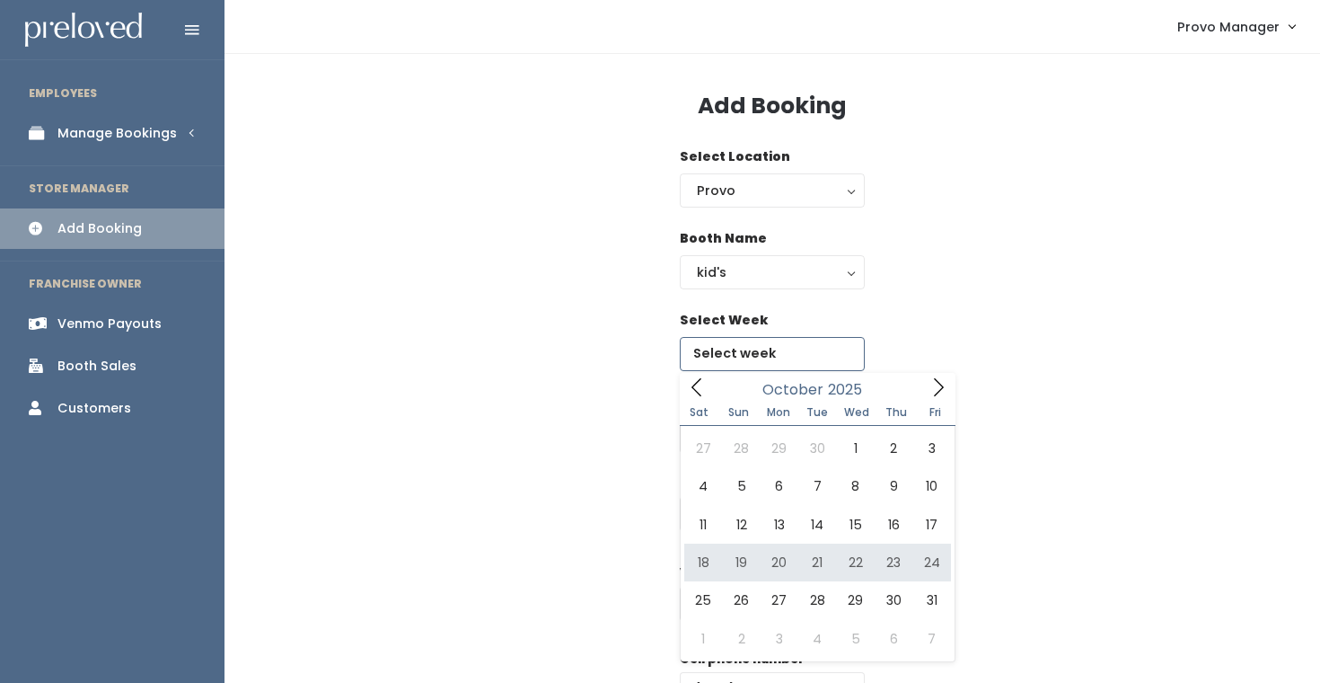
type input "[DATE] to [DATE]"
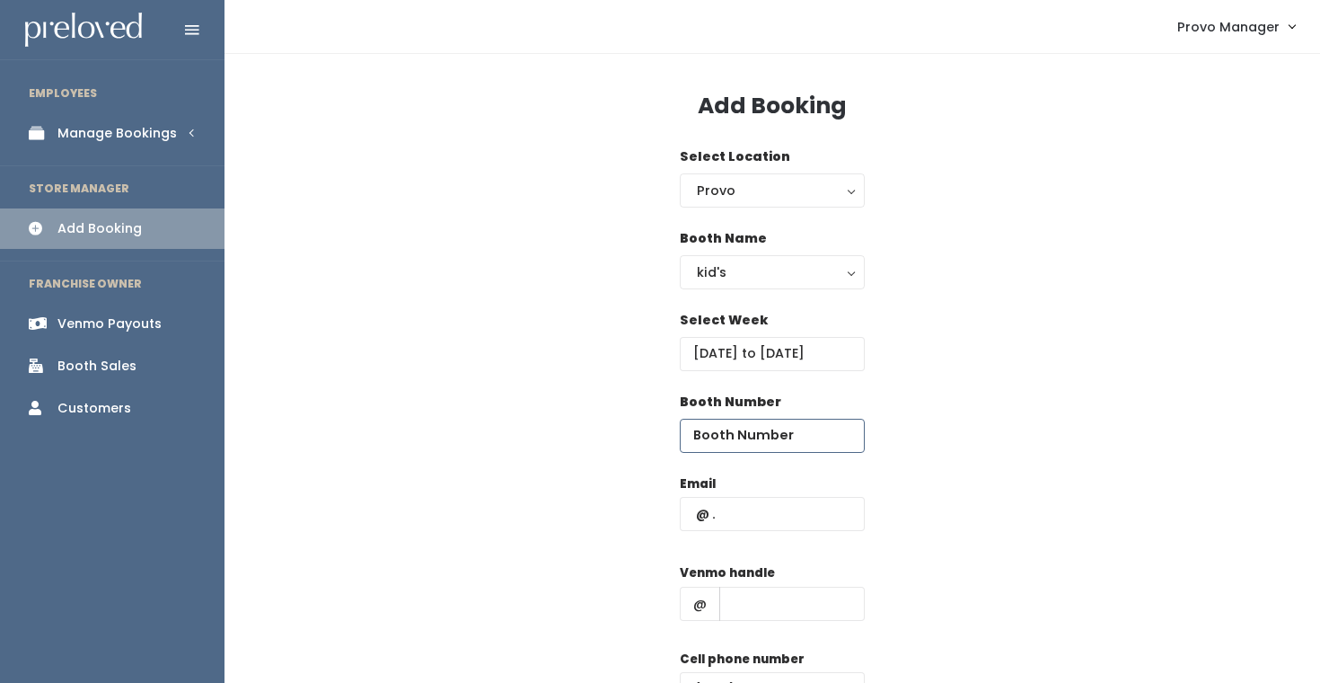
click at [713, 427] on input "number" at bounding box center [772, 435] width 185 height 34
type input "5"
click at [742, 524] on input "text" at bounding box center [772, 514] width 185 height 34
type input "graciana777@yahoo.com"
click at [802, 613] on input "text" at bounding box center [791, 603] width 145 height 34
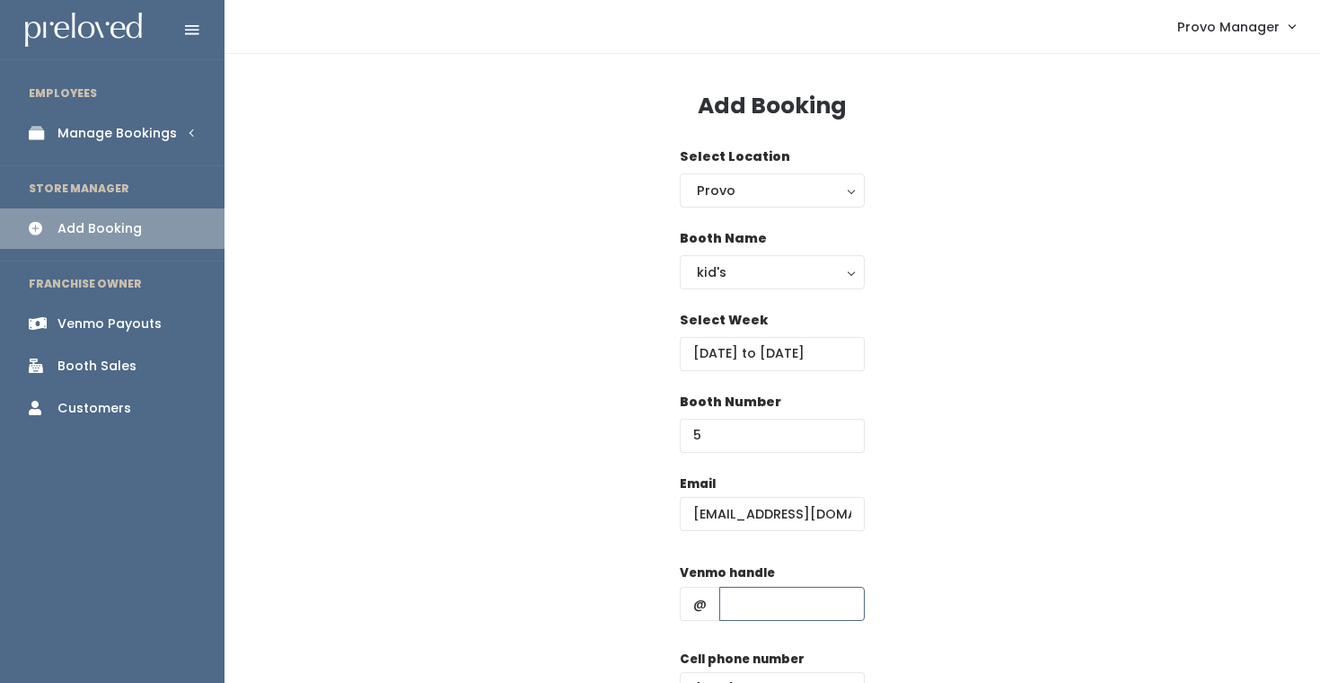
type input "d"
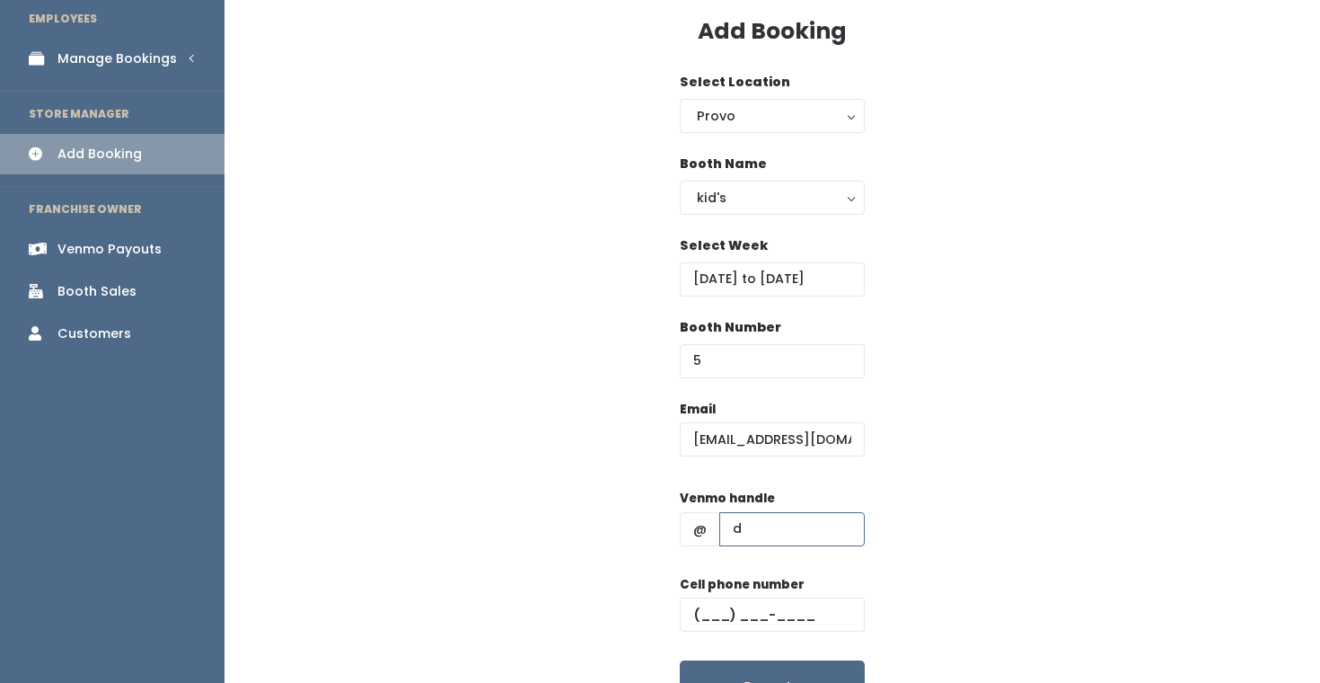
scroll to position [85, 0]
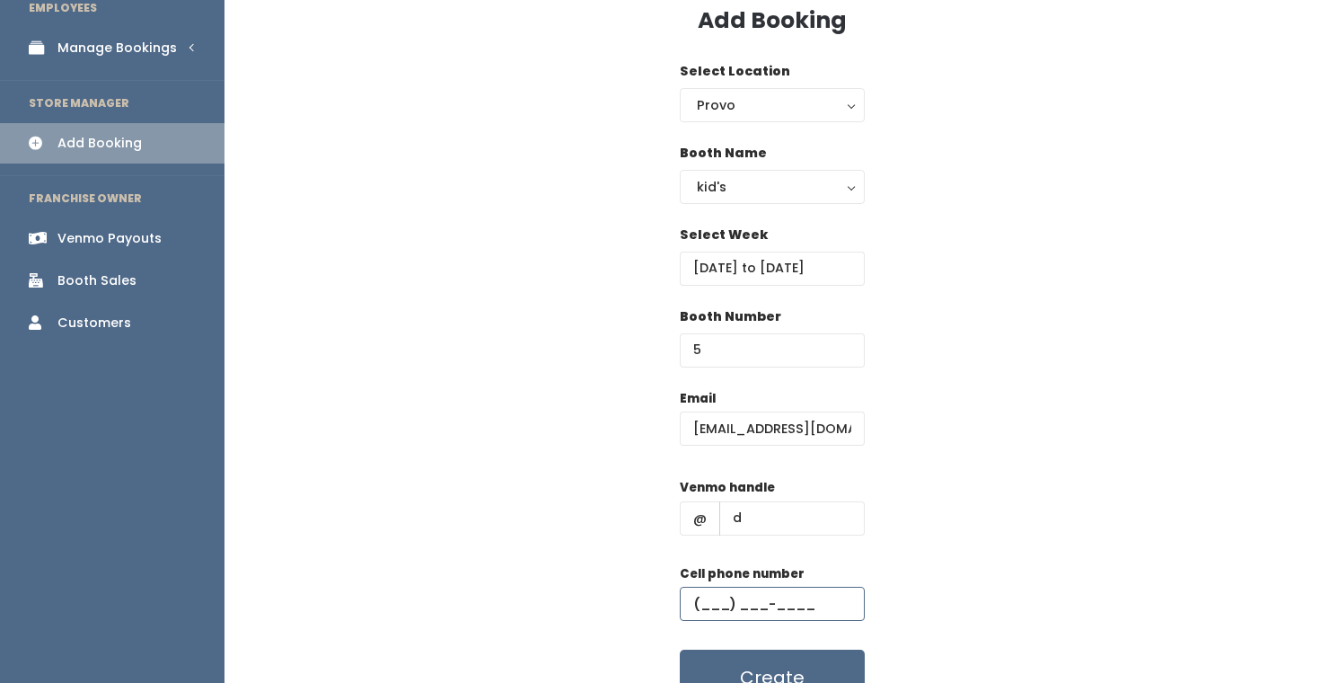
click at [795, 612] on input "text" at bounding box center [772, 603] width 185 height 34
type input "(555) 555-5555"
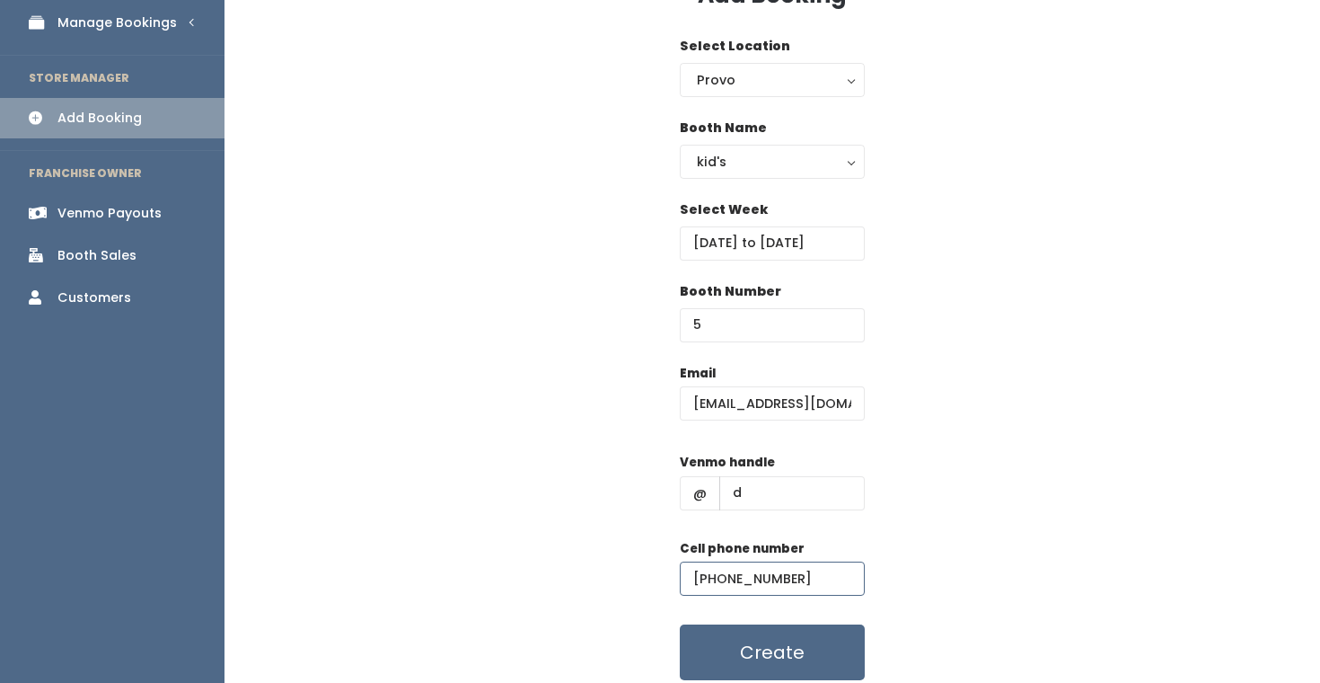
scroll to position [177, 0]
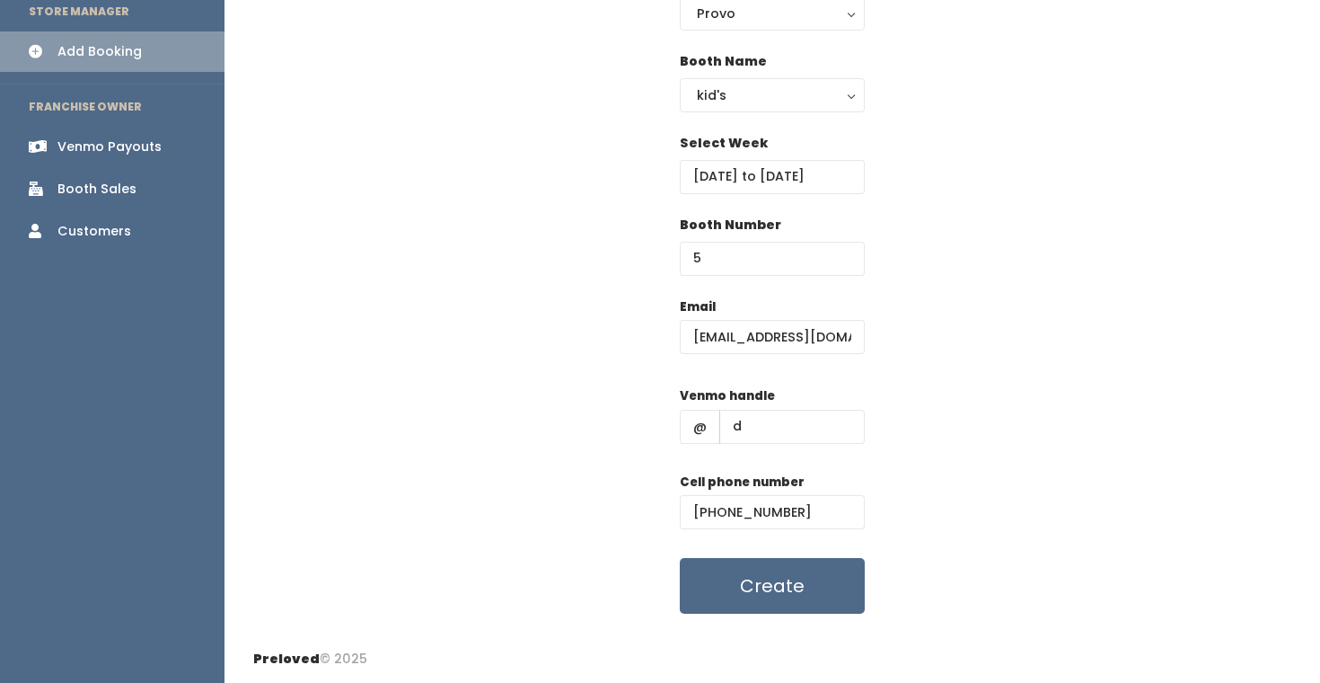
click at [806, 613] on div "Add Booking Select Location Provo Provo Booth Name women's kid's home men's kid…" at bounding box center [773, 256] width 1096 height 758
click at [788, 591] on button "Create" at bounding box center [772, 586] width 185 height 56
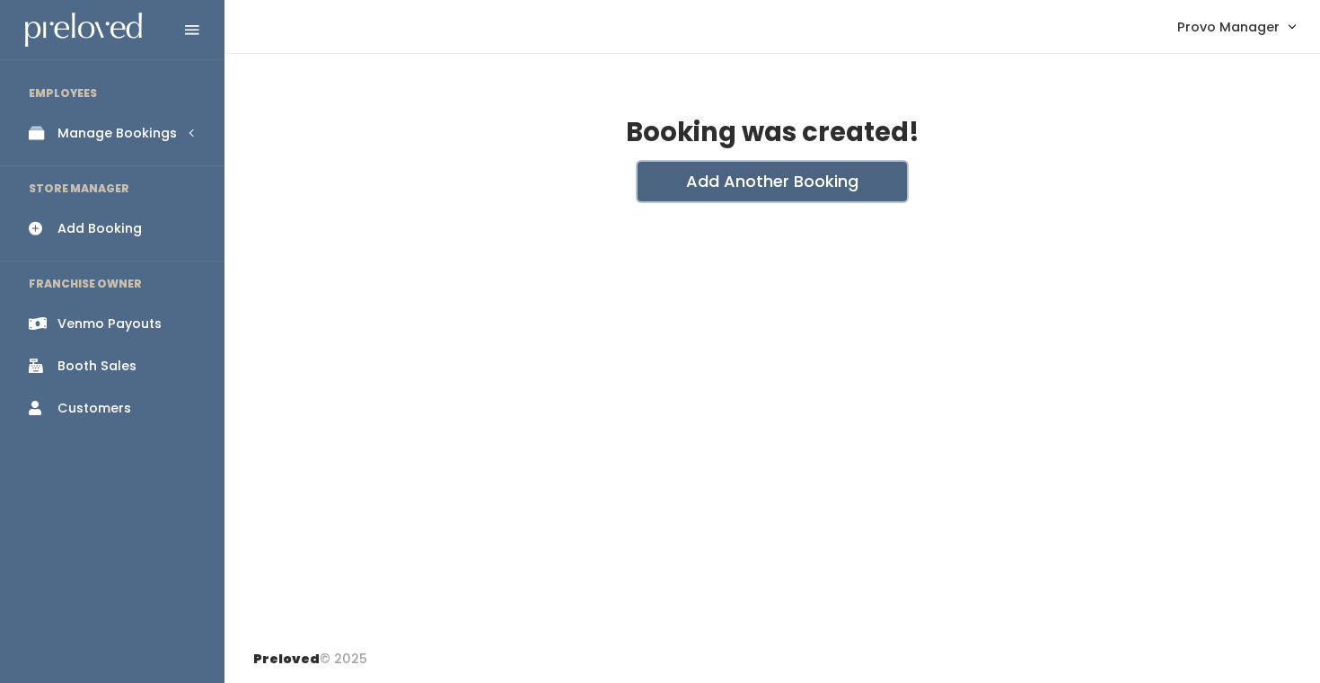
click at [716, 196] on button "Add Another Booking" at bounding box center [772, 182] width 269 height 40
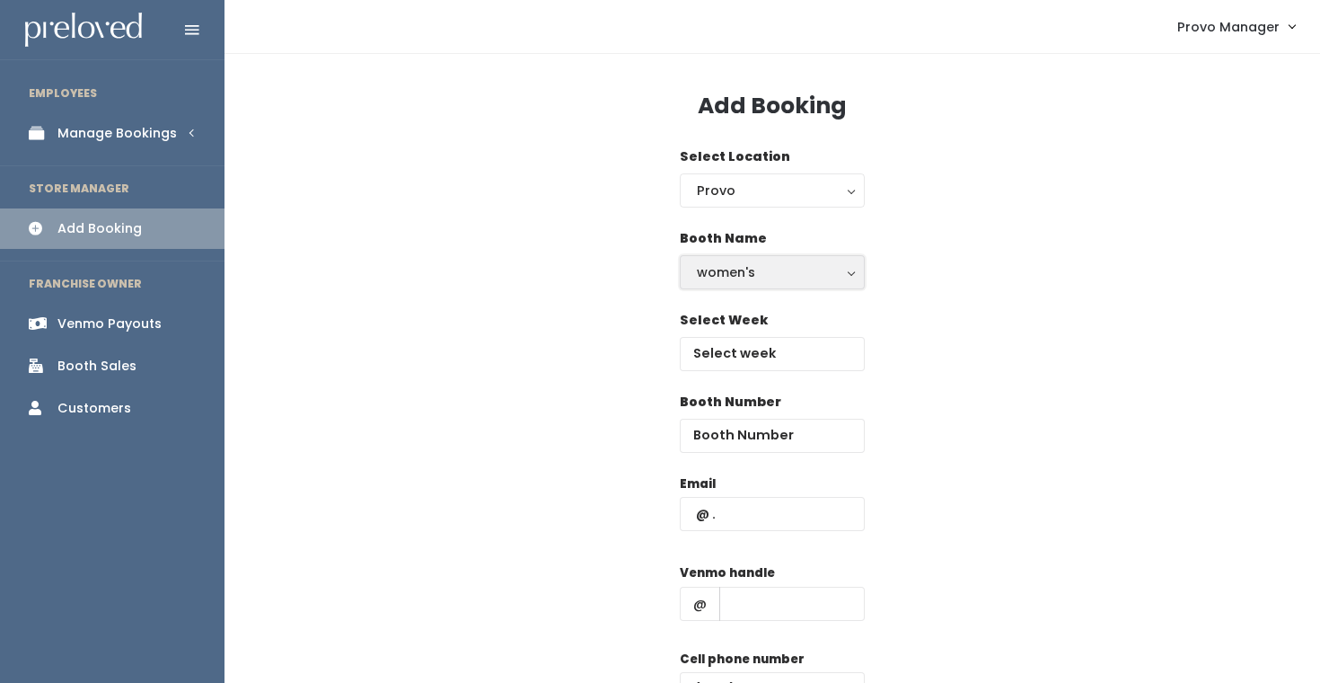
click at [751, 260] on button "women's" at bounding box center [772, 272] width 185 height 34
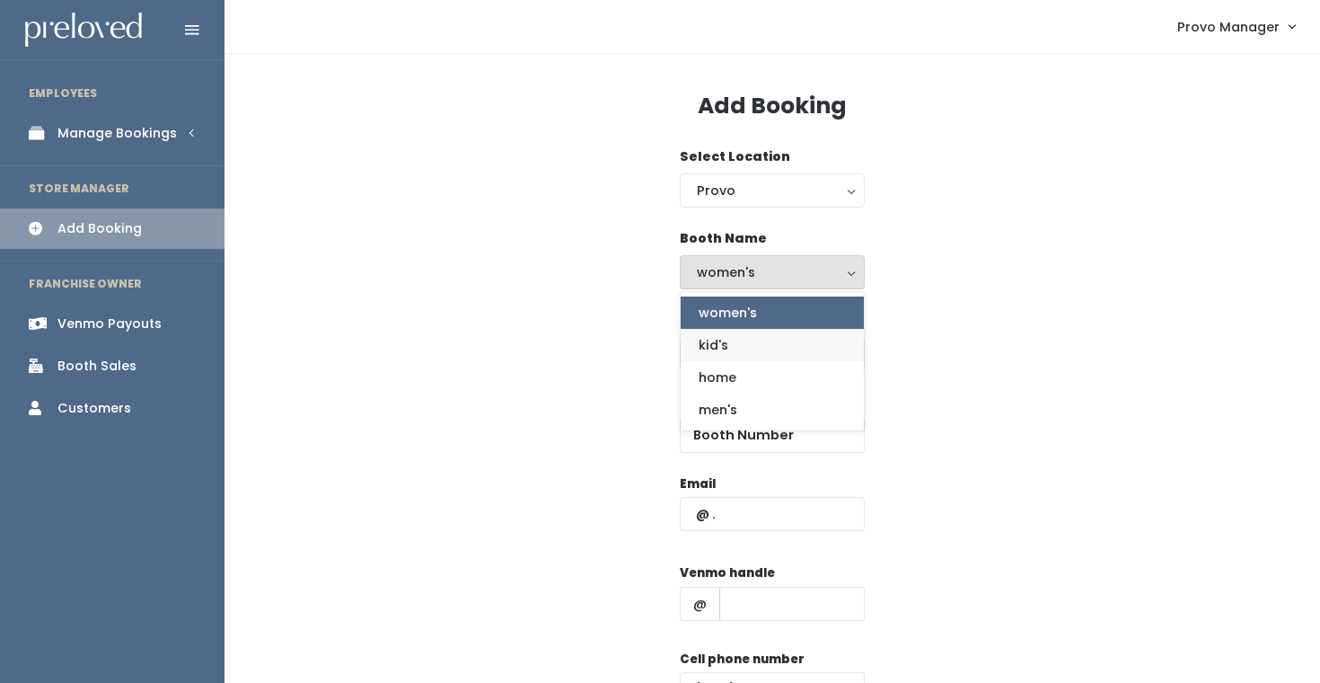
click at [737, 329] on link "kid's" at bounding box center [772, 345] width 183 height 32
select select "kids"
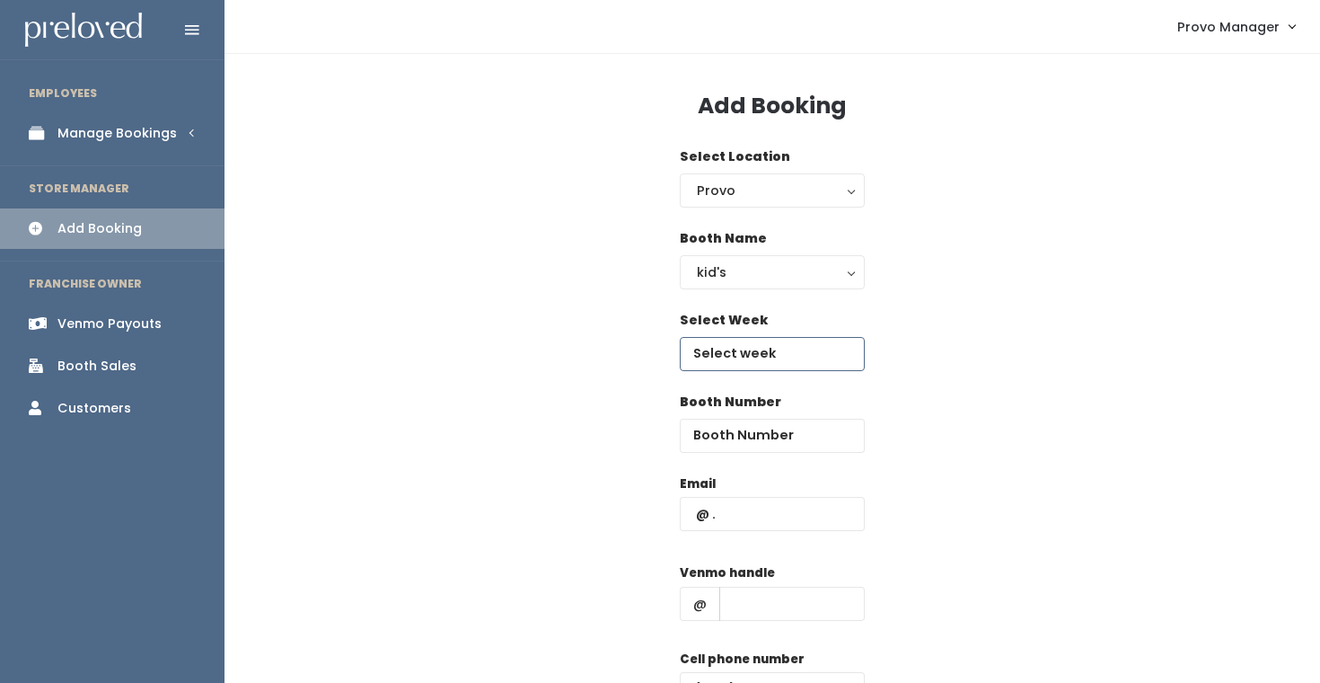
click at [731, 363] on input "text" at bounding box center [772, 354] width 185 height 34
click at [960, 390] on div "Select Week" at bounding box center [772, 352] width 1038 height 82
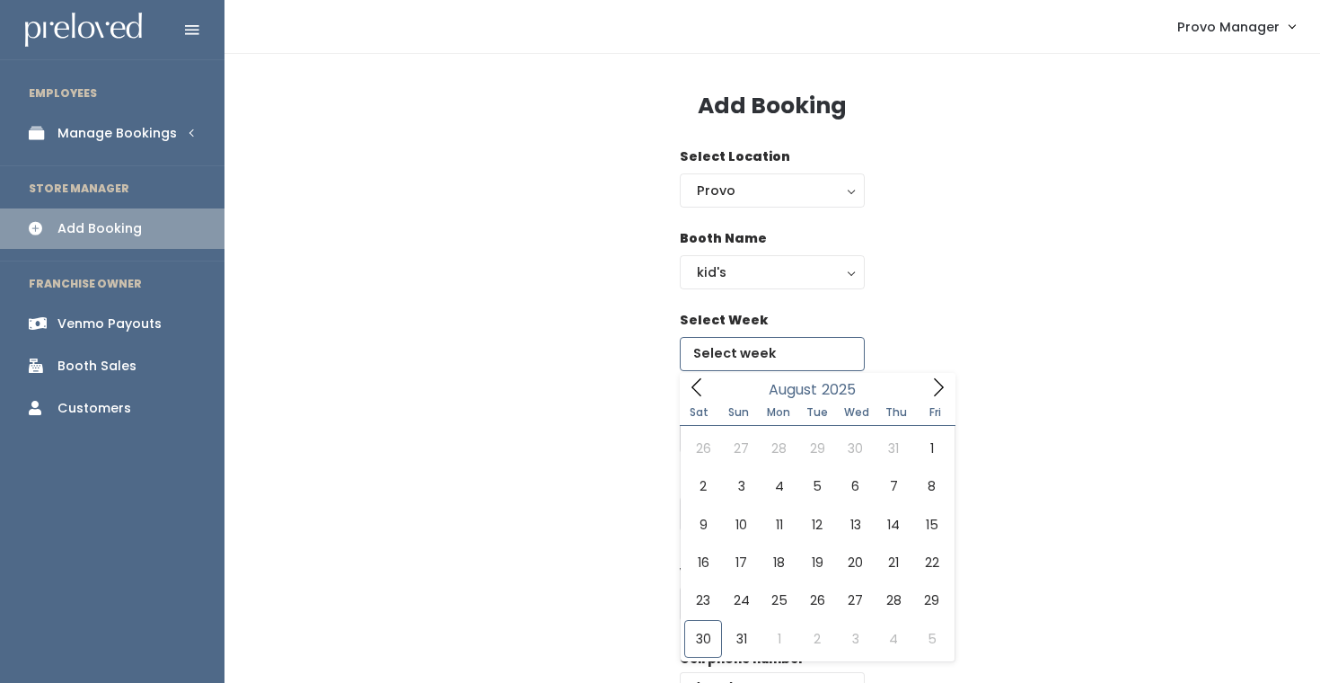
click at [841, 359] on input "text" at bounding box center [772, 354] width 185 height 34
click at [910, 377] on div "August 2025" at bounding box center [817, 387] width 207 height 28
click at [948, 376] on span at bounding box center [938, 387] width 34 height 28
click at [942, 376] on span at bounding box center [938, 387] width 34 height 28
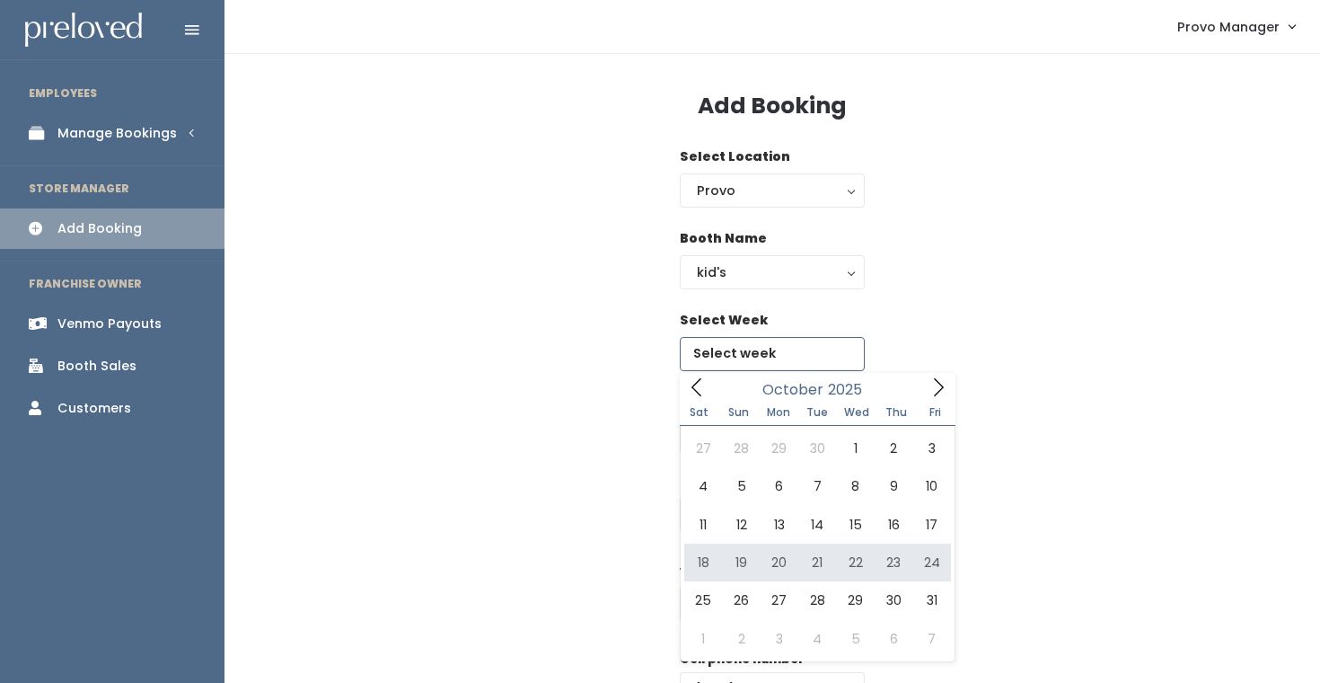
type input "October 18 to October 24"
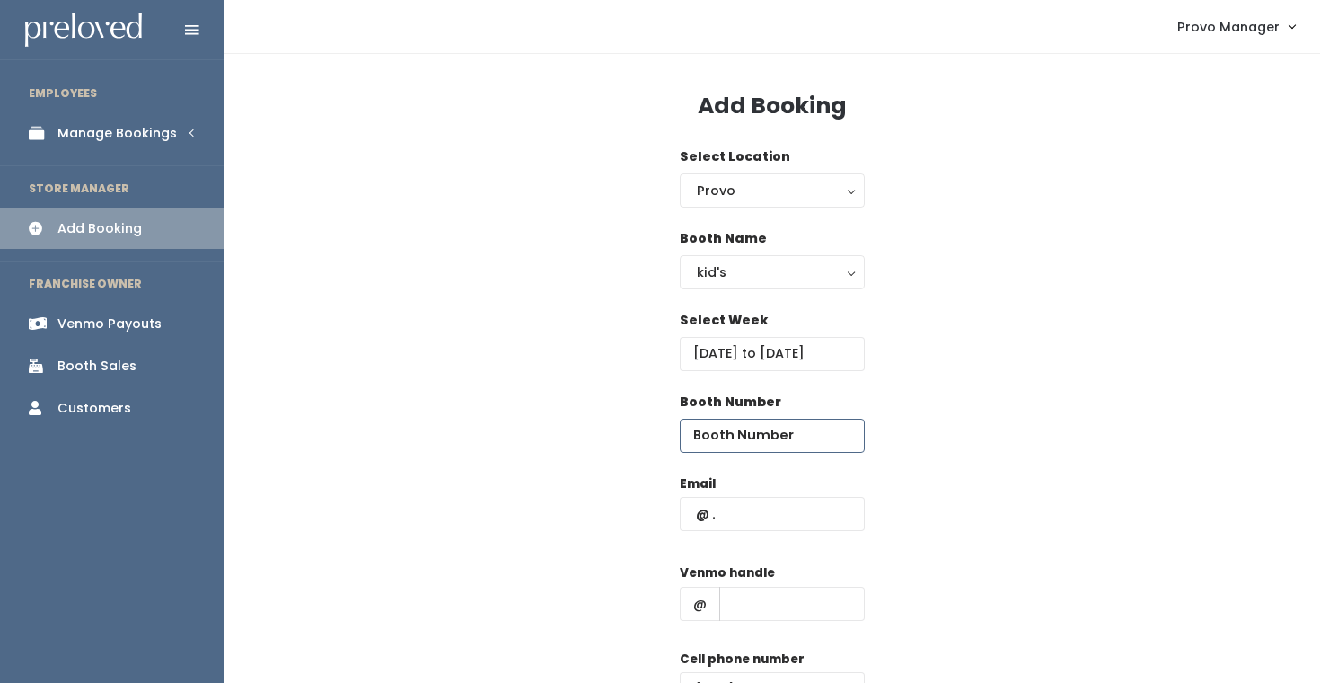
click at [733, 445] on input "number" at bounding box center [772, 435] width 185 height 34
type input "7"
click at [751, 510] on input "text" at bounding box center [772, 514] width 185 height 34
type input "[EMAIL_ADDRESS][DOMAIN_NAME]"
click at [773, 593] on input "text" at bounding box center [791, 603] width 145 height 34
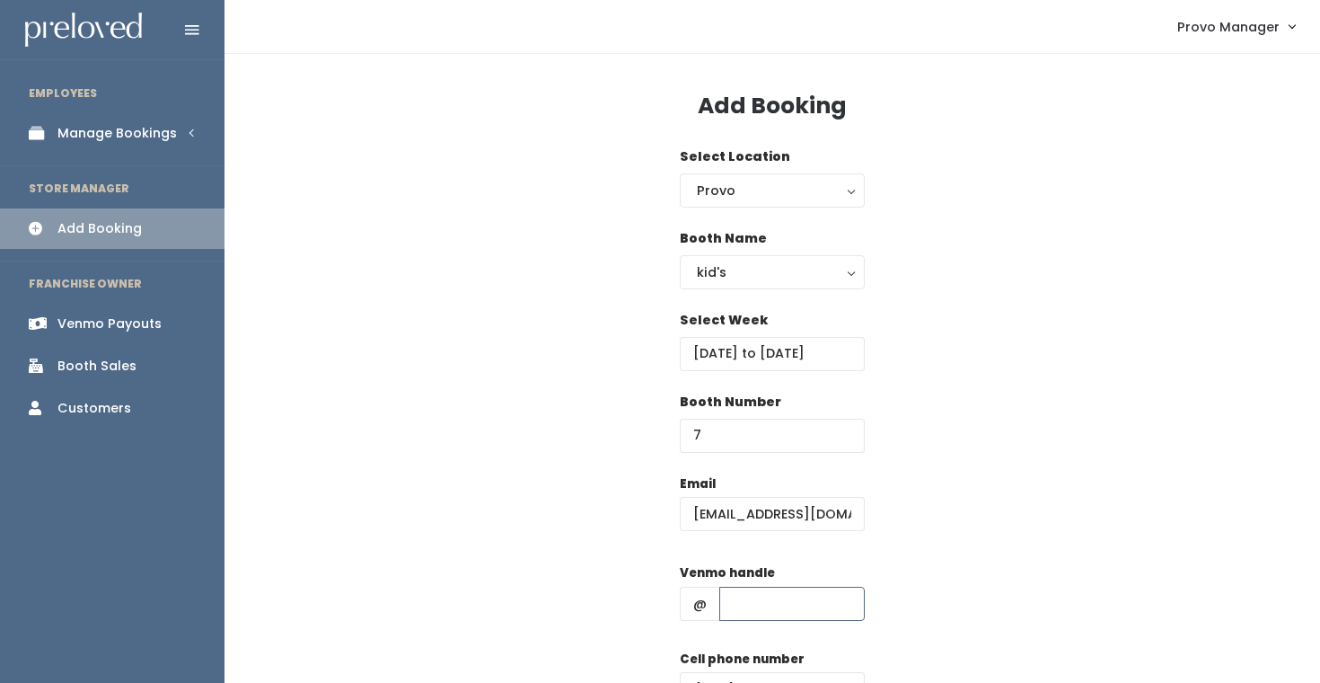
type input "d"
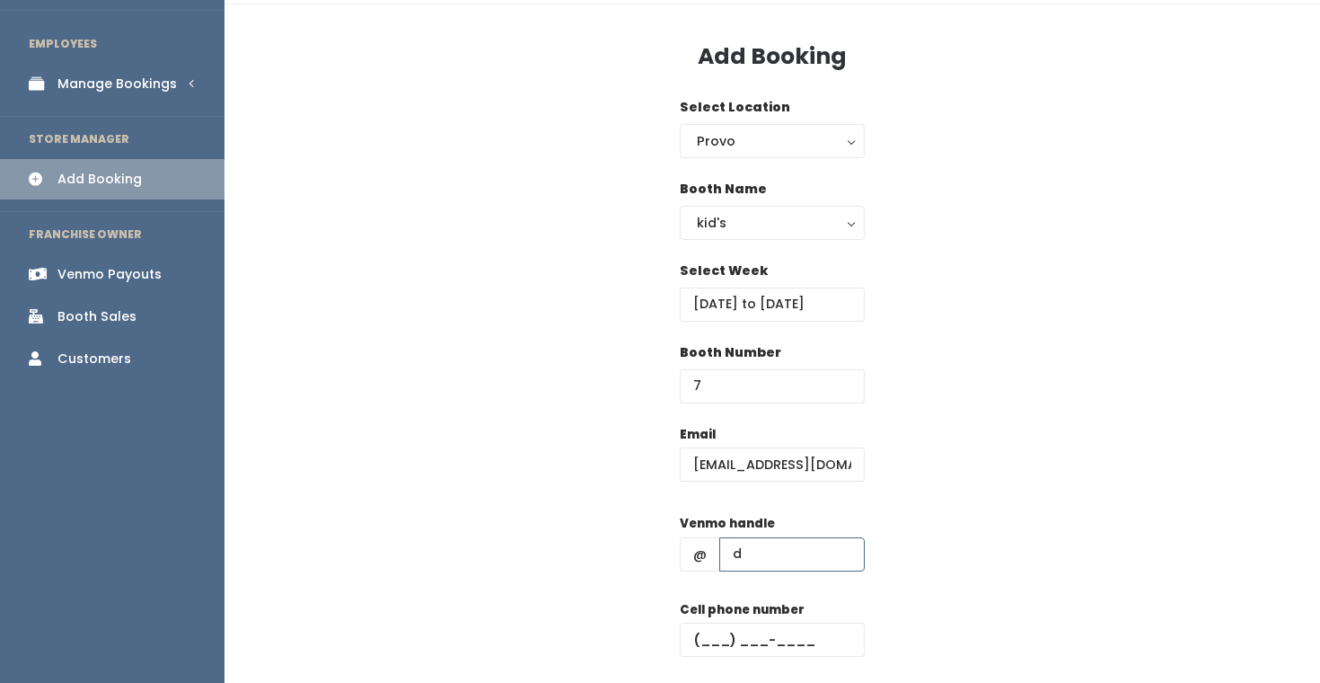
scroll to position [55, 0]
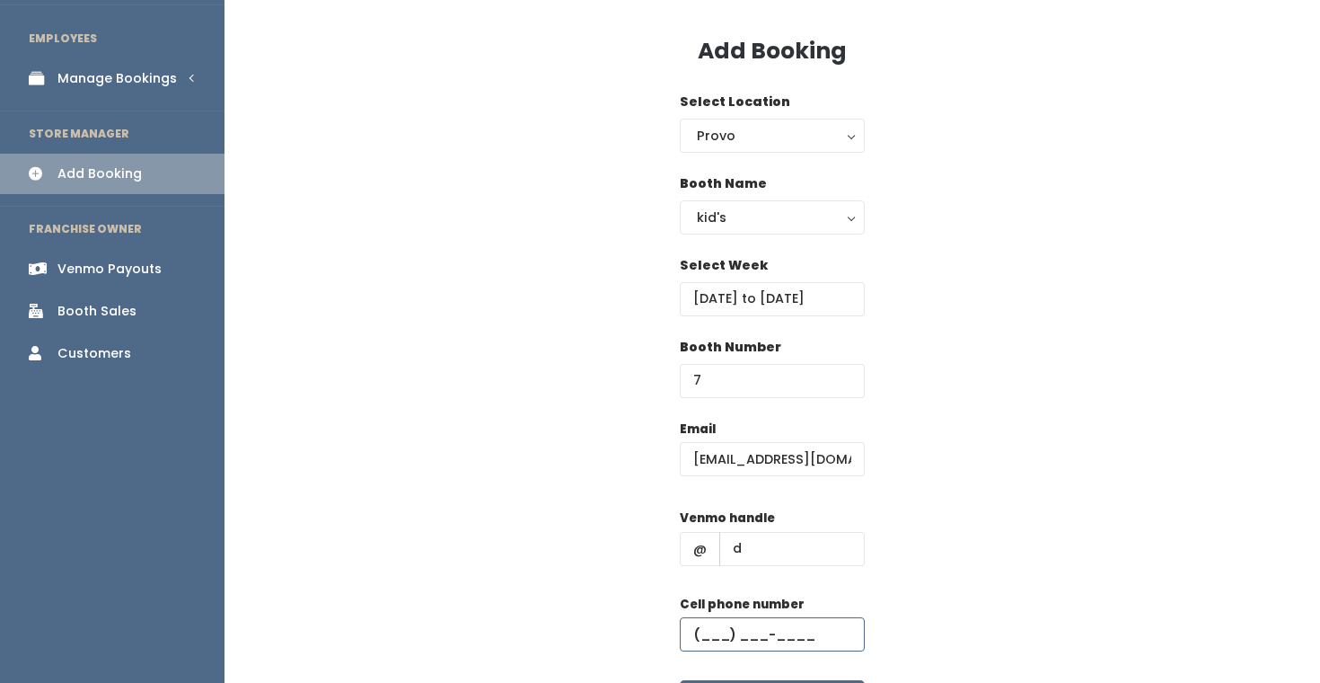
click at [787, 630] on input "text" at bounding box center [772, 634] width 185 height 34
type input "(555) 555-5555"
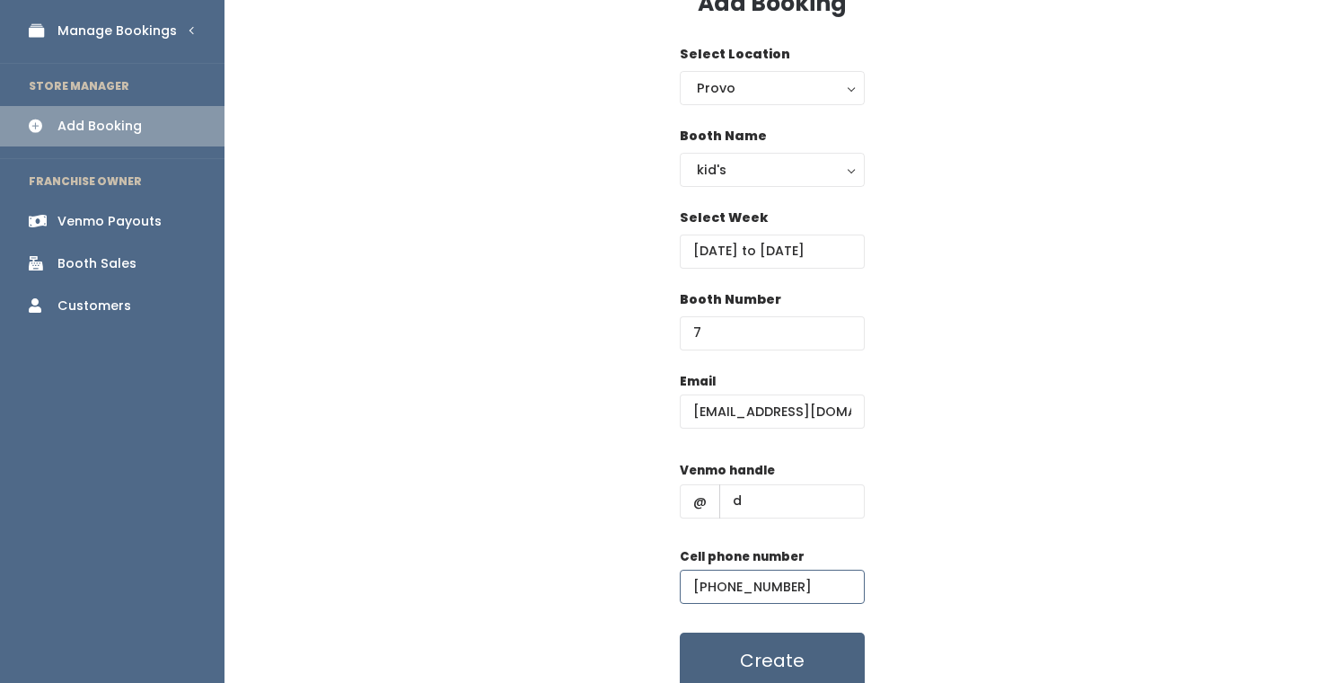
scroll to position [116, 0]
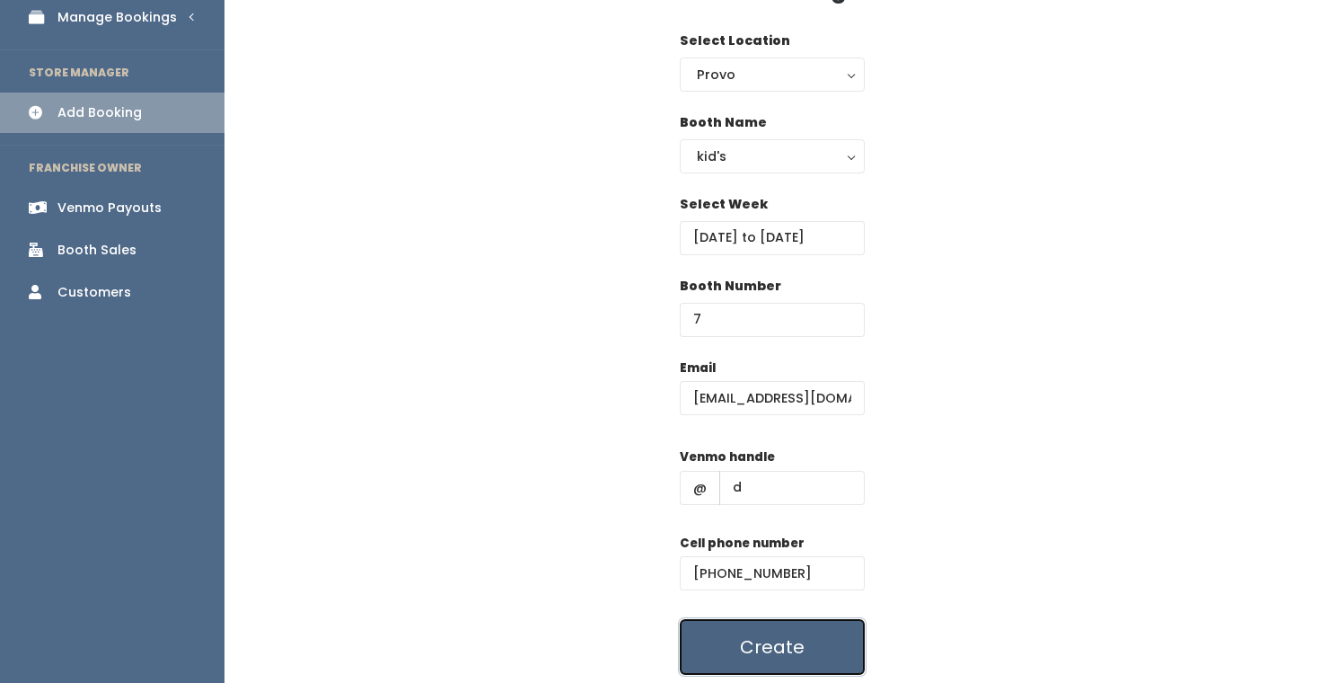
click at [809, 658] on button "Create" at bounding box center [772, 647] width 185 height 56
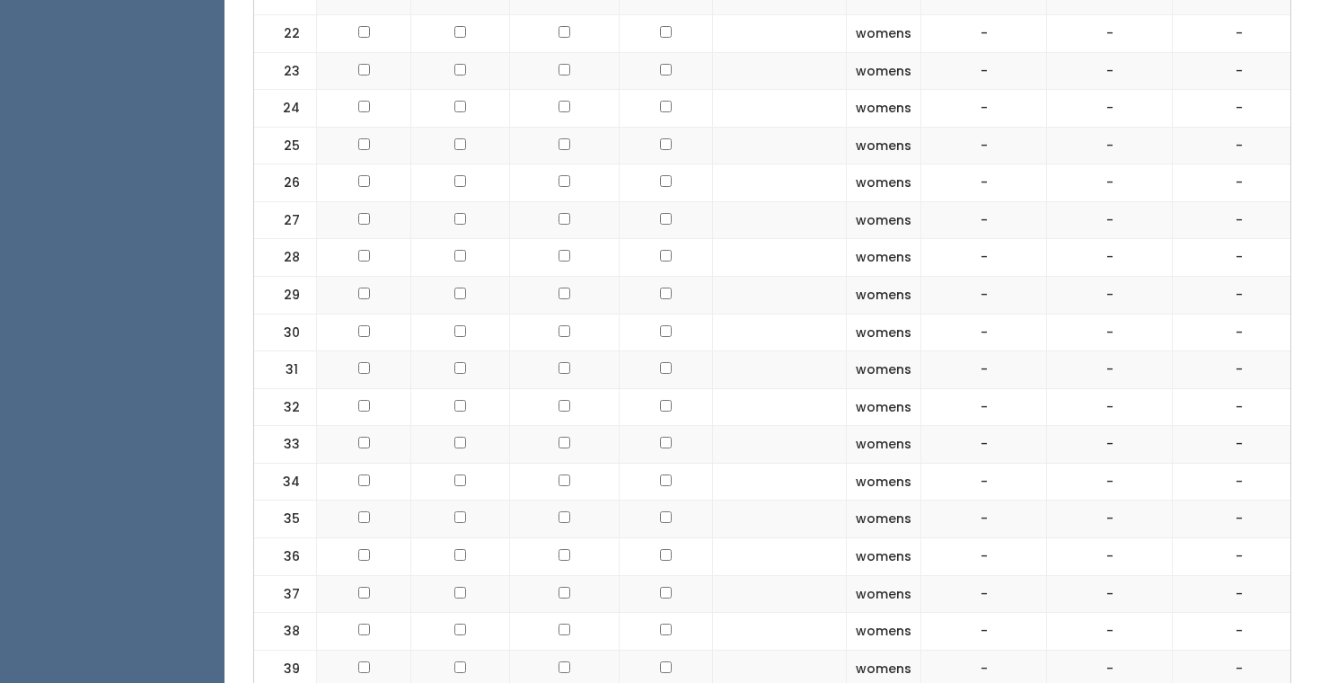
scroll to position [1735, 0]
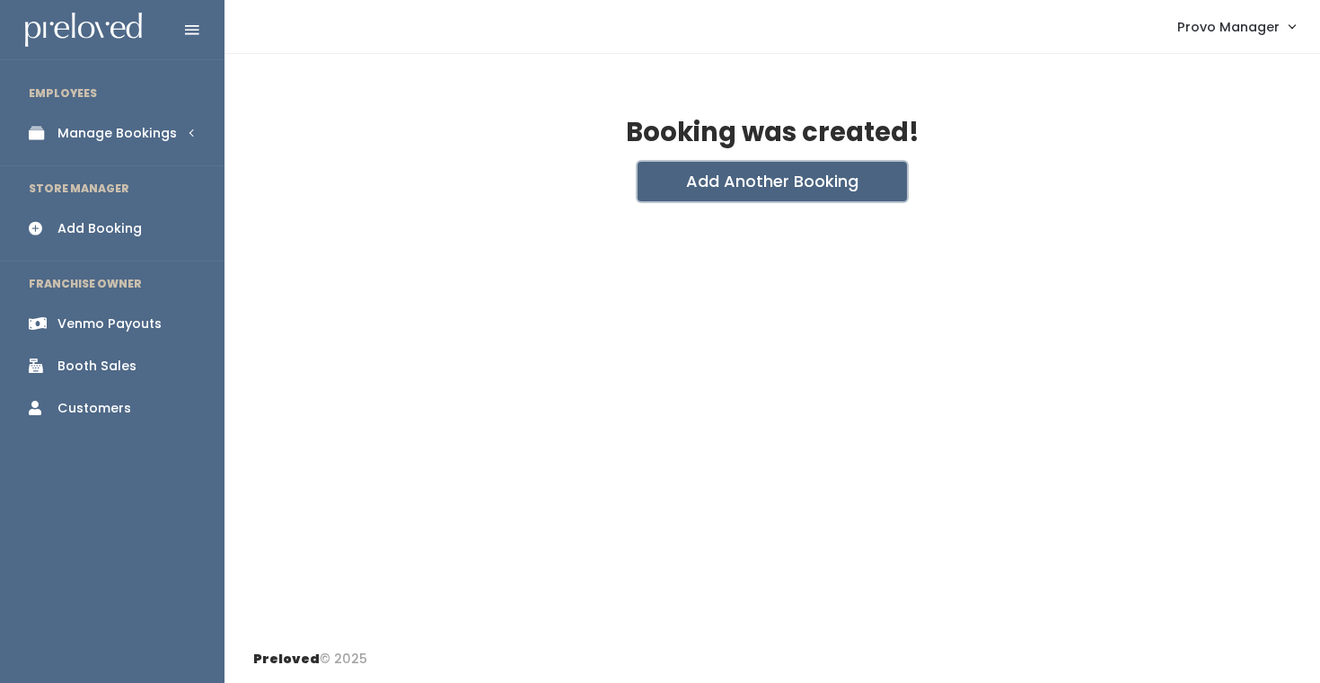
click at [742, 182] on button "Add Another Booking" at bounding box center [772, 182] width 269 height 40
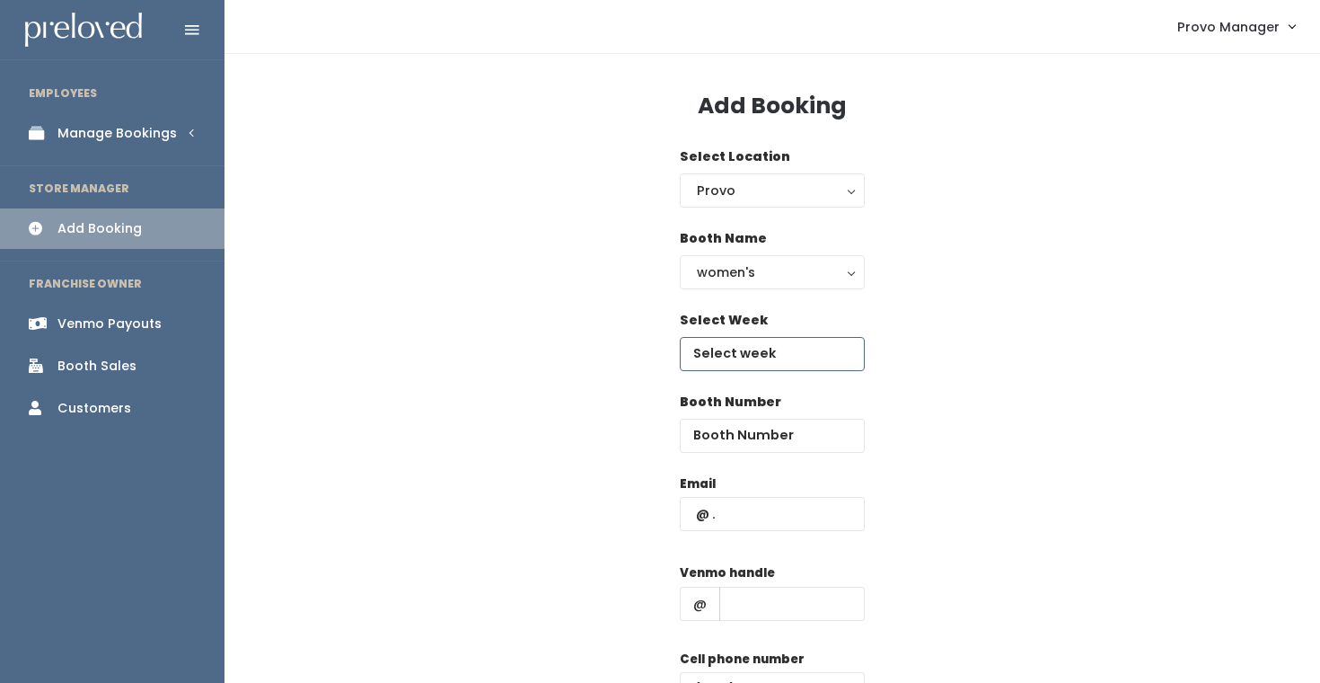
click at [721, 359] on input "text" at bounding box center [772, 354] width 185 height 34
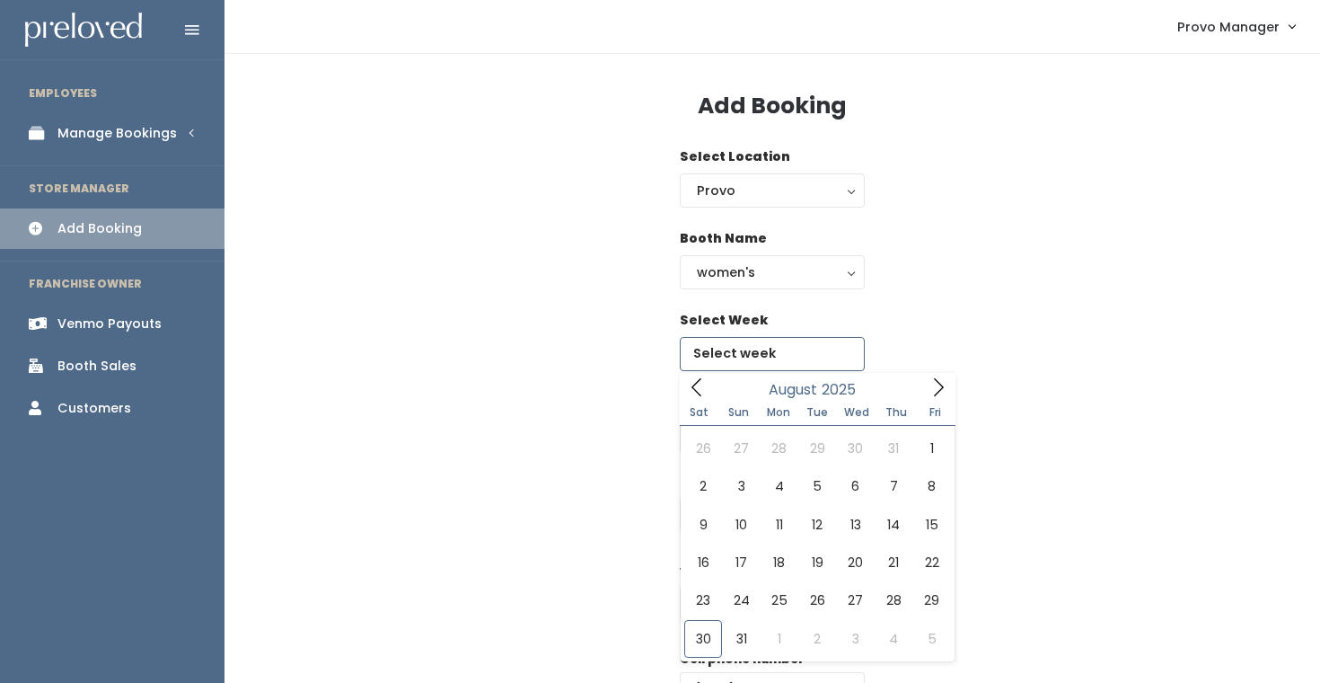
click at [938, 391] on icon at bounding box center [939, 387] width 10 height 18
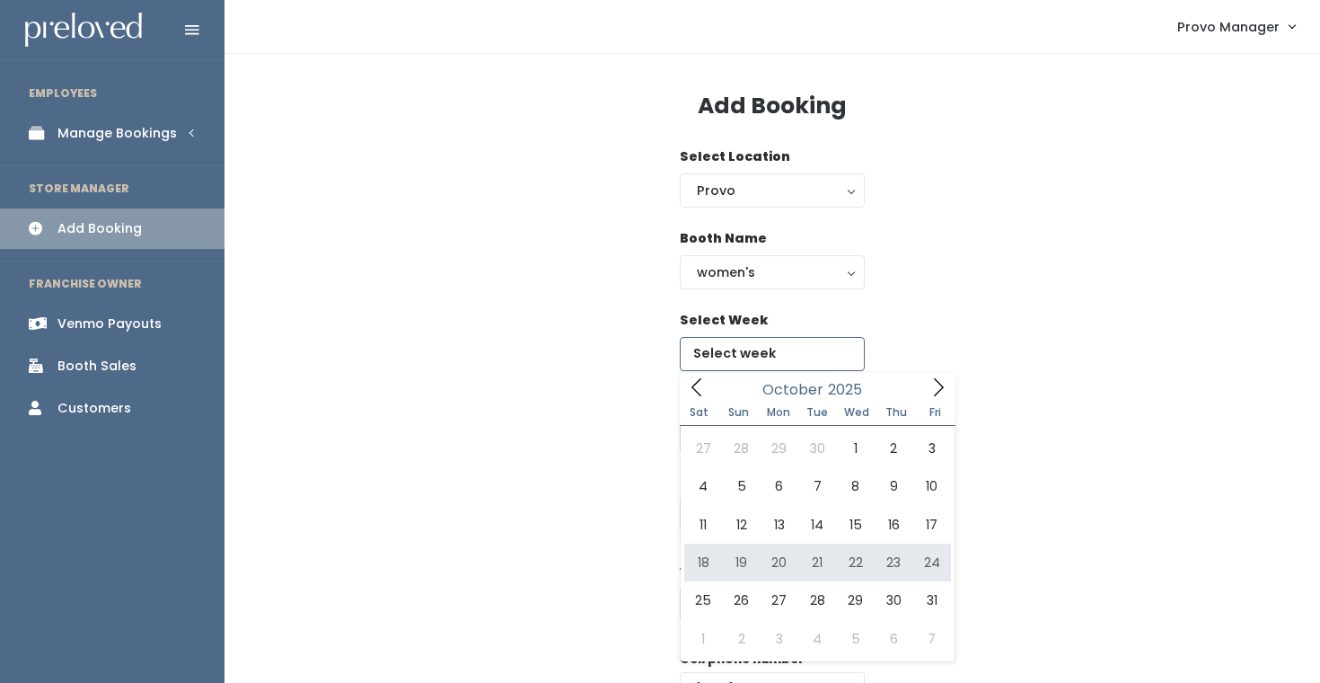
type input "October 18 to October 24"
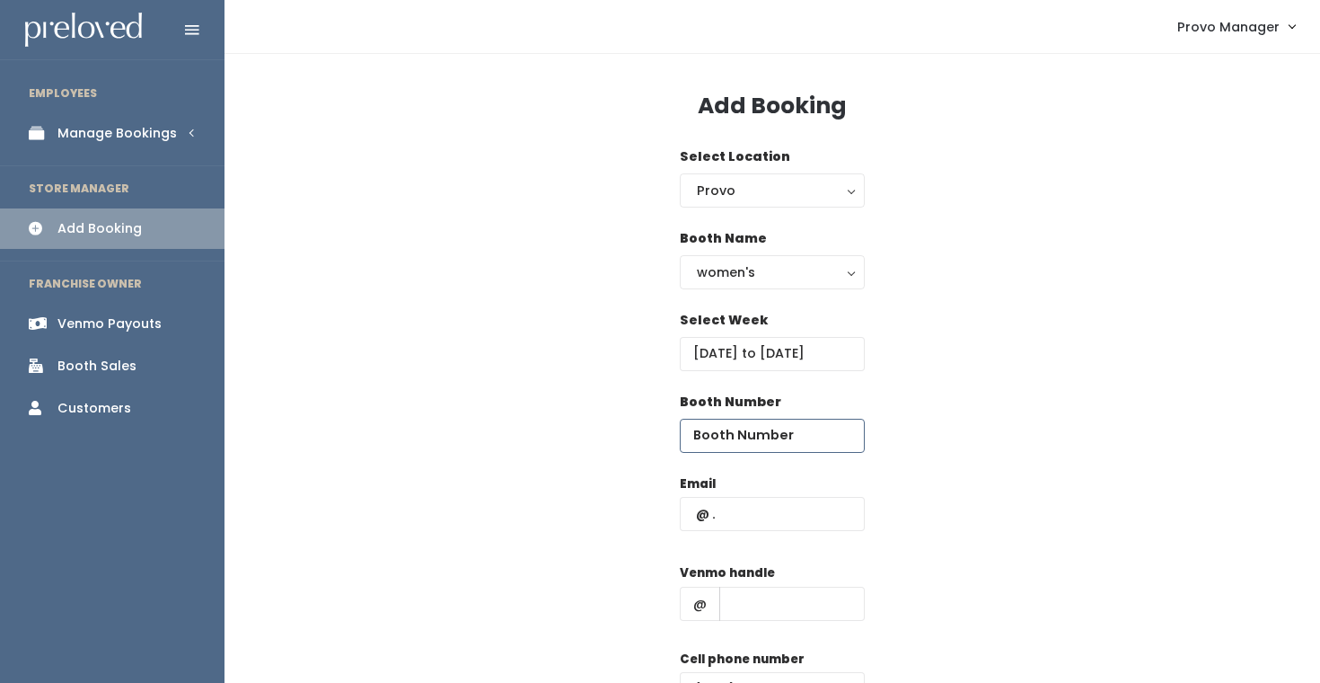
click at [742, 448] on input "number" at bounding box center [772, 435] width 185 height 34
type input "39"
click at [753, 523] on input "text" at bounding box center [772, 514] width 185 height 34
type input "[EMAIL_ADDRESS][DOMAIN_NAME]"
click at [778, 607] on input "text" at bounding box center [791, 603] width 145 height 34
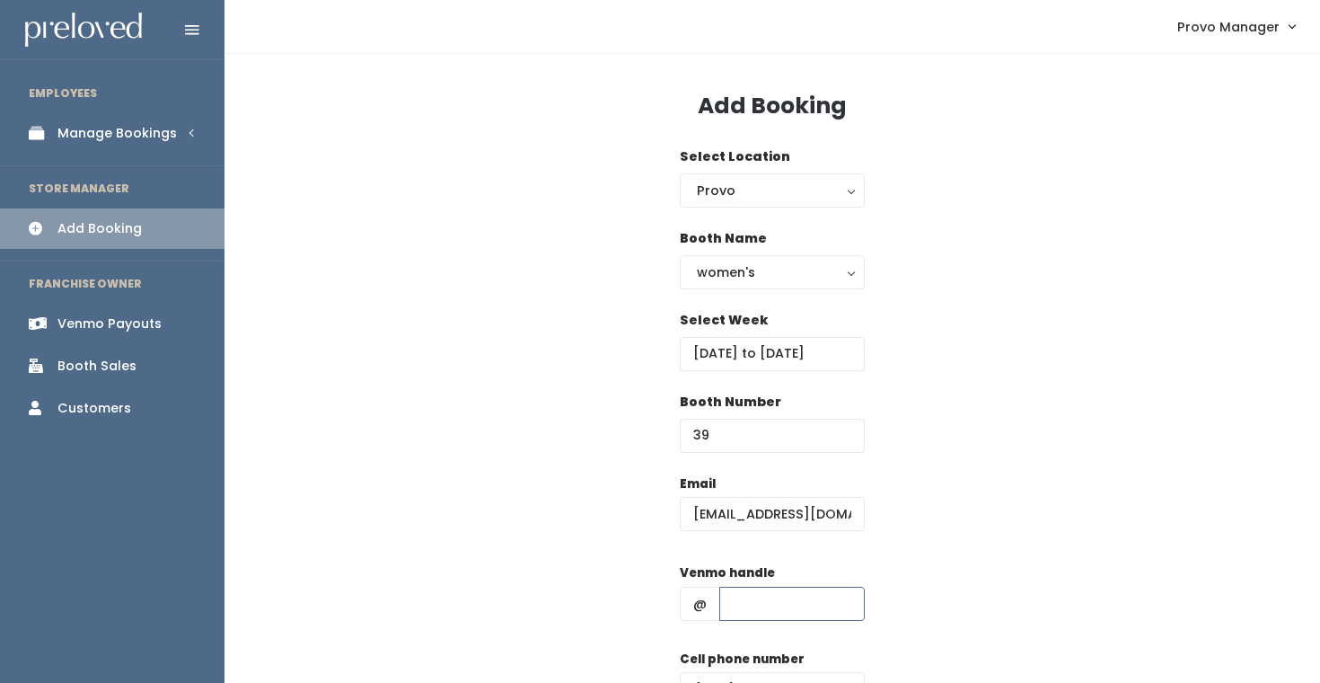
type input "d"
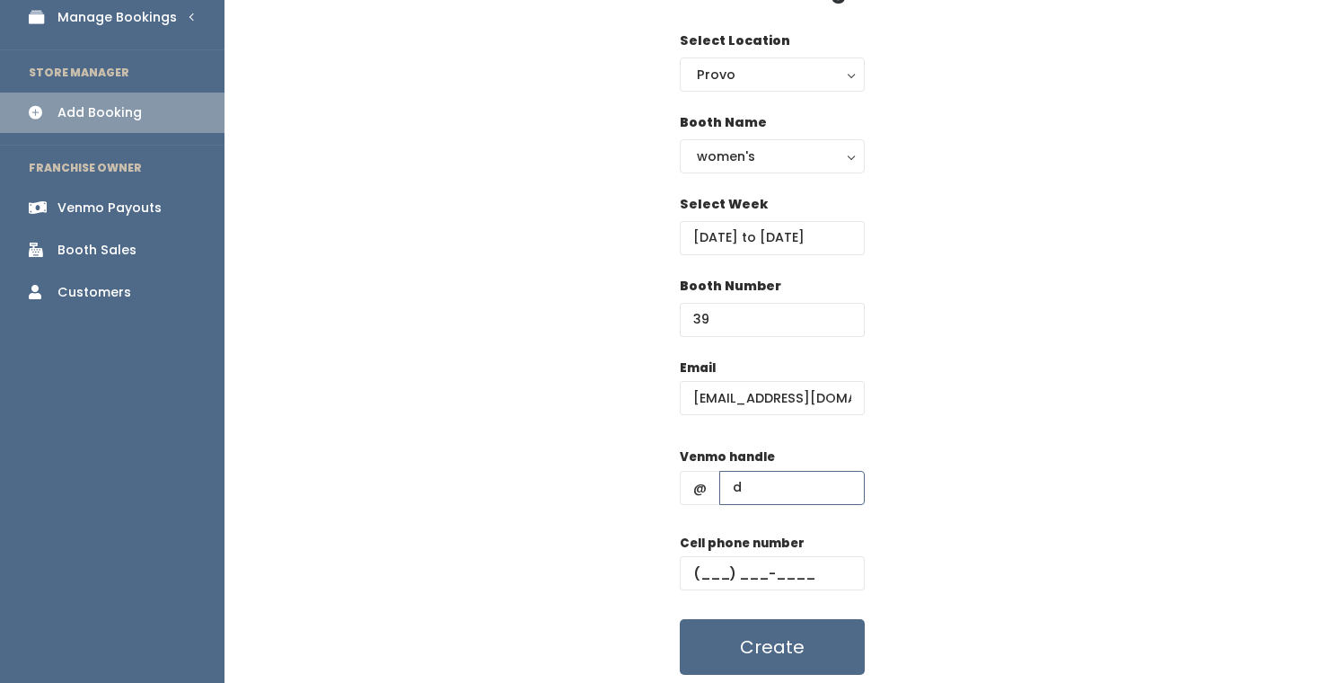
scroll to position [128, 0]
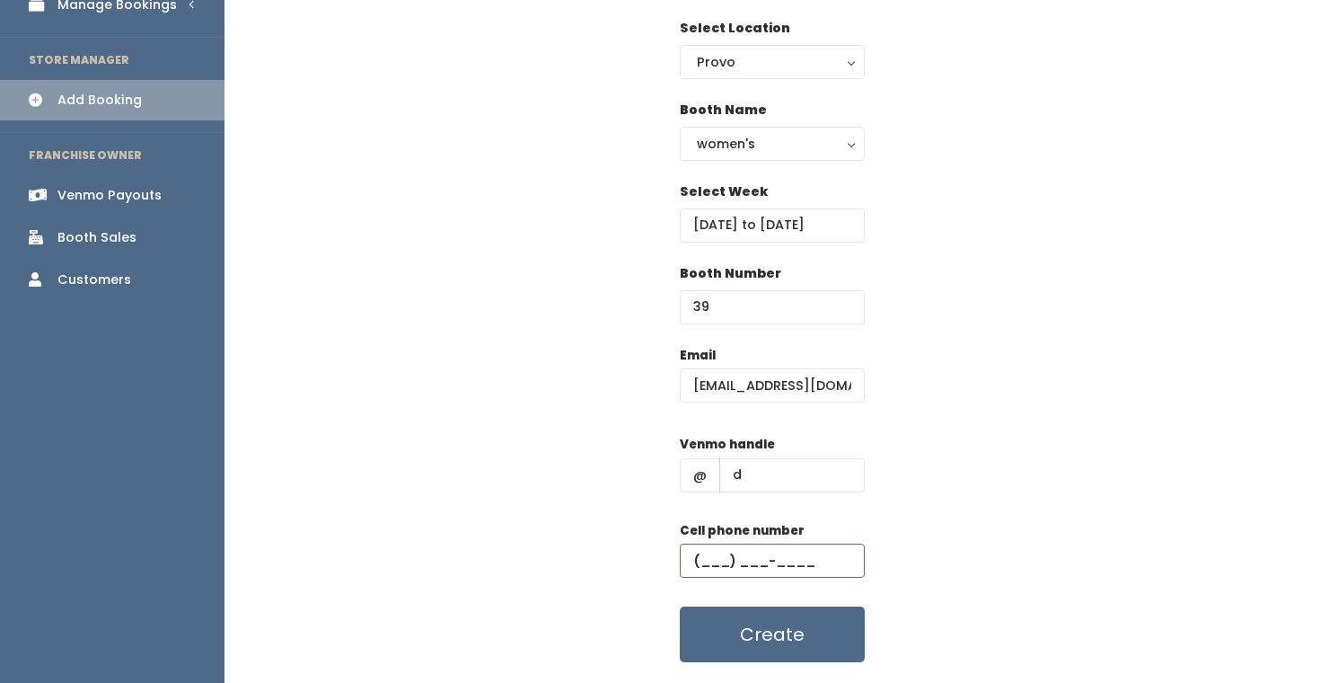
click at [797, 558] on input "text" at bounding box center [772, 560] width 185 height 34
type input "(555) 555-5555"
click at [805, 634] on button "Create" at bounding box center [772, 634] width 185 height 56
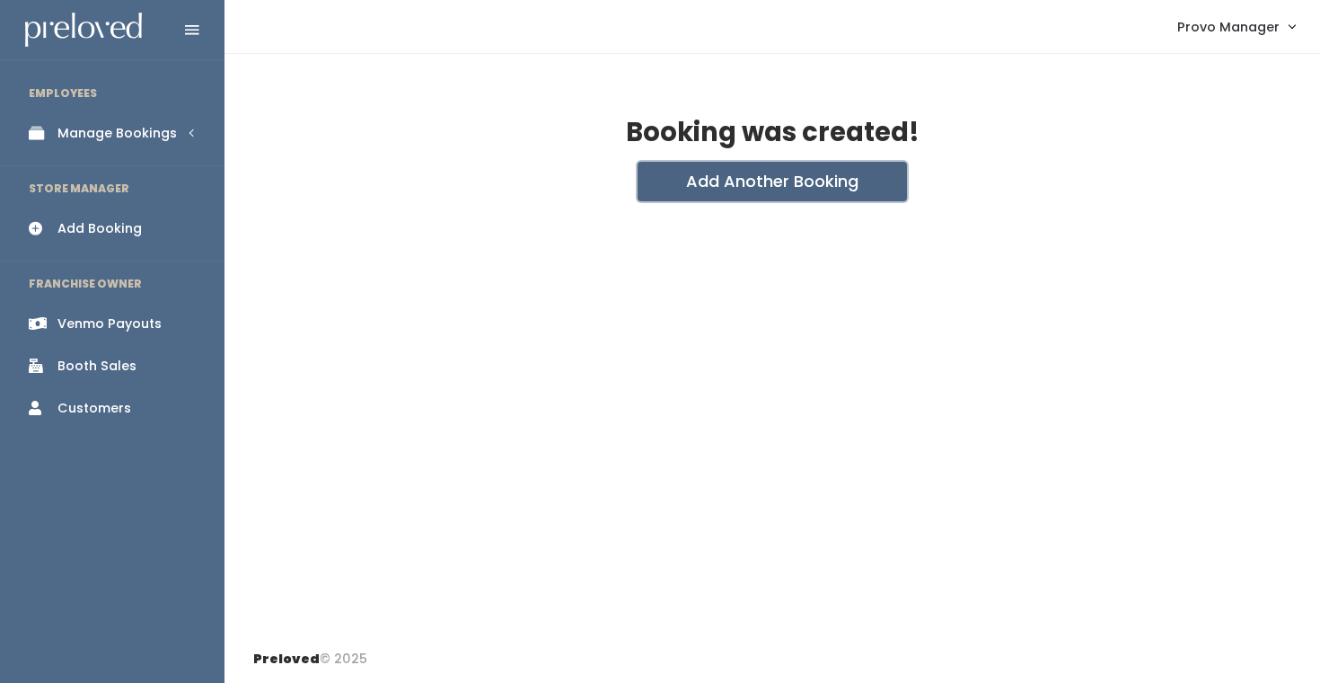
click at [778, 185] on button "Add Another Booking" at bounding box center [772, 182] width 269 height 40
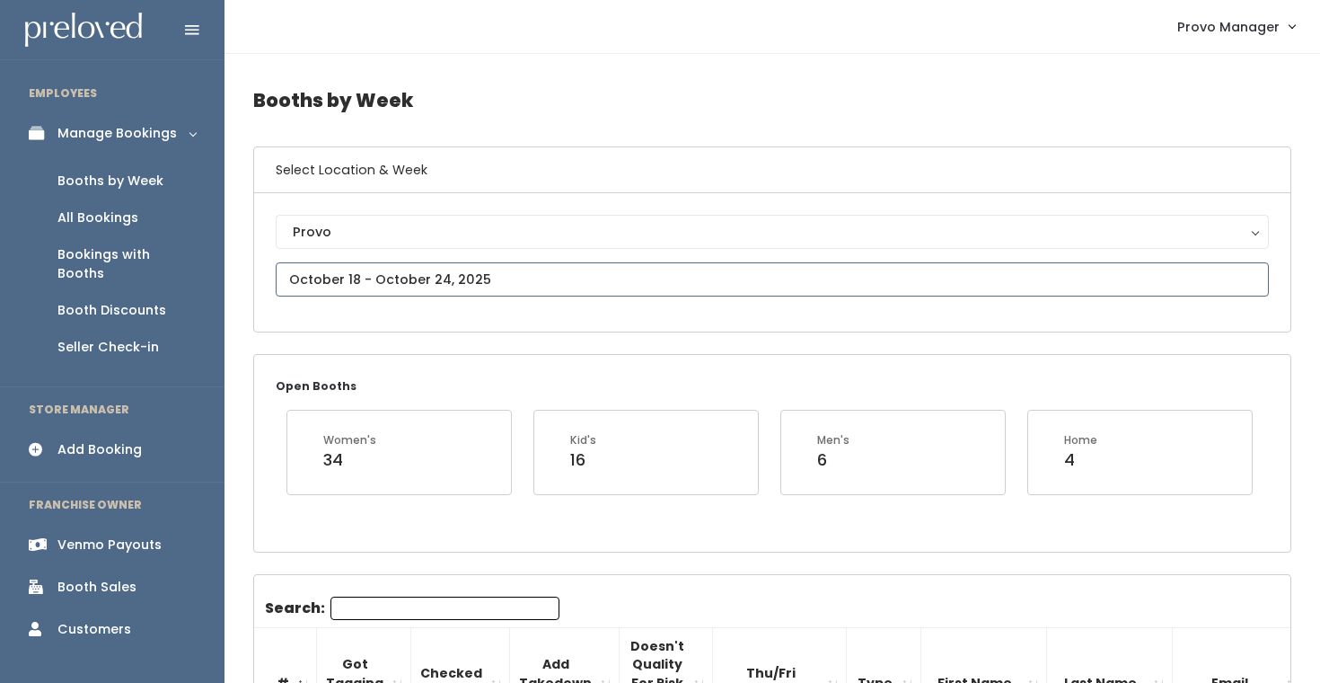
click at [378, 272] on input "text" at bounding box center [772, 279] width 993 height 34
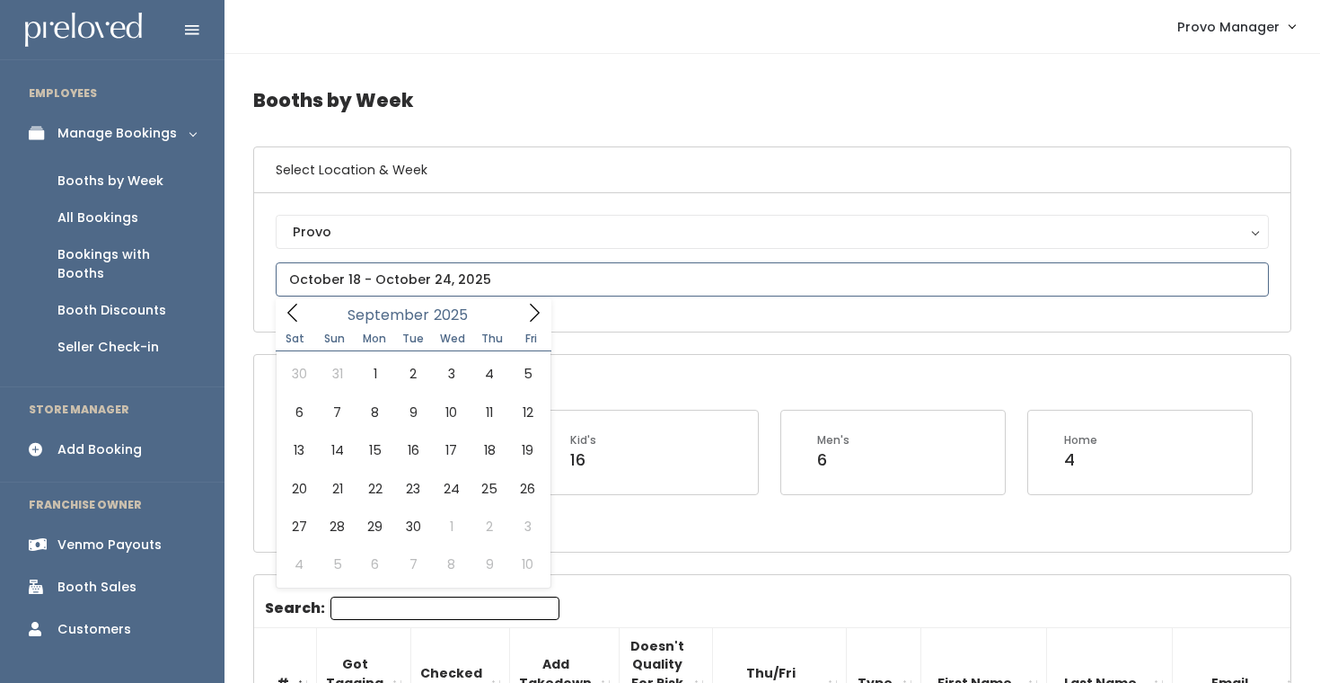
click at [531, 316] on icon at bounding box center [534, 313] width 20 height 20
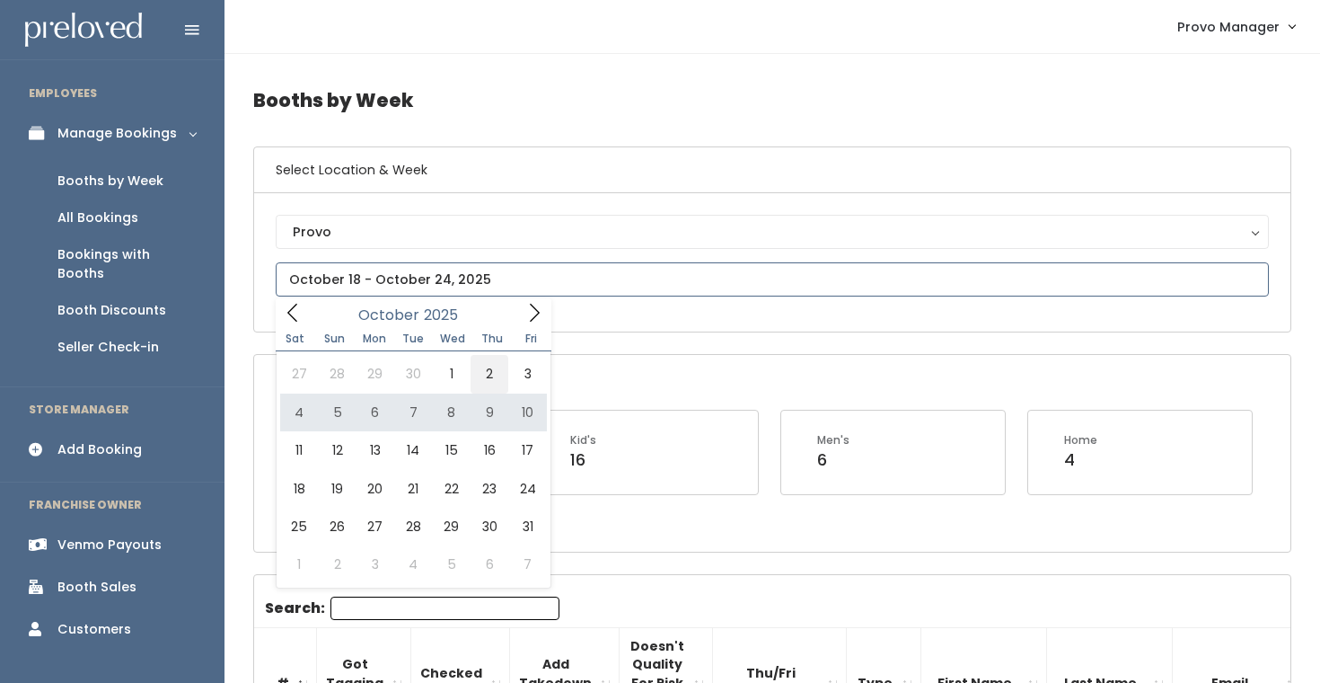
type input "September 27 to October 3"
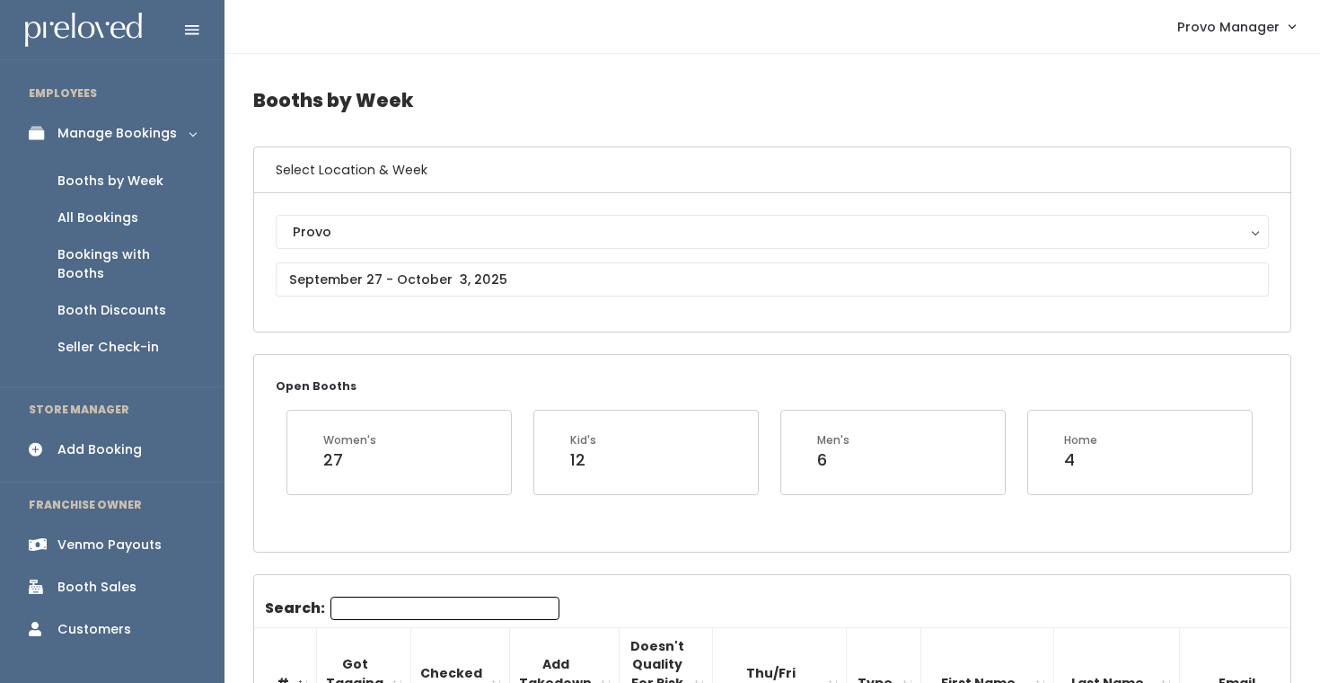
click at [388, 598] on input "Search:" at bounding box center [444, 607] width 229 height 23
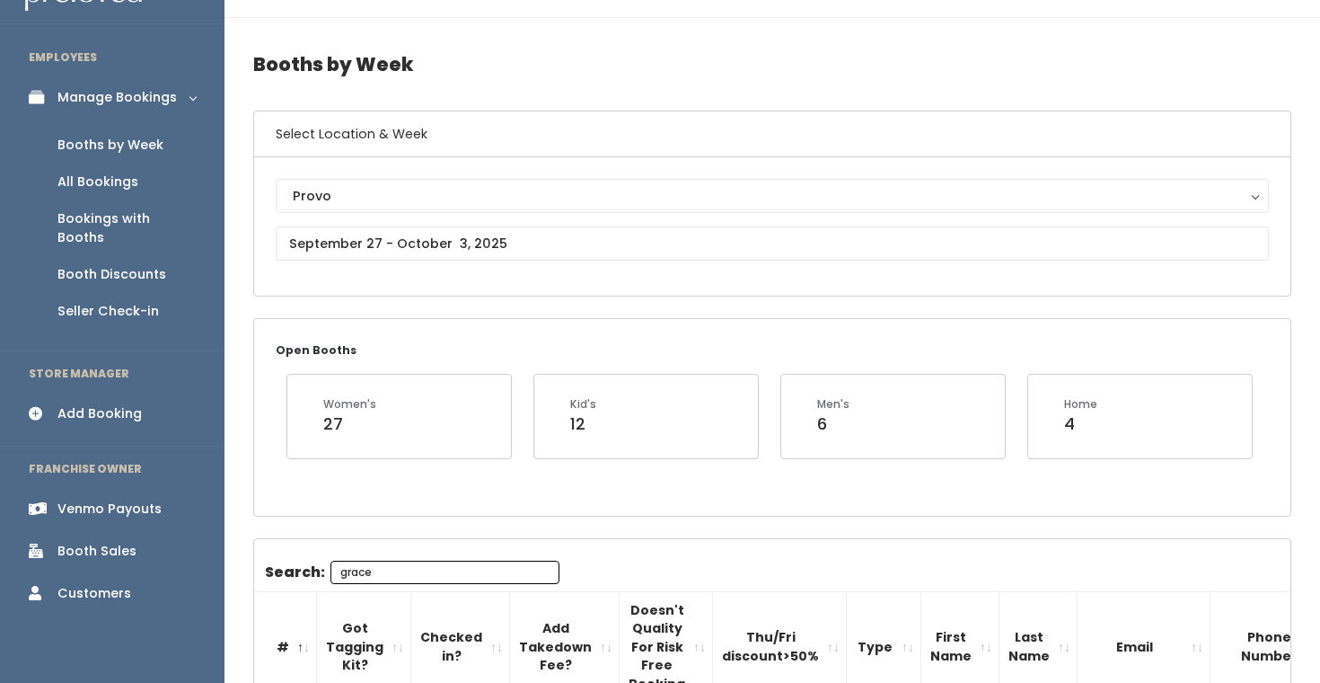
scroll to position [18, 0]
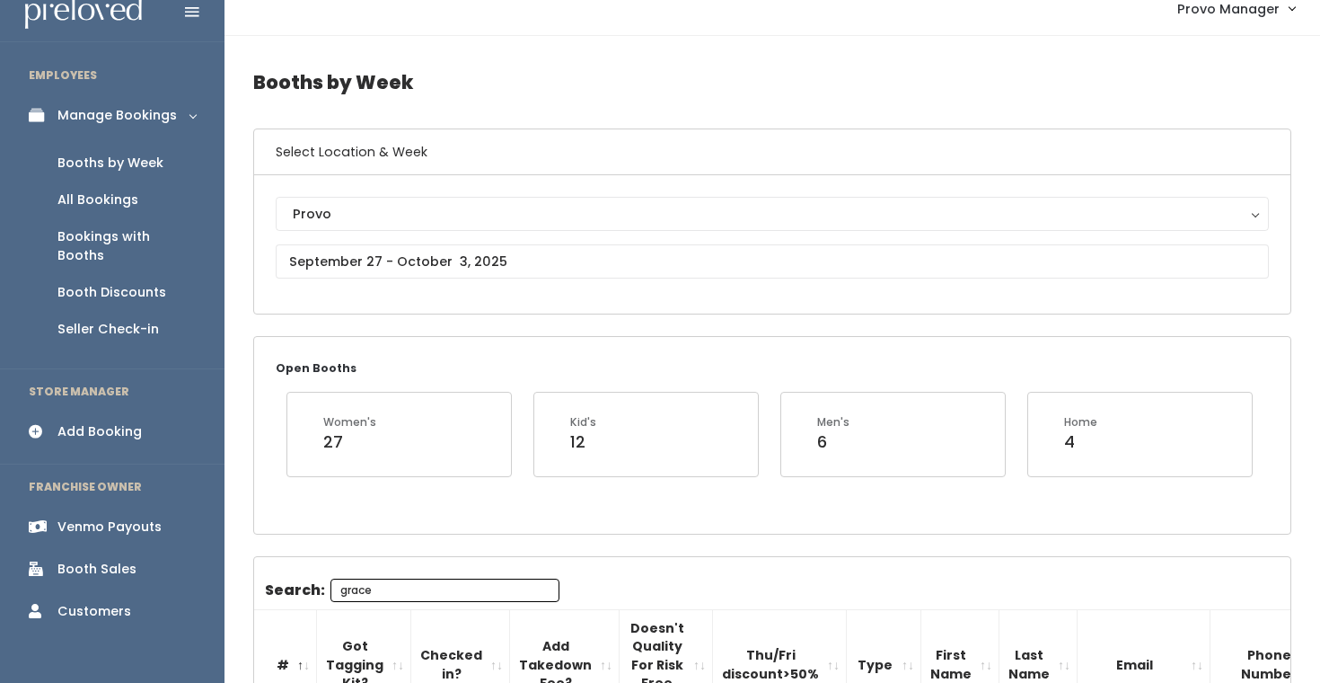
type input "grace"
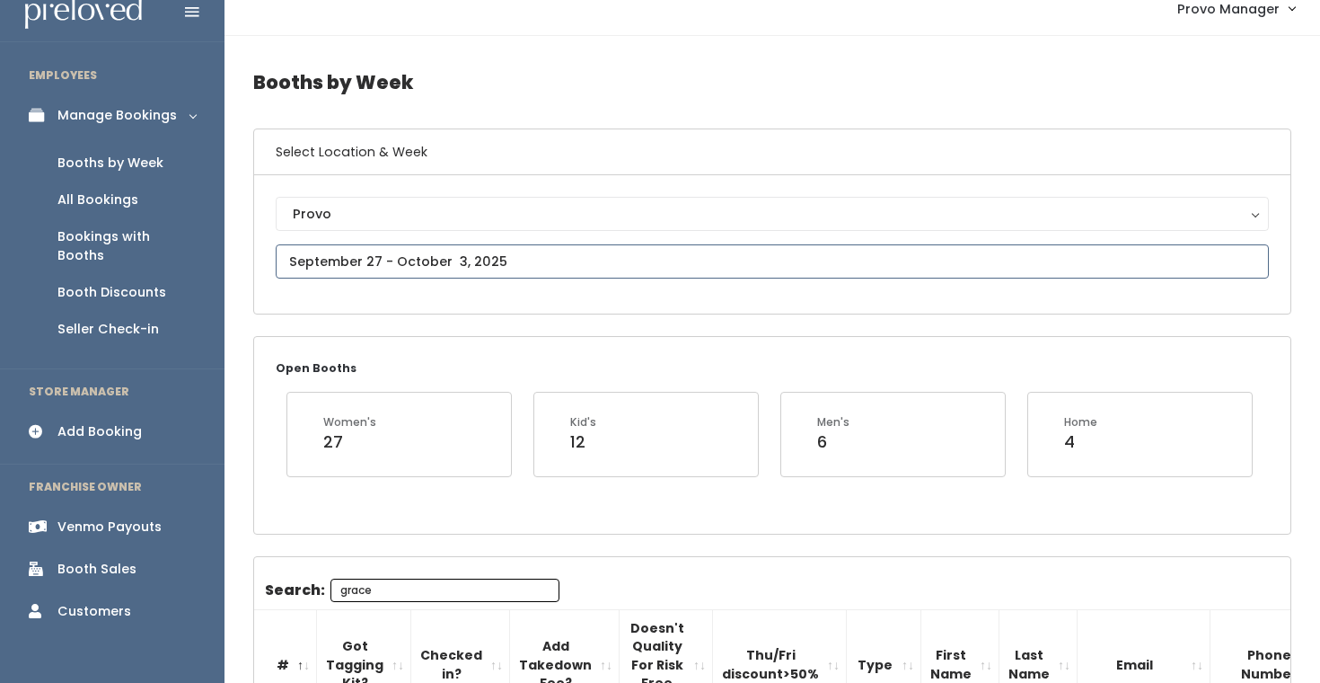
click at [427, 265] on input "text" at bounding box center [772, 261] width 993 height 34
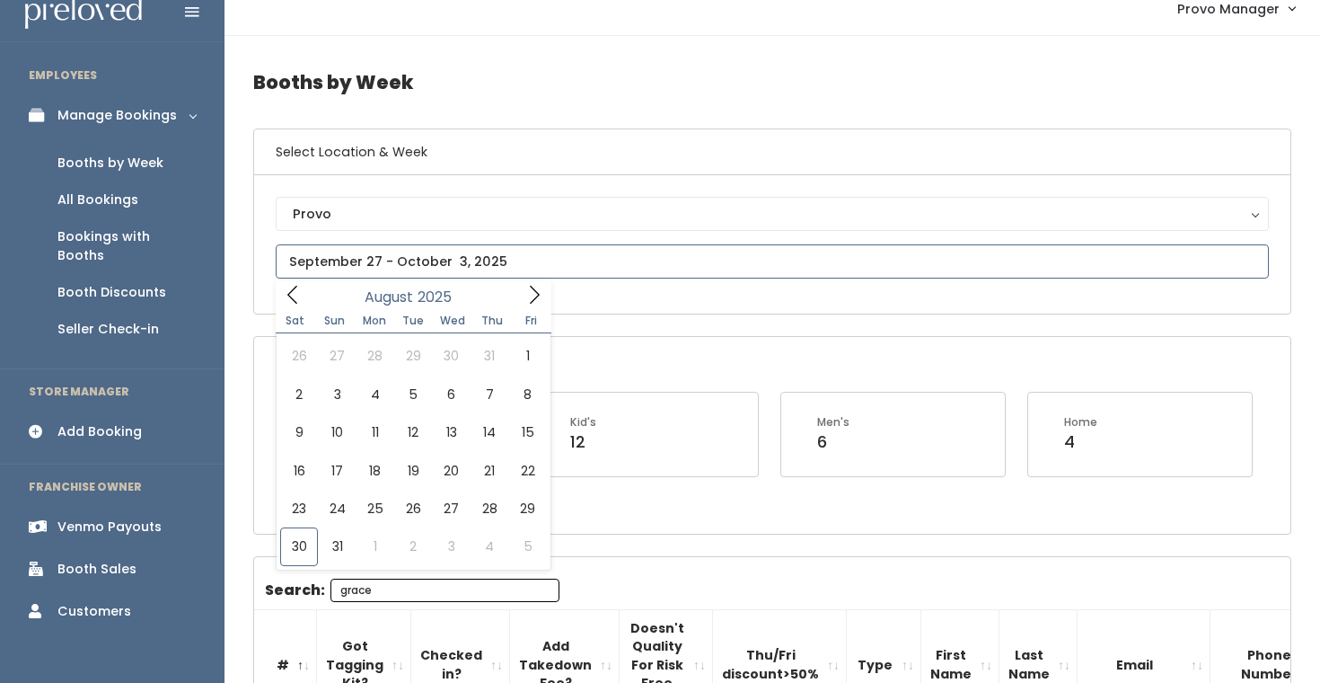
click at [528, 294] on icon at bounding box center [534, 295] width 20 height 20
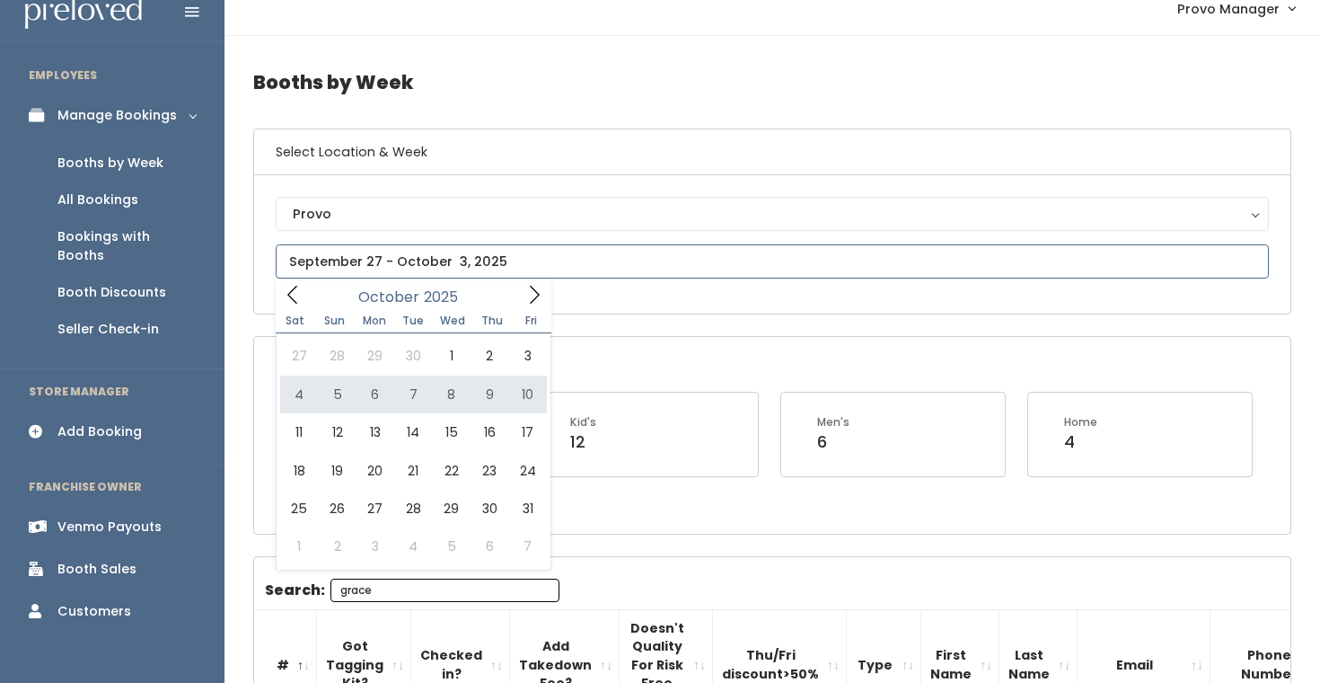
type input "October 4 to October 10"
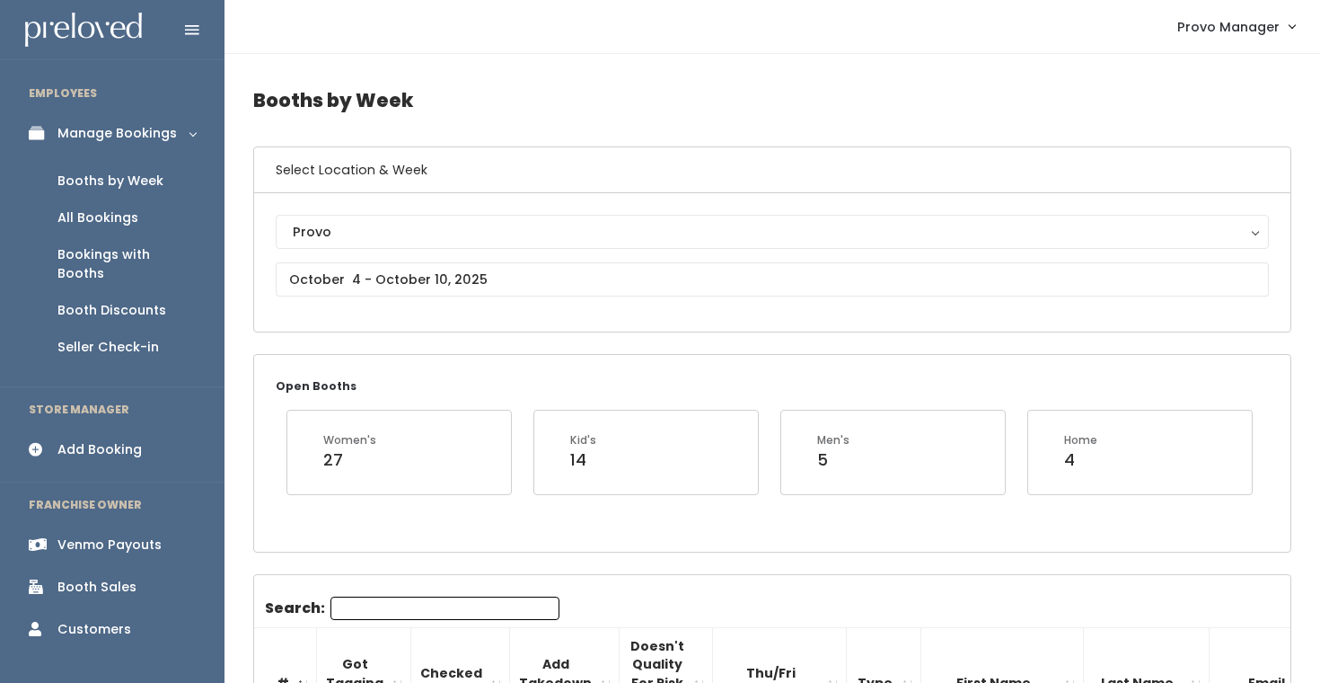
click at [405, 606] on input "Search:" at bounding box center [444, 607] width 229 height 23
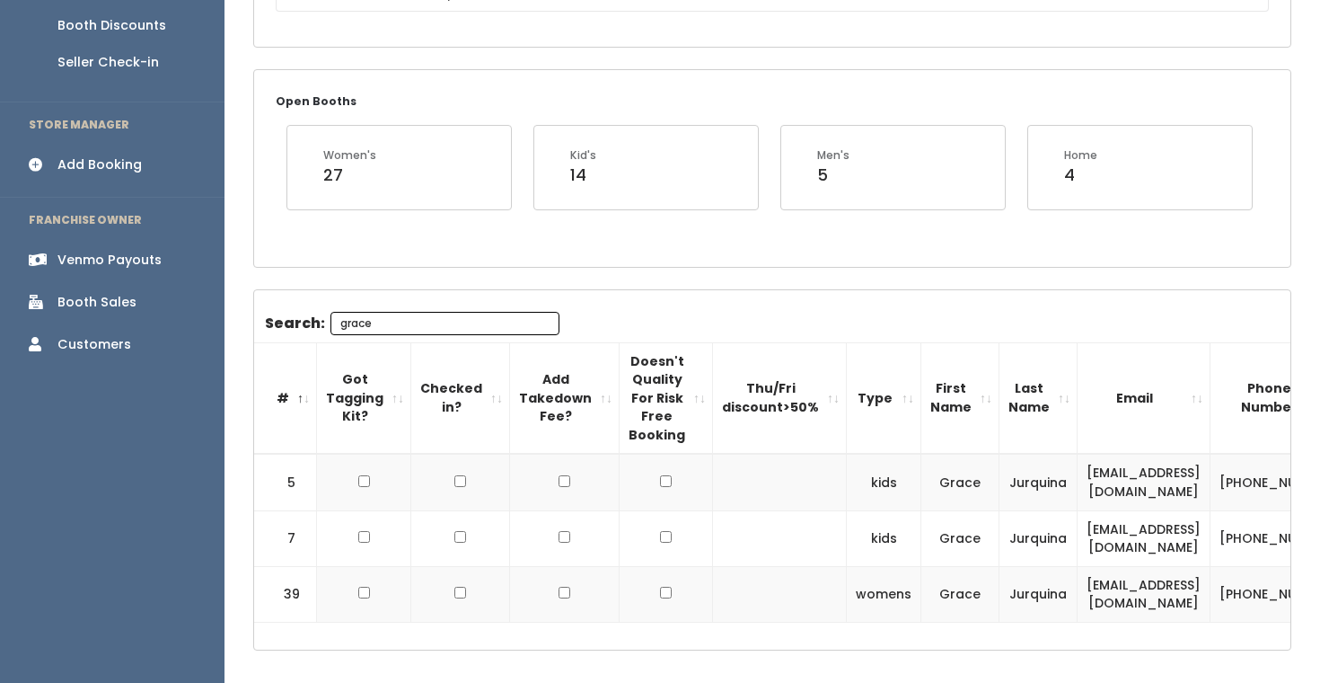
scroll to position [223, 0]
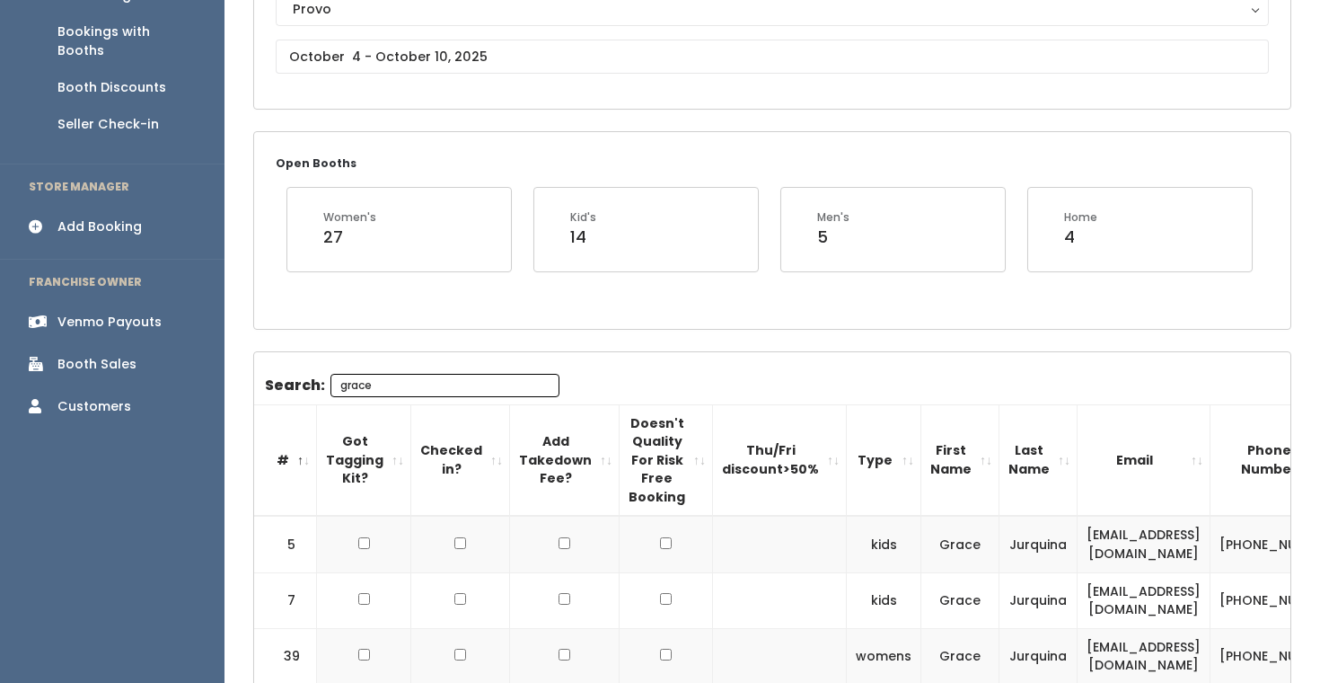
type input "grace"
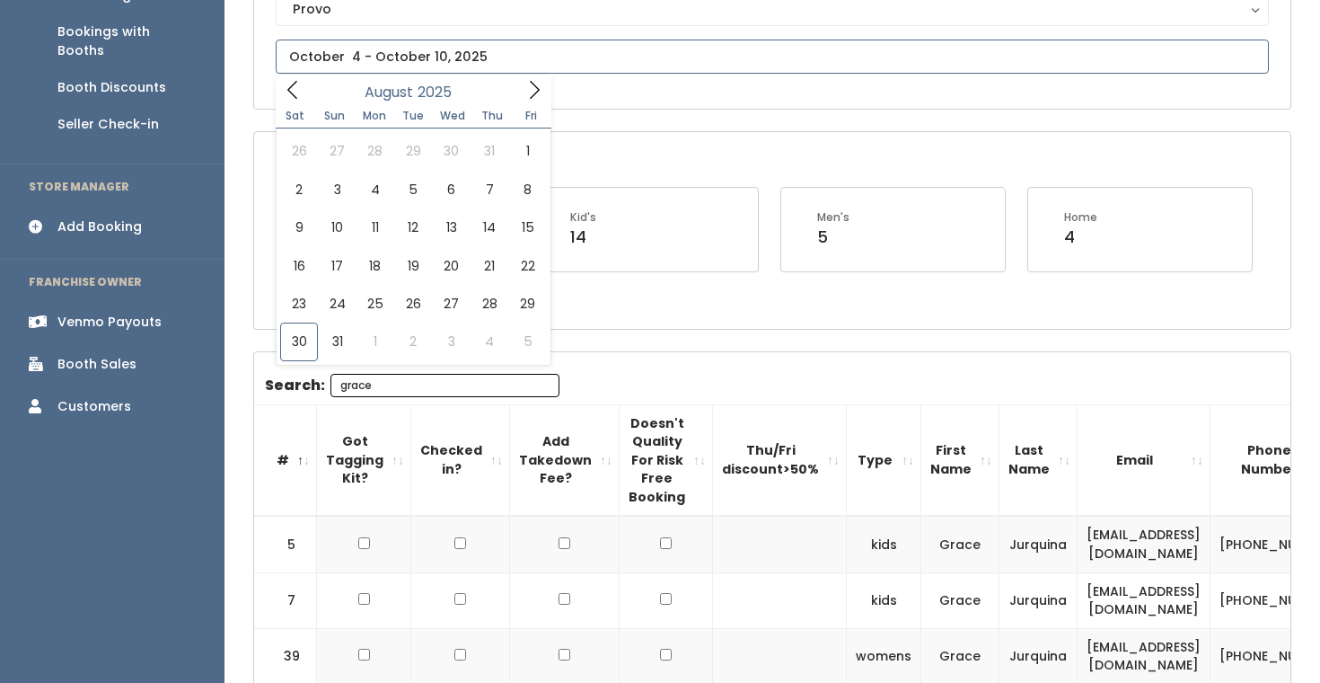
click at [447, 47] on input "text" at bounding box center [772, 57] width 993 height 34
click at [525, 86] on icon at bounding box center [534, 90] width 20 height 20
click at [531, 90] on icon at bounding box center [534, 90] width 20 height 20
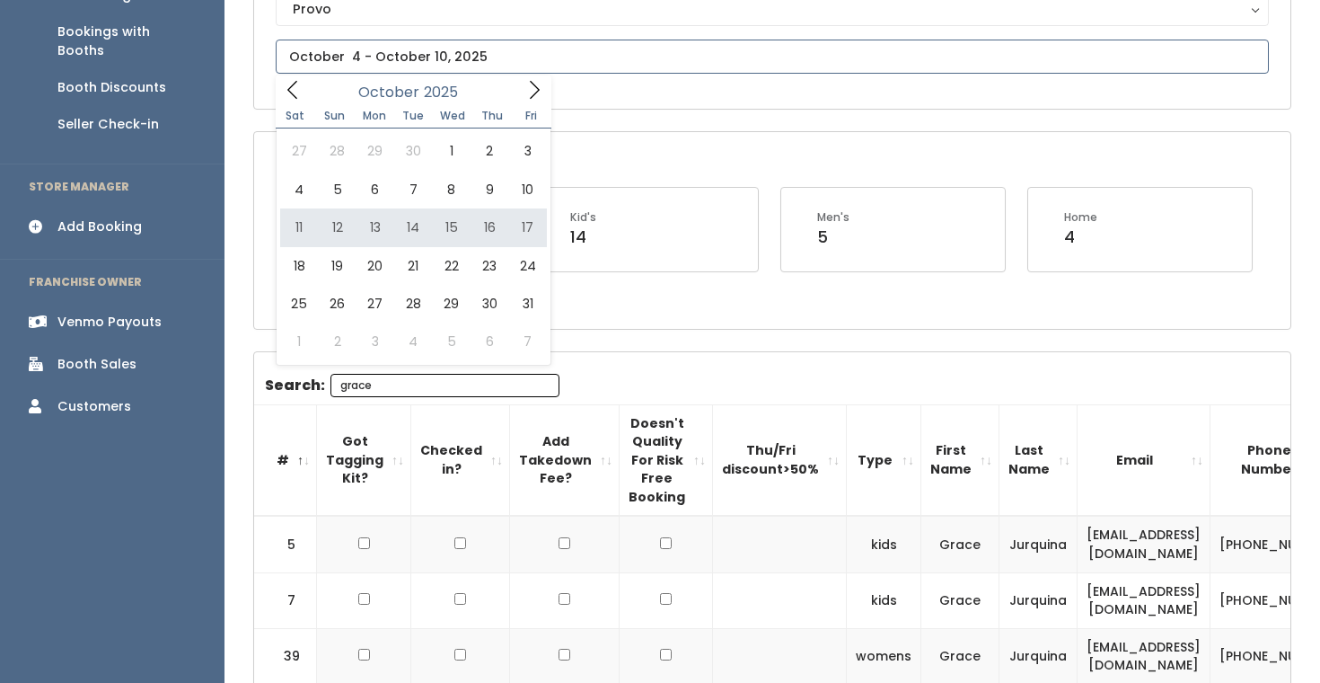
type input "October 11 to October 17"
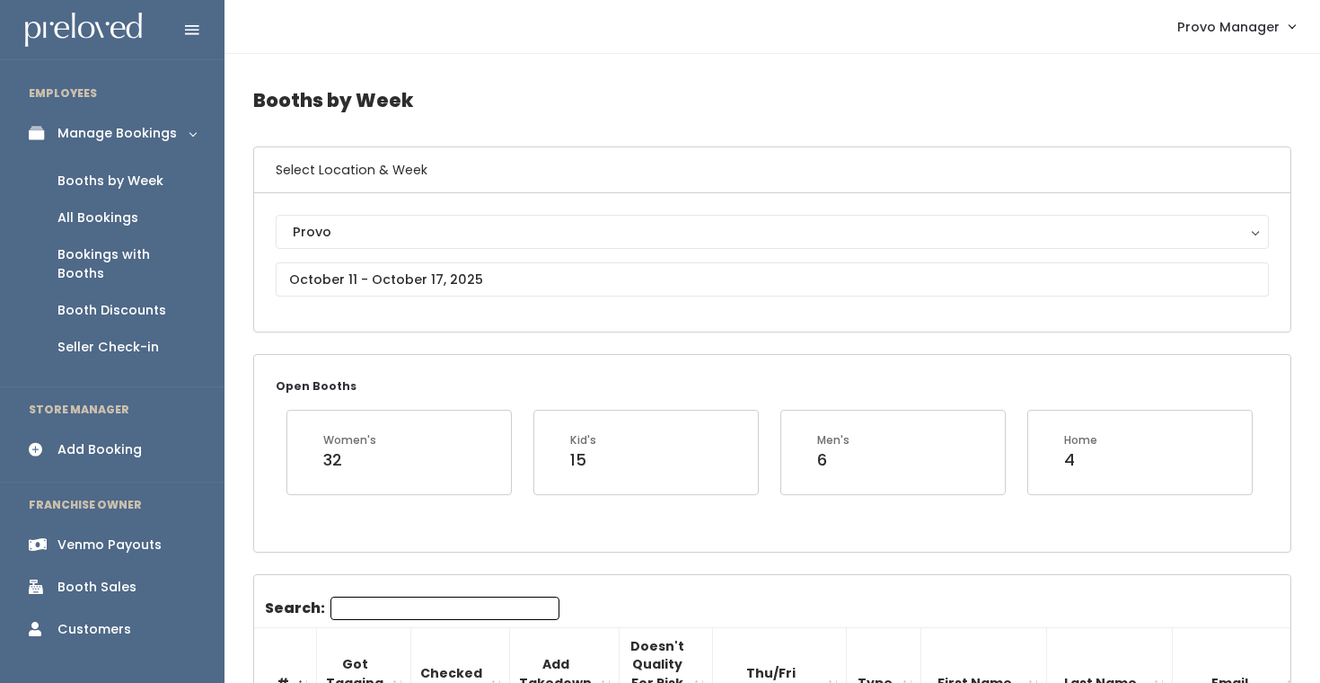
click at [400, 606] on input "Search:" at bounding box center [444, 607] width 229 height 23
type input "grace"
click at [409, 270] on input "text" at bounding box center [772, 279] width 993 height 34
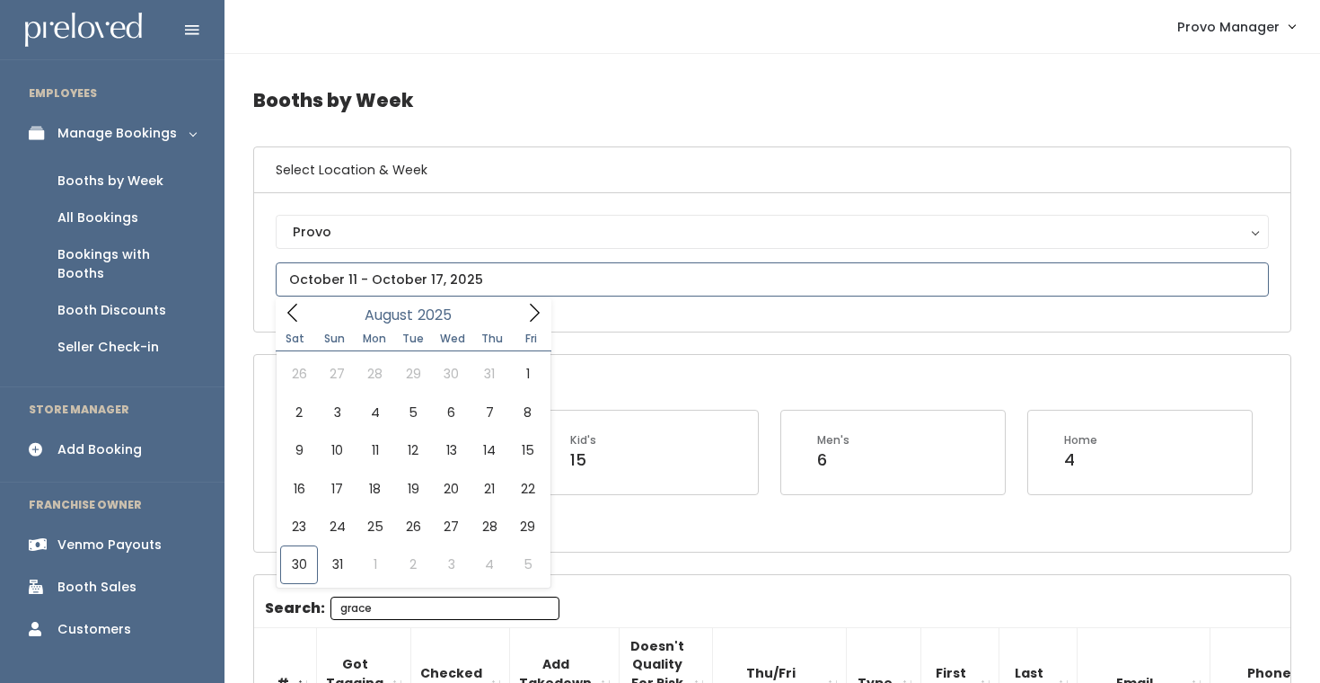
click at [531, 311] on icon at bounding box center [534, 313] width 20 height 20
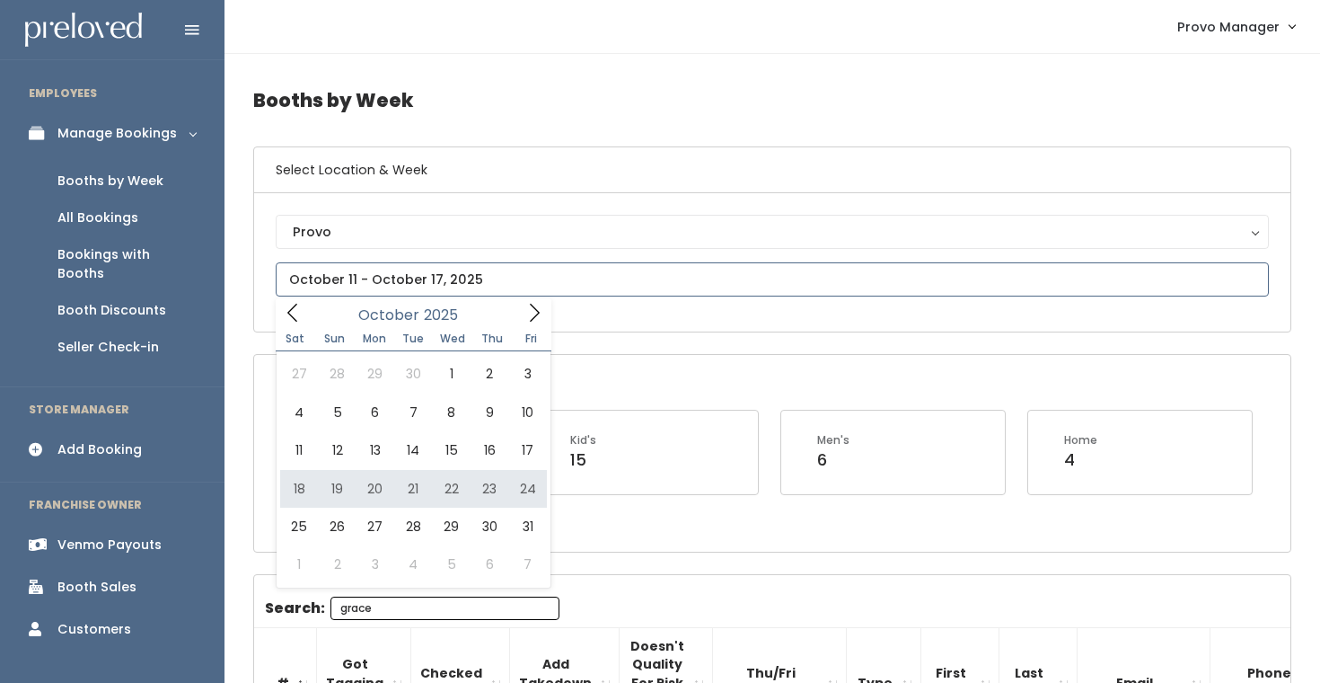
type input "October 18 to October 24"
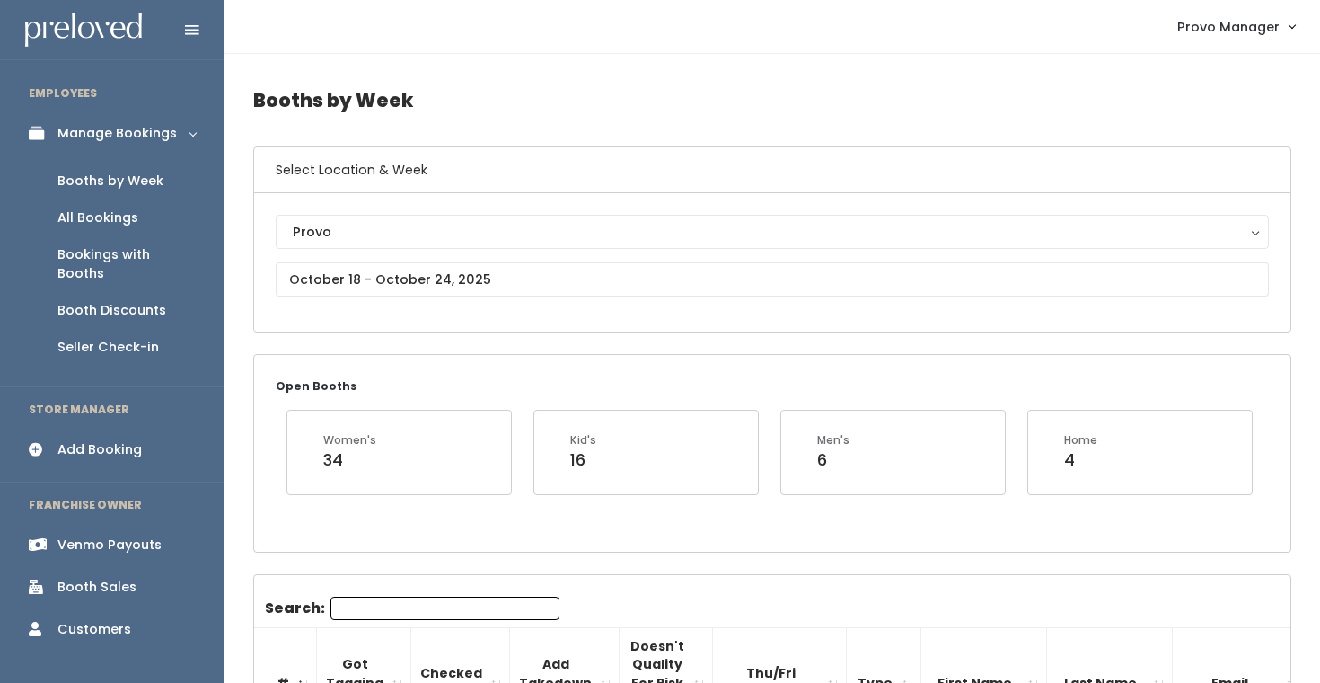
click at [403, 608] on input "Search:" at bounding box center [444, 607] width 229 height 23
type input "grace"
click at [838, 147] on h6 "Select Location & Week" at bounding box center [772, 170] width 1036 height 46
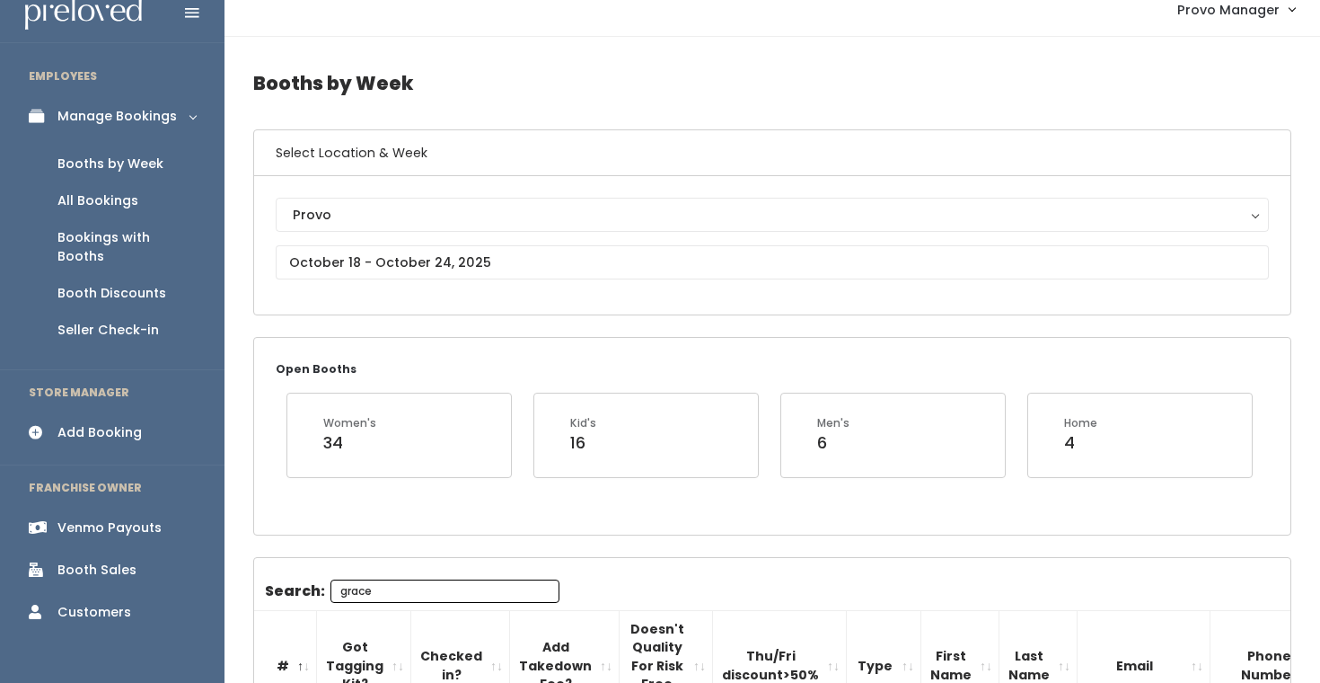
scroll to position [33, 0]
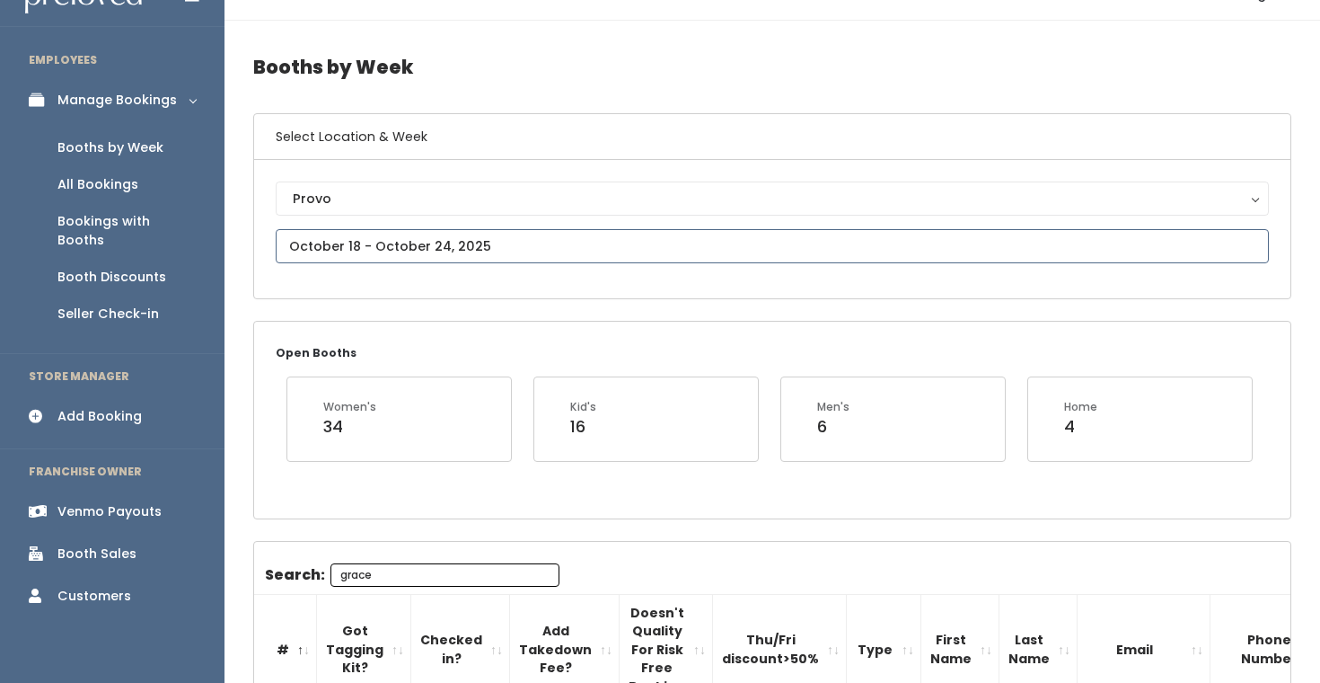
click at [507, 253] on input "text" at bounding box center [772, 246] width 993 height 34
click at [655, 322] on div "Open Booths Women's 34 Kid's 16 Men's 6 Home 4" at bounding box center [772, 420] width 1036 height 196
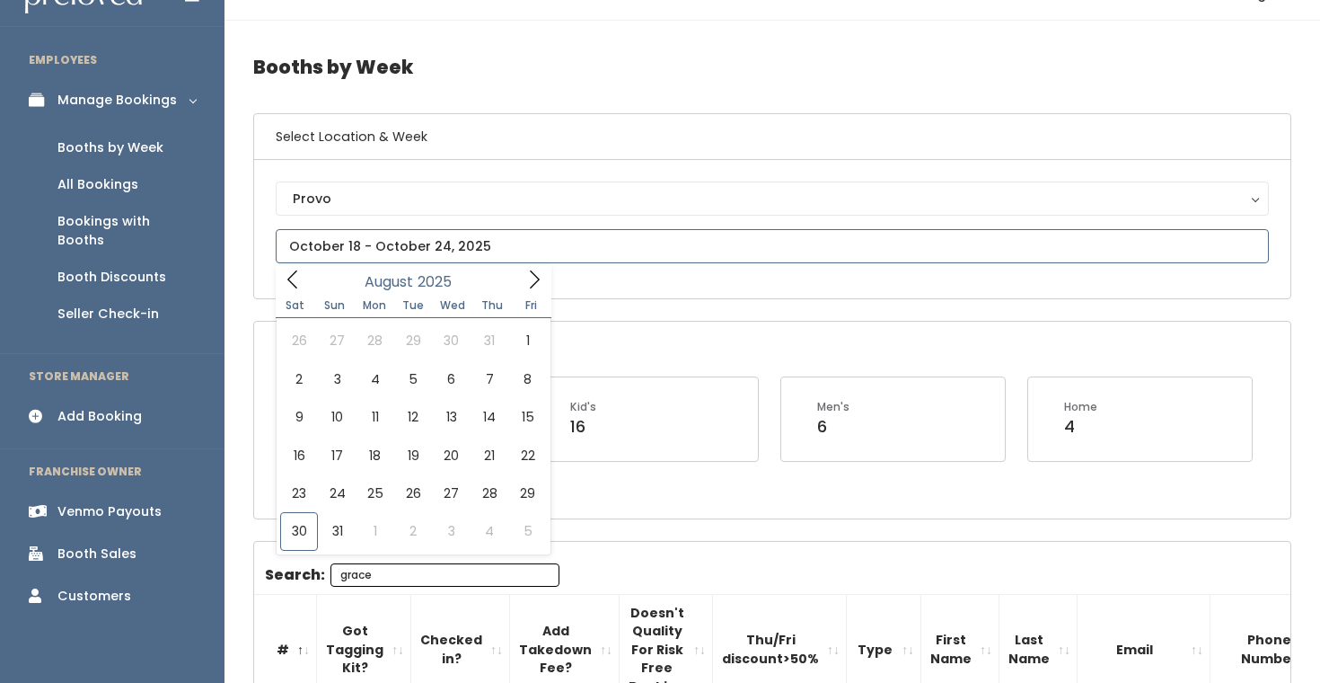
click at [390, 249] on input "text" at bounding box center [772, 246] width 993 height 34
click at [537, 284] on icon at bounding box center [534, 279] width 20 height 20
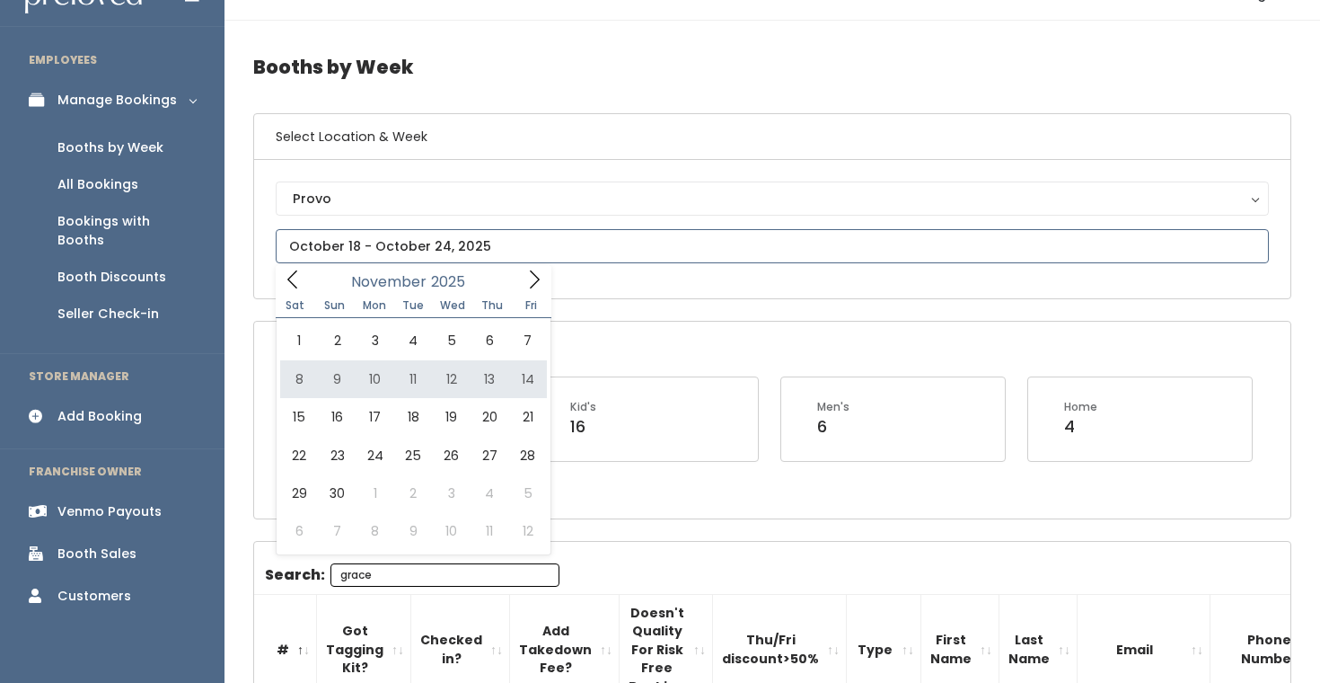
type input "November 1 to November 7"
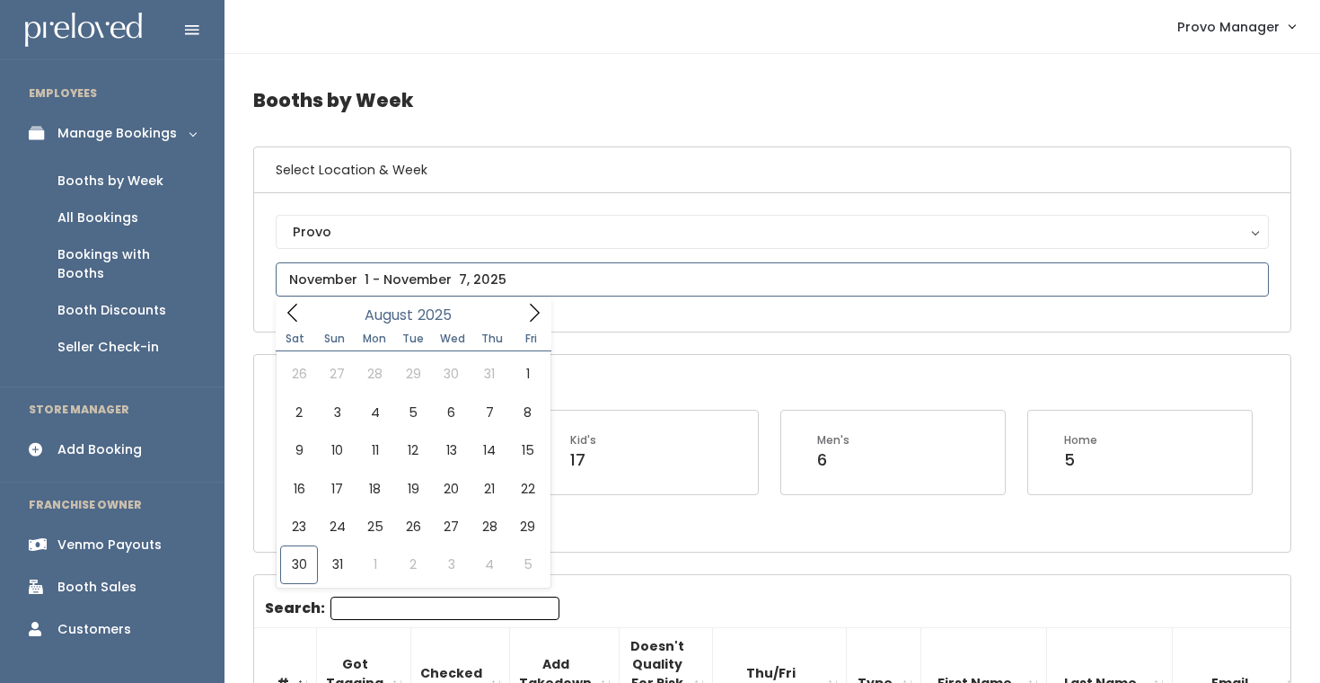
click at [549, 312] on span at bounding box center [534, 312] width 34 height 28
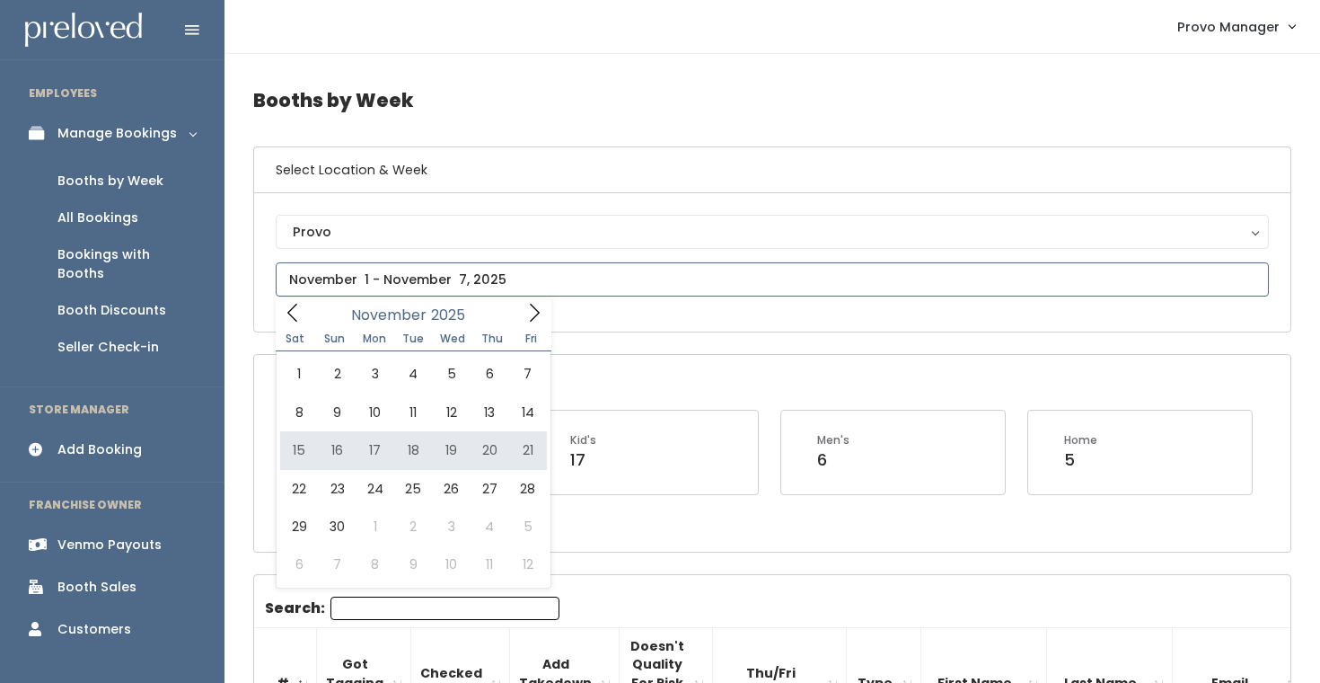
type input "[DATE] to [DATE]"
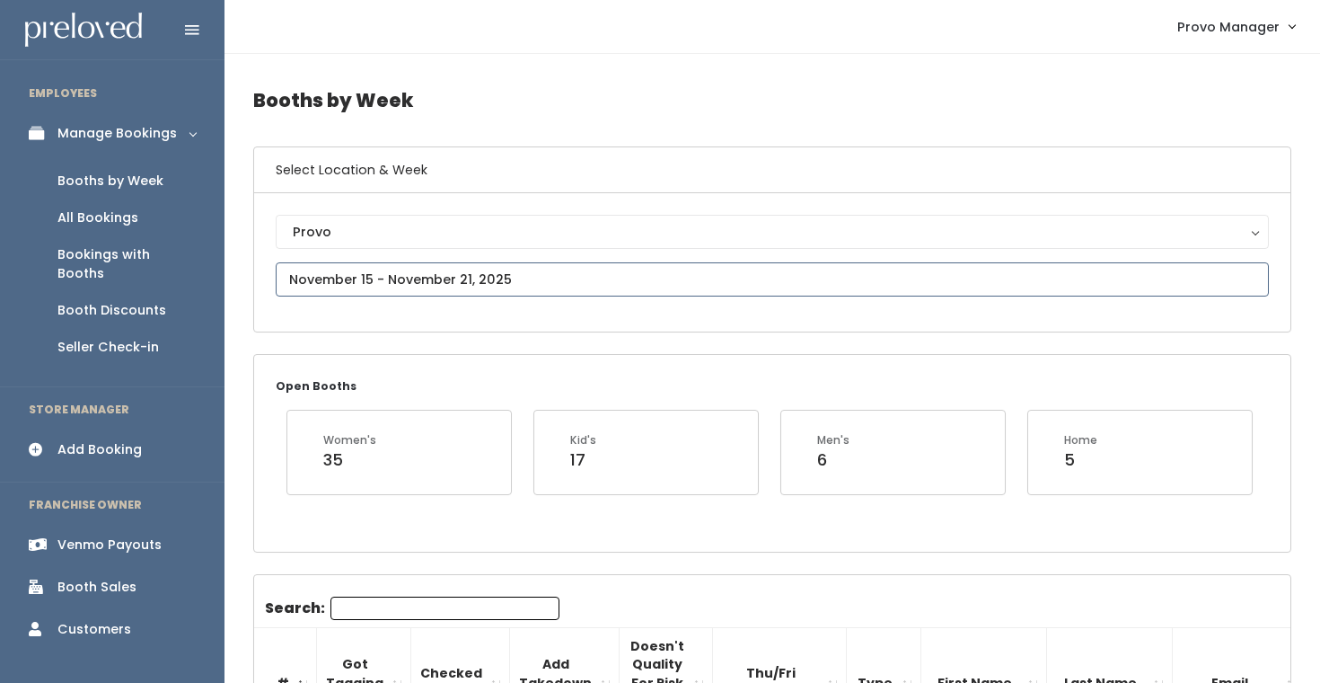
click at [444, 278] on input "text" at bounding box center [772, 279] width 993 height 34
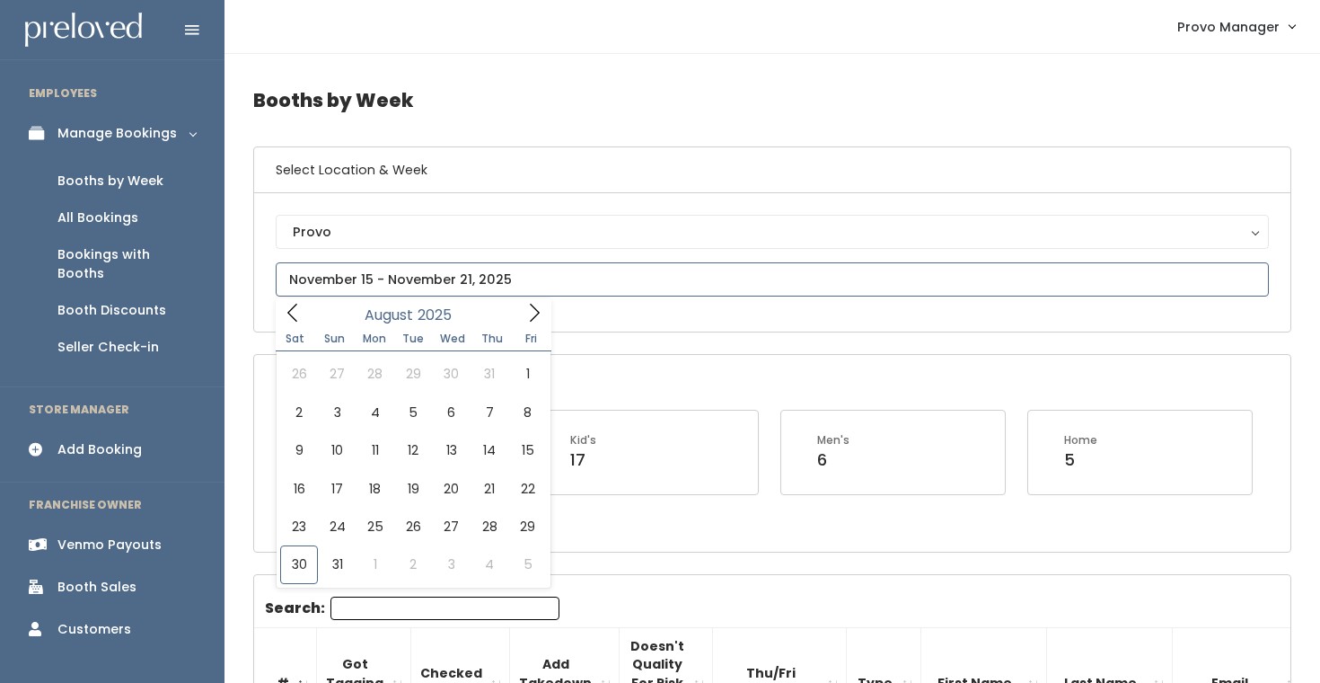
click at [526, 309] on icon at bounding box center [534, 313] width 20 height 20
click at [293, 309] on icon at bounding box center [293, 313] width 20 height 20
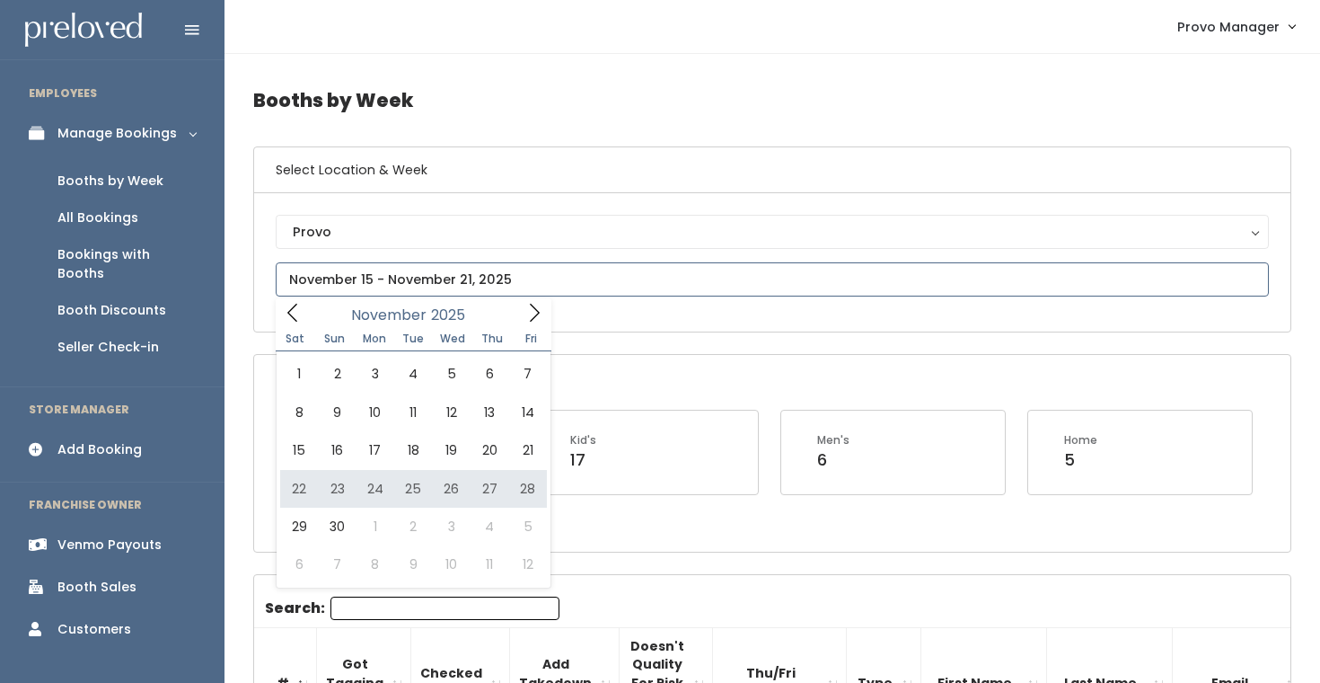
type input "November 22 to November 28"
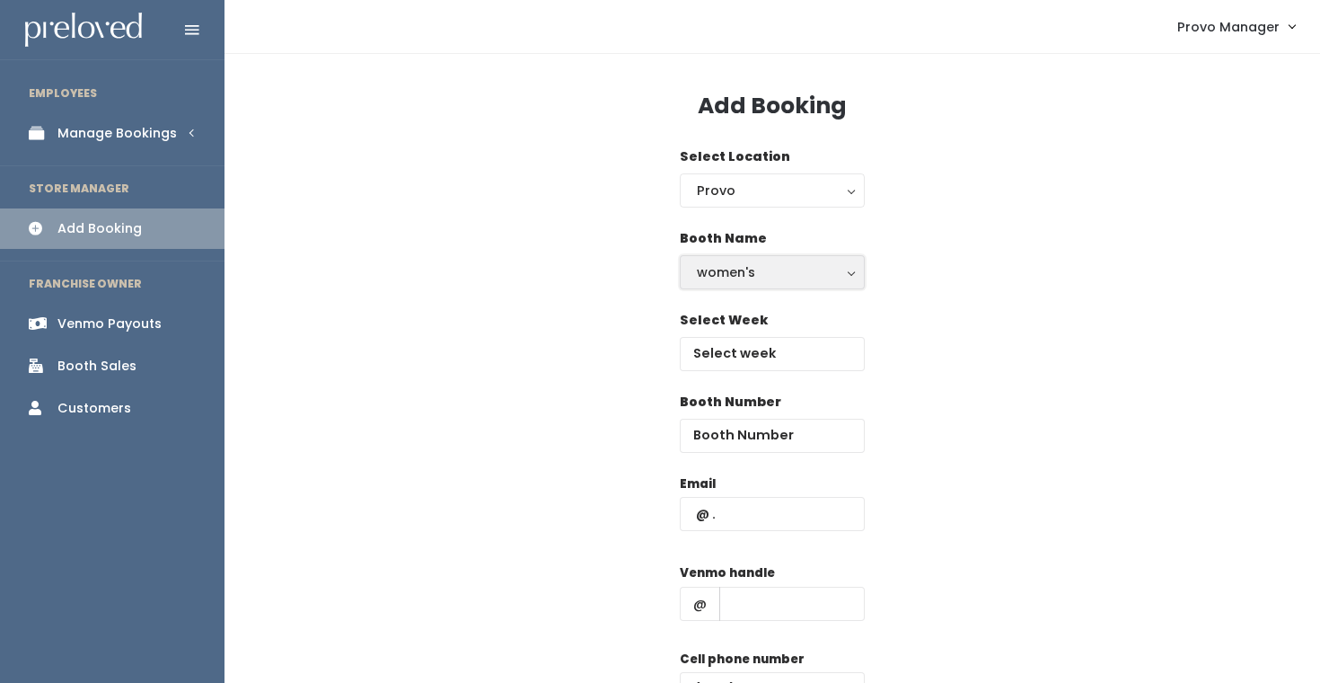
click at [733, 273] on div "women's" at bounding box center [772, 272] width 151 height 20
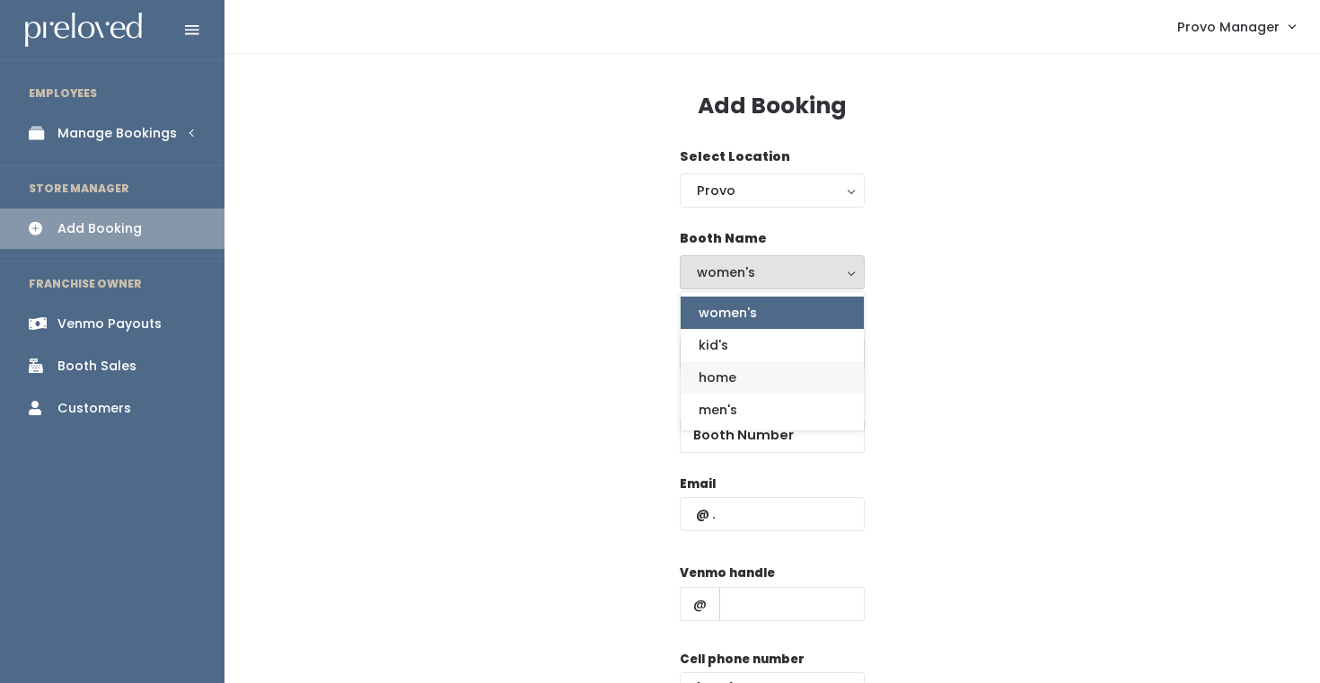
click at [741, 384] on link "home" at bounding box center [772, 377] width 183 height 32
select select "home"
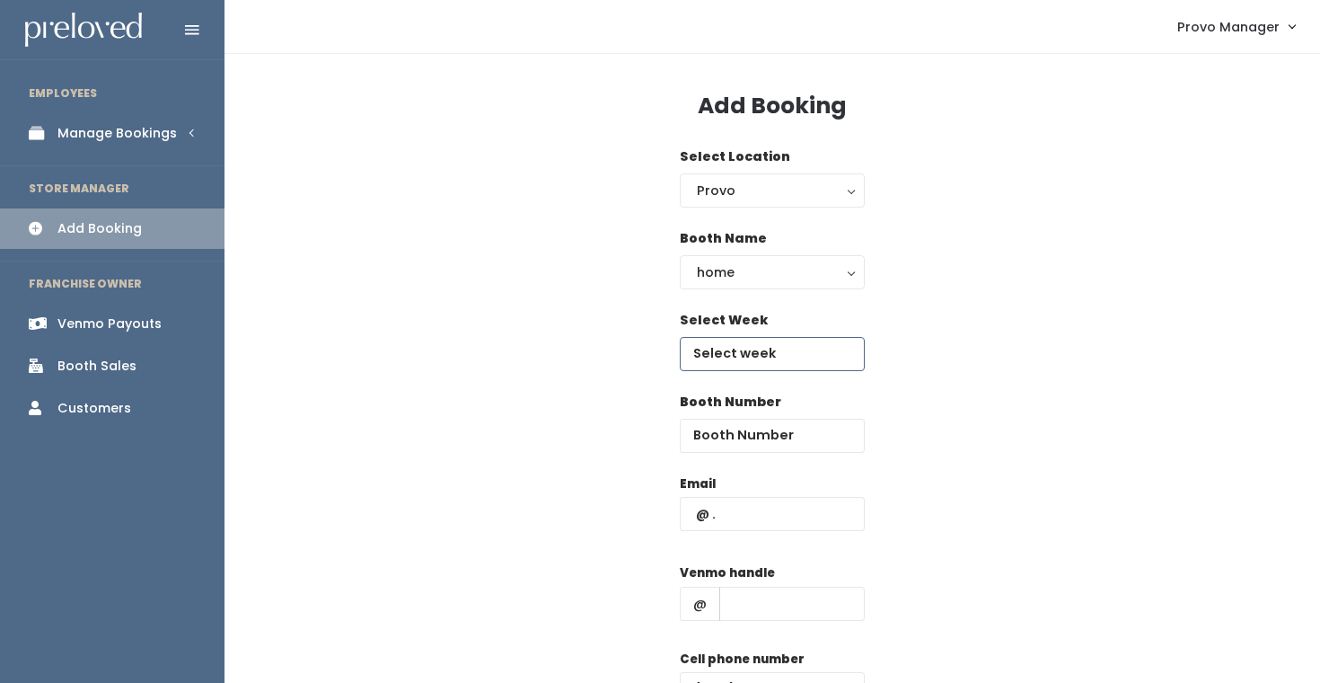
click at [760, 357] on input "text" at bounding box center [772, 354] width 185 height 34
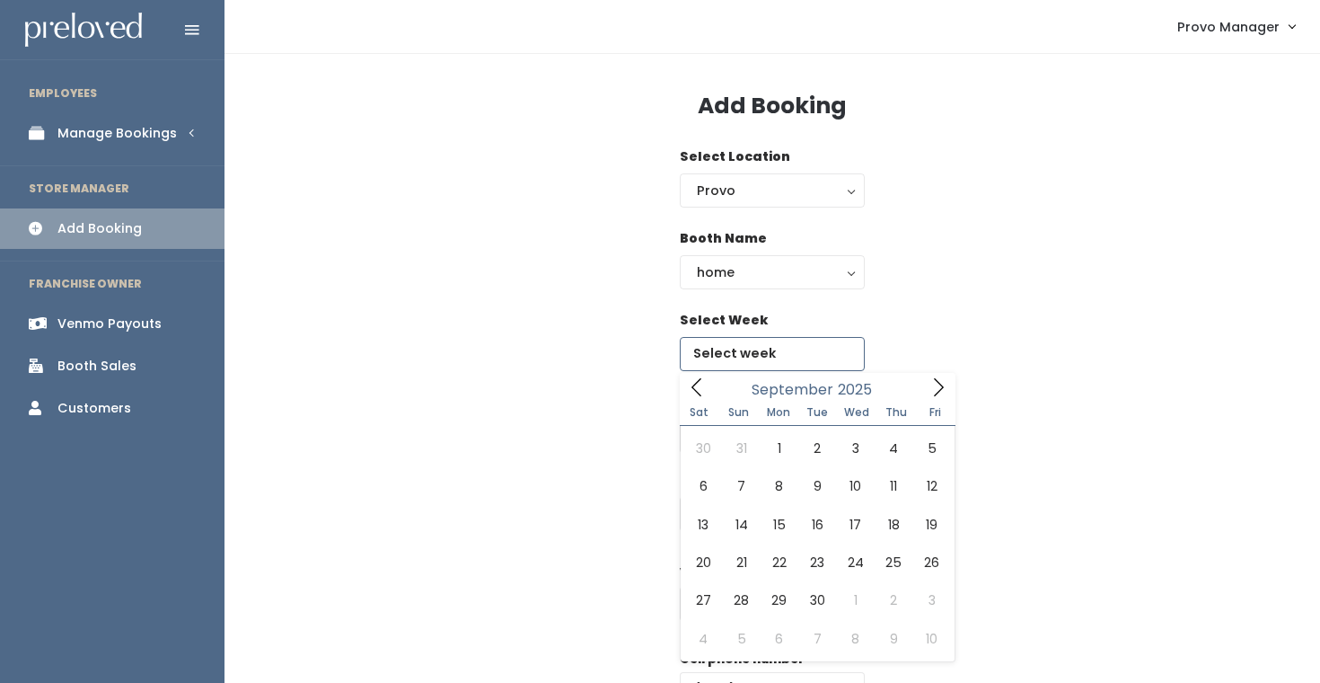
click at [926, 374] on span at bounding box center [938, 387] width 34 height 28
click at [934, 380] on icon at bounding box center [939, 387] width 20 height 20
click at [688, 378] on icon at bounding box center [697, 387] width 20 height 20
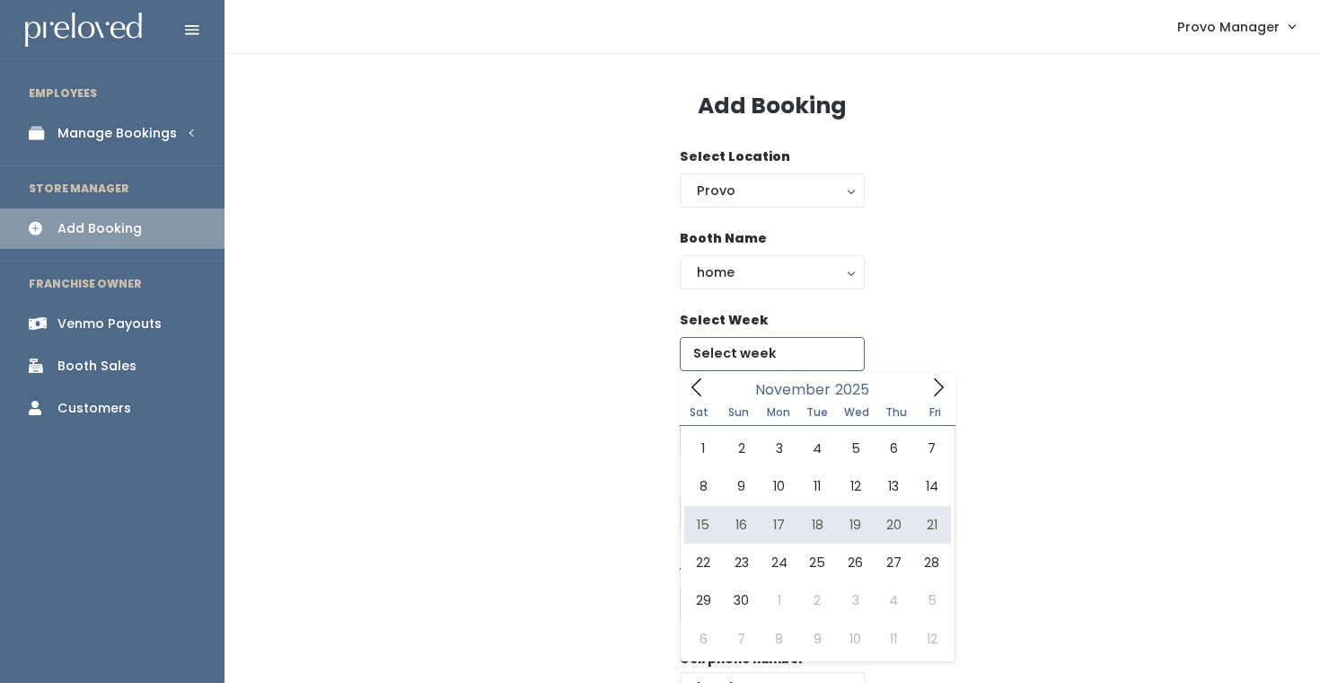
type input "November 15 to November 21"
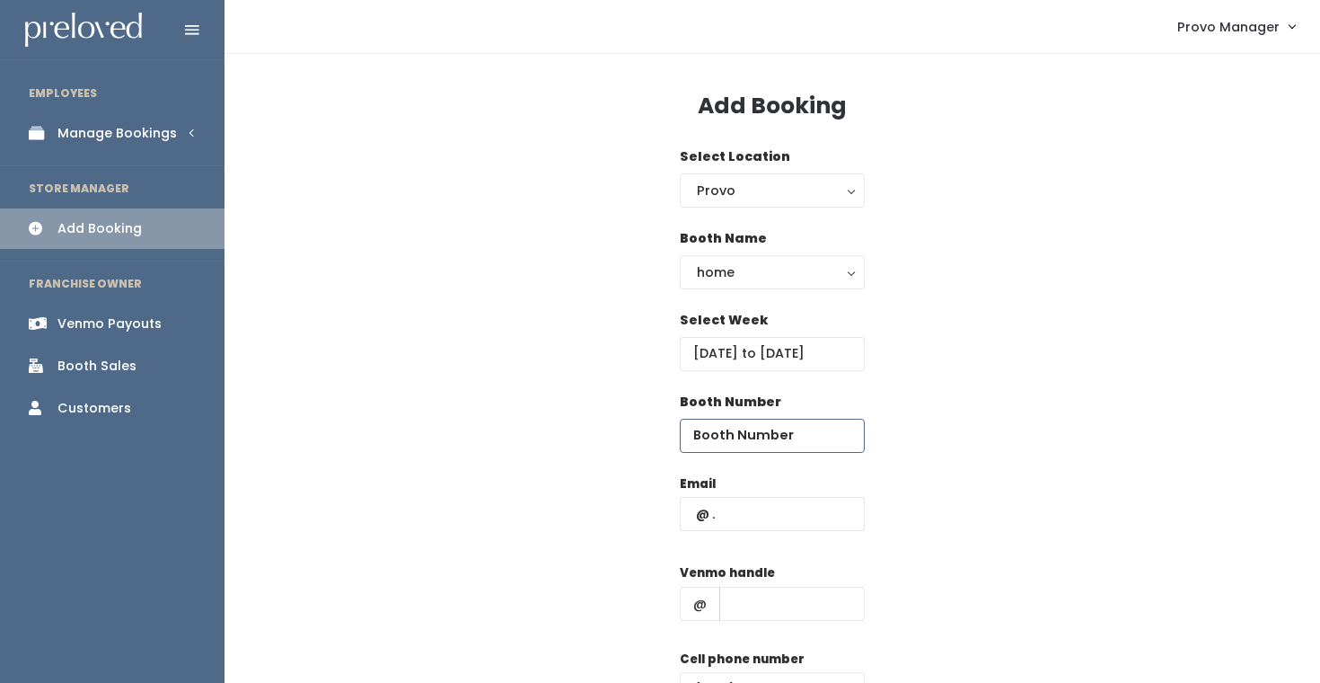
click at [726, 436] on input "number" at bounding box center [772, 435] width 185 height 34
type input "61"
click at [727, 520] on input "text" at bounding box center [772, 514] width 185 height 34
type input "charityhomer@gmail.com"
click at [780, 604] on input "text" at bounding box center [791, 603] width 145 height 34
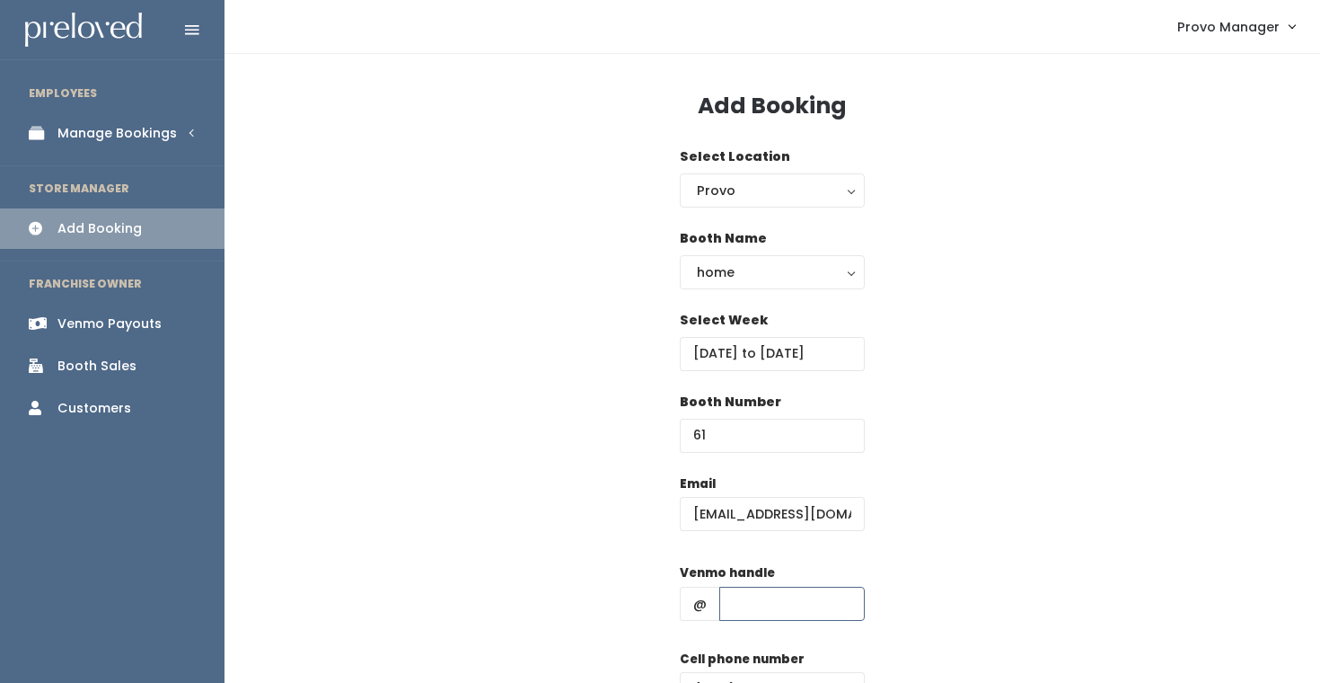
type input "d"
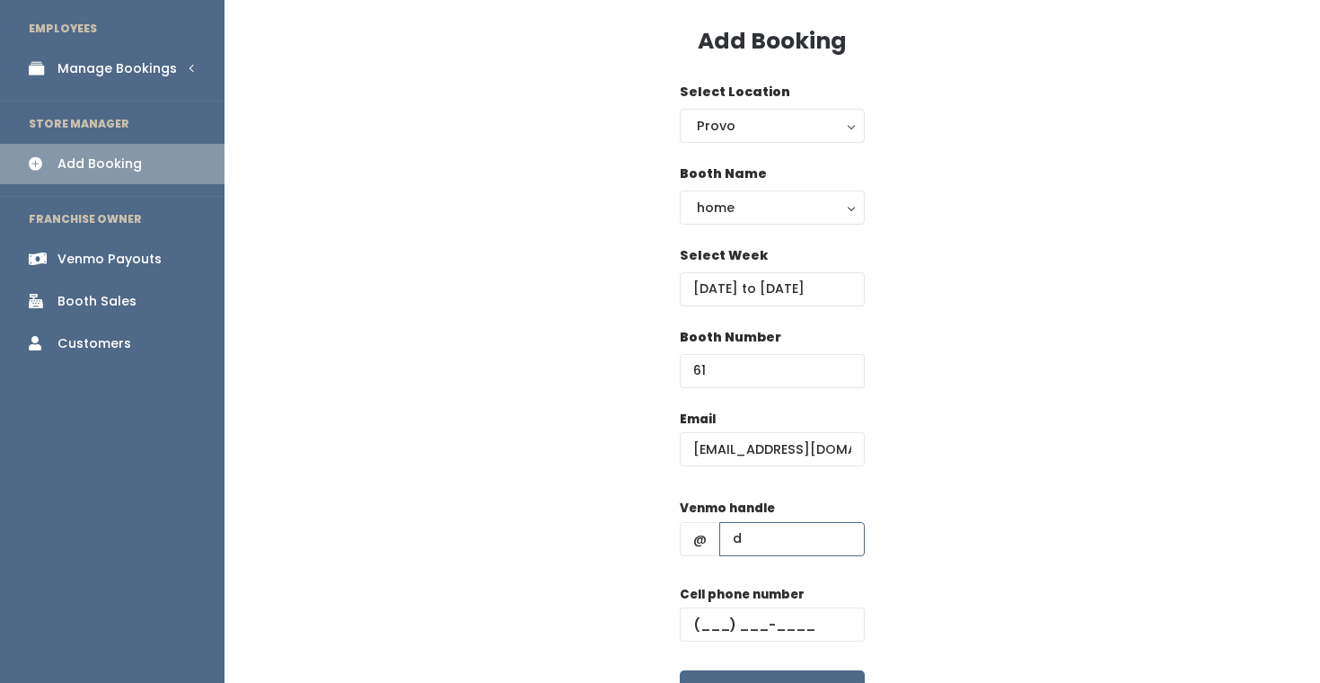
scroll to position [79, 0]
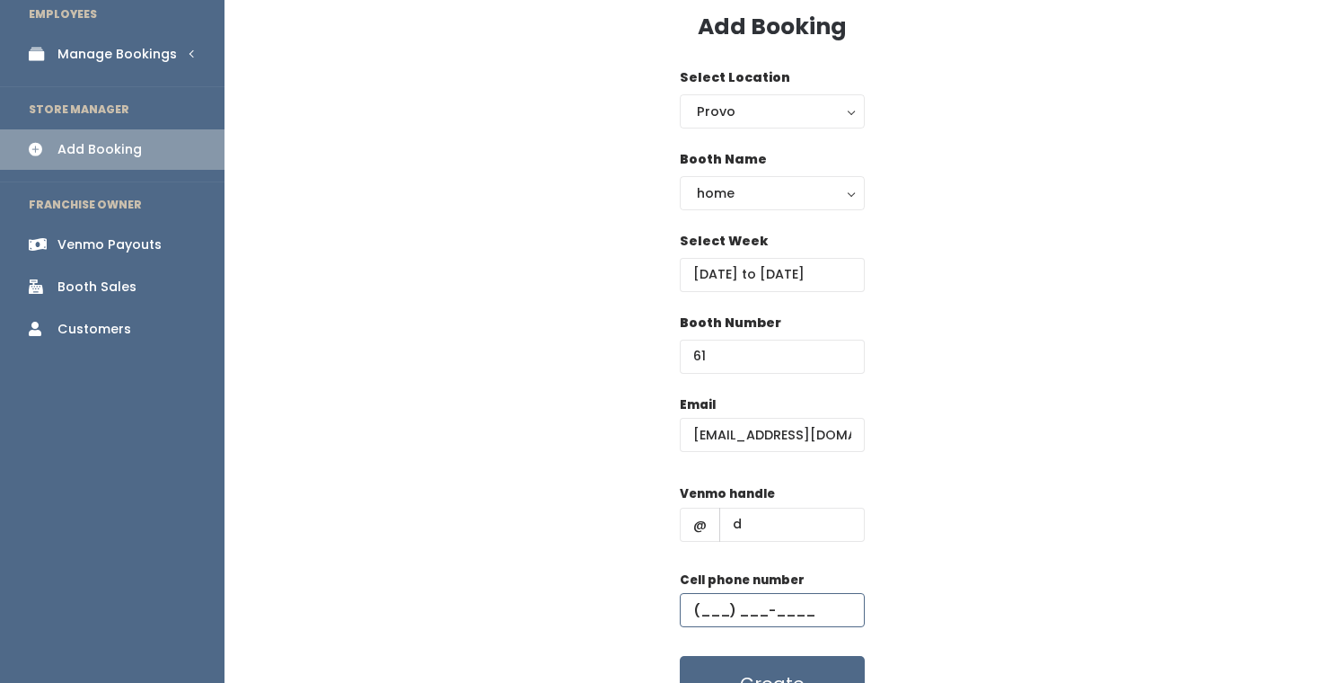
click at [775, 605] on input "text" at bounding box center [772, 610] width 185 height 34
type input "(555) 555-5555"
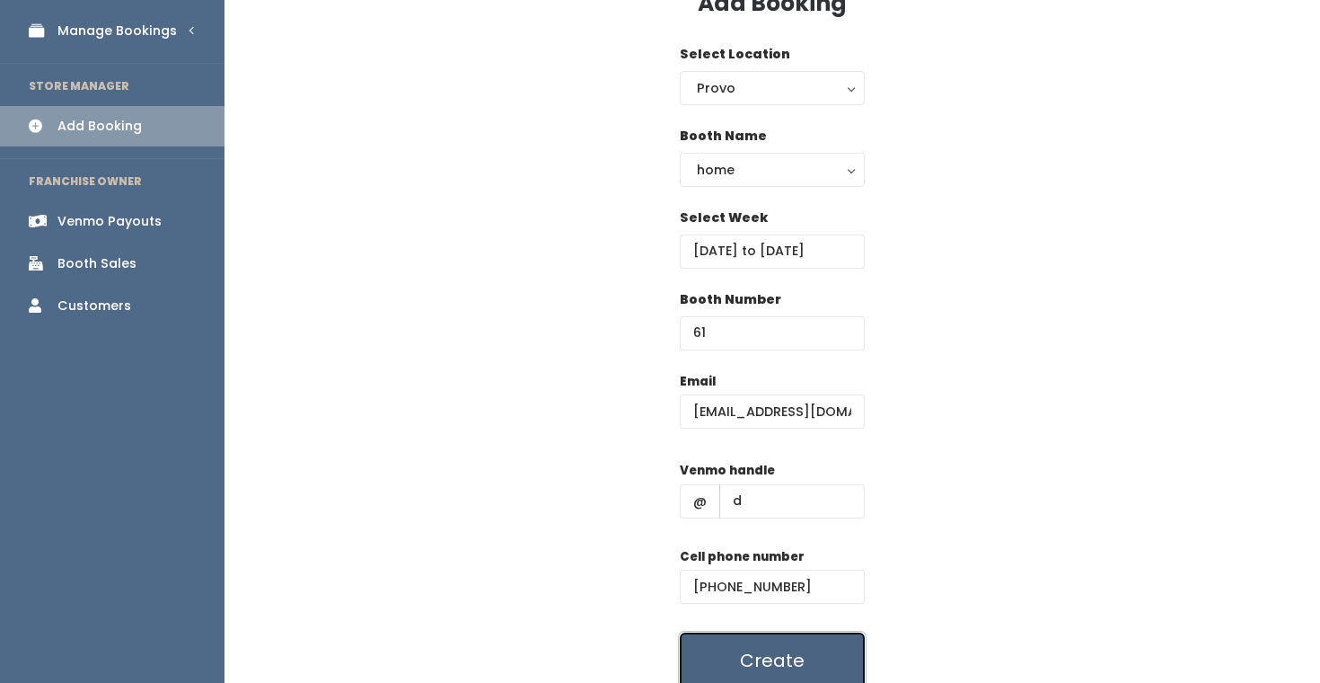
click at [761, 637] on button "Create" at bounding box center [772, 660] width 185 height 56
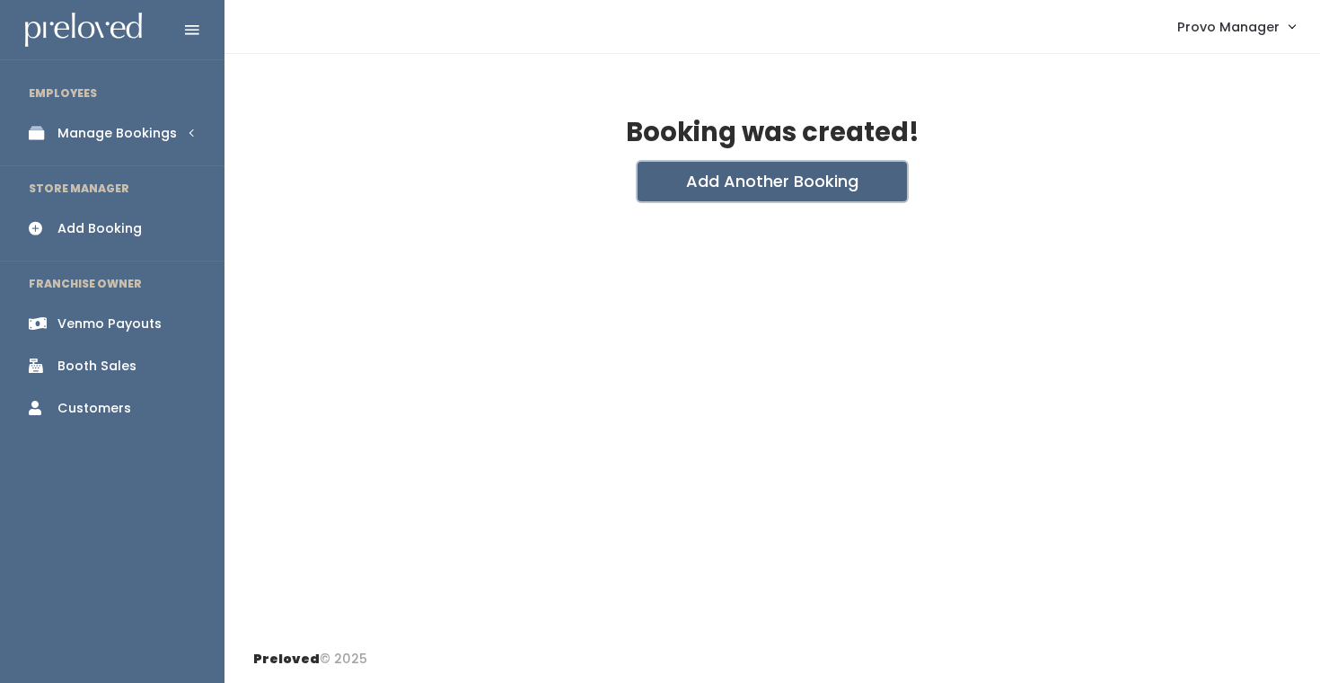
click at [792, 171] on button "Add Another Booking" at bounding box center [772, 182] width 269 height 40
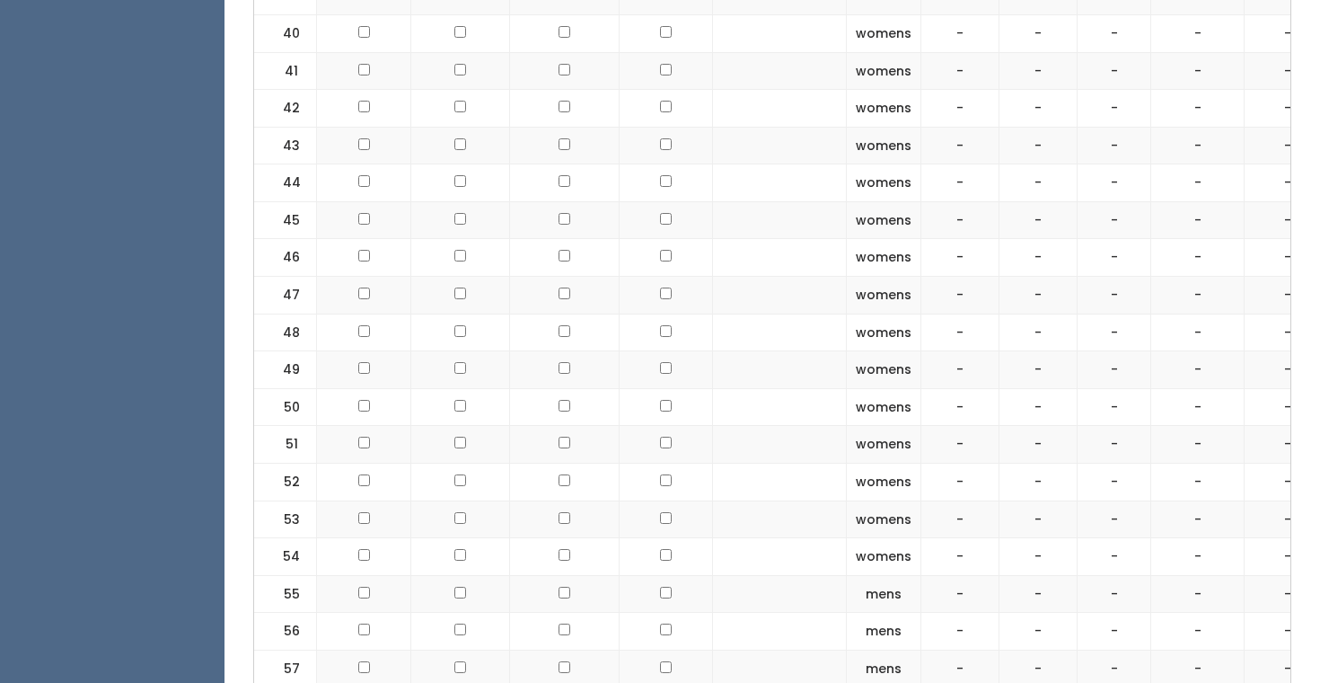
scroll to position [2619, 0]
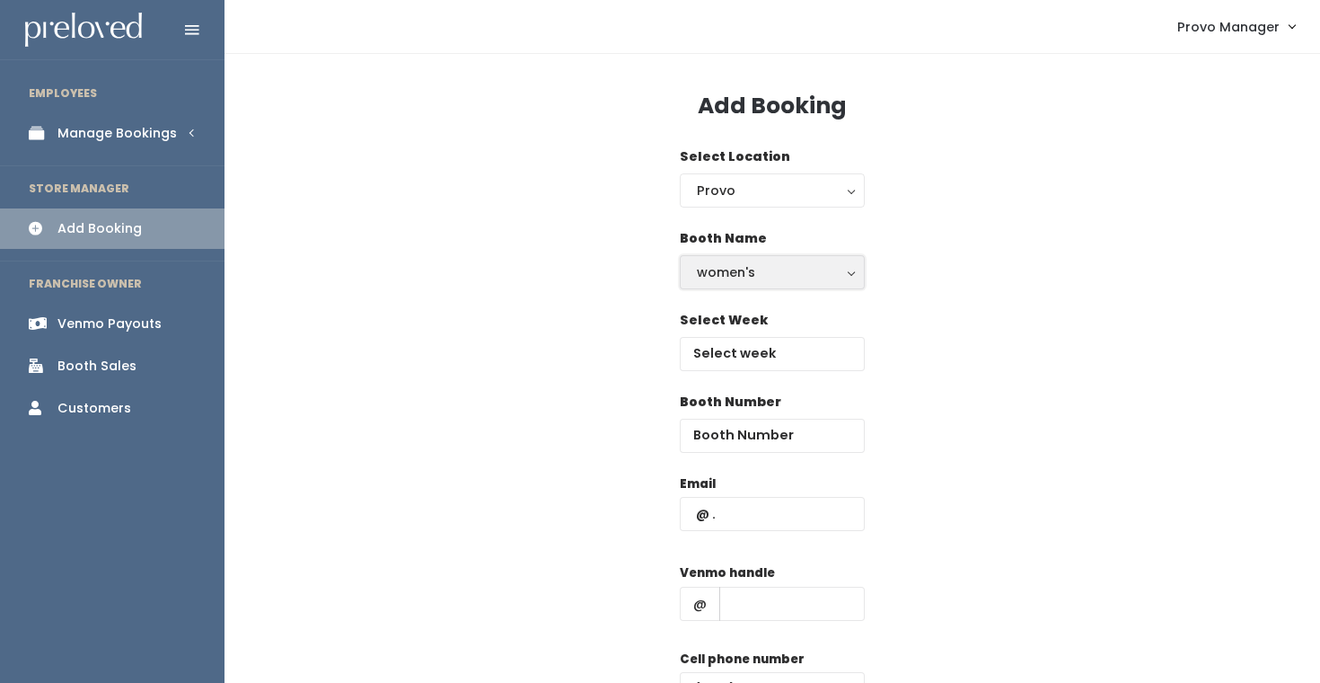
click at [758, 266] on div "women's" at bounding box center [772, 272] width 151 height 20
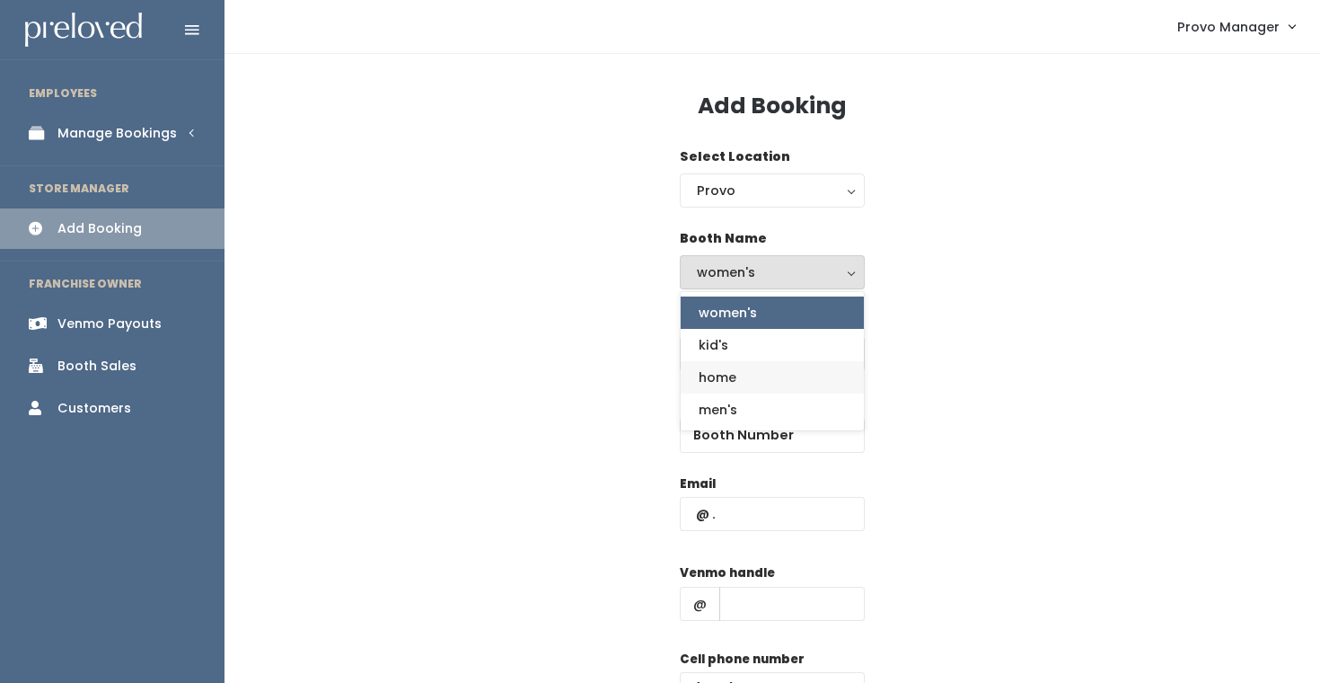
click at [753, 387] on link "home" at bounding box center [772, 377] width 183 height 32
select select "home"
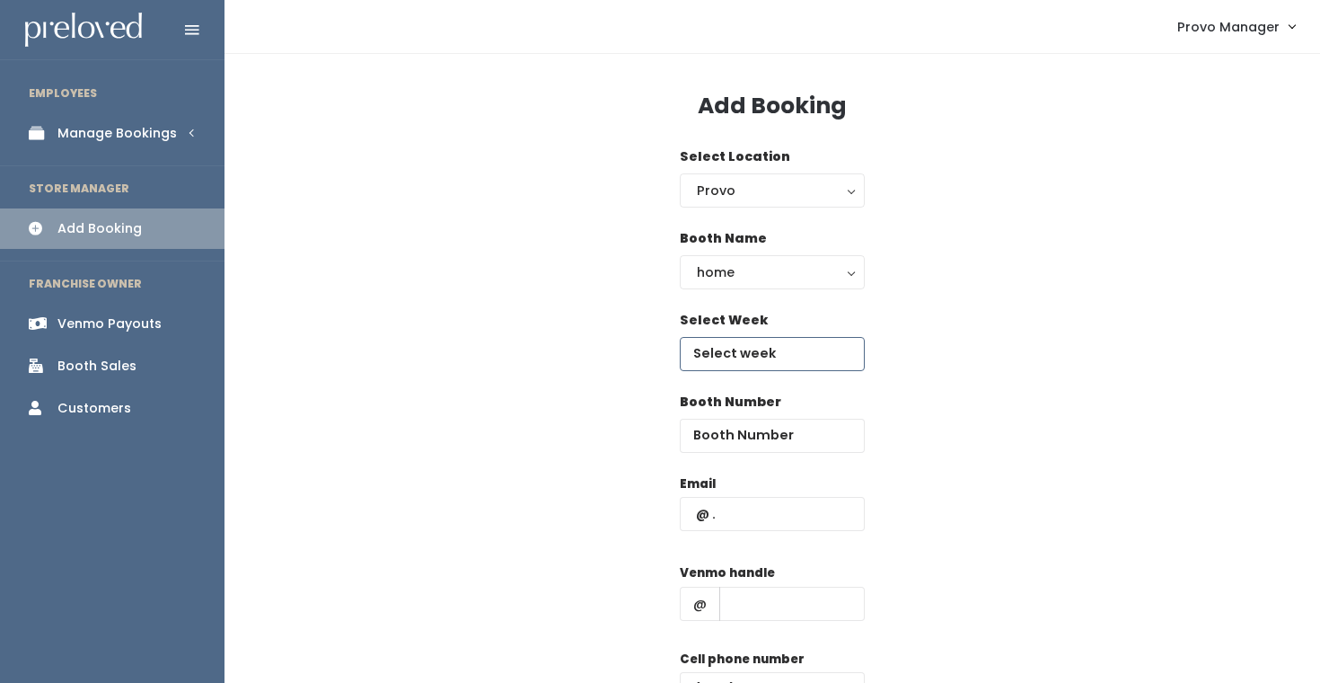
click at [742, 350] on input "text" at bounding box center [772, 354] width 185 height 34
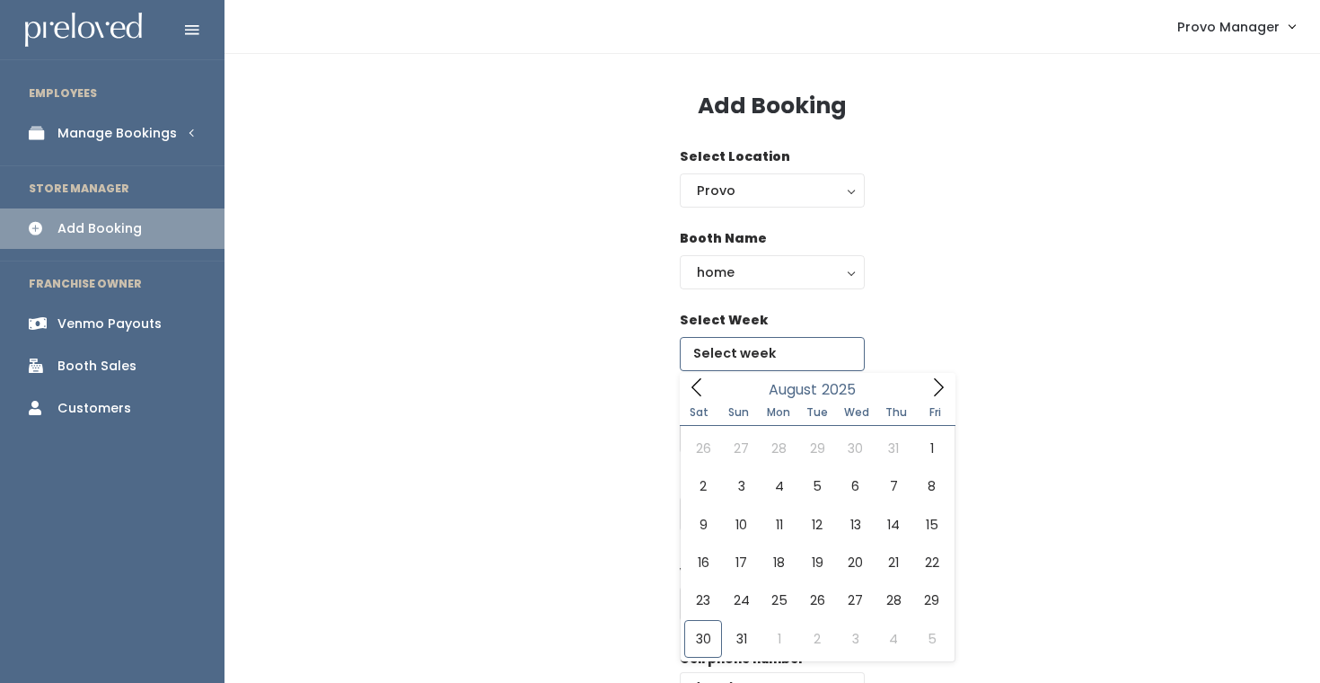
click at [946, 382] on icon at bounding box center [939, 387] width 20 height 20
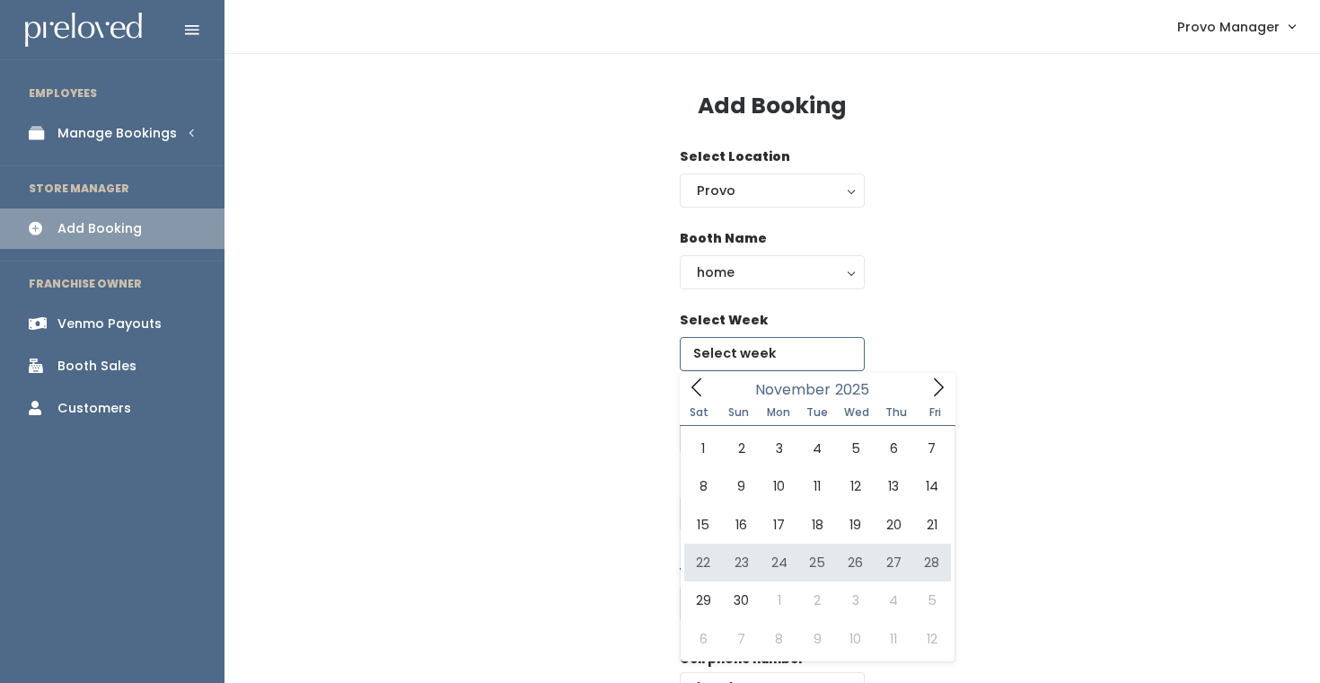
type input "November 22 to November 28"
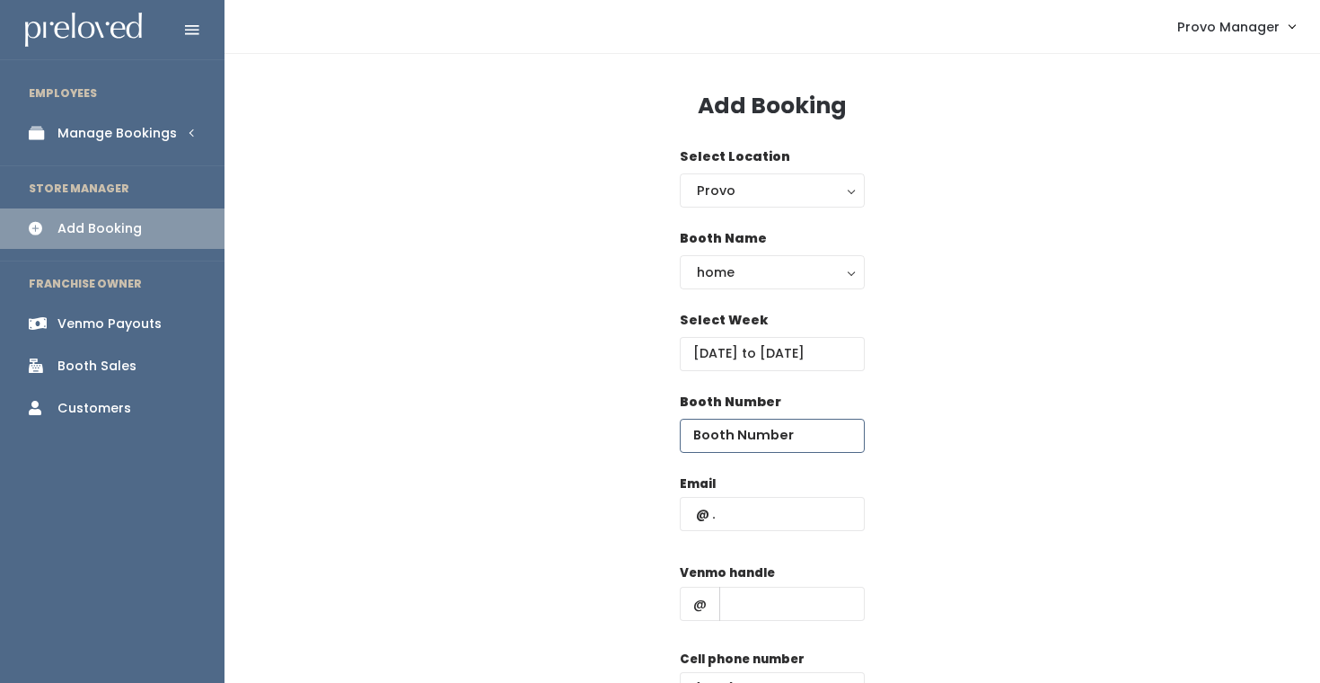
click at [724, 447] on input "number" at bounding box center [772, 435] width 185 height 34
type input "61"
click at [742, 508] on input "text" at bounding box center [772, 514] width 185 height 34
type input "charityhomer@gmail.com"
click at [806, 601] on input "text" at bounding box center [791, 603] width 145 height 34
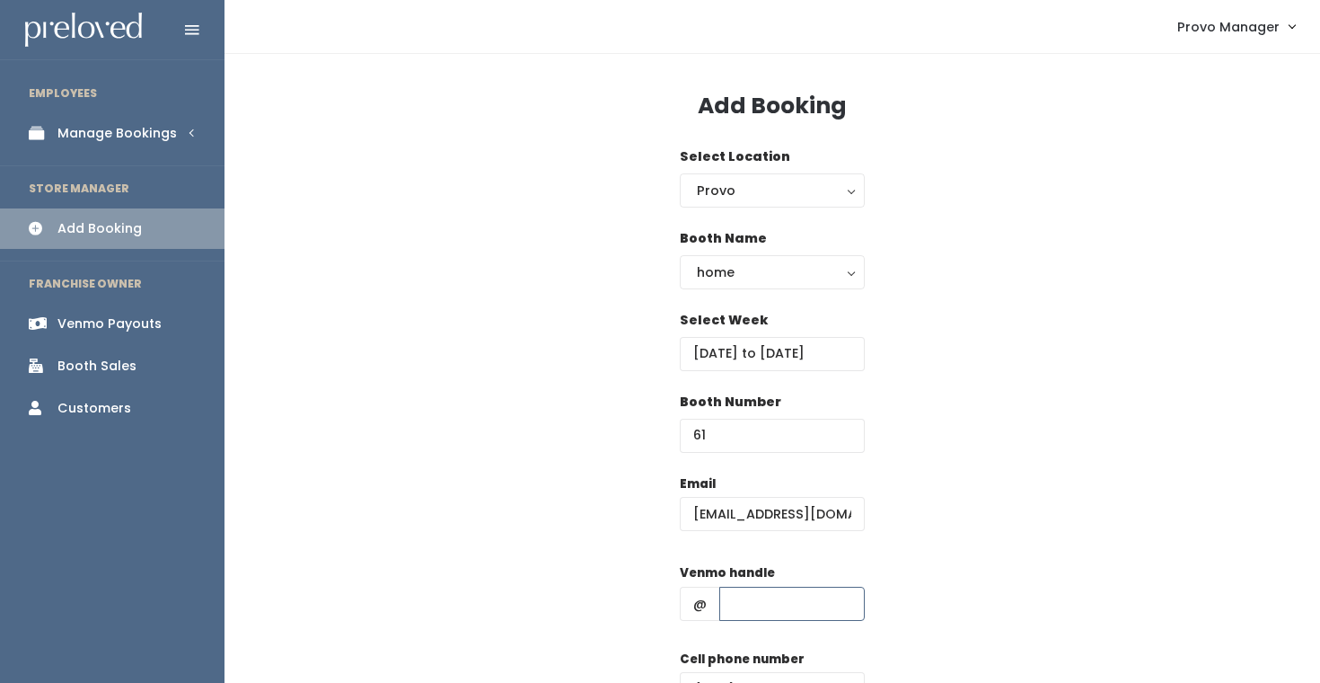
type input "d"
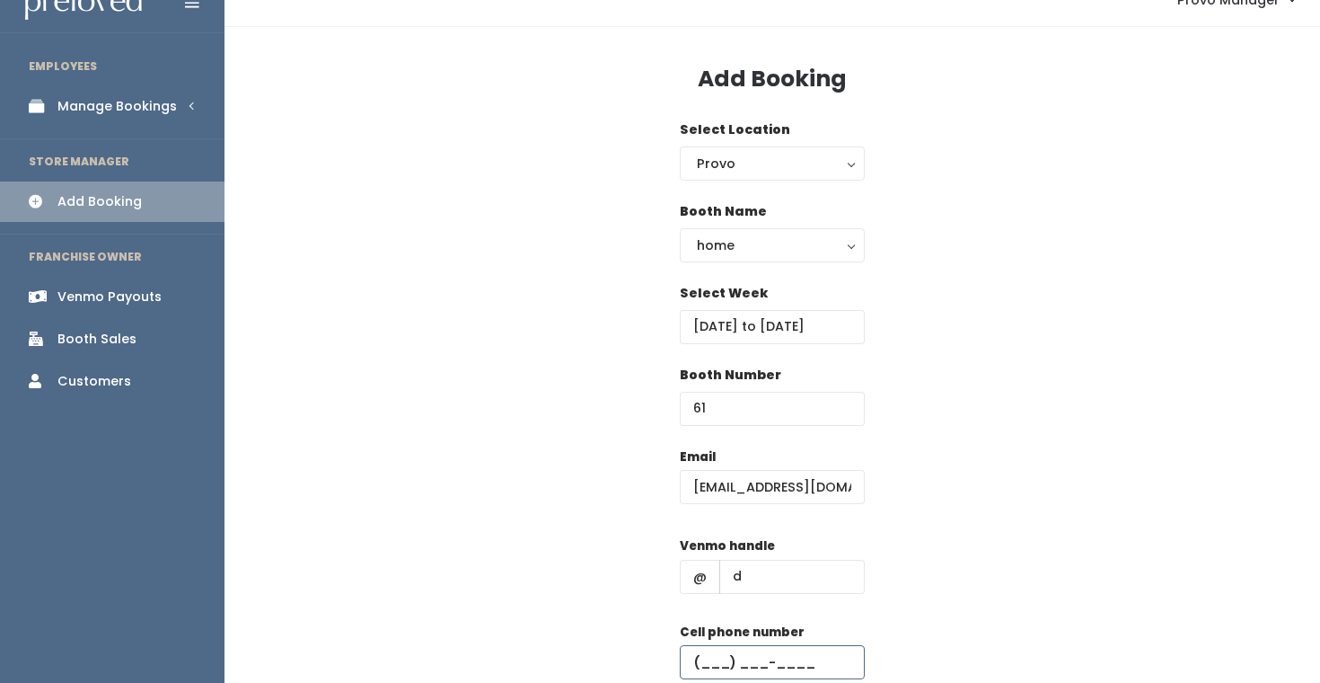
click at [776, 661] on input "text" at bounding box center [772, 662] width 185 height 34
type input "[PHONE_NUMBER]"
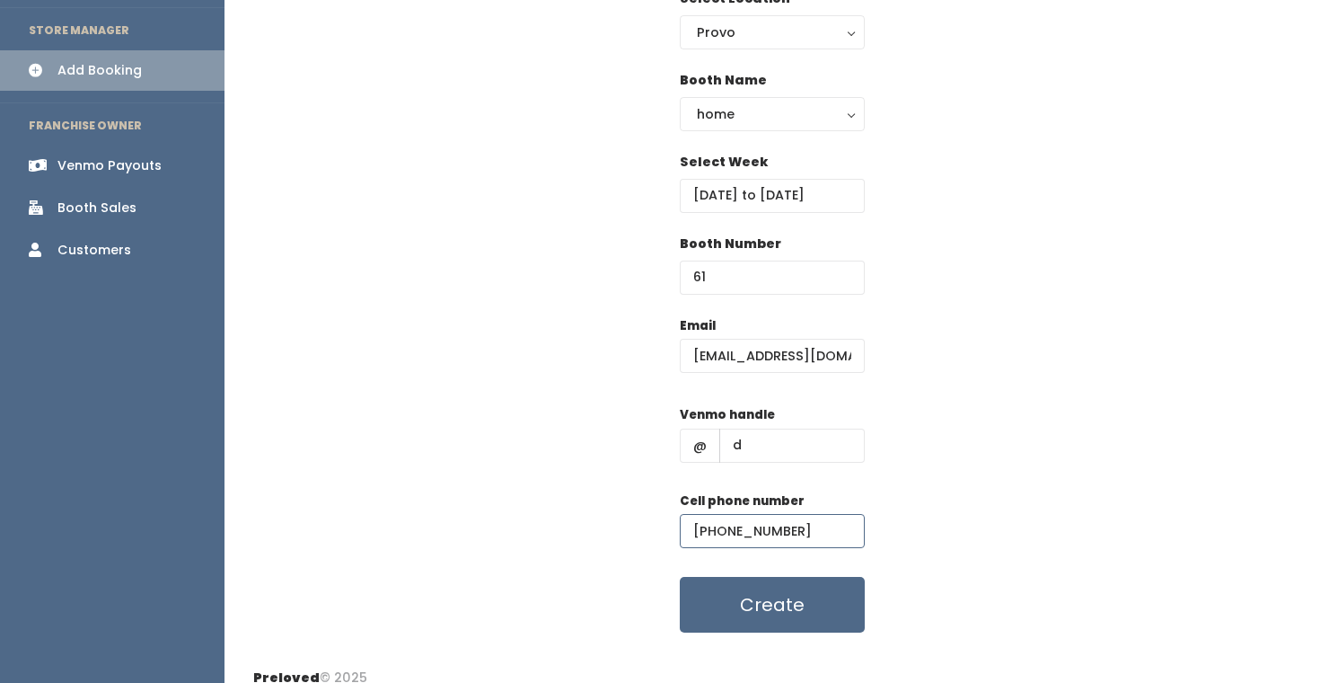
scroll to position [177, 0]
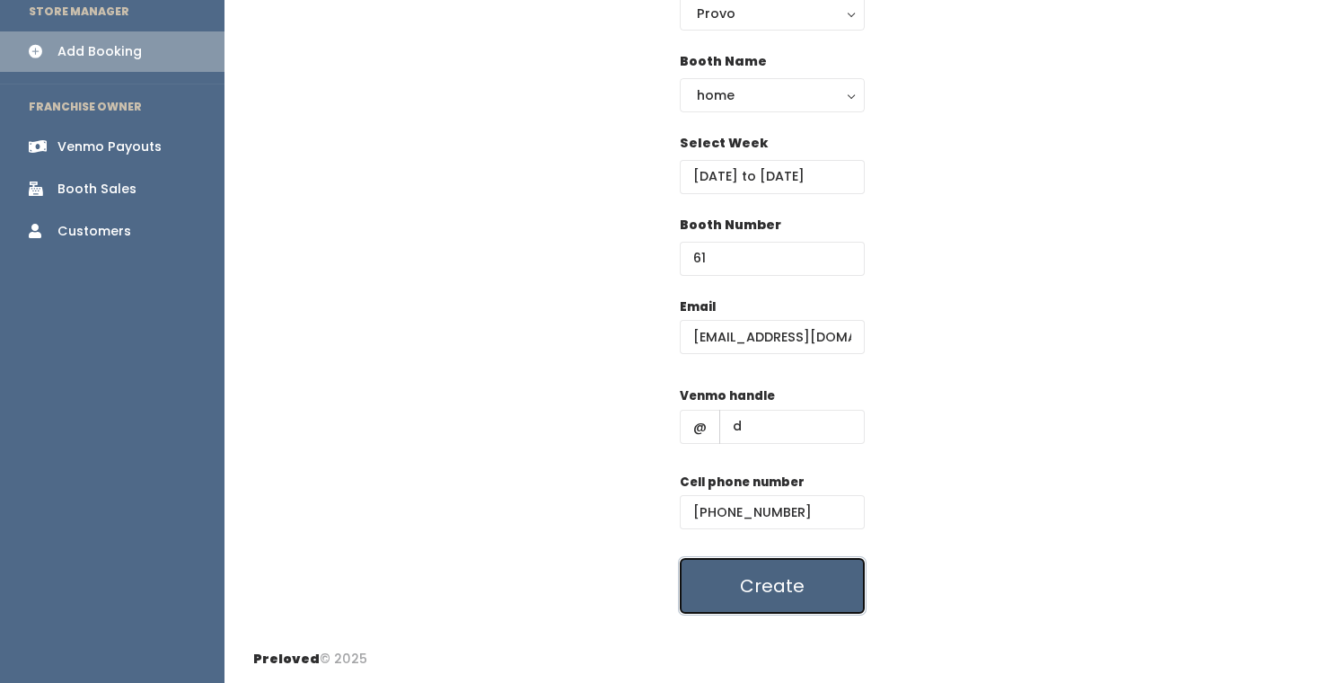
click at [773, 607] on button "Create" at bounding box center [772, 586] width 185 height 56
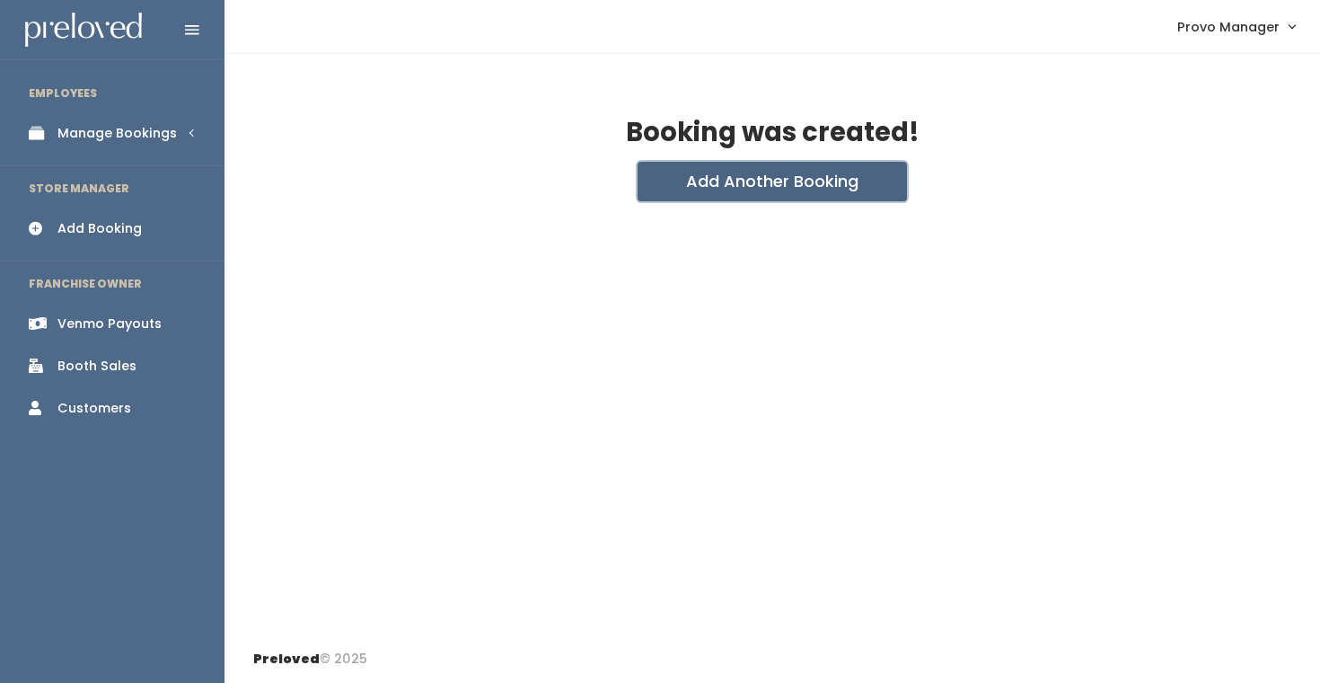
click at [735, 179] on button "Add Another Booking" at bounding box center [772, 182] width 269 height 40
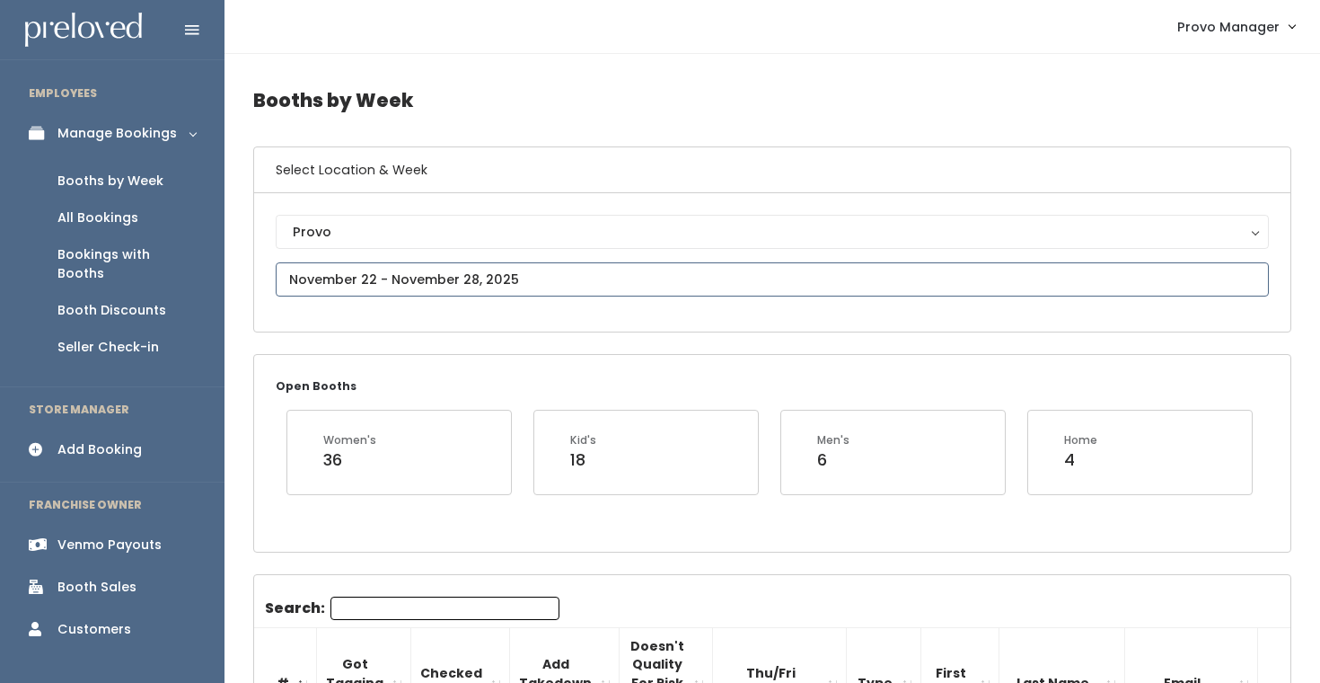
click at [460, 277] on input "text" at bounding box center [772, 279] width 993 height 34
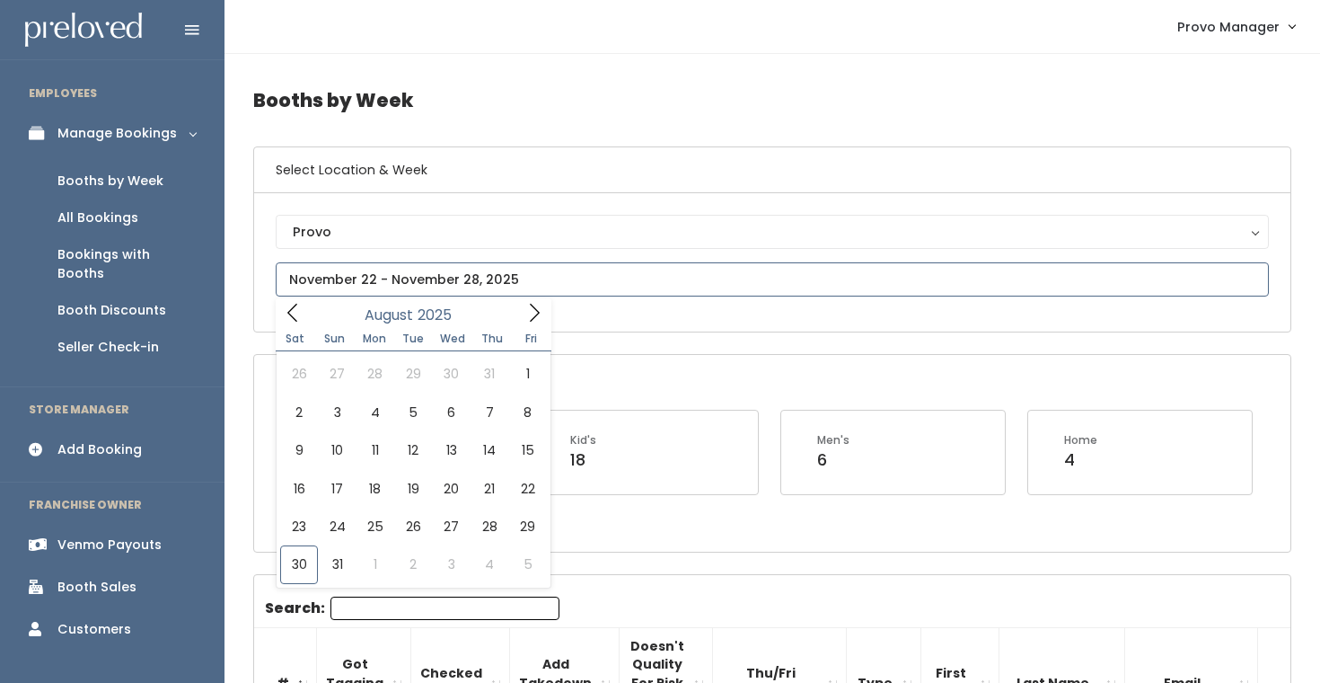
click at [530, 310] on icon at bounding box center [534, 313] width 20 height 20
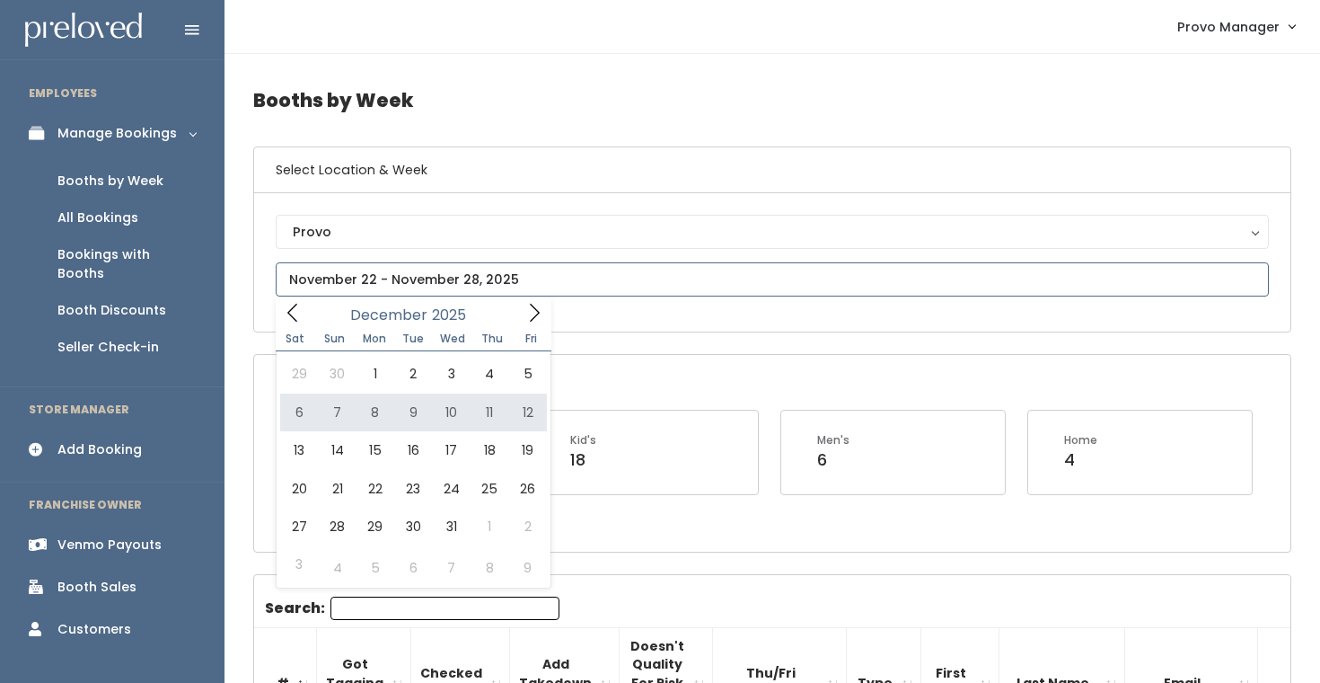
type input "December 6 to December 12"
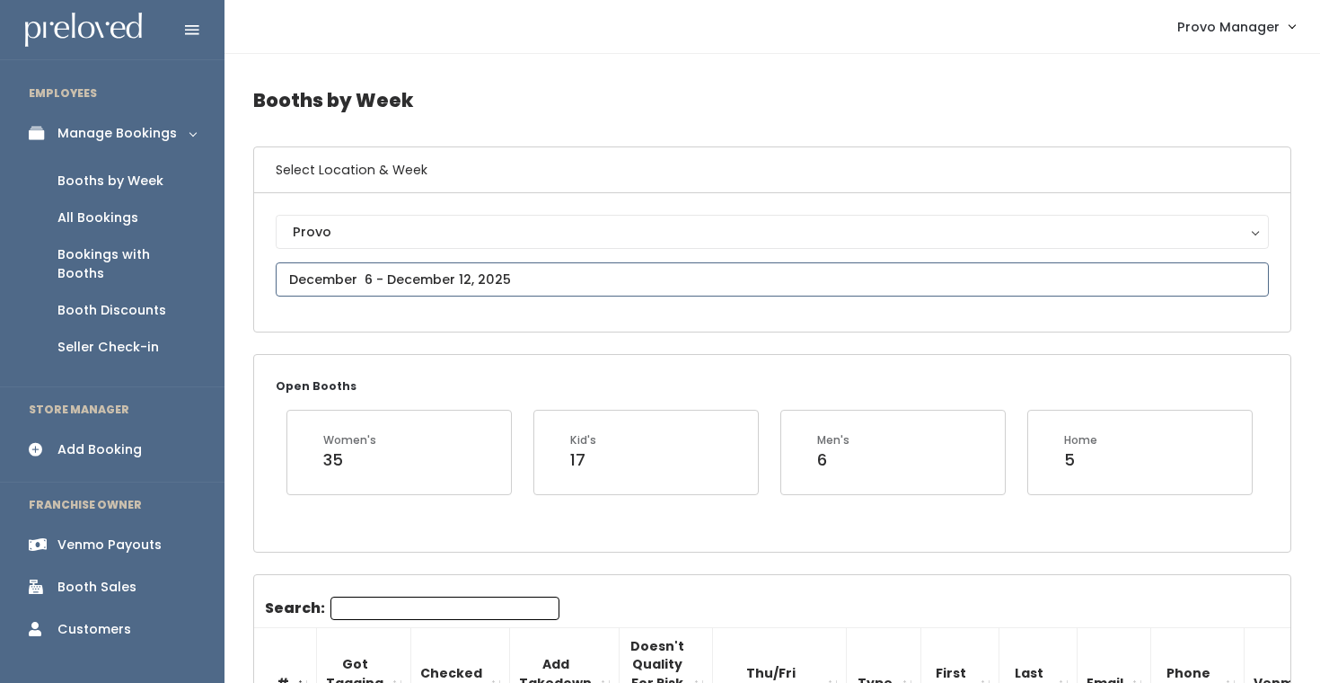
click at [468, 279] on input "text" at bounding box center [772, 279] width 993 height 34
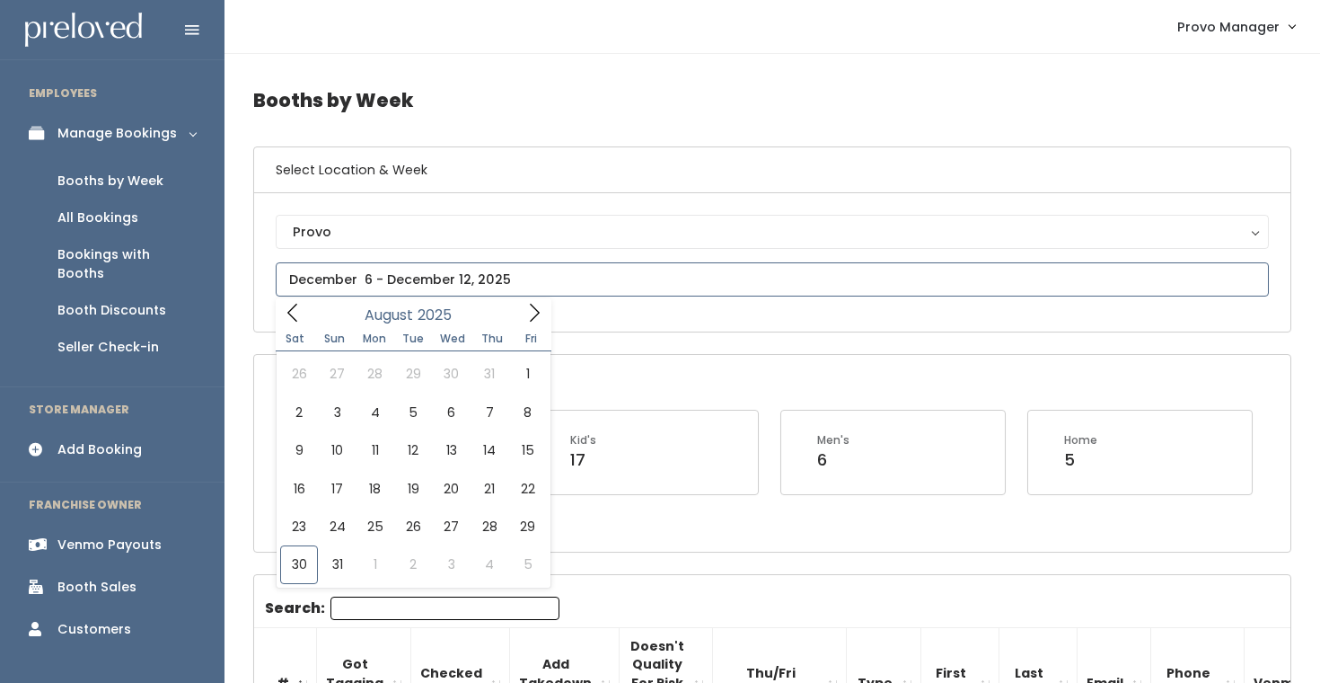
click at [534, 313] on icon at bounding box center [534, 313] width 20 height 20
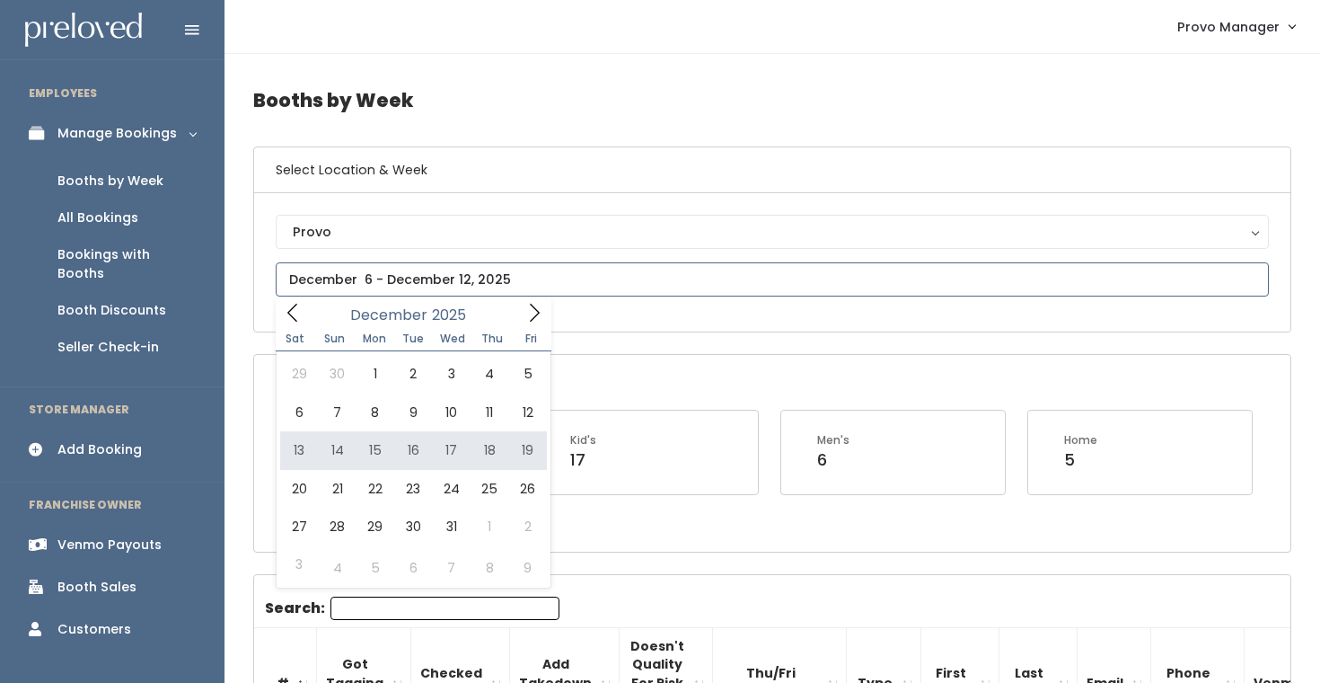
type input "[DATE] to [DATE]"
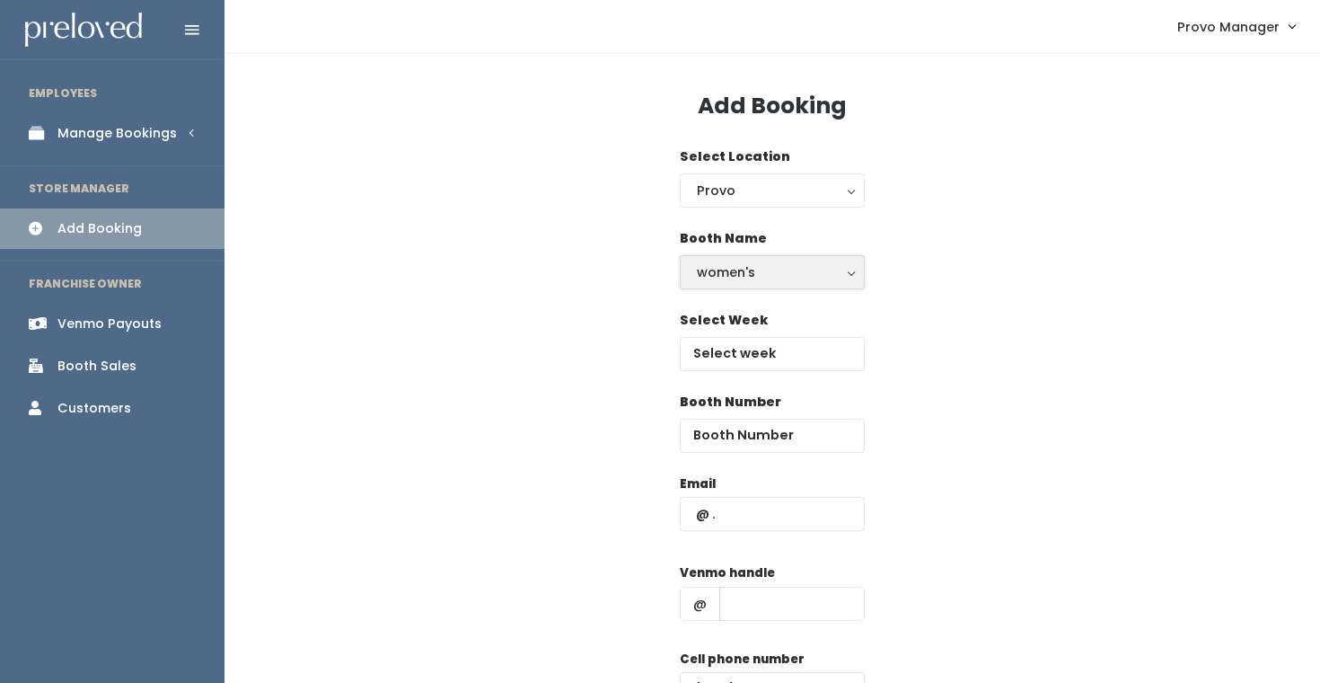
click at [736, 274] on div "women's" at bounding box center [772, 272] width 151 height 20
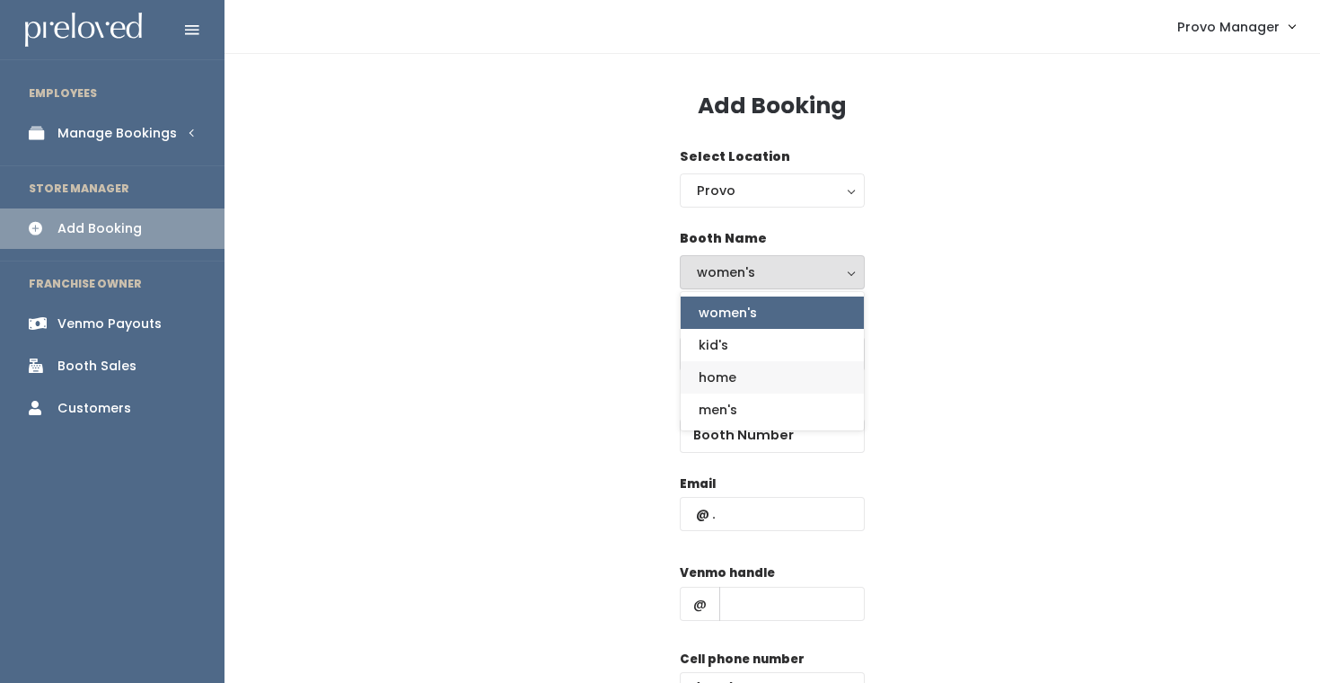
click at [783, 371] on link "home" at bounding box center [772, 377] width 183 height 32
select select "home"
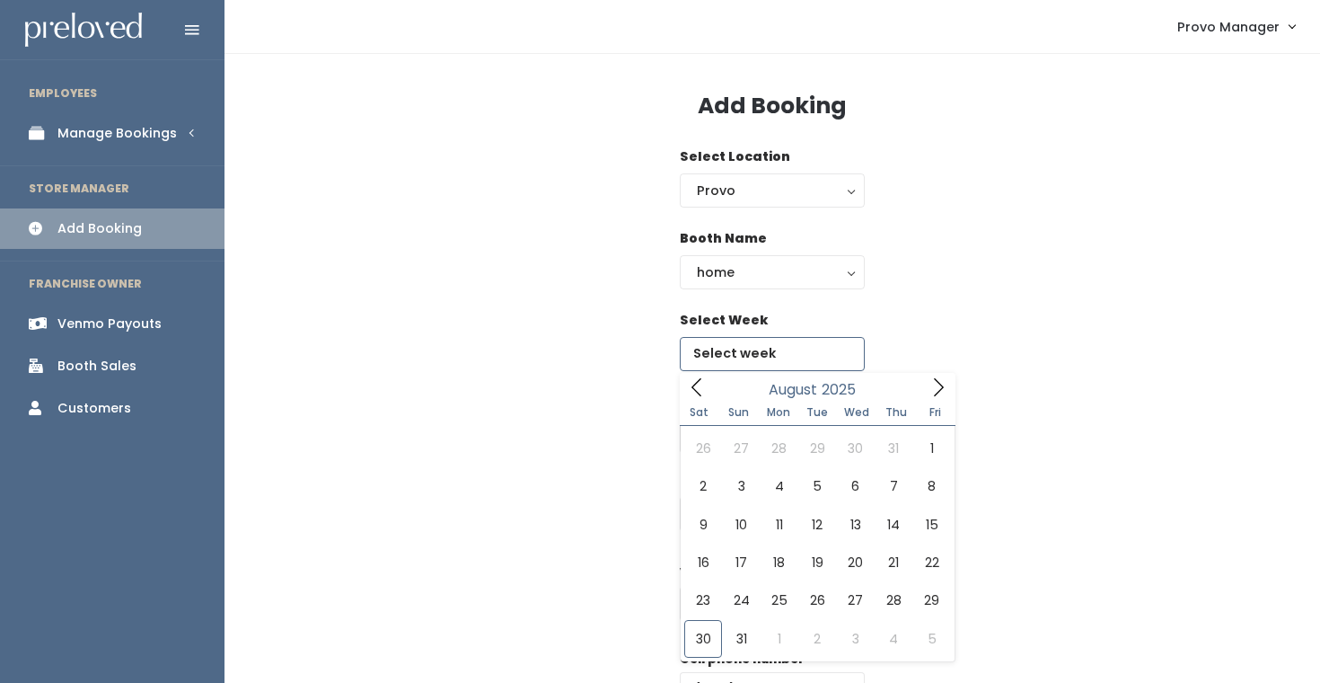
click at [750, 352] on input "text" at bounding box center [772, 354] width 185 height 34
click at [945, 392] on icon at bounding box center [939, 387] width 20 height 20
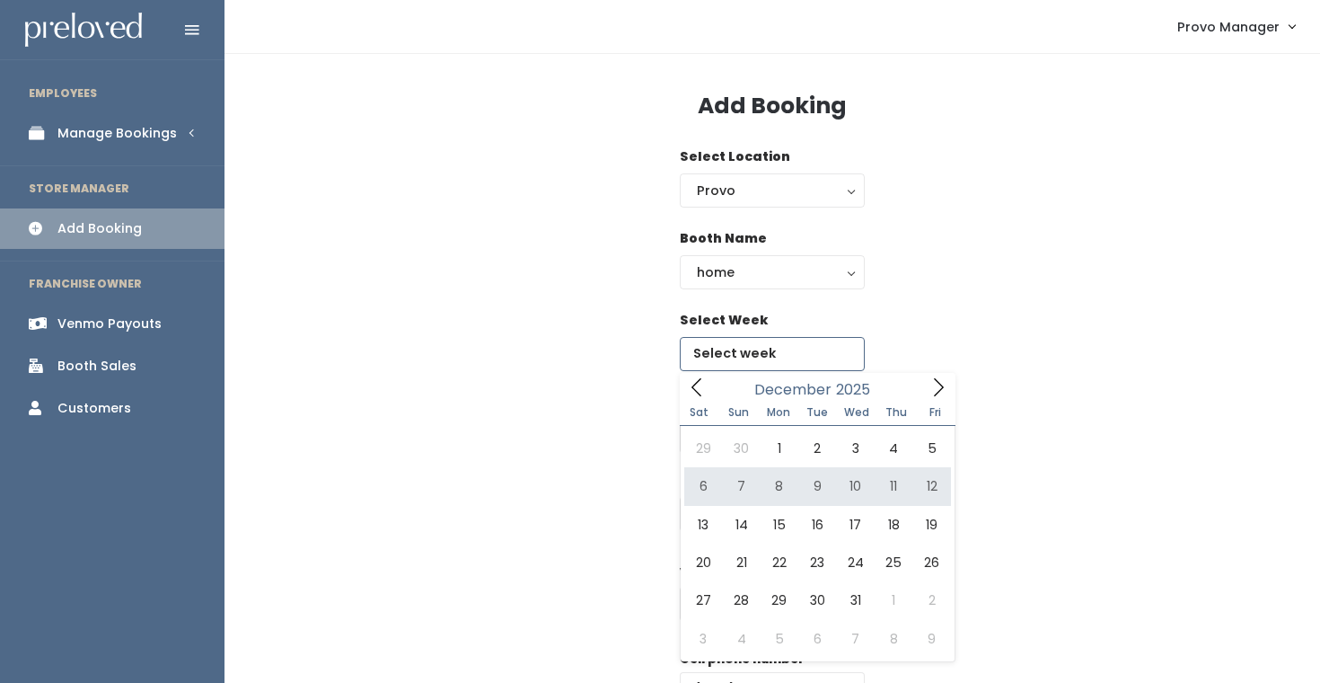
type input "December 6 to December 12"
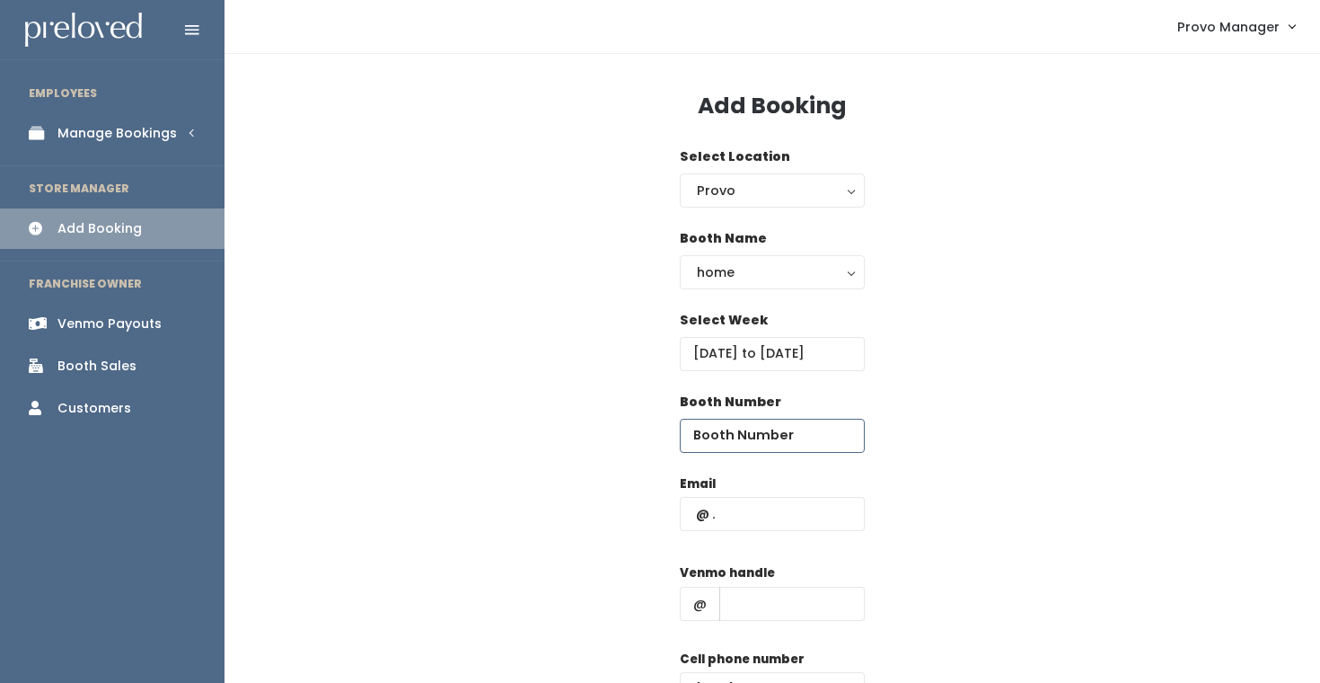
click at [781, 425] on input "number" at bounding box center [772, 435] width 185 height 34
type input "61"
click at [775, 507] on input "text" at bounding box center [772, 514] width 185 height 34
type input "[EMAIL_ADDRESS][DOMAIN_NAME]"
click at [782, 615] on input "text" at bounding box center [791, 603] width 145 height 34
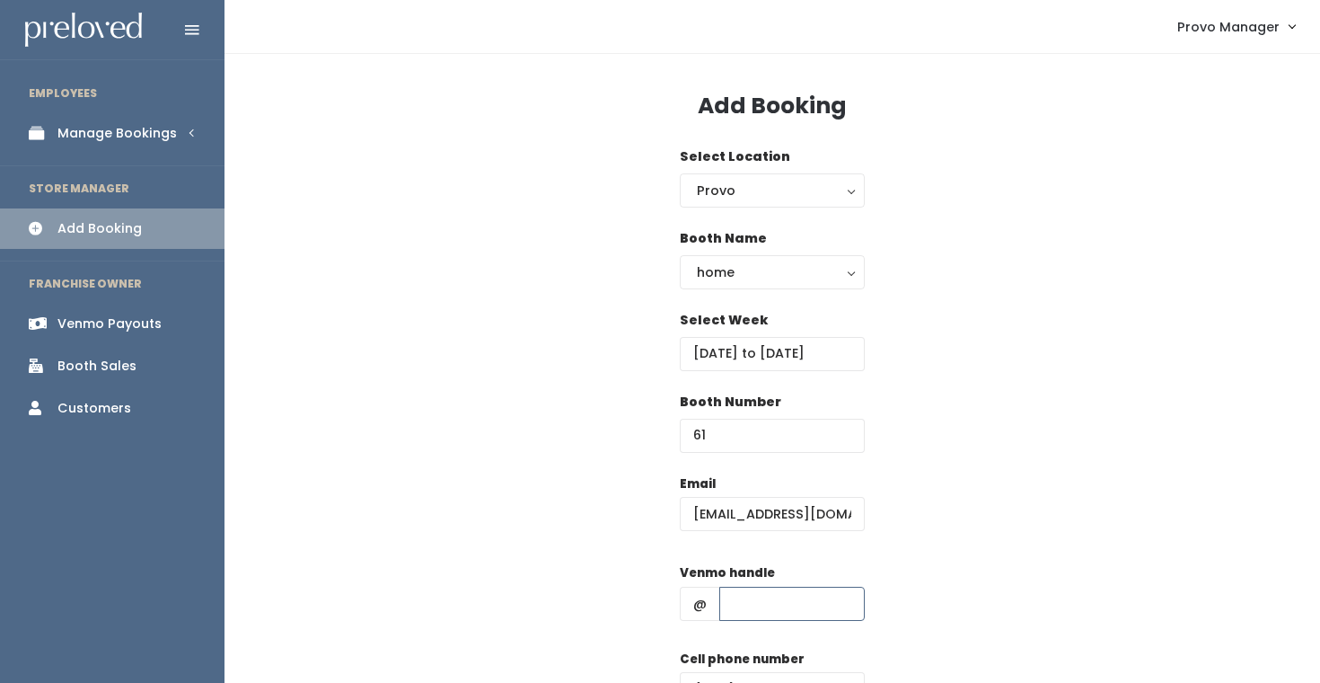
type input "d"
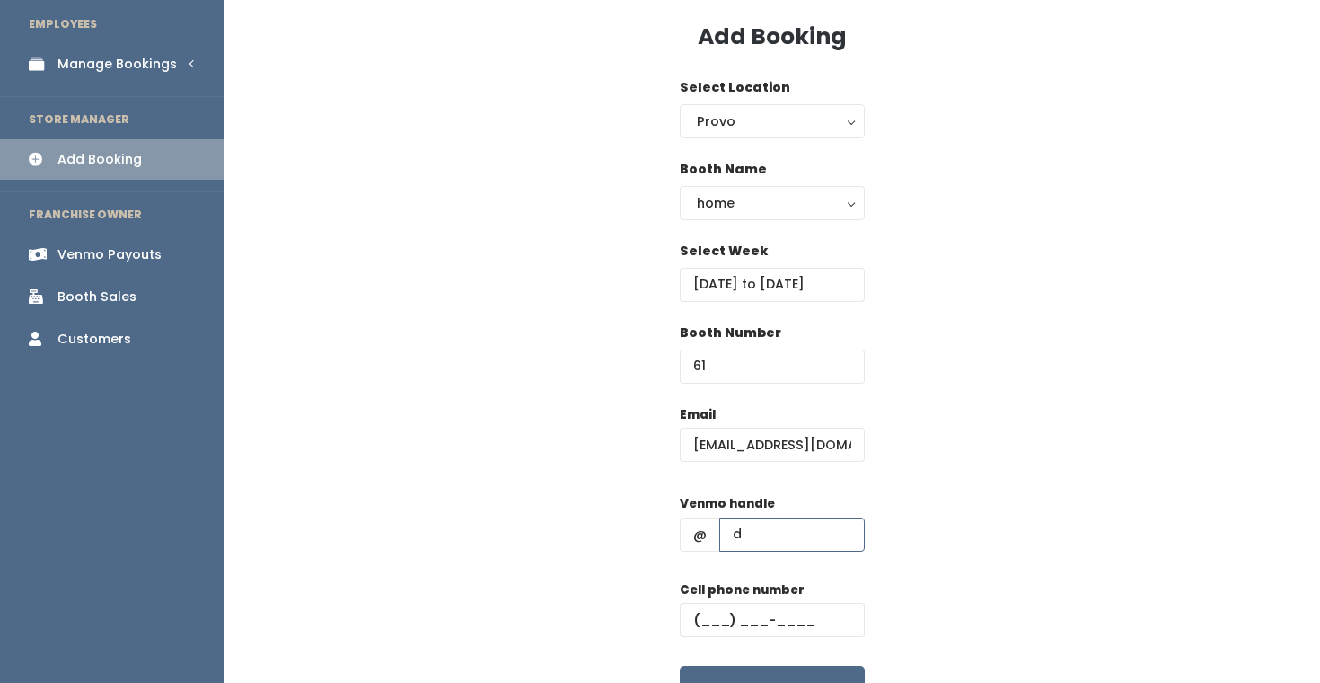
scroll to position [70, 0]
click at [782, 612] on input "text" at bounding box center [772, 619] width 185 height 34
type input "(555) 555-5555"
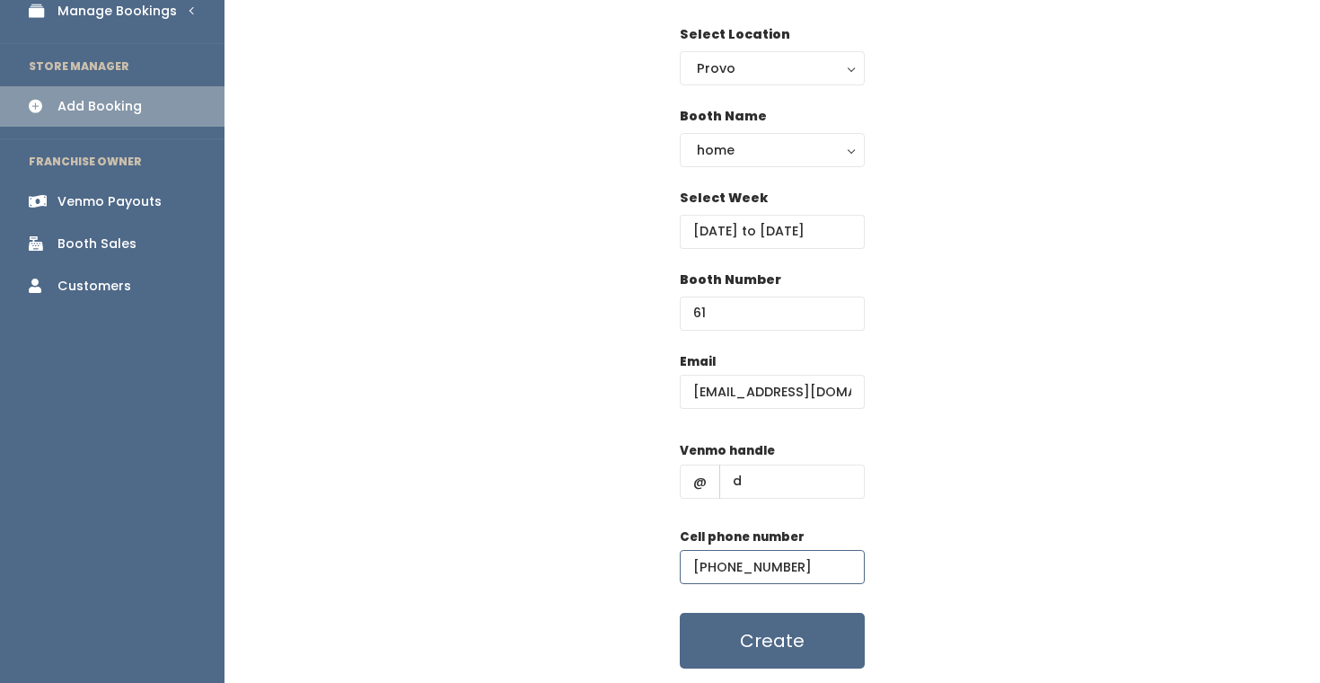
scroll to position [125, 0]
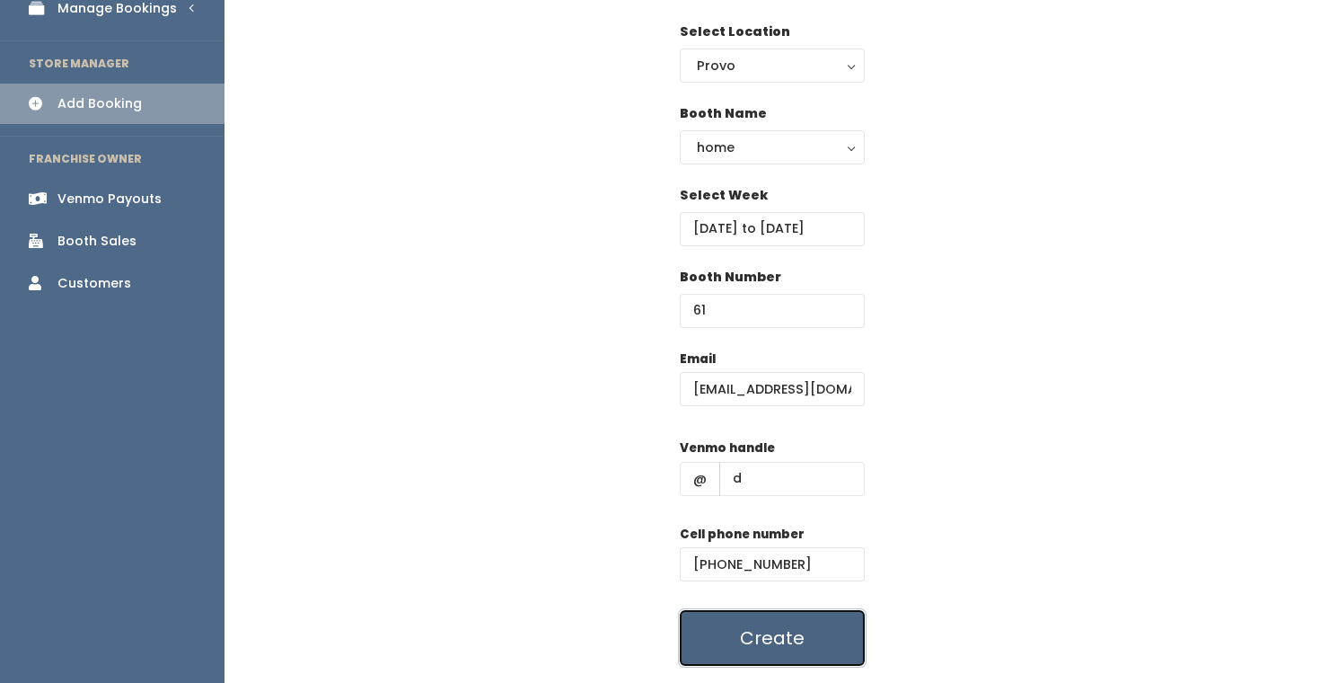
click at [802, 622] on button "Create" at bounding box center [772, 638] width 185 height 56
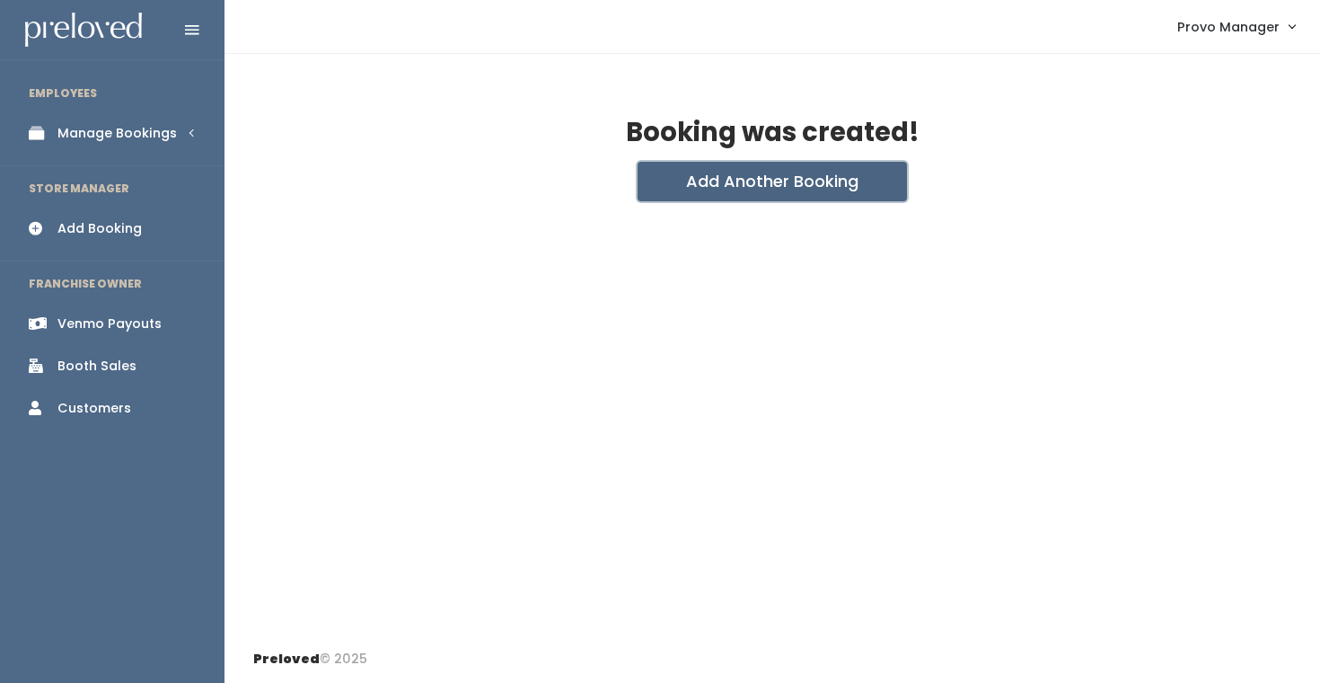
click at [671, 177] on button "Add Another Booking" at bounding box center [772, 182] width 269 height 40
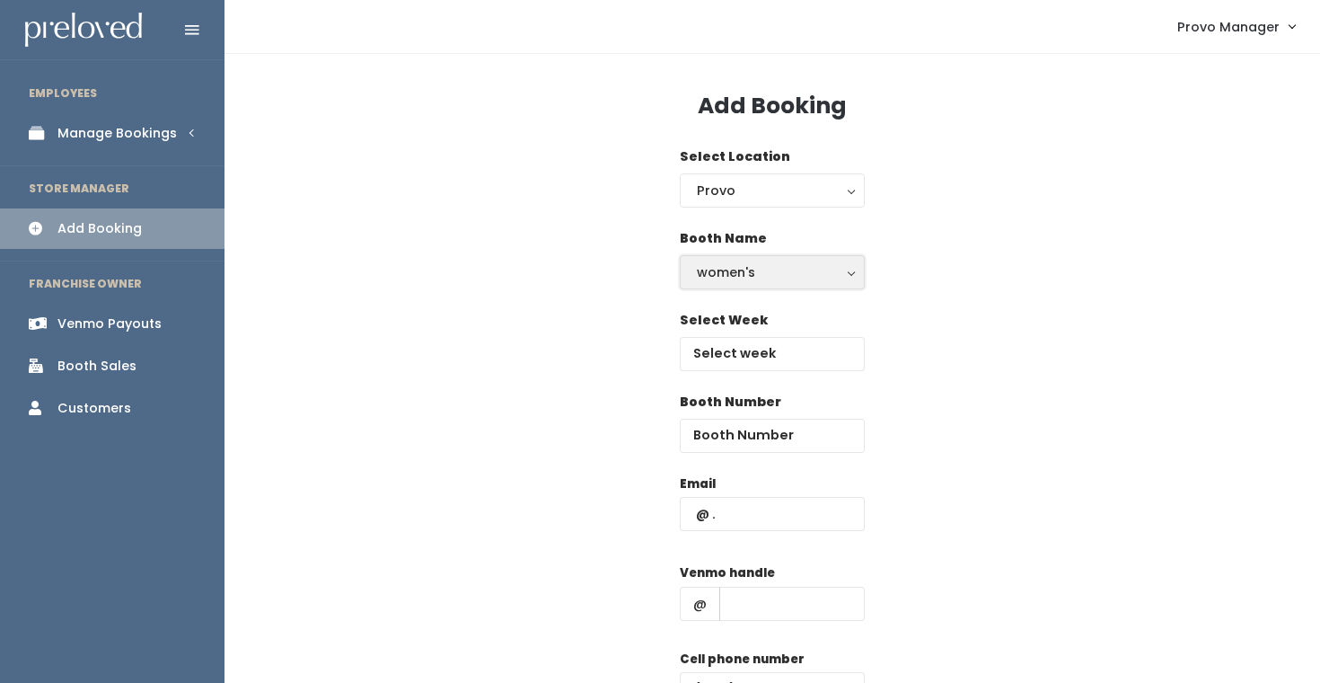
click at [724, 274] on div "women's" at bounding box center [772, 272] width 151 height 20
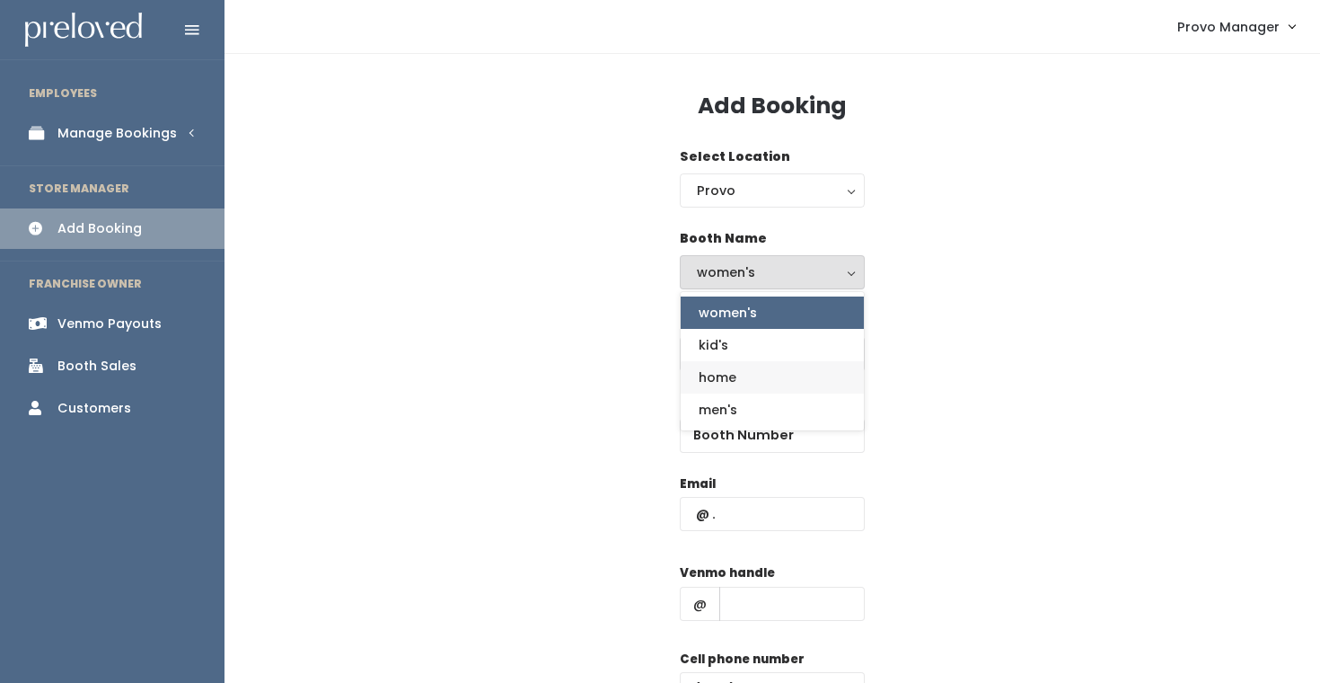
click at [732, 374] on span "home" at bounding box center [718, 377] width 38 height 20
select select "home"
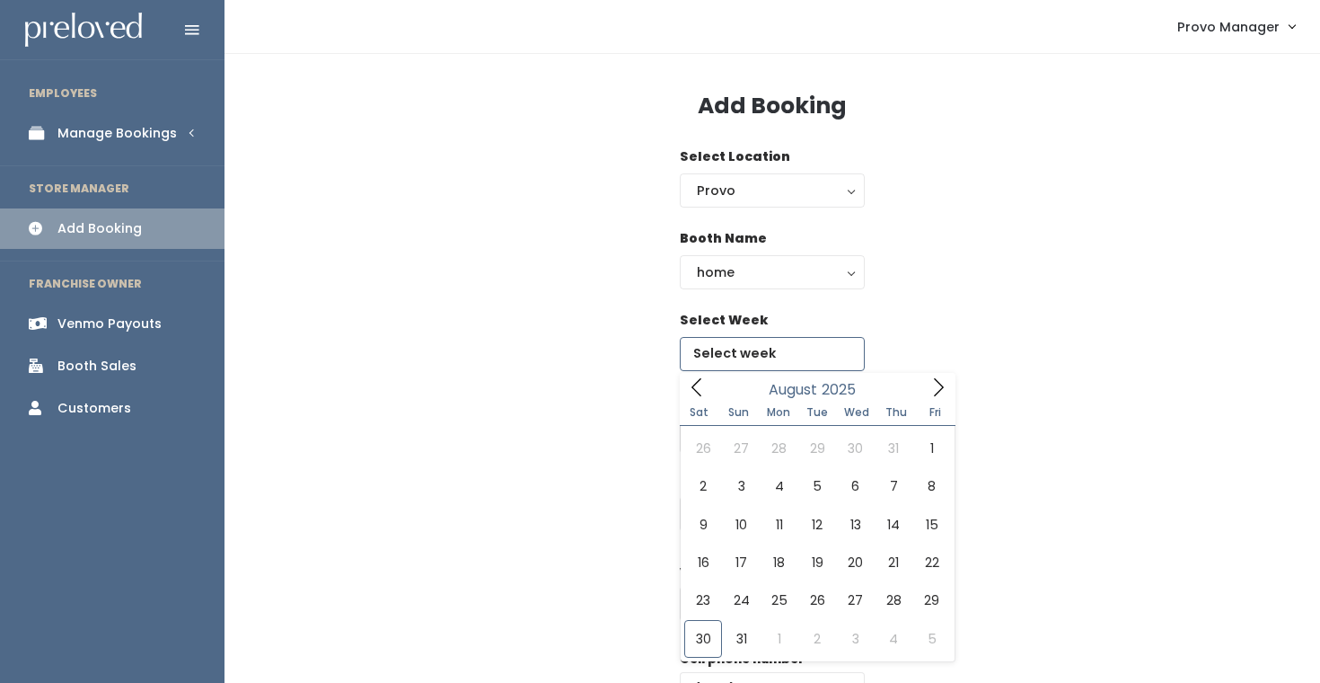
click at [727, 366] on input "text" at bounding box center [772, 354] width 185 height 34
click at [940, 382] on icon at bounding box center [939, 387] width 20 height 20
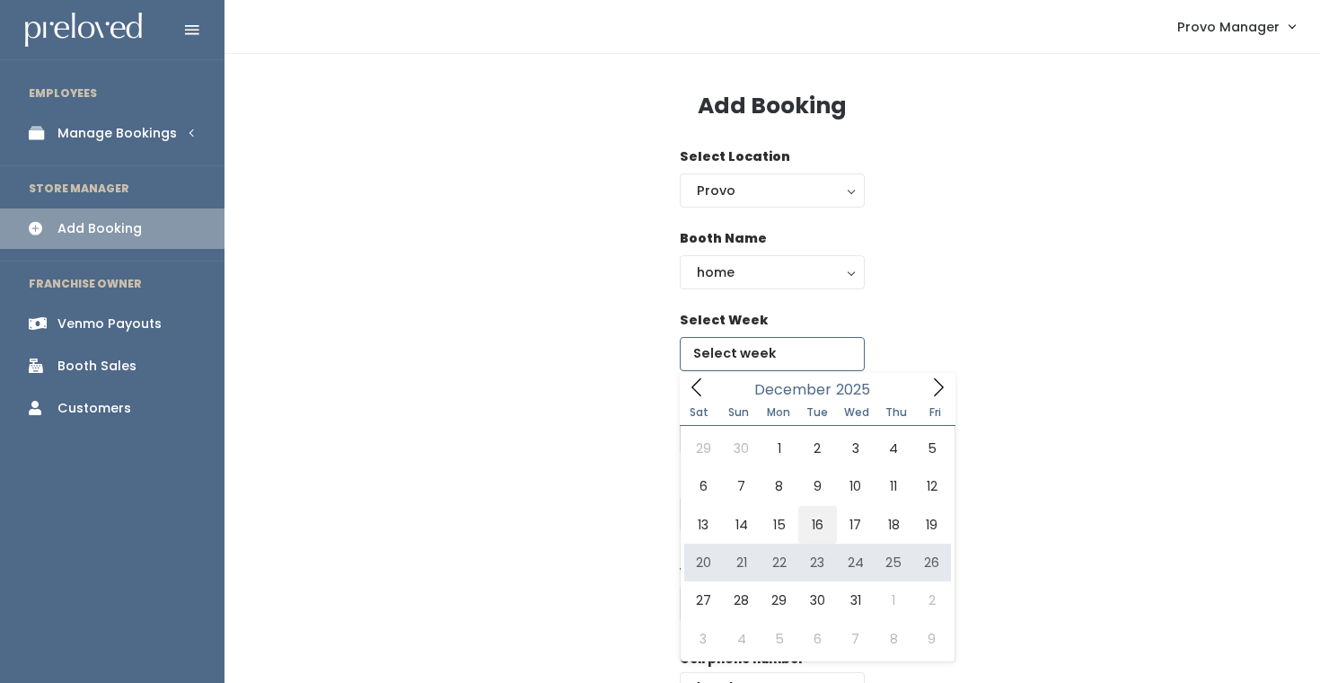
type input "December 13 to December 19"
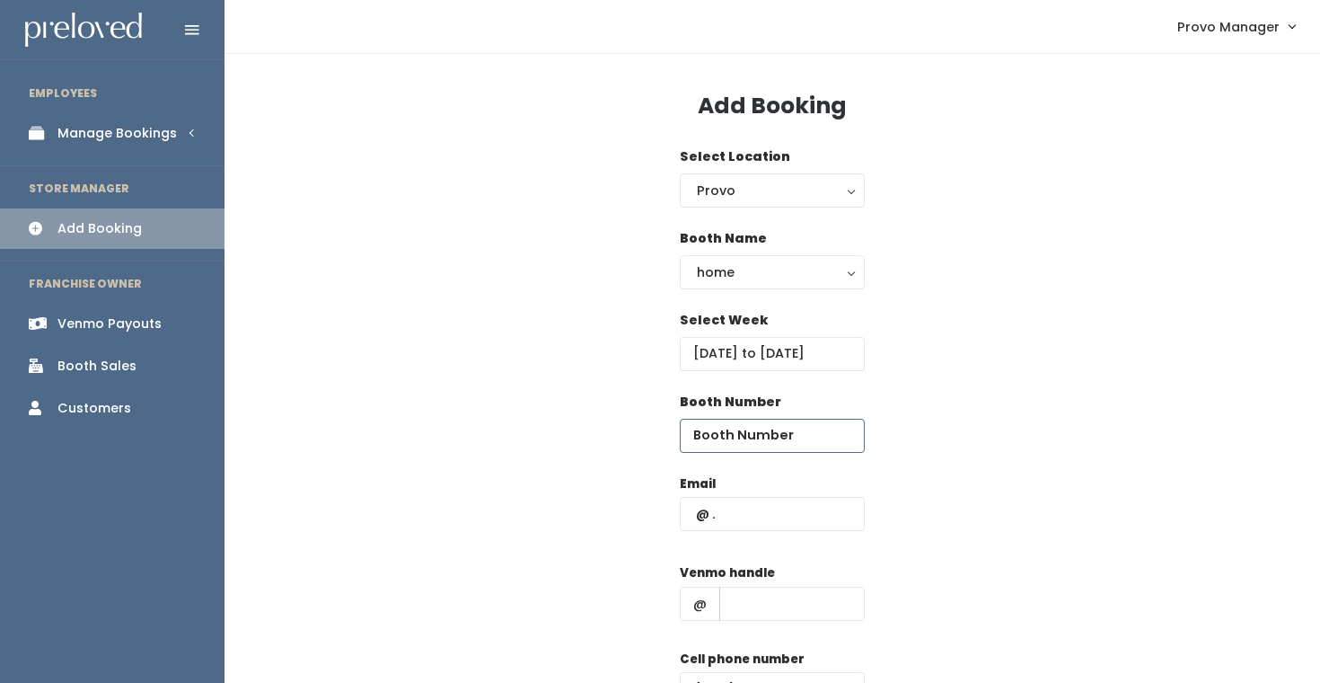
click at [745, 425] on input "number" at bounding box center [772, 435] width 185 height 34
type input "61"
click at [970, 405] on div "Booth Number 61" at bounding box center [772, 433] width 1038 height 82
click at [789, 445] on input "61" at bounding box center [772, 435] width 185 height 34
click at [805, 508] on input "text" at bounding box center [772, 514] width 185 height 34
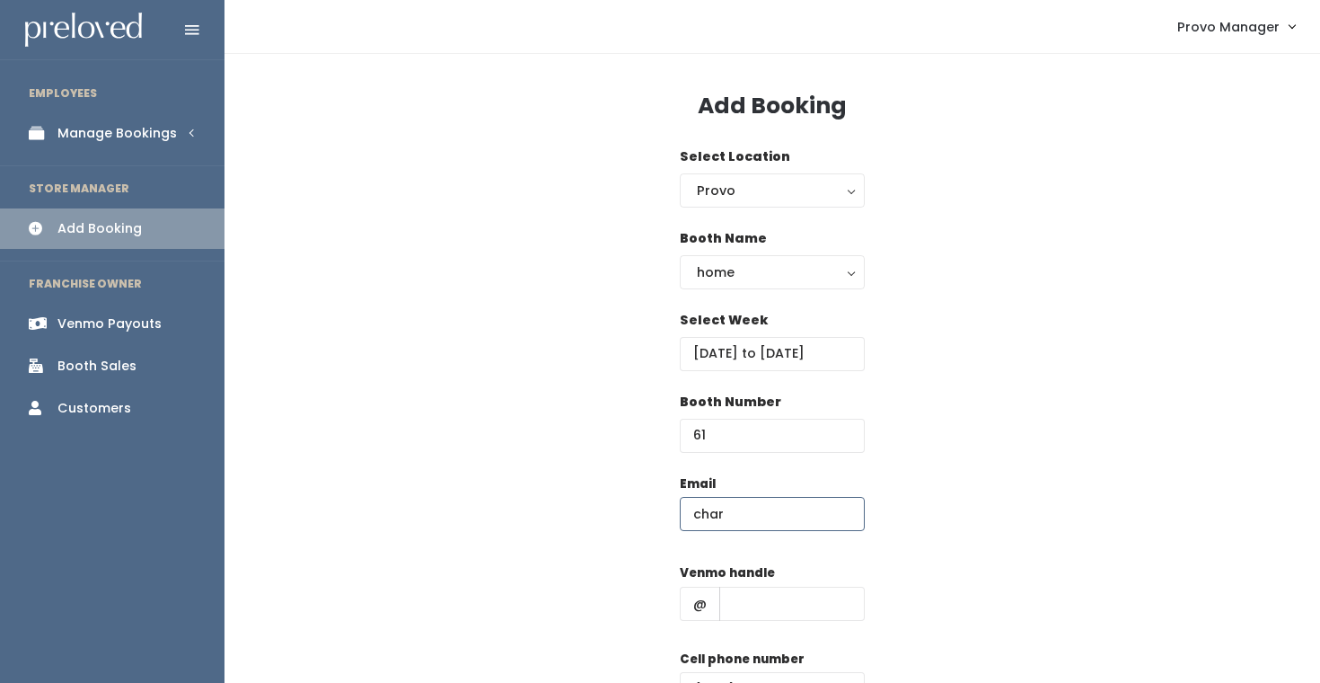
type input "[EMAIL_ADDRESS][DOMAIN_NAME]"
click at [787, 598] on input "text" at bounding box center [791, 603] width 145 height 34
type input "d"
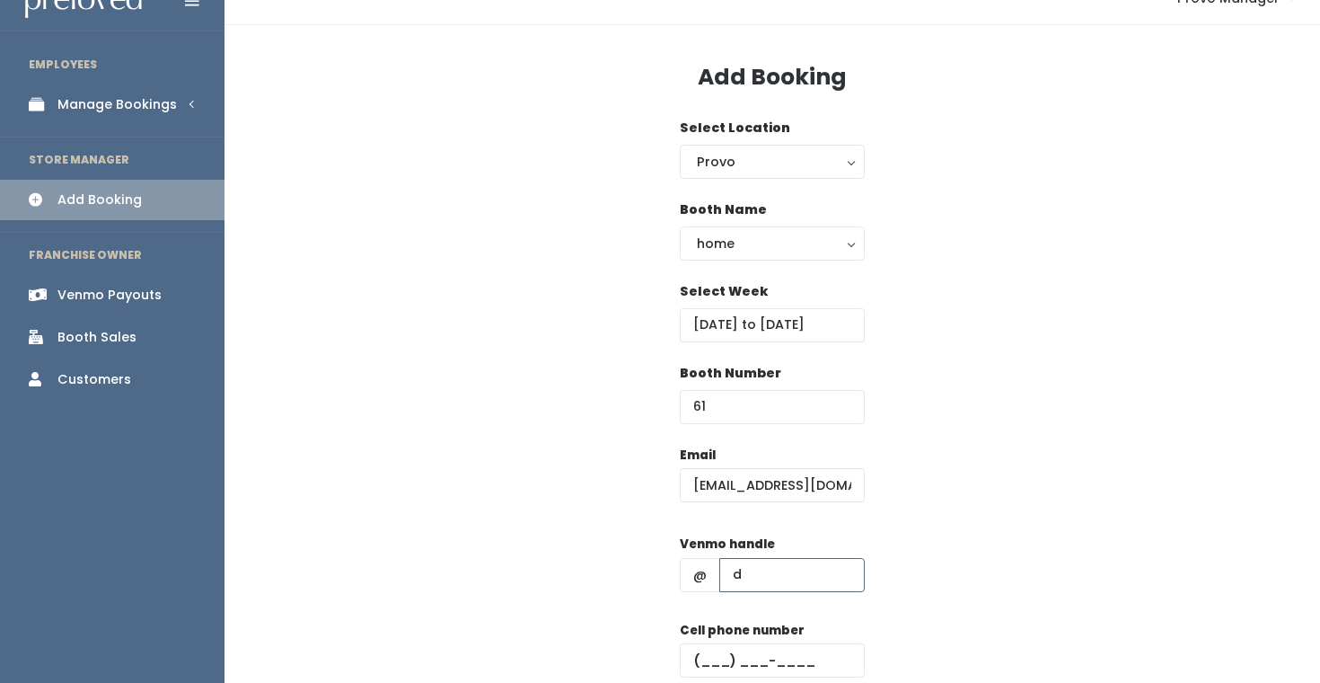
scroll to position [30, 0]
click at [794, 647] on input "text" at bounding box center [772, 659] width 185 height 34
type input "(555) 555-5555"
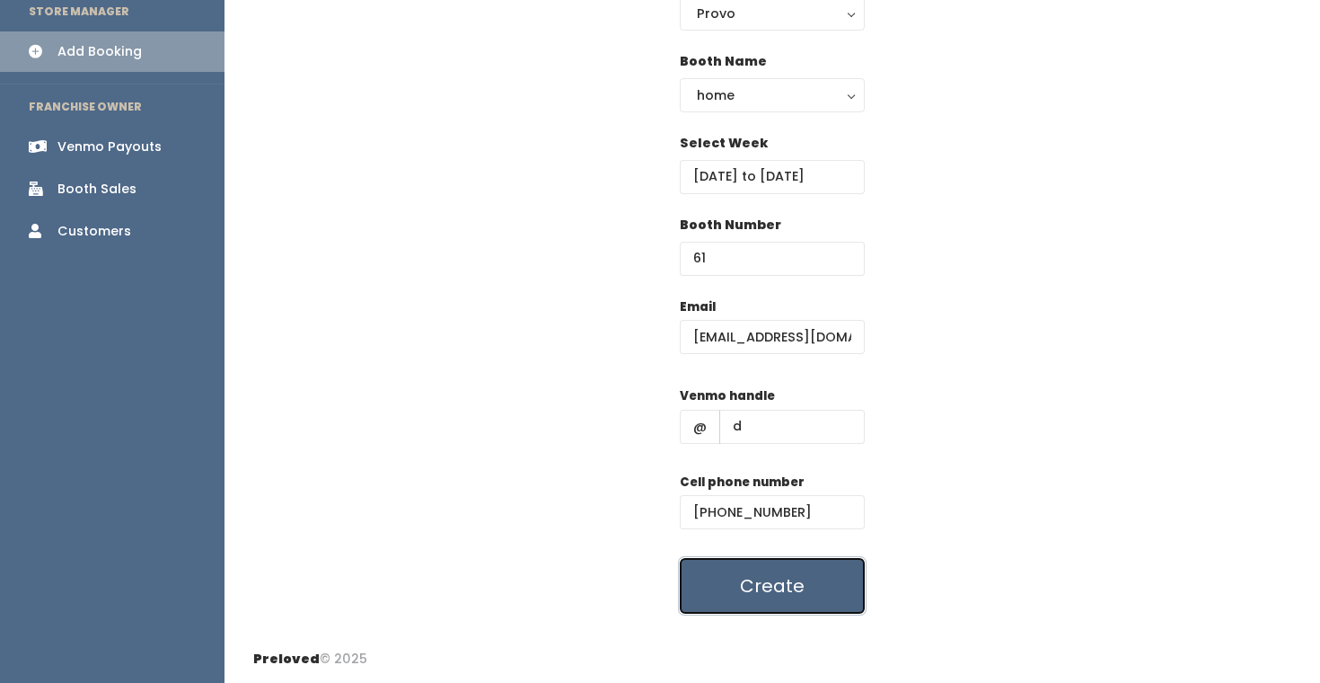
click at [778, 593] on button "Create" at bounding box center [772, 586] width 185 height 56
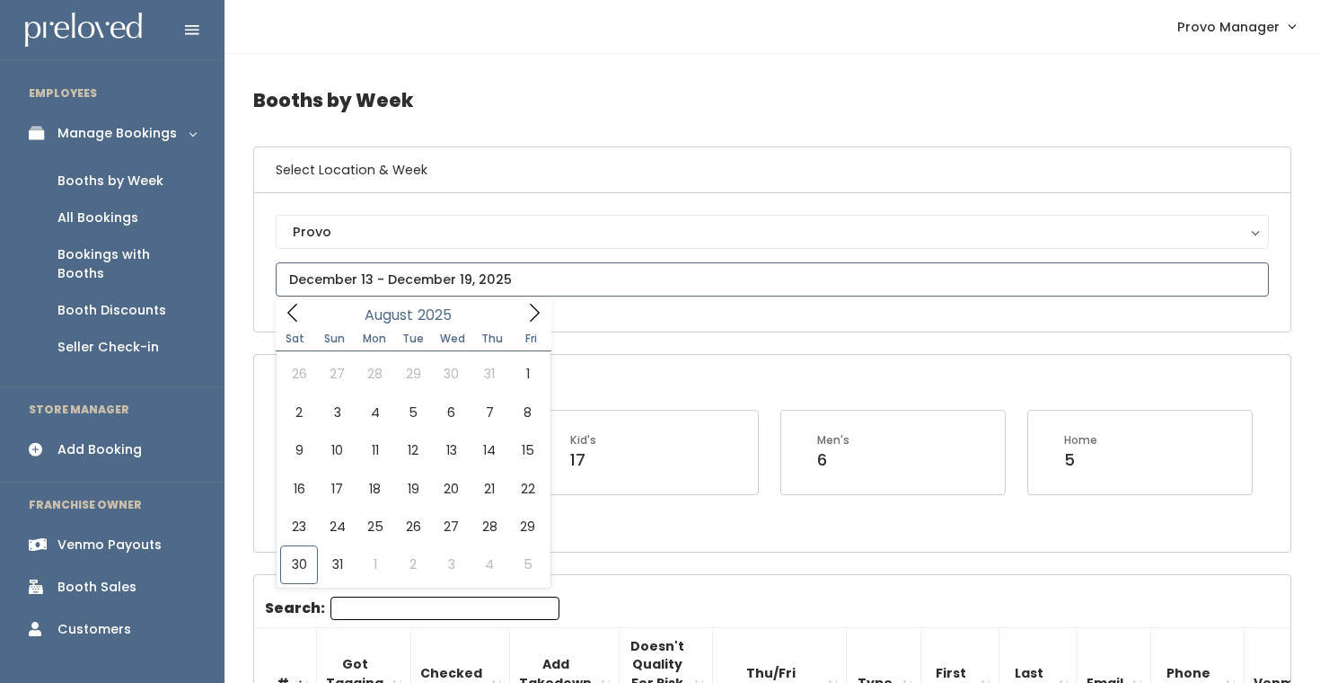
click at [404, 279] on input "text" at bounding box center [772, 279] width 993 height 34
click at [536, 314] on icon at bounding box center [535, 313] width 10 height 18
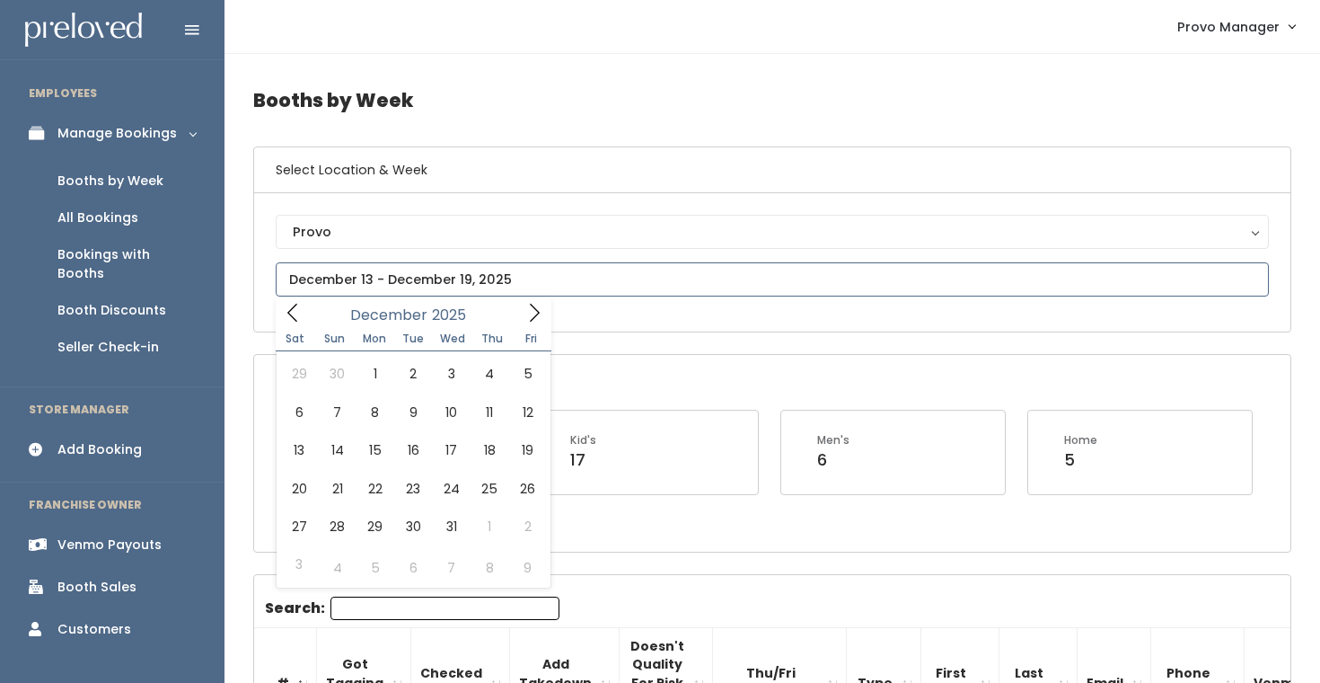
click at [283, 306] on icon at bounding box center [293, 313] width 20 height 20
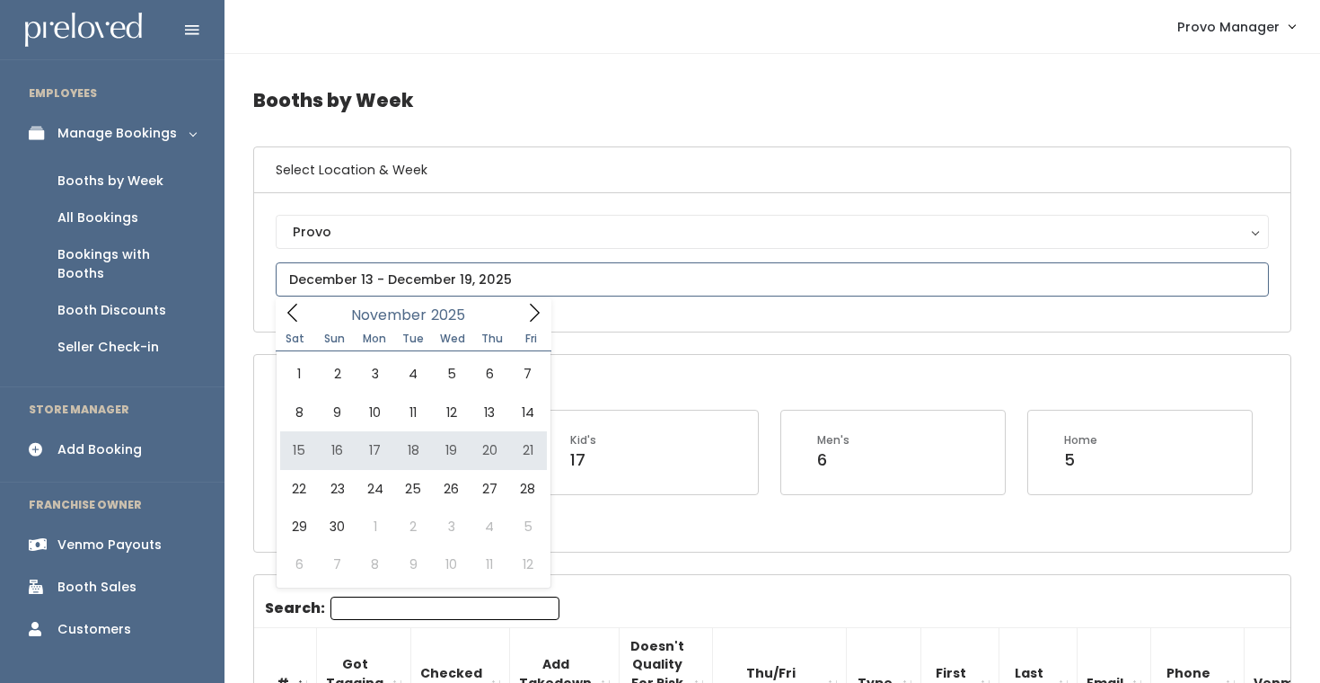
type input "November 15 to November 21"
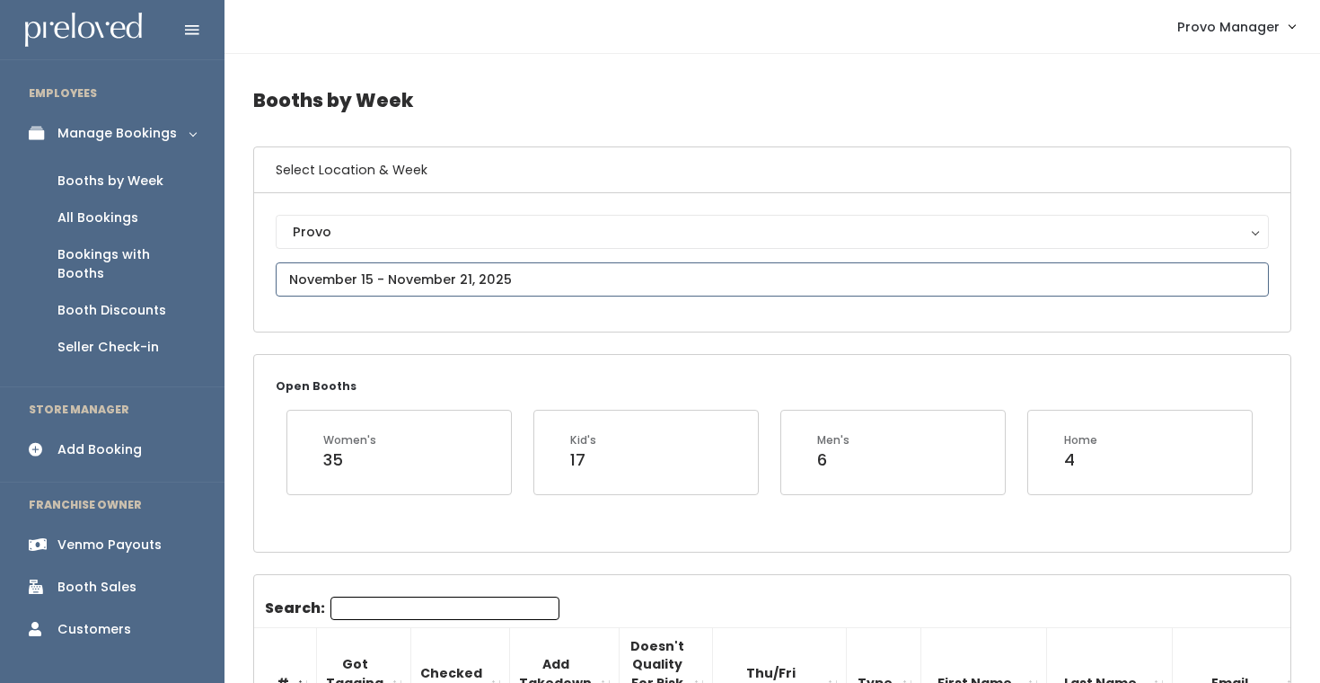
click at [425, 279] on input "text" at bounding box center [772, 279] width 993 height 34
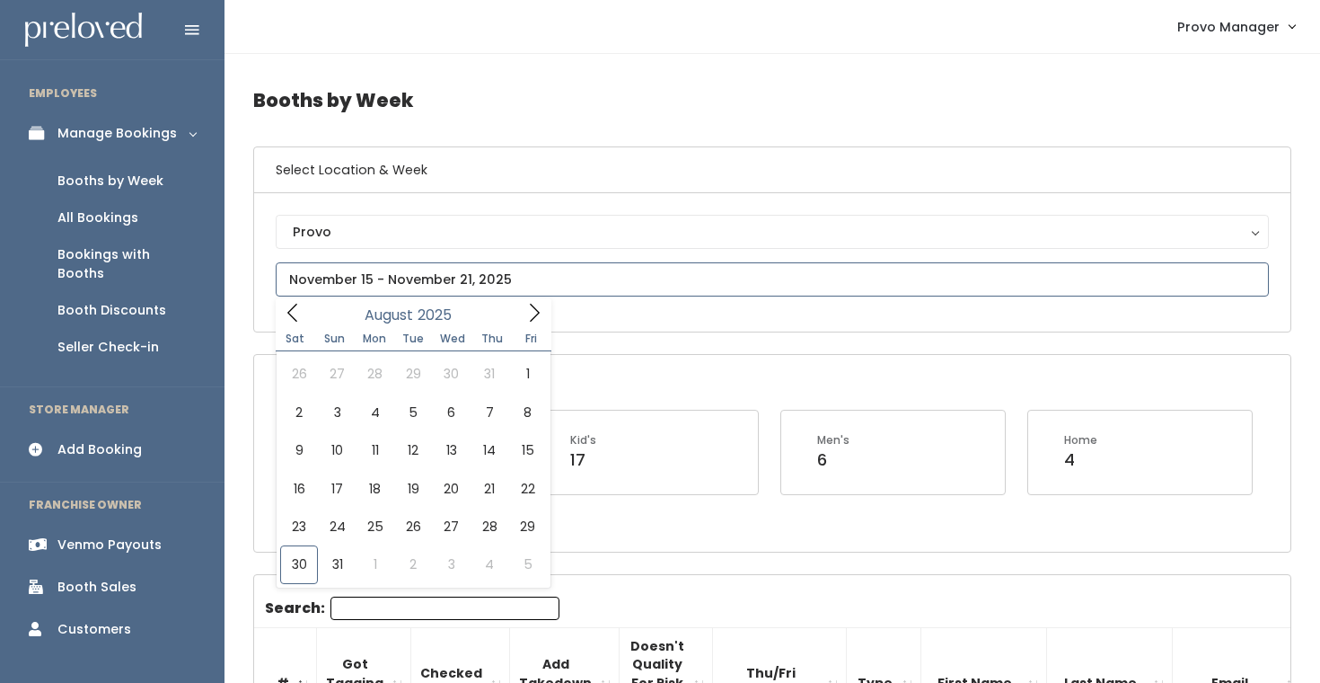
click at [542, 313] on icon at bounding box center [534, 313] width 20 height 20
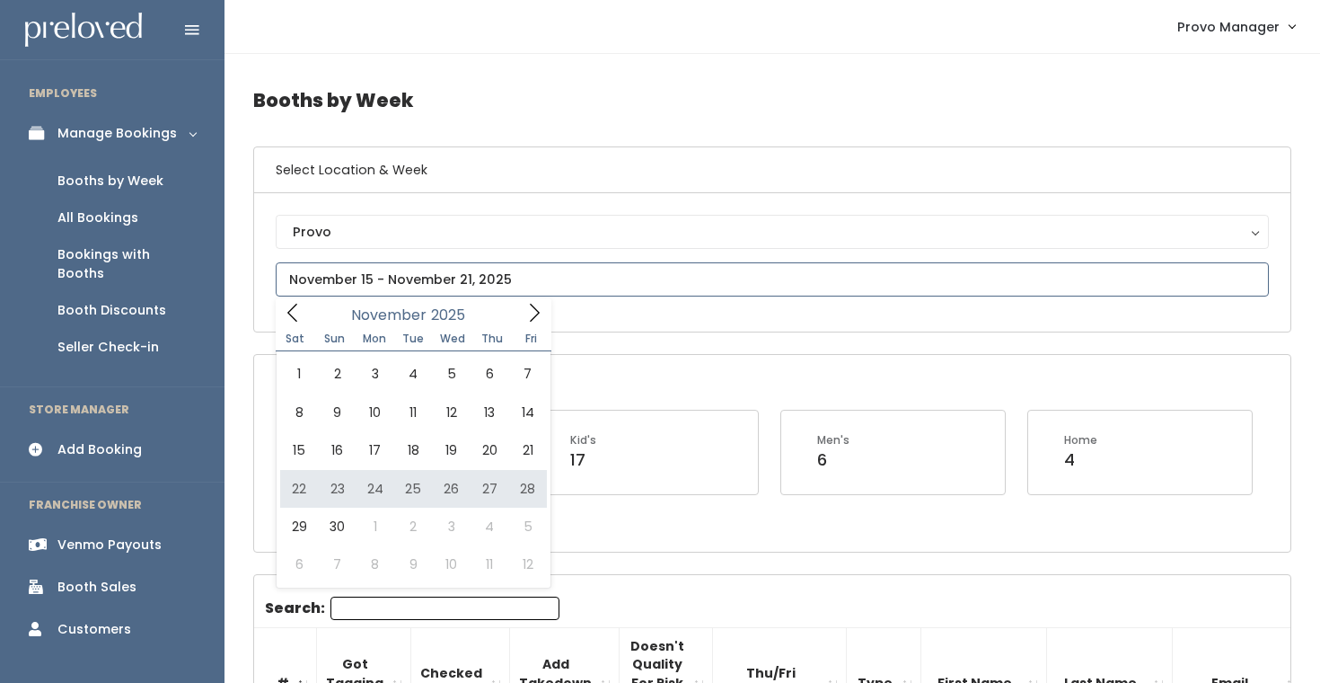
type input "[DATE] to [DATE]"
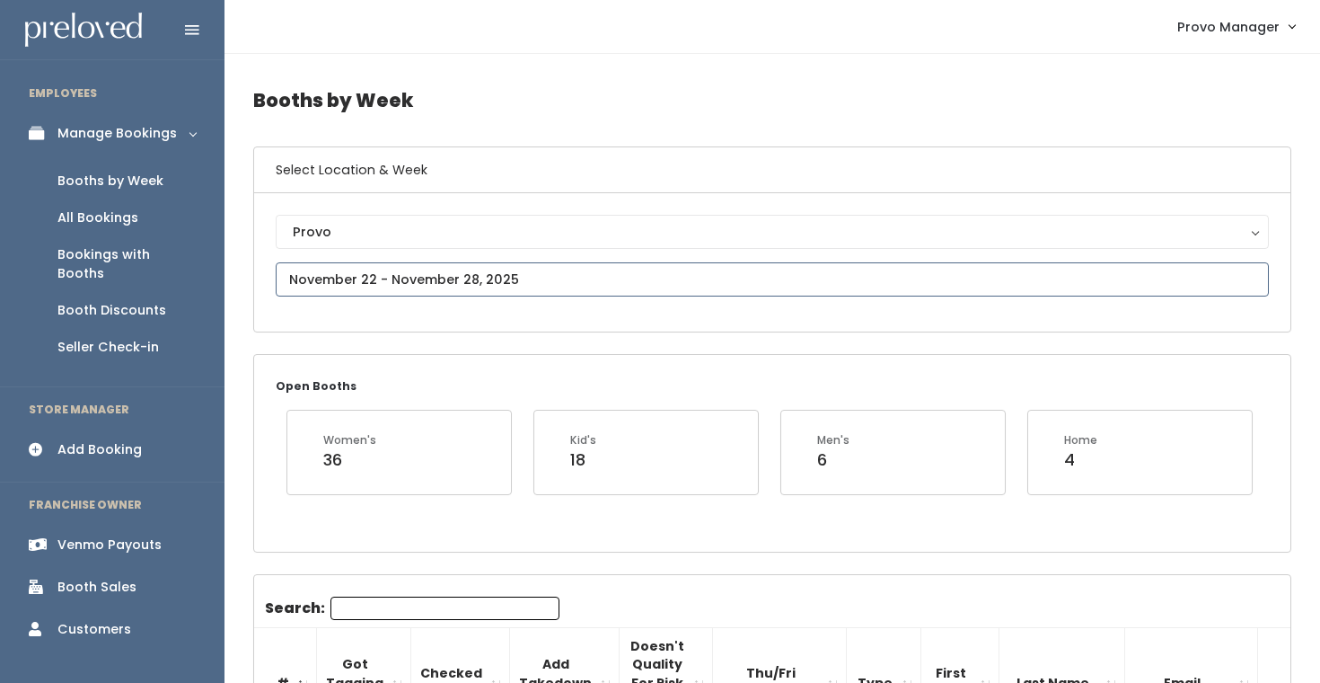
click at [403, 268] on input "text" at bounding box center [772, 279] width 993 height 34
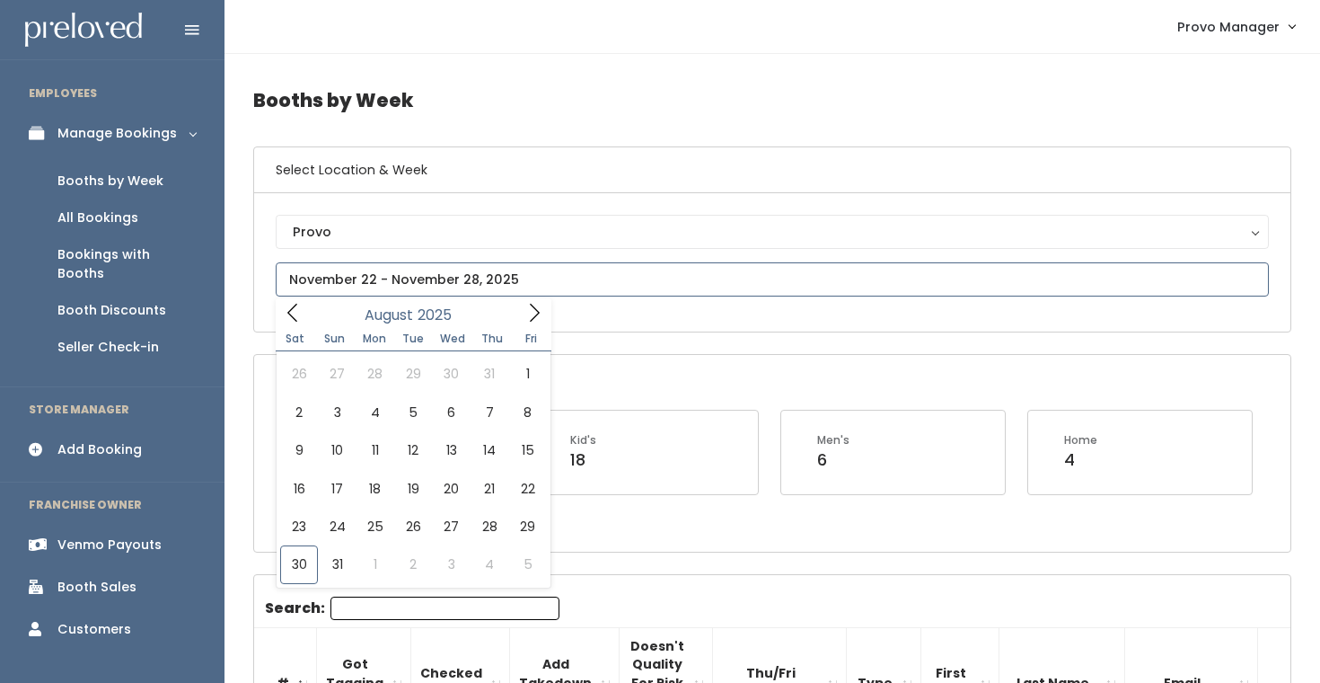
click at [524, 308] on icon at bounding box center [534, 313] width 20 height 20
click at [533, 312] on icon at bounding box center [534, 313] width 20 height 20
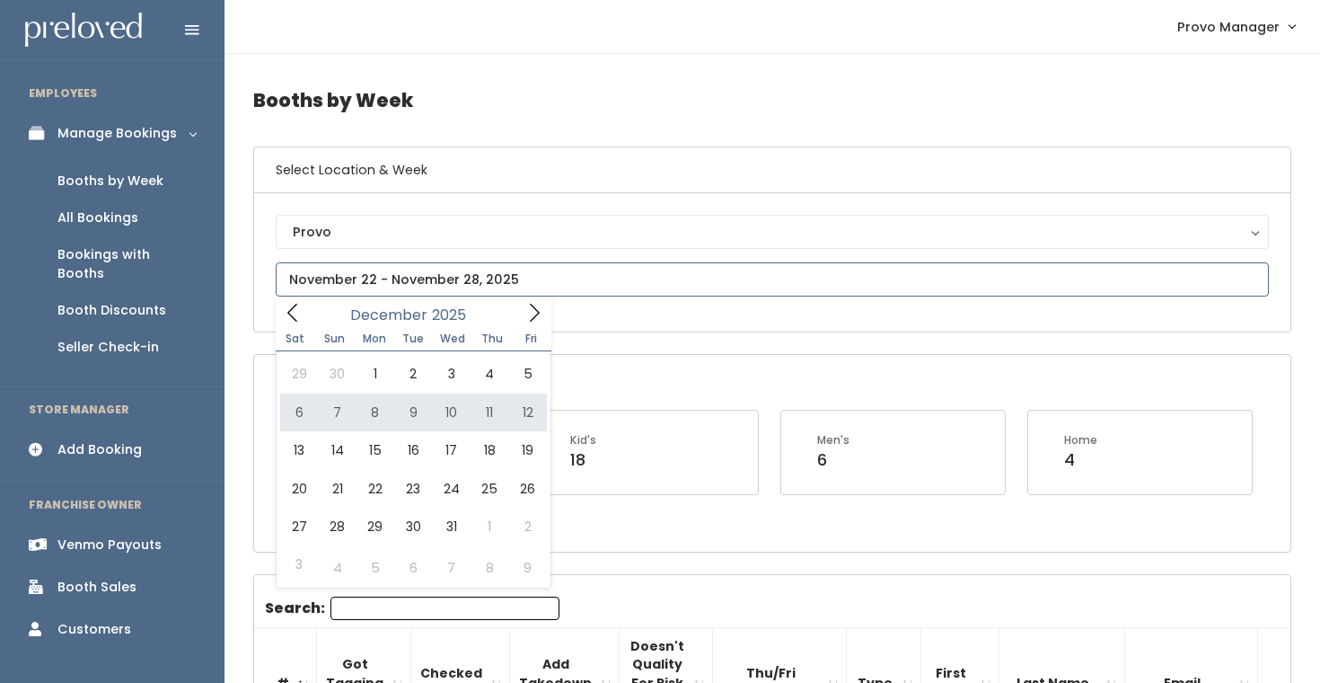
type input "December 6 to December 12"
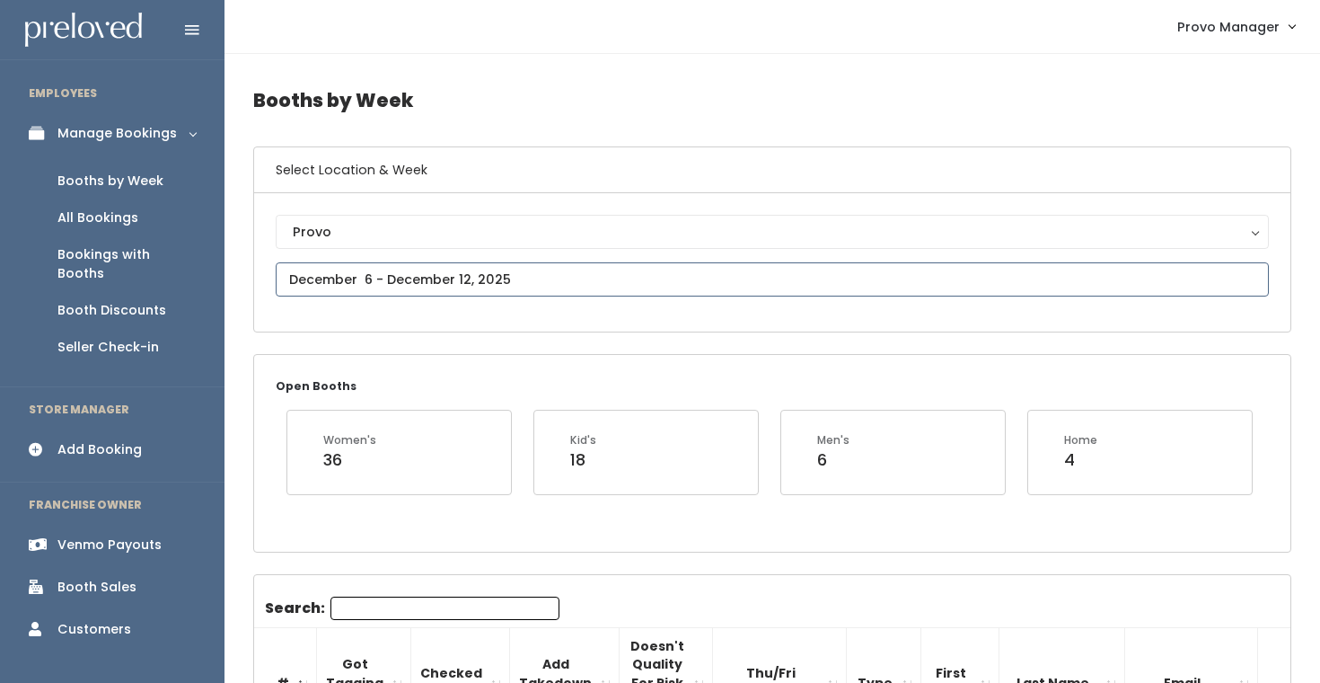
click at [462, 278] on input "text" at bounding box center [772, 279] width 993 height 34
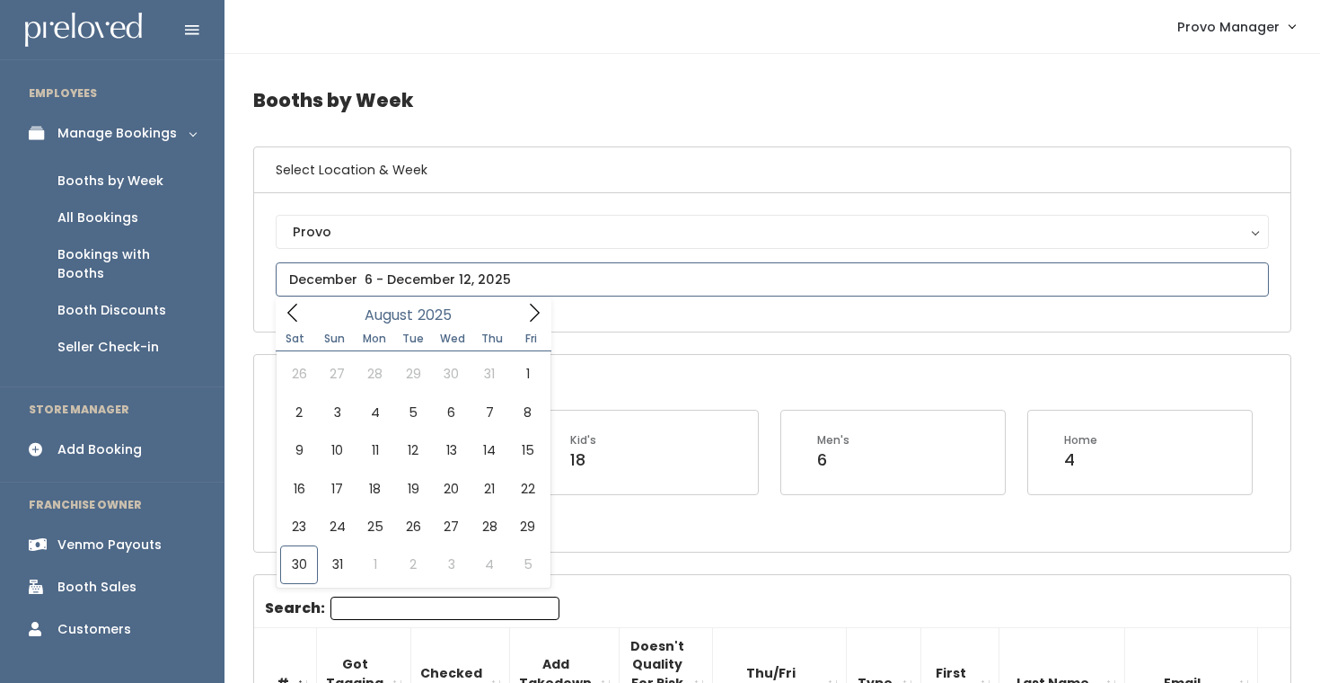
click at [542, 312] on icon at bounding box center [534, 313] width 20 height 20
